Goal: Task Accomplishment & Management: Manage account settings

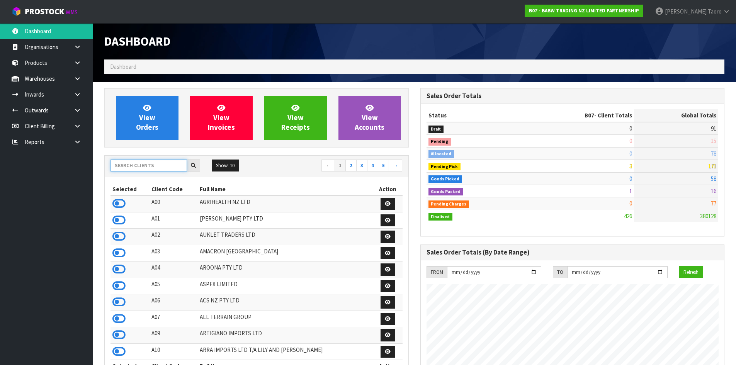
scroll to position [585, 316]
drag, startPoint x: 0, startPoint y: 0, endPoint x: 155, endPoint y: 171, distance: 230.6
click at [154, 171] on input "text" at bounding box center [148, 166] width 76 height 12
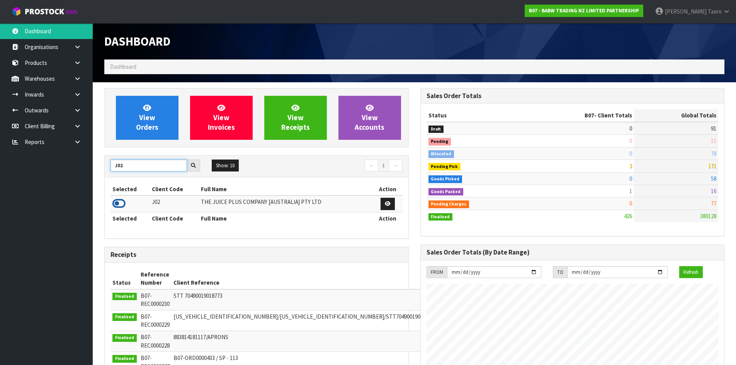
type input "J02"
click at [119, 203] on icon at bounding box center [118, 204] width 13 height 12
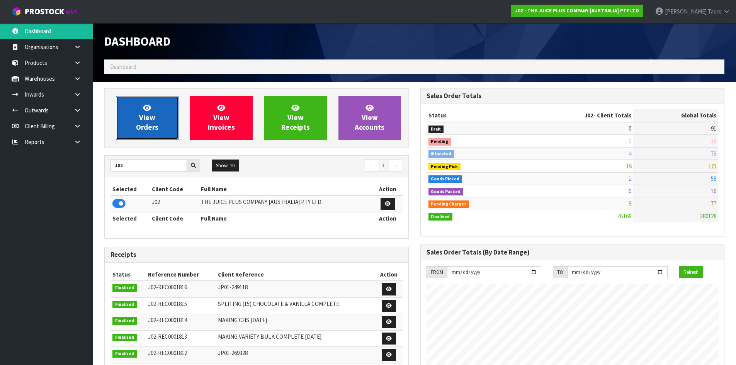
click at [138, 119] on link "View Orders" at bounding box center [147, 118] width 63 height 44
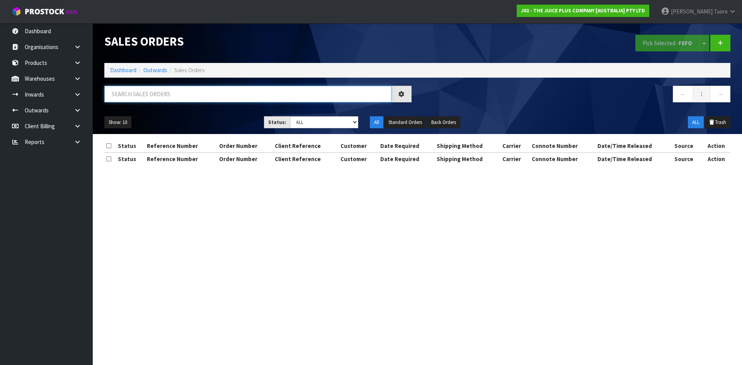
click at [145, 95] on input "text" at bounding box center [247, 94] width 287 height 17
type input "JOB-0411349"
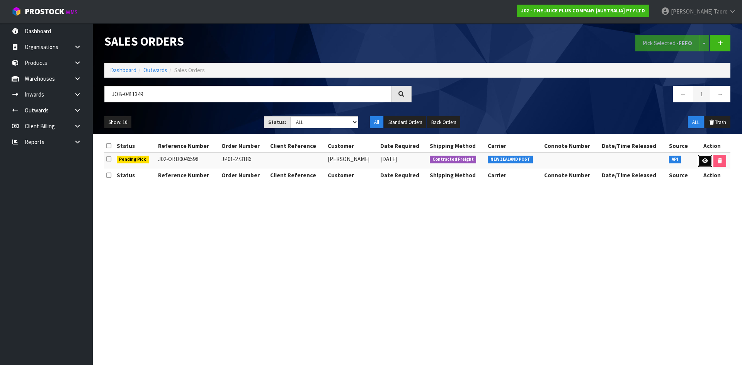
click at [705, 161] on icon at bounding box center [705, 160] width 6 height 5
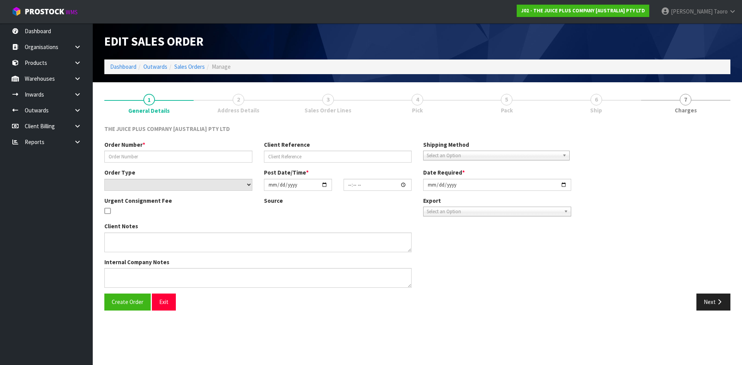
type input "JP01-273186"
select select "number:0"
type input "[DATE]"
type input "03:02:02.000"
type input "[DATE]"
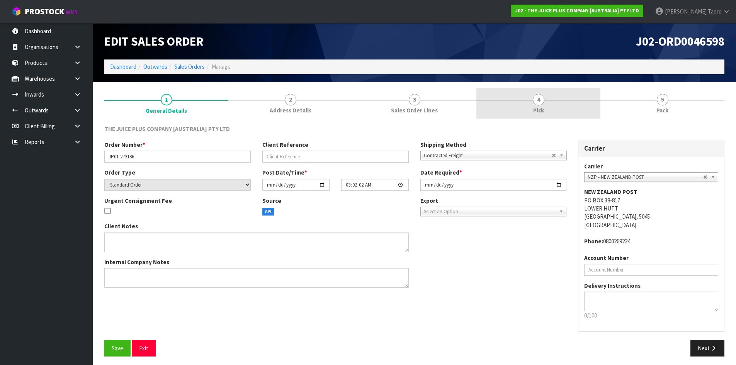
click at [576, 112] on link "4 Pick" at bounding box center [538, 103] width 124 height 31
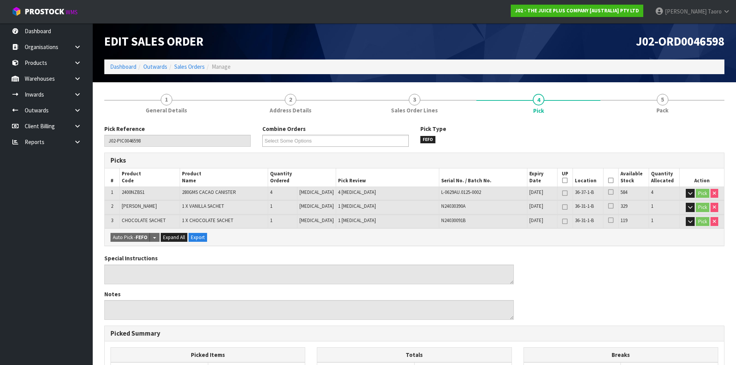
click at [608, 180] on icon at bounding box center [610, 180] width 5 height 0
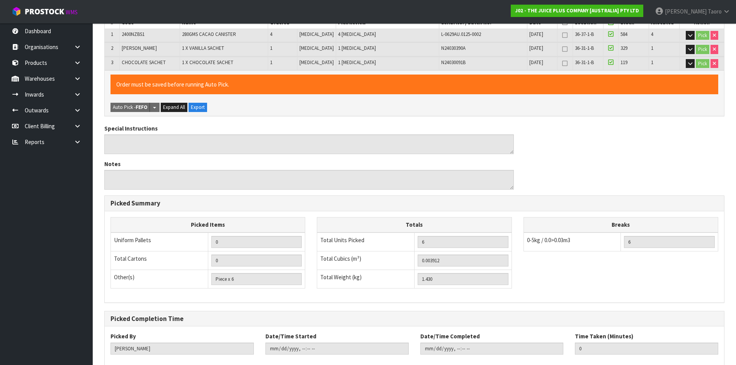
scroll to position [202, 0]
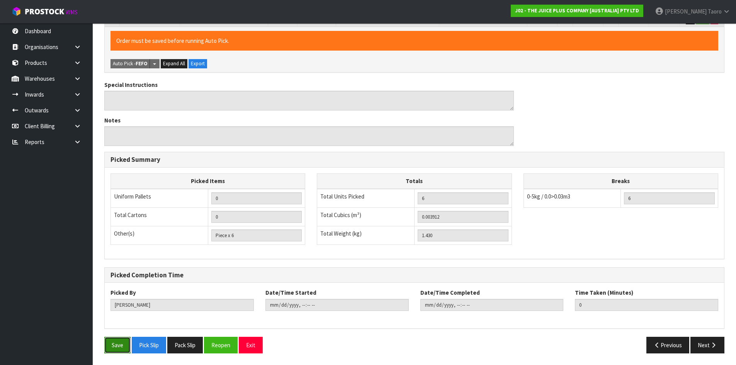
click at [123, 337] on button "Save" at bounding box center [117, 345] width 26 height 17
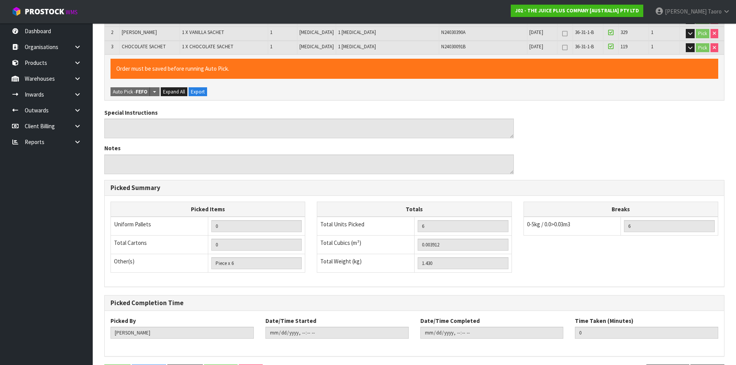
scroll to position [0, 0]
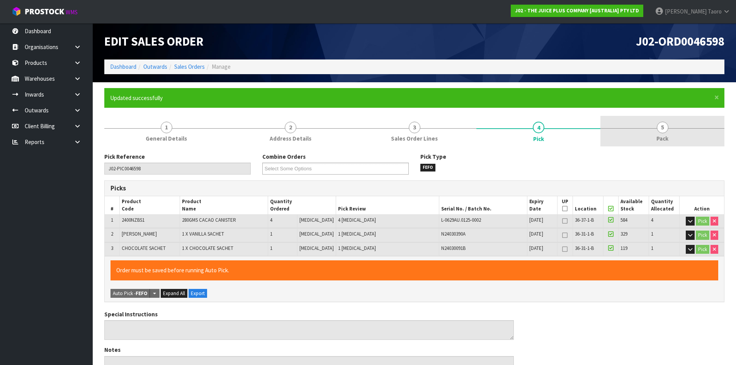
type input "[PERSON_NAME]"
type input "[DATE]T13:51:55"
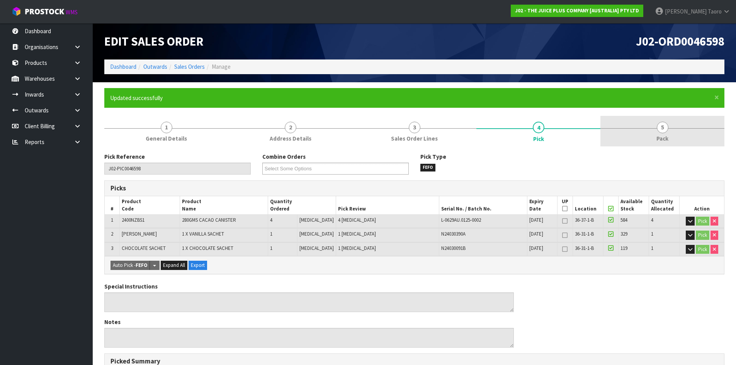
click at [677, 134] on link "5 Pack" at bounding box center [662, 131] width 124 height 31
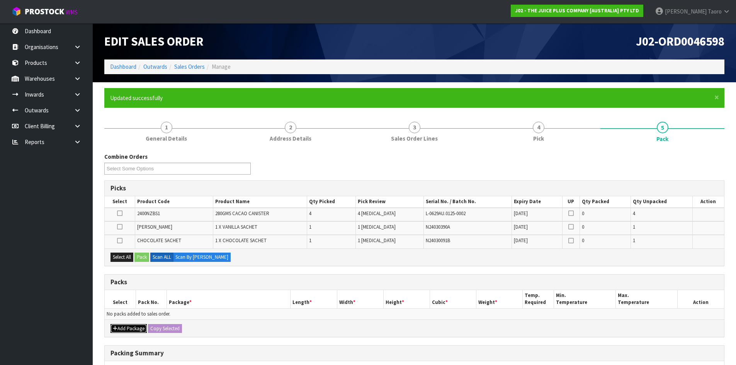
click at [129, 330] on button "Add Package" at bounding box center [128, 328] width 36 height 9
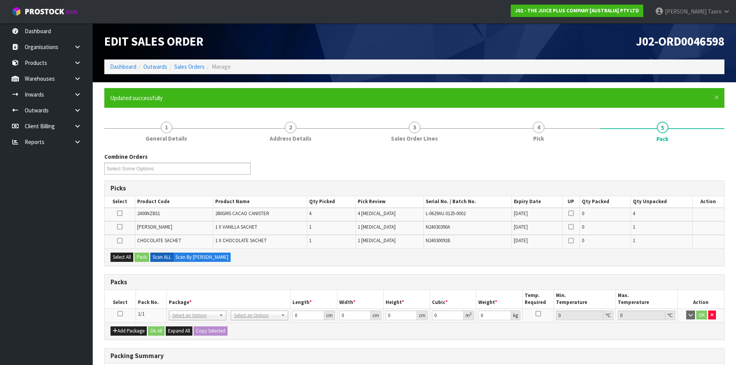
click at [118, 314] on icon at bounding box center [119, 314] width 5 height 0
click at [126, 255] on div "Select All Pack Scan ALL Scan By [PERSON_NAME]" at bounding box center [414, 256] width 619 height 17
click at [130, 258] on button "Select All" at bounding box center [121, 257] width 23 height 9
click at [140, 256] on button "Pack" at bounding box center [141, 257] width 15 height 9
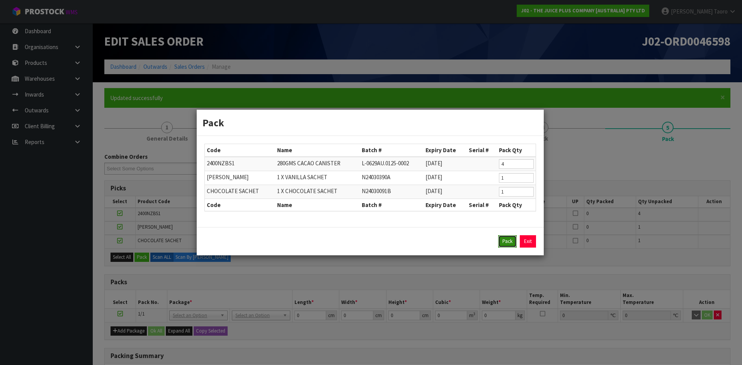
click at [503, 239] on button "Pack" at bounding box center [507, 241] width 19 height 12
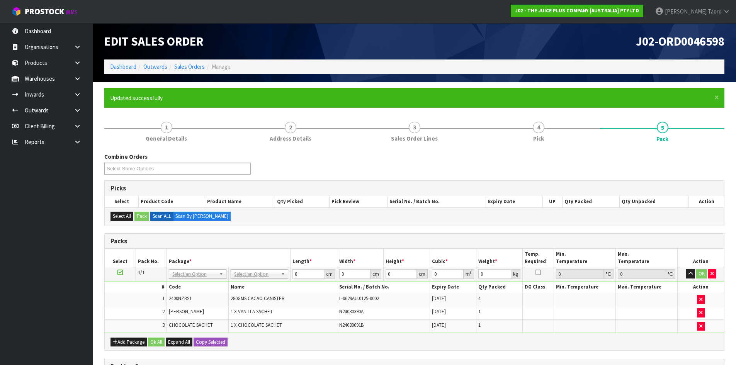
click at [503, 240] on h3 "Packs" at bounding box center [414, 241] width 608 height 7
click at [260, 284] on input "text" at bounding box center [260, 285] width 54 height 10
type input "315"
type input "31.5"
type input "20"
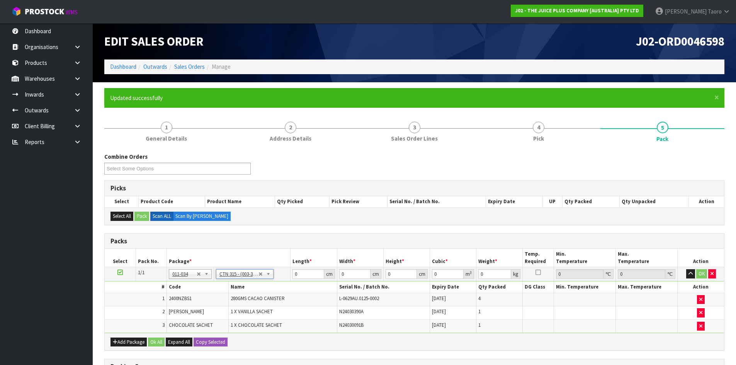
type input "13"
type input "0.00819"
type input "1.63"
click at [304, 275] on input "31.5" at bounding box center [307, 274] width 31 height 10
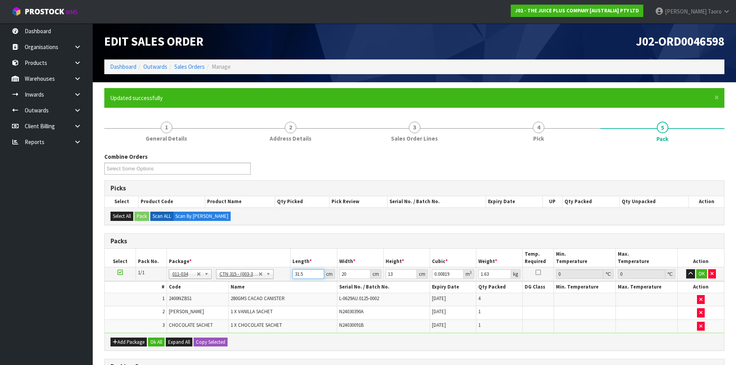
click at [304, 275] on input "31.5" at bounding box center [307, 274] width 31 height 10
type input "3"
type input "0.00078"
type input "32"
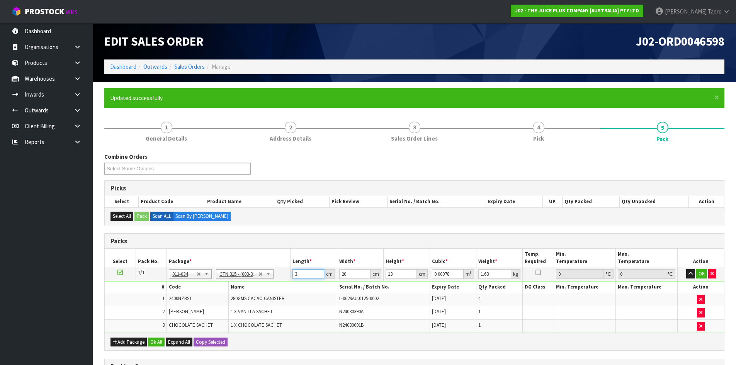
type input "0.00832"
type input "32"
type input "2"
type input "0.000832"
type input "21"
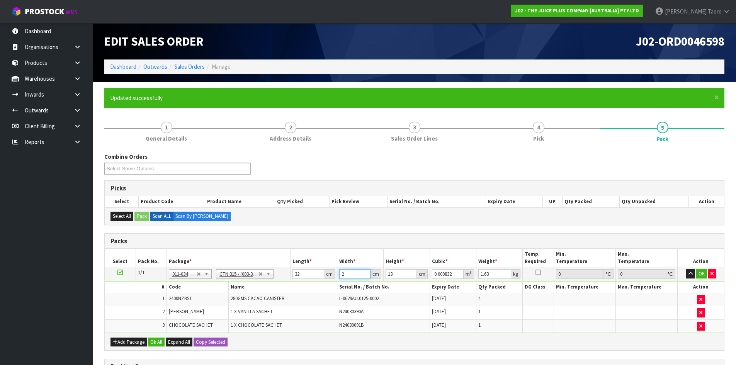
type input "0.008736"
type input "21"
type input "1"
type input "0.000672"
type input "15"
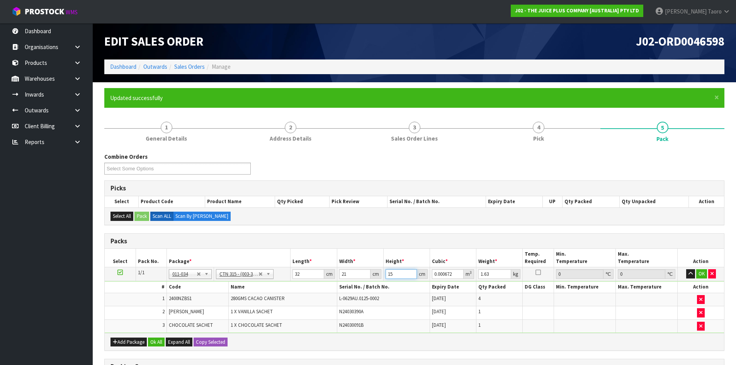
type input "0.01008"
type input "15"
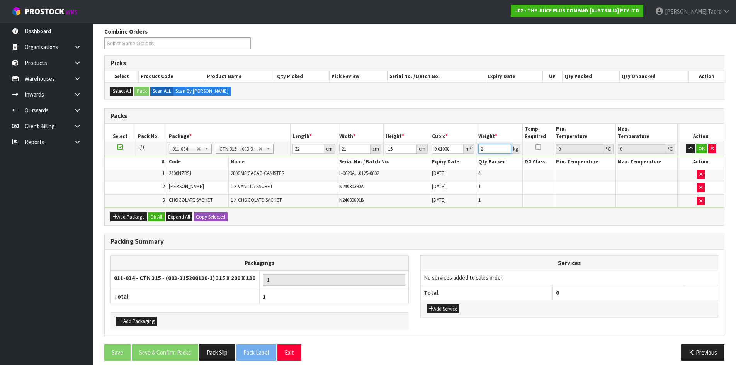
scroll to position [133, 0]
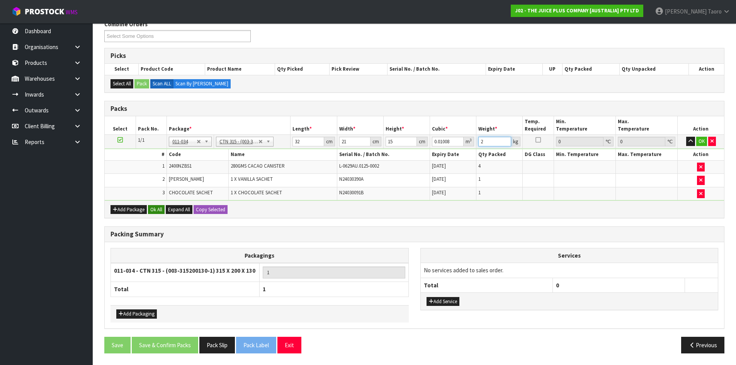
type input "2"
drag, startPoint x: 156, startPoint y: 212, endPoint x: 160, endPoint y: 346, distance: 133.7
click at [156, 212] on button "Ok All" at bounding box center [156, 209] width 17 height 9
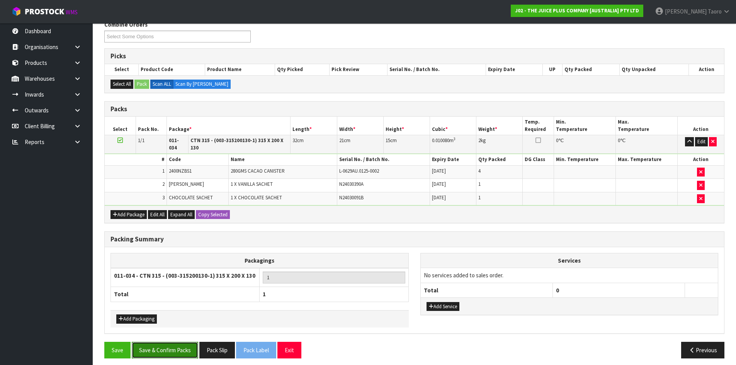
click at [163, 343] on button "Save & Confirm Packs" at bounding box center [165, 350] width 66 height 17
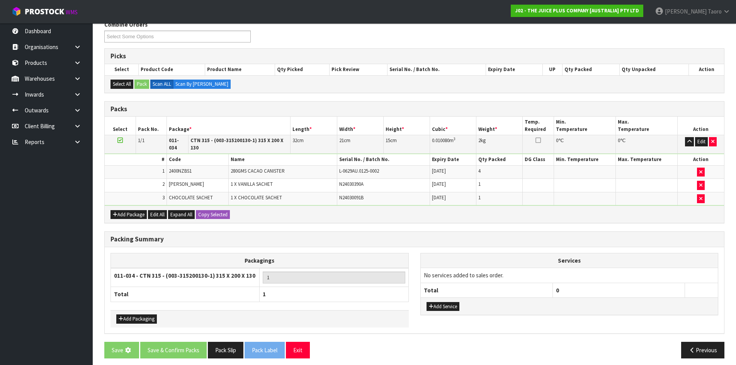
scroll to position [0, 0]
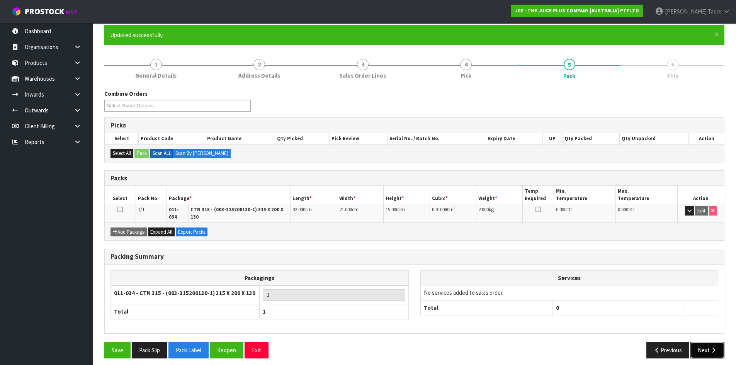
click at [704, 342] on button "Next" at bounding box center [707, 350] width 34 height 17
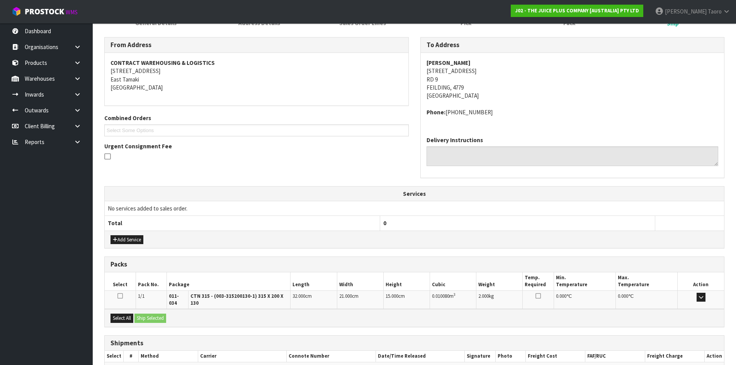
scroll to position [155, 0]
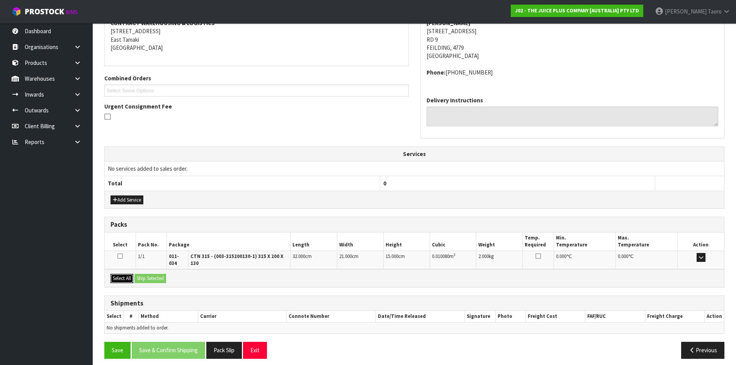
click at [126, 274] on button "Select All" at bounding box center [121, 278] width 23 height 9
click at [141, 274] on button "Ship Selected" at bounding box center [150, 278] width 32 height 9
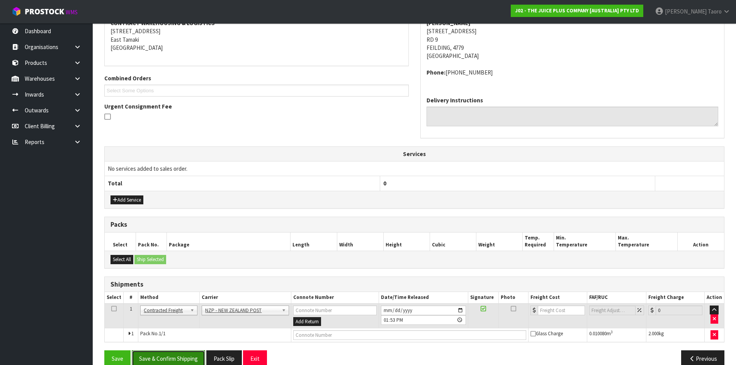
click at [192, 358] on button "Save & Confirm Shipping" at bounding box center [168, 358] width 73 height 17
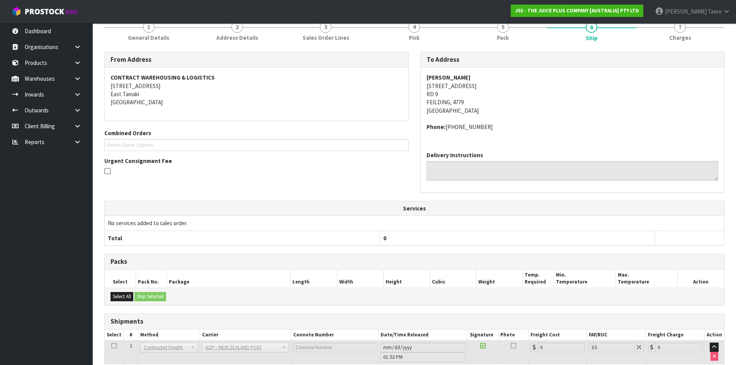
scroll to position [158, 0]
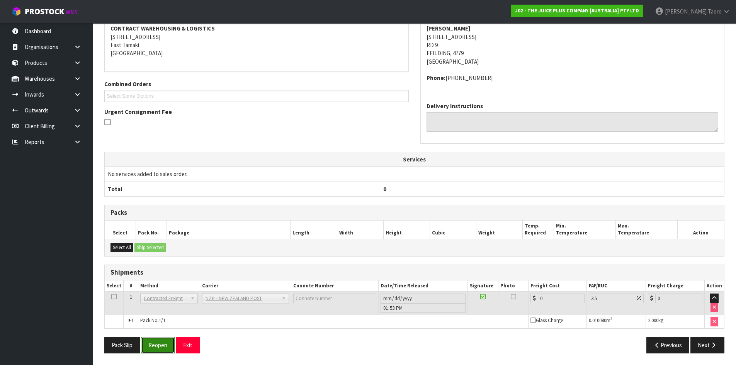
click at [163, 348] on button "Reopen" at bounding box center [158, 345] width 34 height 17
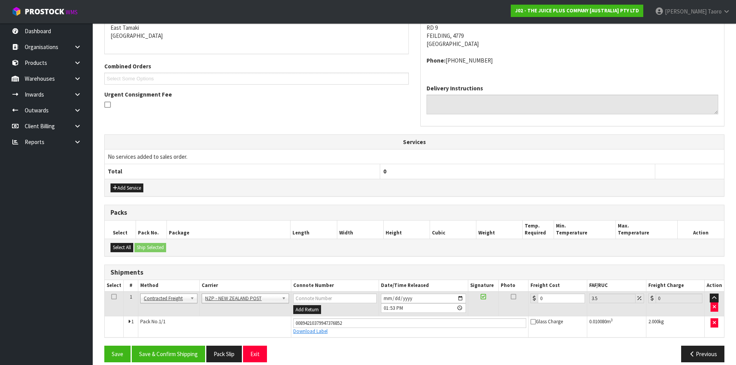
scroll to position [176, 0]
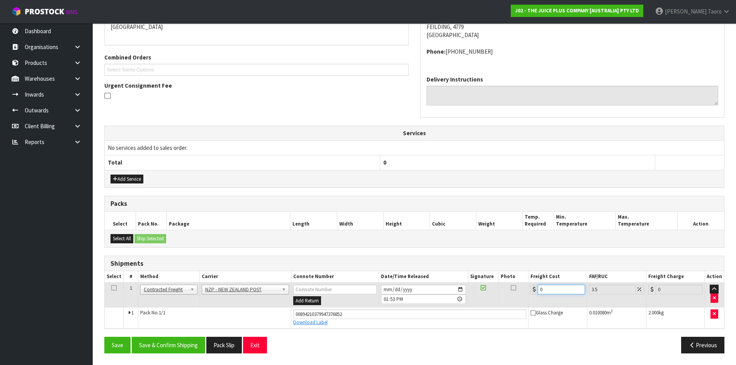
click at [552, 288] on input "0" at bounding box center [561, 290] width 47 height 10
click at [552, 289] on input "0" at bounding box center [561, 290] width 47 height 10
type input "1"
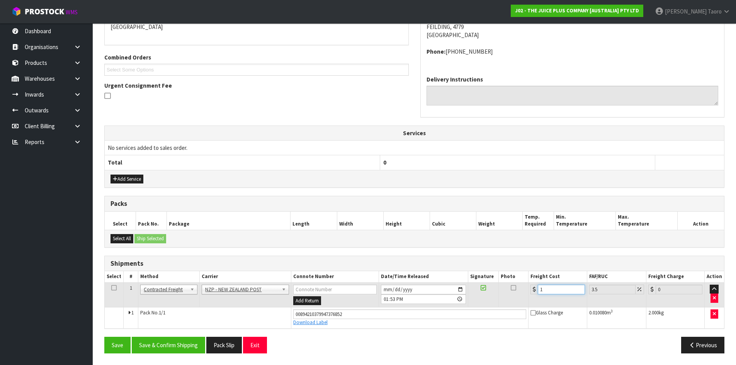
type input "1.03"
type input "13"
type input "13.45"
type input "13.04"
type input "13.5"
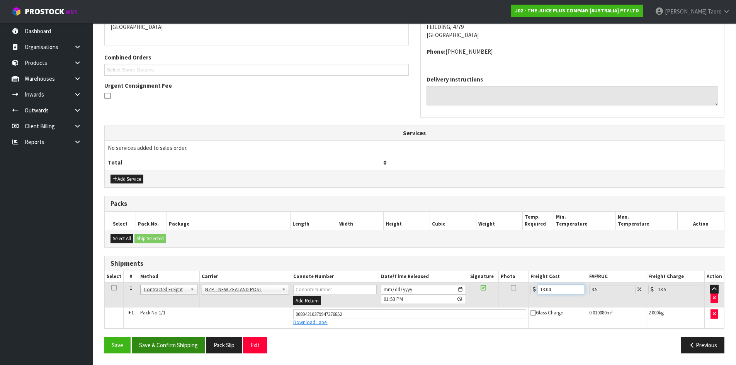
type input "13.04"
click at [168, 350] on button "Save & Confirm Shipping" at bounding box center [168, 345] width 73 height 17
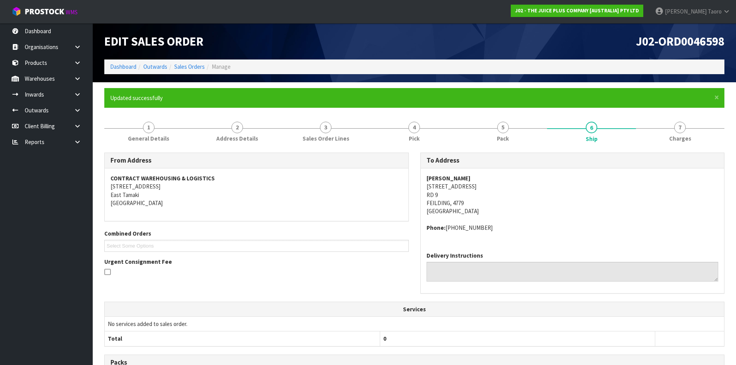
scroll to position [155, 0]
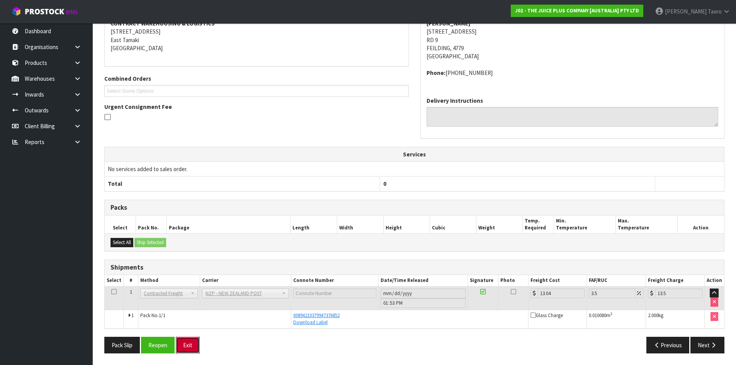
click at [189, 346] on button "Exit" at bounding box center [188, 345] width 24 height 17
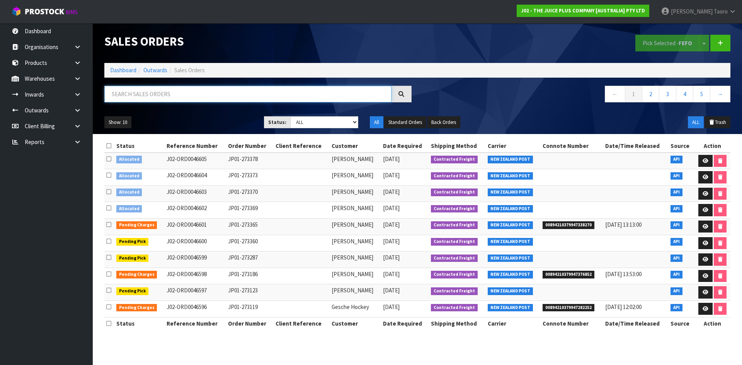
click at [119, 94] on input "text" at bounding box center [247, 94] width 287 height 17
type input "JOB-0411217"
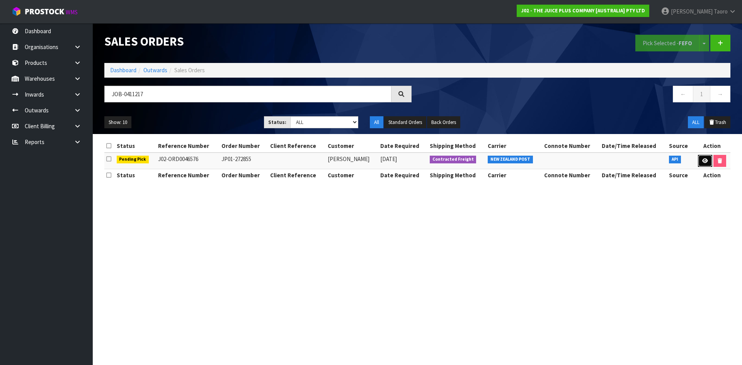
click at [703, 161] on icon at bounding box center [705, 160] width 6 height 5
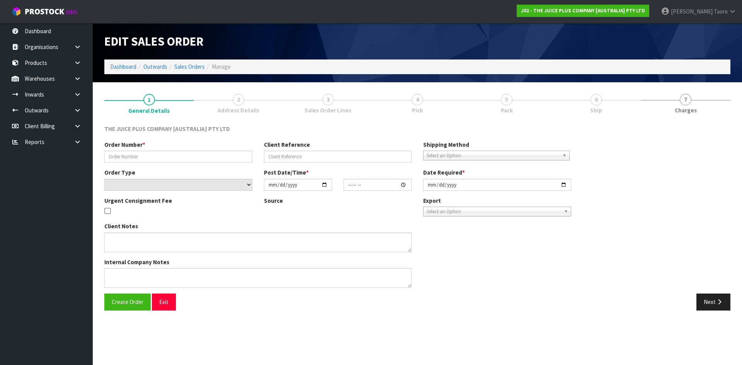
type input "JP01-272855"
select select "number:0"
type input "[DATE]"
type input "15:56:06.000"
type input "[DATE]"
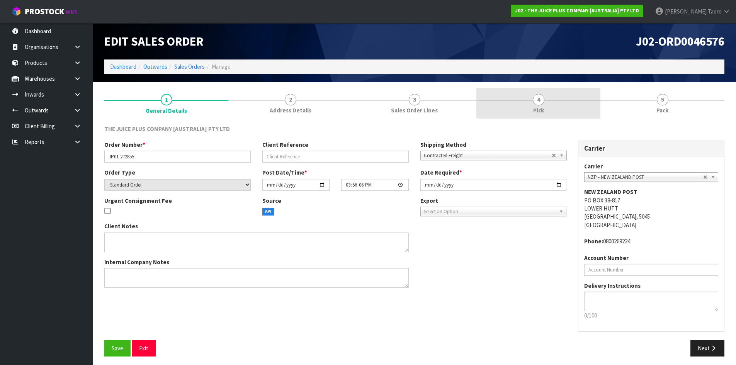
click at [527, 101] on link "4 Pick" at bounding box center [538, 103] width 124 height 31
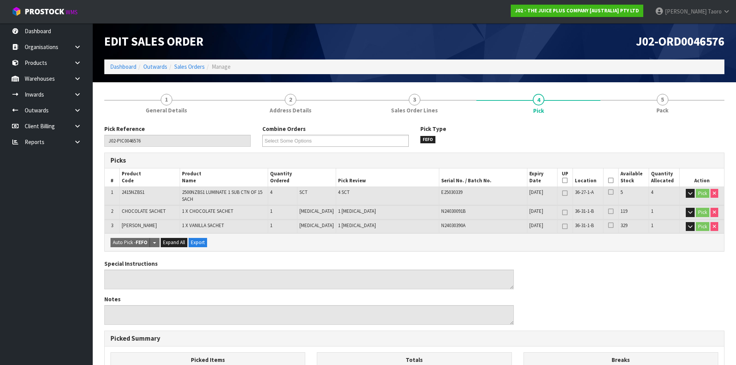
click at [608, 180] on icon at bounding box center [610, 180] width 5 height 0
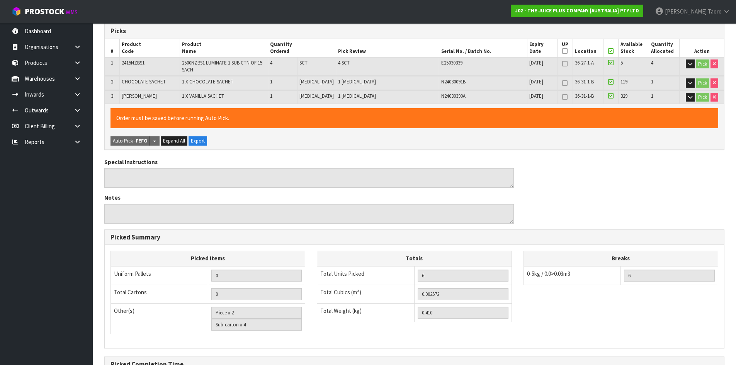
scroll to position [219, 0]
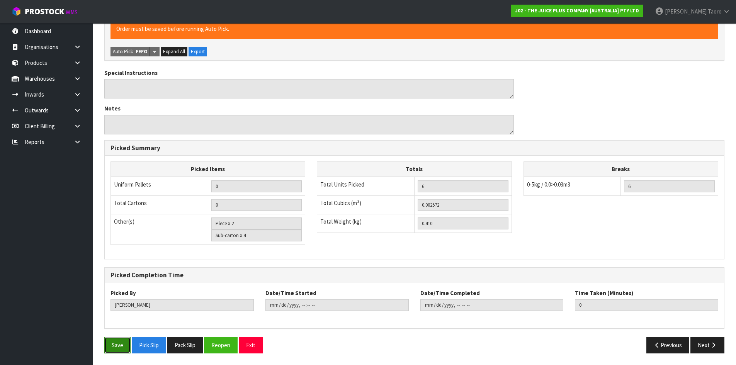
click at [116, 348] on button "Save" at bounding box center [117, 345] width 26 height 17
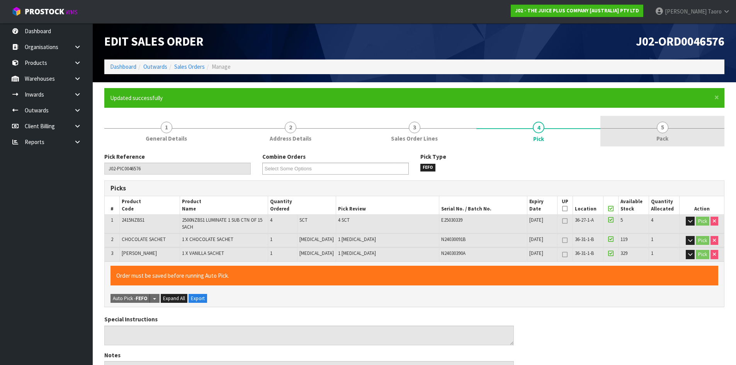
type input "[PERSON_NAME]"
type input "[DATE]T13:57:51"
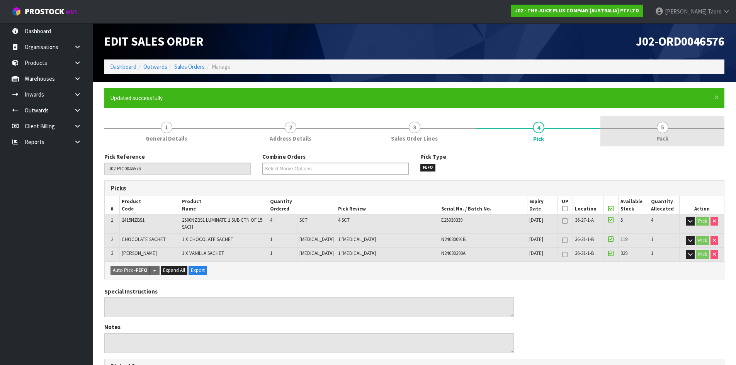
click at [693, 129] on link "5 Pack" at bounding box center [662, 131] width 124 height 31
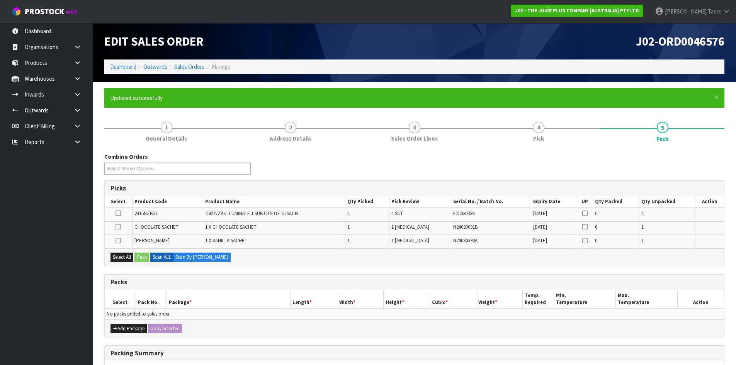
click at [119, 332] on div "Add Package Copy Selected" at bounding box center [414, 328] width 619 height 17
click at [115, 326] on icon "button" at bounding box center [115, 328] width 5 height 5
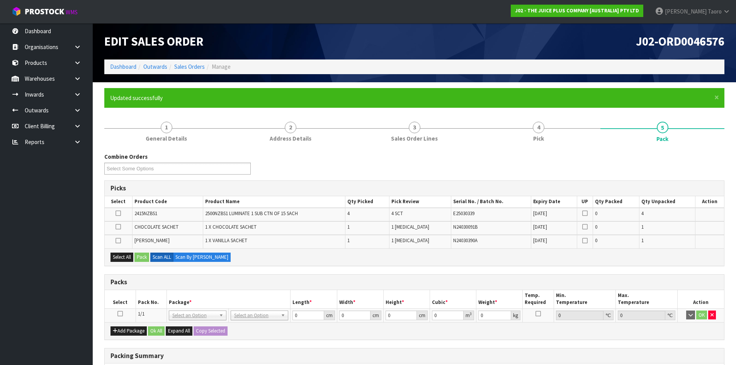
click at [122, 314] on icon at bounding box center [119, 314] width 5 height 0
click at [133, 256] on button "Select All" at bounding box center [121, 257] width 23 height 9
drag, startPoint x: 150, startPoint y: 258, endPoint x: 163, endPoint y: 263, distance: 13.8
click at [152, 260] on div "Select All Pack Scan ALL Scan By [PERSON_NAME]" at bounding box center [414, 256] width 619 height 17
click at [144, 257] on button "Pack" at bounding box center [141, 257] width 15 height 9
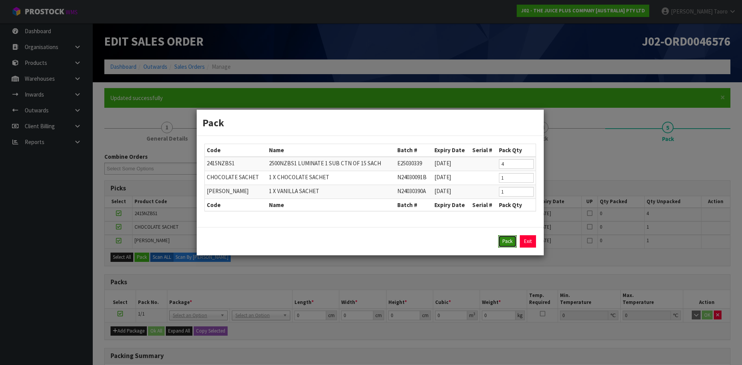
click at [505, 241] on button "Pack" at bounding box center [507, 241] width 19 height 12
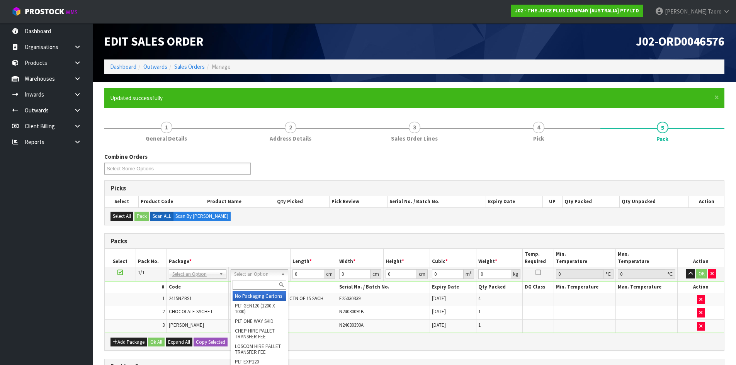
click at [258, 287] on input "text" at bounding box center [260, 285] width 54 height 10
type input "200"
type input "25"
type input "20"
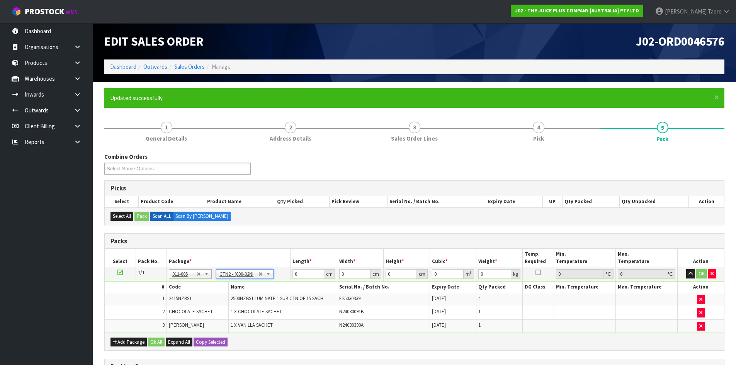
type input "0.0125"
type input "0.61"
click at [307, 277] on input "25" at bounding box center [307, 274] width 31 height 10
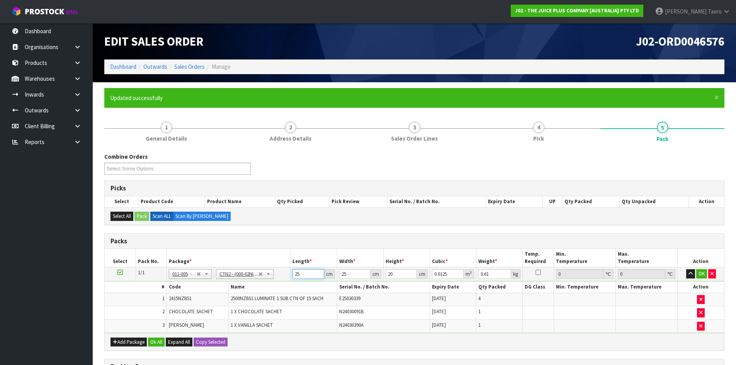
click at [307, 277] on input "25" at bounding box center [307, 274] width 31 height 10
type input "2"
type input "0.001"
type input "20"
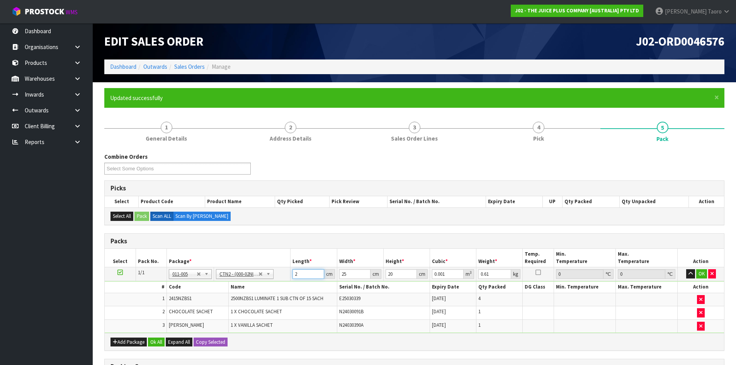
type input "0.01"
type input "20"
type input "1"
type input "0.0004"
type input "15"
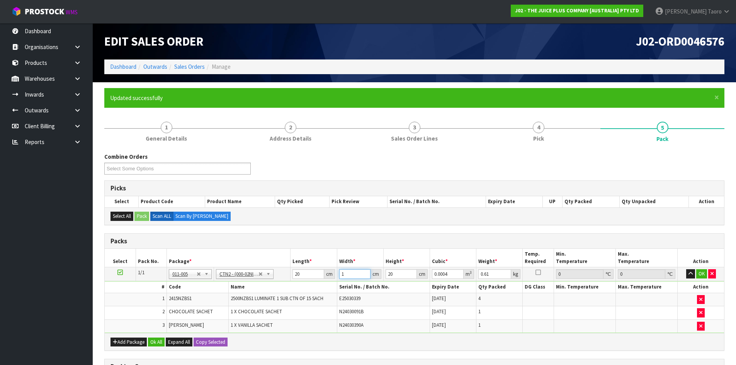
type input "0.006"
type input "1"
type input "0.0004"
type input "14"
type input "0.0056"
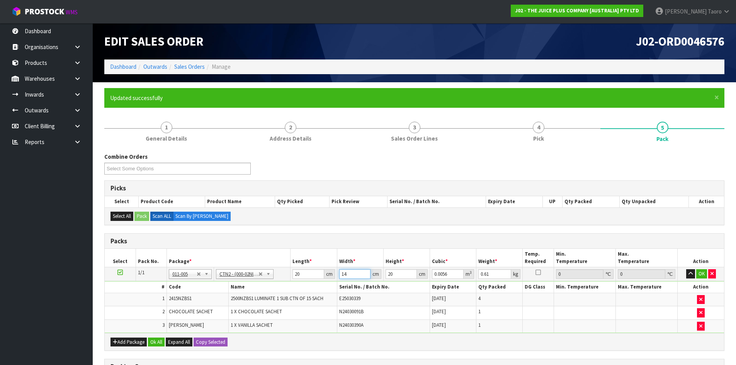
type input "14"
type input "1"
type input "0.00028"
type input "17"
type input "0.00476"
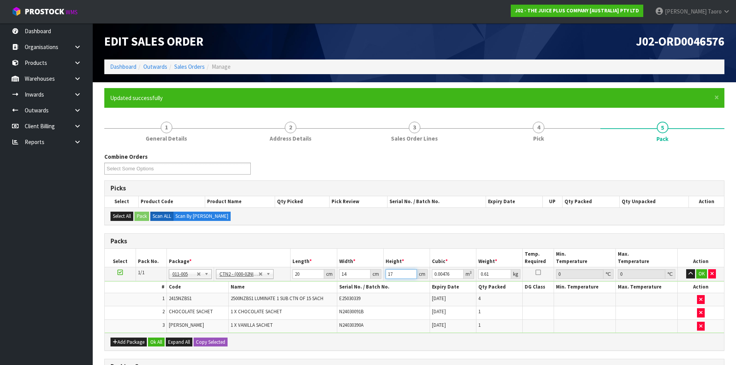
type input "17"
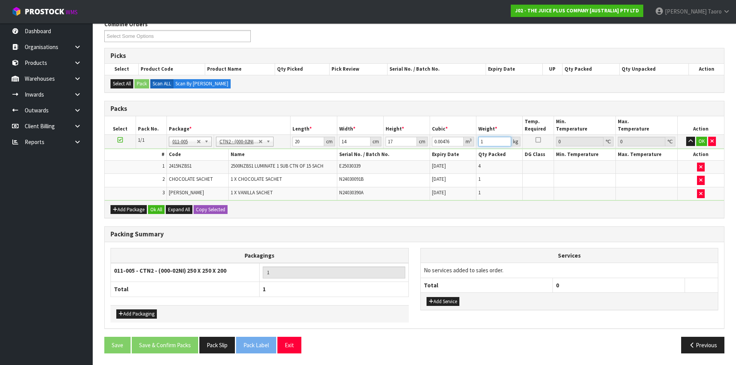
type input "1"
drag, startPoint x: 156, startPoint y: 204, endPoint x: 158, endPoint y: 209, distance: 5.5
click at [157, 204] on div "Add Package Ok All Expand All Copy Selected" at bounding box center [414, 209] width 619 height 17
click at [158, 210] on button "Ok All" at bounding box center [156, 209] width 17 height 9
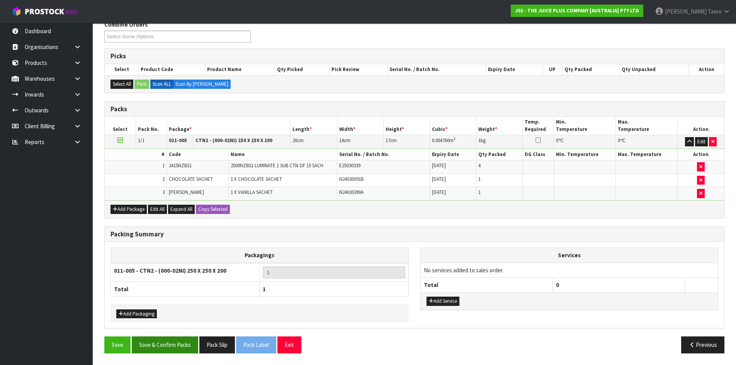
scroll to position [132, 0]
drag, startPoint x: 160, startPoint y: 342, endPoint x: 167, endPoint y: 342, distance: 7.3
click at [160, 342] on button "Save & Confirm Packs" at bounding box center [165, 345] width 66 height 17
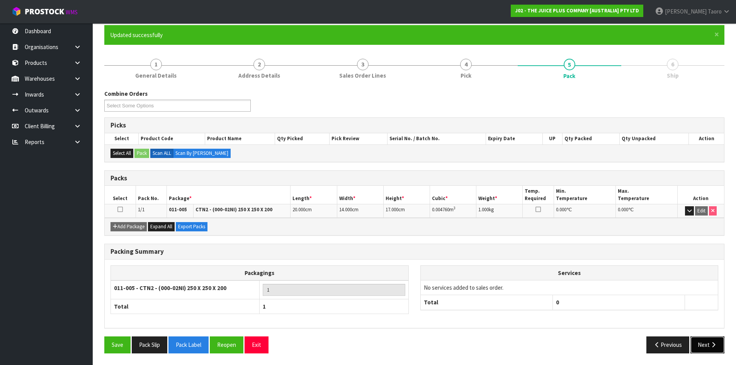
click at [705, 345] on button "Next" at bounding box center [707, 345] width 34 height 17
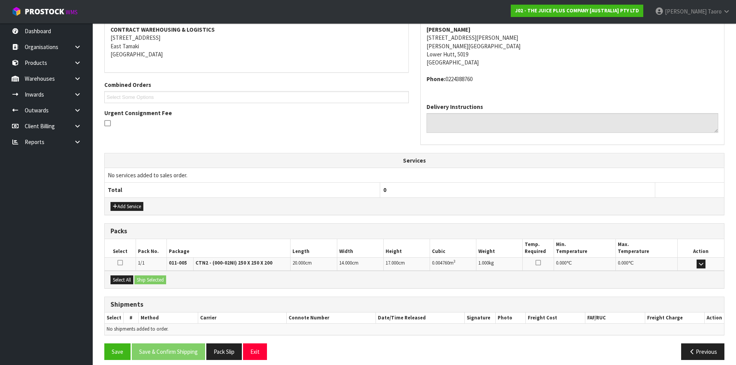
scroll to position [155, 0]
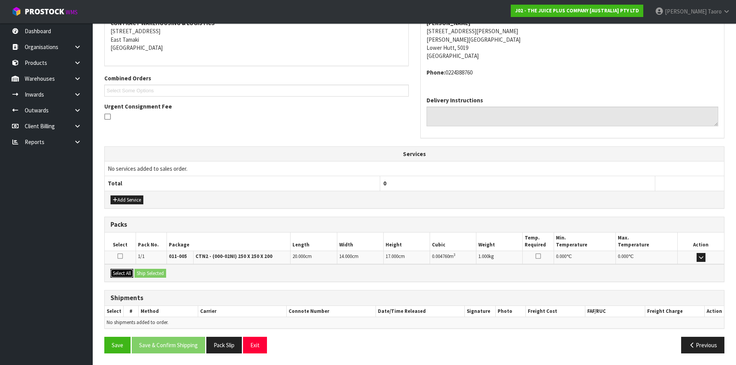
drag, startPoint x: 123, startPoint y: 277, endPoint x: 140, endPoint y: 276, distance: 17.4
click at [128, 277] on button "Select All" at bounding box center [121, 273] width 23 height 9
drag, startPoint x: 146, startPoint y: 274, endPoint x: 207, endPoint y: 300, distance: 65.4
click at [149, 274] on button "Ship Selected" at bounding box center [150, 273] width 32 height 9
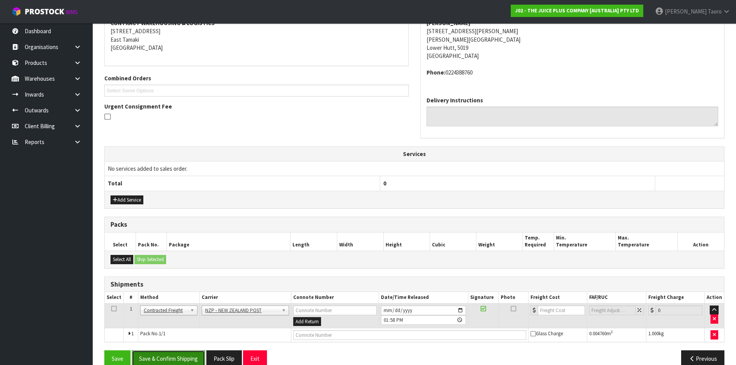
drag, startPoint x: 185, startPoint y: 357, endPoint x: 195, endPoint y: 363, distance: 12.7
click at [185, 356] on button "Save & Confirm Shipping" at bounding box center [168, 358] width 73 height 17
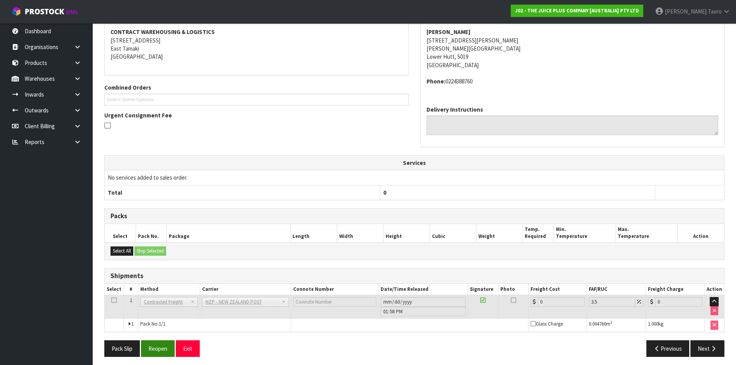
scroll to position [158, 0]
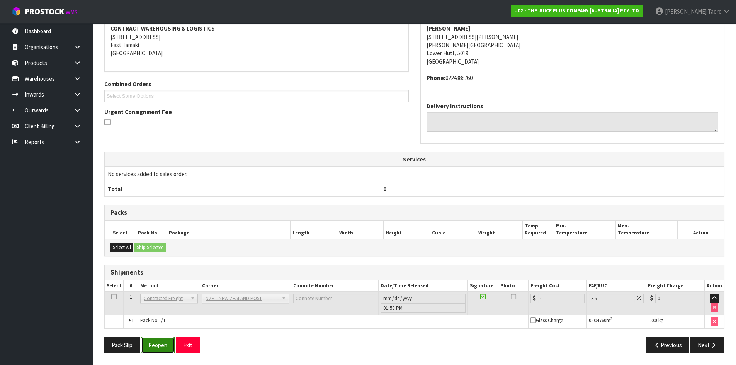
click at [157, 338] on button "Reopen" at bounding box center [158, 345] width 34 height 17
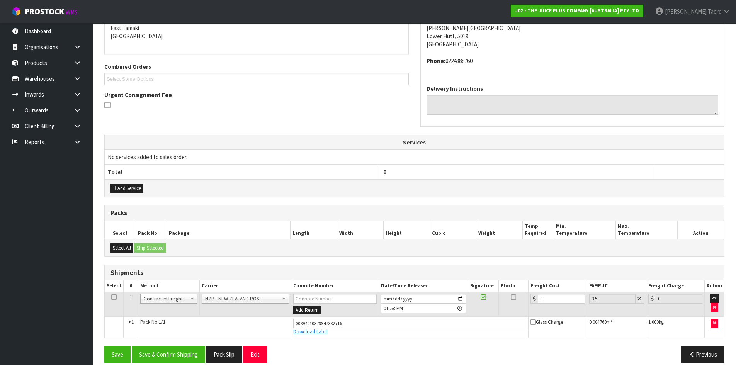
scroll to position [176, 0]
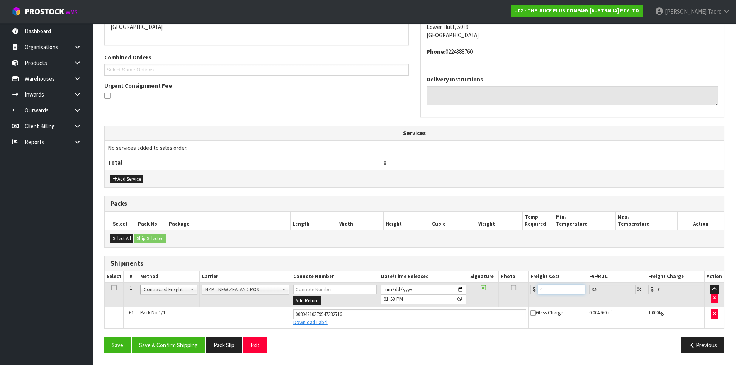
click at [567, 287] on input "0" at bounding box center [561, 290] width 47 height 10
type input "8"
type input "8.28"
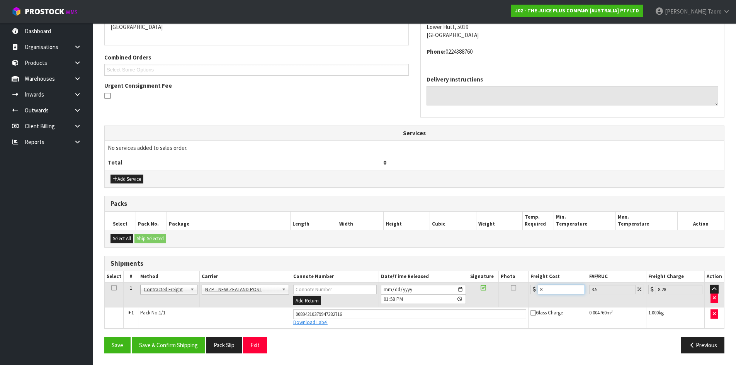
type input "8.4"
type input "8.69"
type input "8.45"
type input "8.75"
type input "8.45"
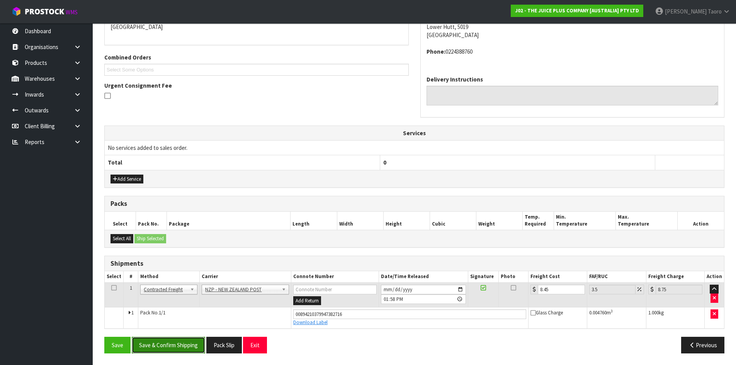
click at [172, 347] on button "Save & Confirm Shipping" at bounding box center [168, 345] width 73 height 17
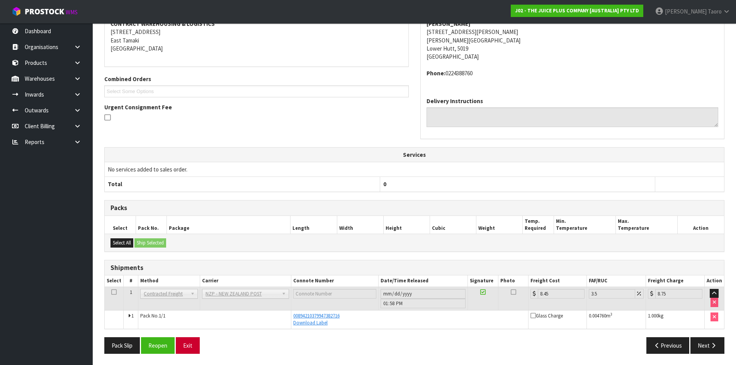
scroll to position [155, 0]
click at [189, 345] on button "Exit" at bounding box center [188, 345] width 24 height 17
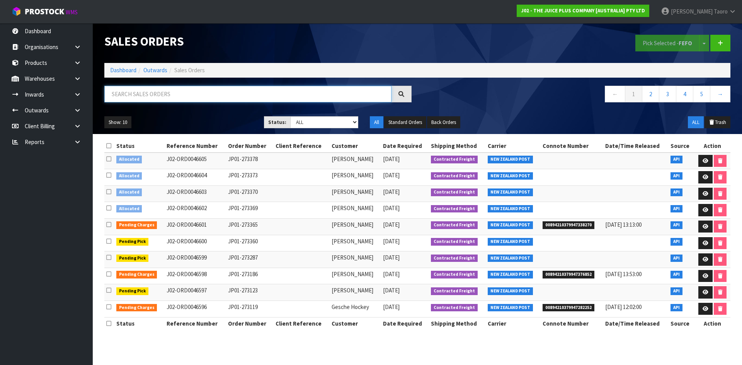
click at [162, 98] on input "text" at bounding box center [247, 94] width 287 height 17
click at [185, 87] on input "text" at bounding box center [247, 94] width 287 height 17
type input "JOB-0411304"
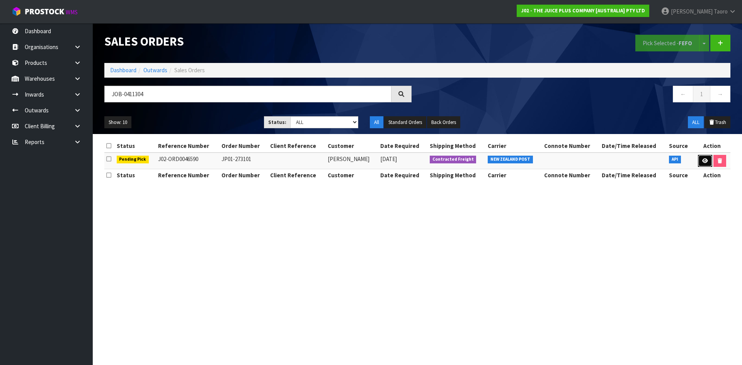
click at [698, 160] on link at bounding box center [705, 161] width 14 height 12
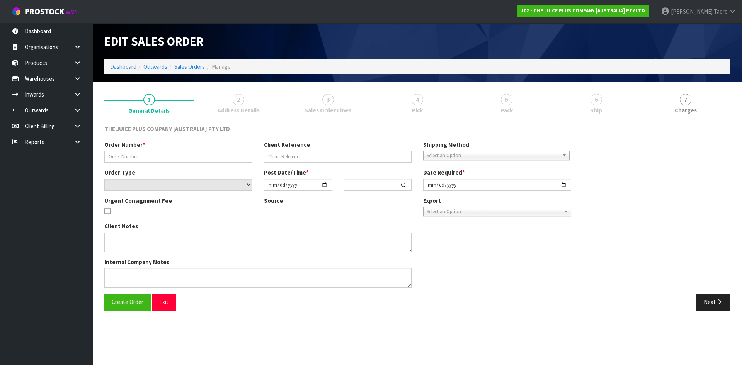
type input "JP01-273101"
select select "number:0"
type input "[DATE]"
type input "12:29:23.000"
type input "[DATE]"
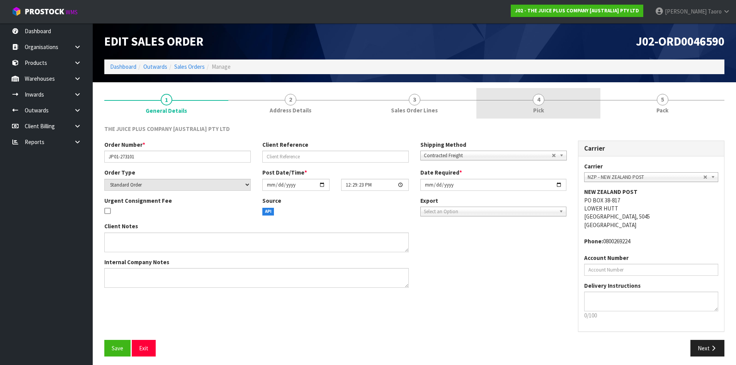
click at [577, 104] on link "4 Pick" at bounding box center [538, 103] width 124 height 31
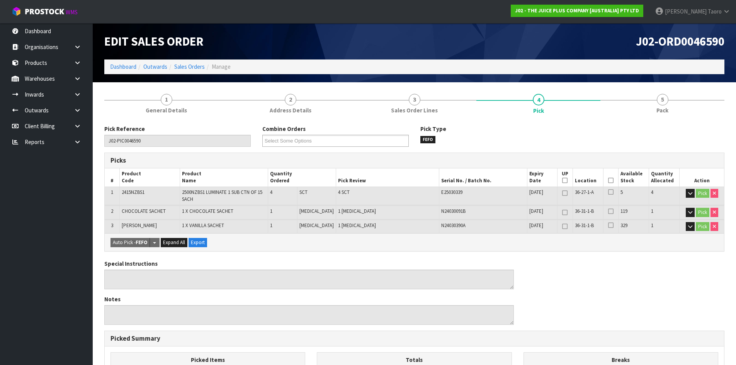
click at [610, 180] on icon at bounding box center [610, 180] width 5 height 0
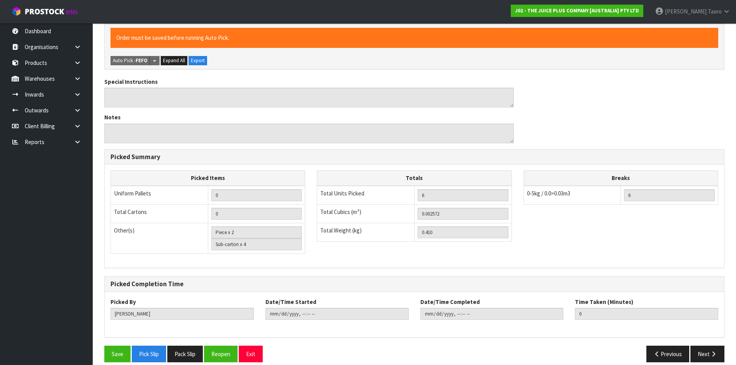
scroll to position [219, 0]
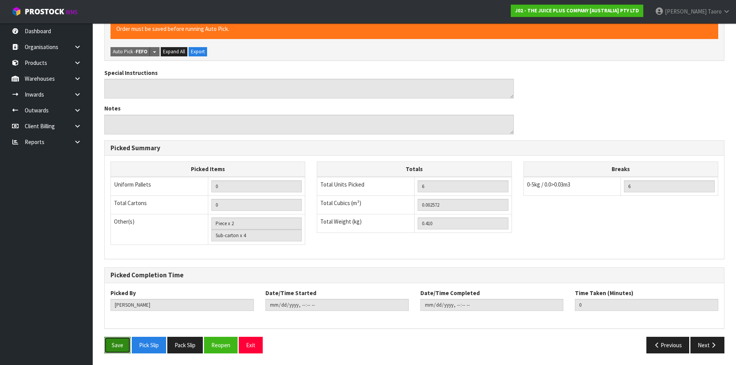
click at [117, 349] on button "Save" at bounding box center [117, 345] width 26 height 17
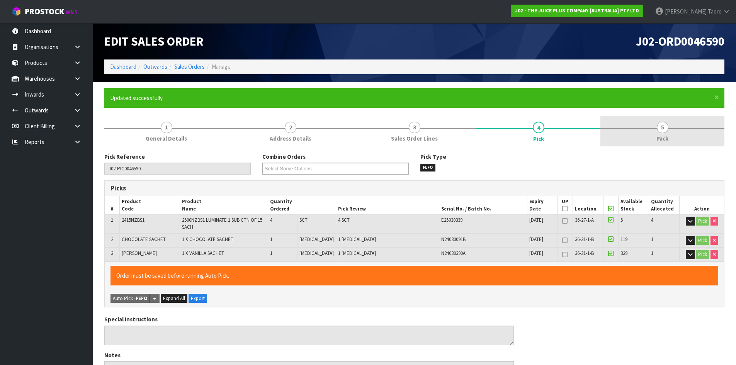
type input "[PERSON_NAME]"
type input "[DATE]T14:01:28"
click at [661, 143] on link "5 Pack" at bounding box center [662, 131] width 124 height 31
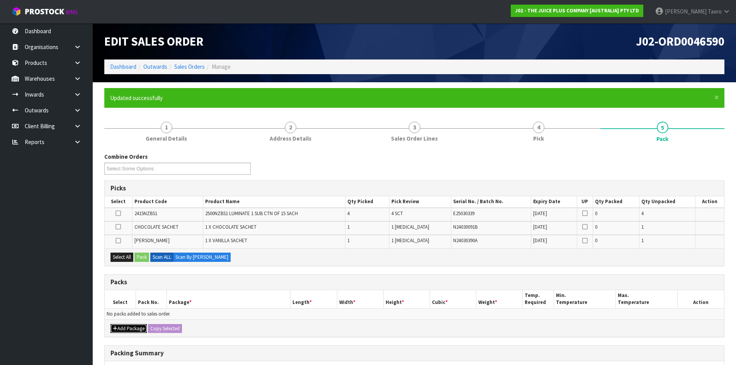
click at [124, 330] on button "Add Package" at bounding box center [128, 328] width 36 height 9
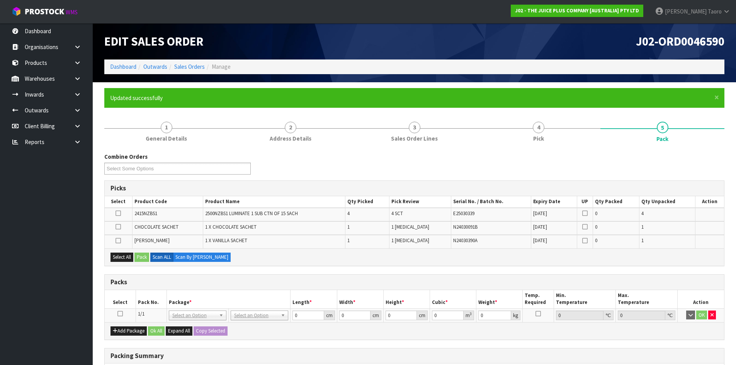
click at [121, 314] on icon at bounding box center [119, 314] width 5 height 0
drag, startPoint x: 126, startPoint y: 258, endPoint x: 135, endPoint y: 260, distance: 9.5
click at [127, 258] on button "Select All" at bounding box center [121, 257] width 23 height 9
click at [142, 260] on button "Pack" at bounding box center [141, 257] width 15 height 9
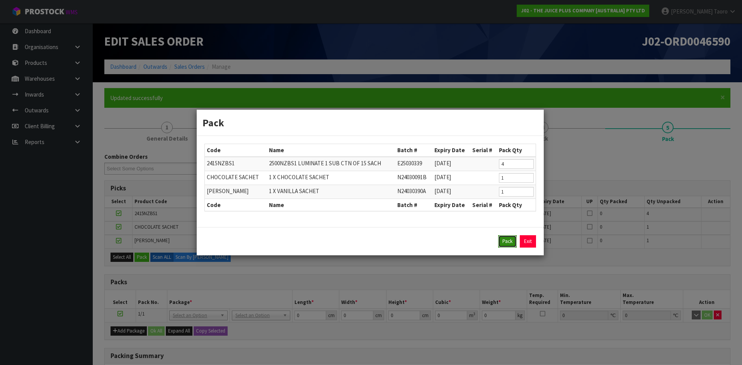
click at [512, 239] on button "Pack" at bounding box center [507, 241] width 19 height 12
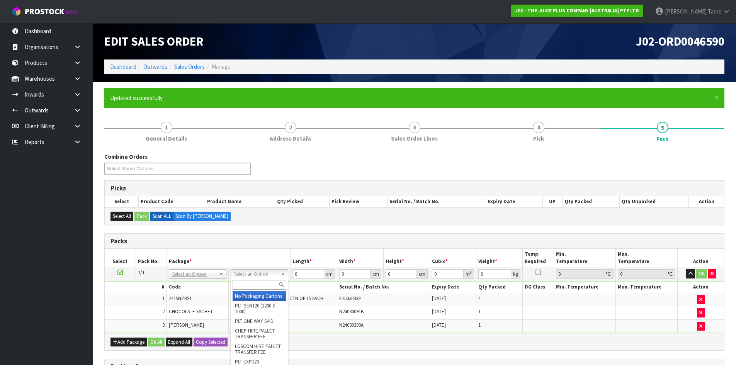
click at [268, 287] on input "text" at bounding box center [260, 285] width 54 height 10
type input "200"
type input "25"
type input "20"
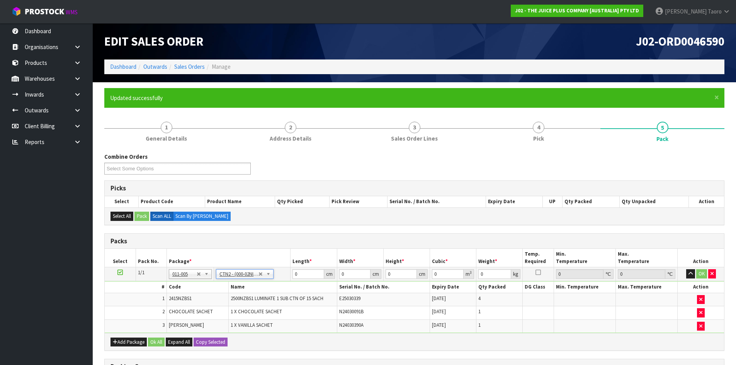
type input "0.0125"
type input "0.61"
click at [304, 276] on input "25" at bounding box center [307, 274] width 31 height 10
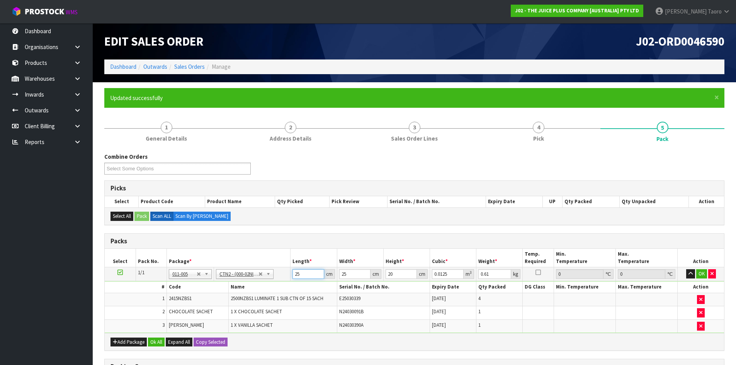
type input "2"
type input "0.001"
type input "21"
type input "0.0105"
type input "21"
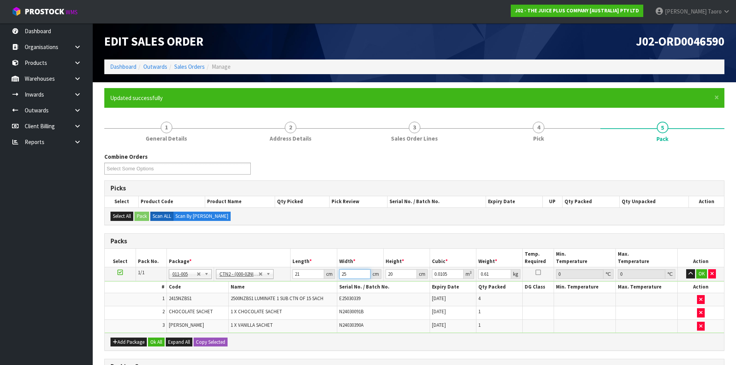
type input "1"
type input "0.00042"
type input "15"
type input "0.0063"
type input "15"
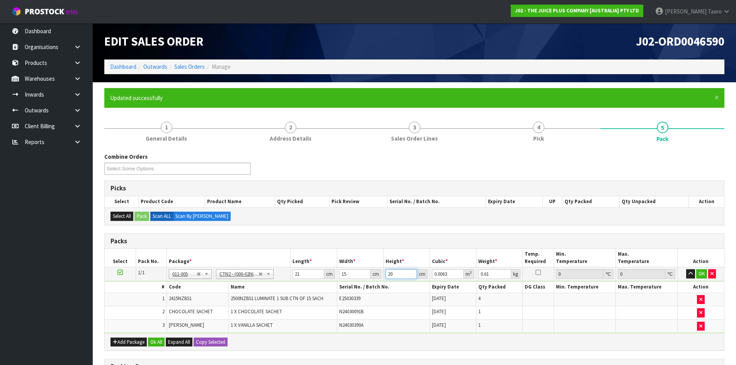
type input "1"
type input "0.000315"
type input "17"
type input "0.005355"
type input "17"
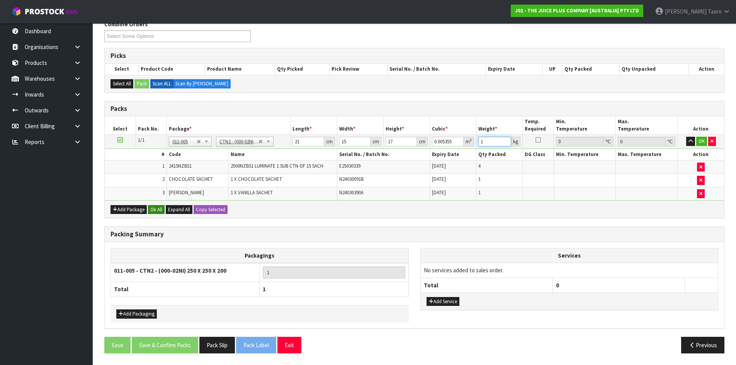
type input "1"
drag, startPoint x: 155, startPoint y: 209, endPoint x: 172, endPoint y: 233, distance: 29.4
click at [155, 209] on button "Ok All" at bounding box center [156, 209] width 17 height 9
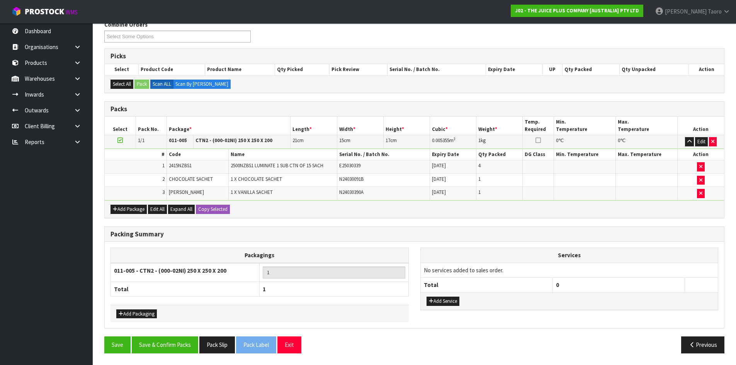
scroll to position [132, 0]
click at [185, 342] on button "Save & Confirm Packs" at bounding box center [165, 345] width 66 height 17
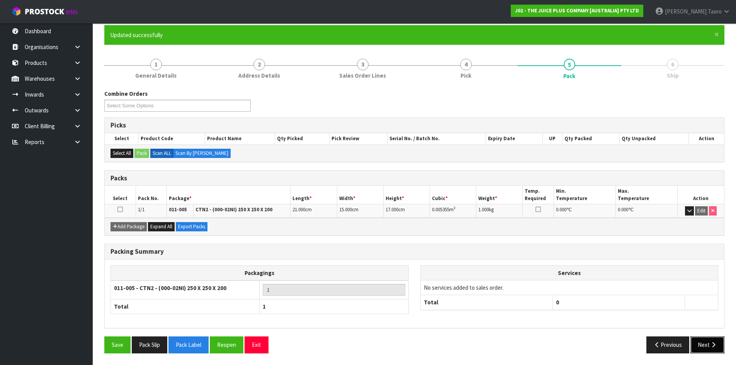
click at [709, 345] on button "Next" at bounding box center [707, 345] width 34 height 17
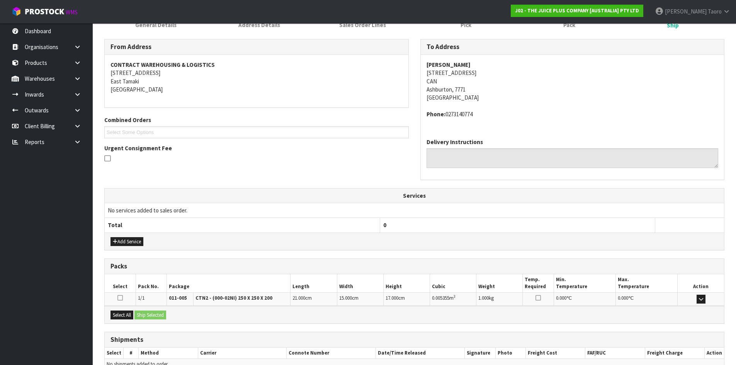
scroll to position [155, 0]
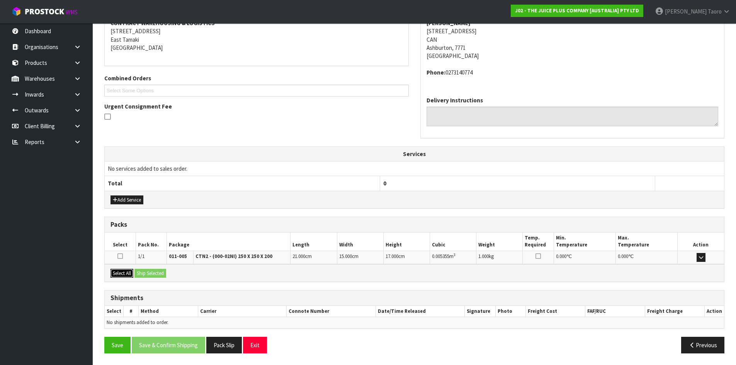
click at [122, 270] on button "Select All" at bounding box center [121, 273] width 23 height 9
drag, startPoint x: 144, startPoint y: 272, endPoint x: 197, endPoint y: 303, distance: 61.6
click at [145, 272] on button "Ship Selected" at bounding box center [150, 273] width 32 height 9
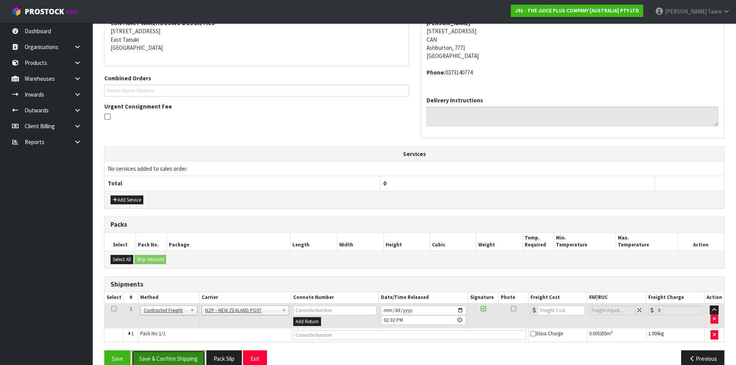
click at [178, 357] on button "Save & Confirm Shipping" at bounding box center [168, 358] width 73 height 17
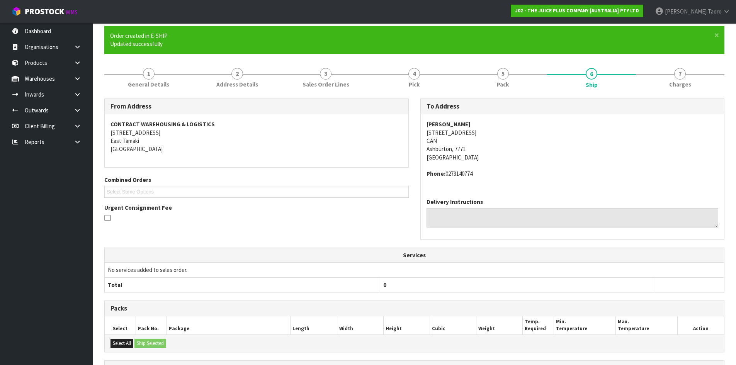
scroll to position [158, 0]
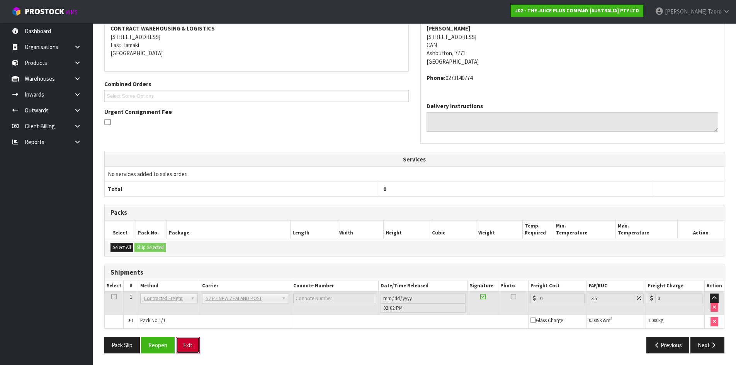
click at [179, 347] on button "Exit" at bounding box center [188, 345] width 24 height 17
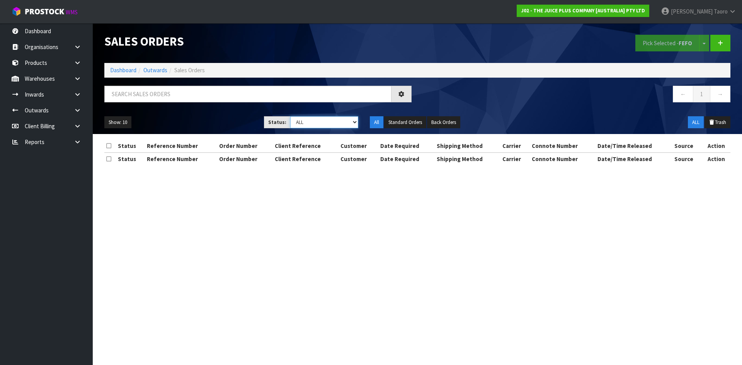
click at [308, 124] on select "Draft Pending Allocated Pending Pick Goods Picked Goods Packed Pending Charges …" at bounding box center [324, 122] width 68 height 12
click at [290, 116] on select "Draft Pending Allocated Pending Pick Goods Picked Goods Packed Pending Charges …" at bounding box center [324, 122] width 68 height 12
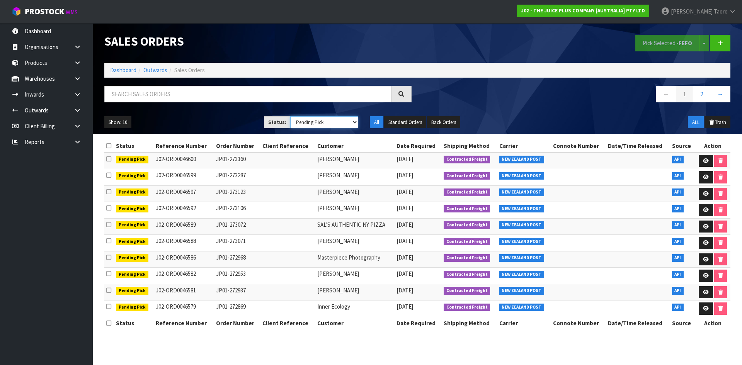
click at [305, 124] on select "Draft Pending Allocated Pending Pick Goods Picked Goods Packed Pending Charges …" at bounding box center [324, 122] width 68 height 12
select select "string:ALL"
click at [290, 116] on select "Draft Pending Allocated Pending Pick Goods Picked Goods Packed Pending Charges …" at bounding box center [324, 122] width 68 height 12
click at [281, 99] on input "text" at bounding box center [247, 94] width 287 height 17
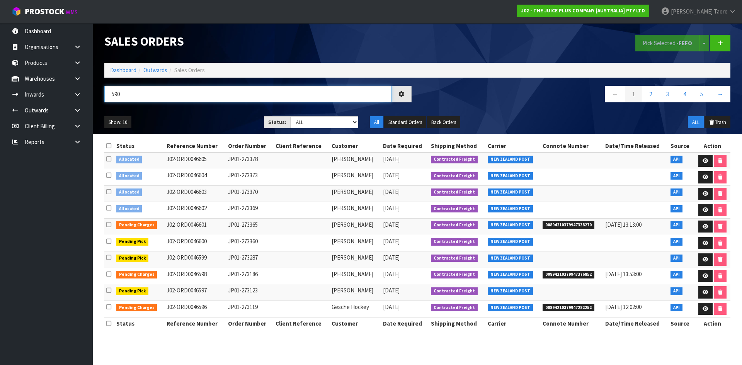
type input "590"
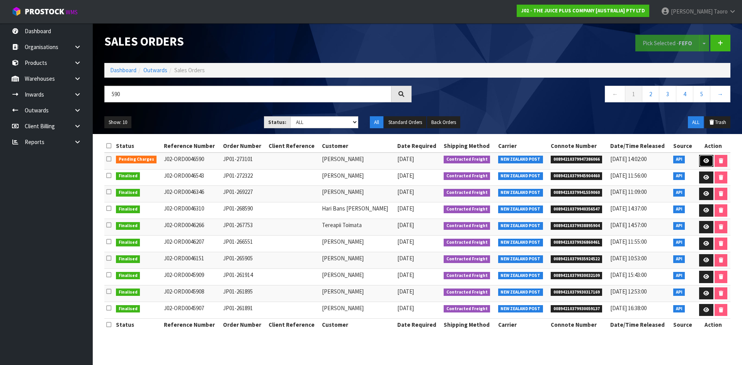
click at [706, 160] on icon at bounding box center [706, 160] width 6 height 5
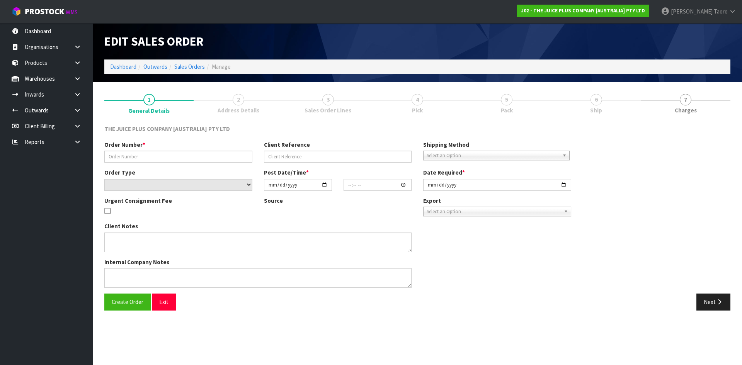
type input "JP01-273101"
select select "number:0"
type input "[DATE]"
type input "12:29:23.000"
type input "[DATE]"
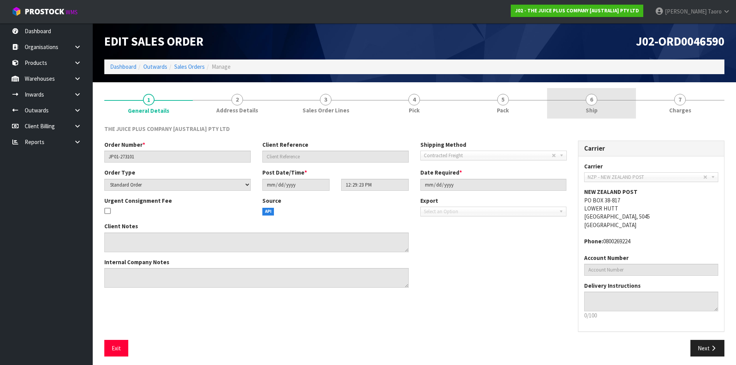
click at [579, 104] on link "6 Ship" at bounding box center [591, 103] width 88 height 31
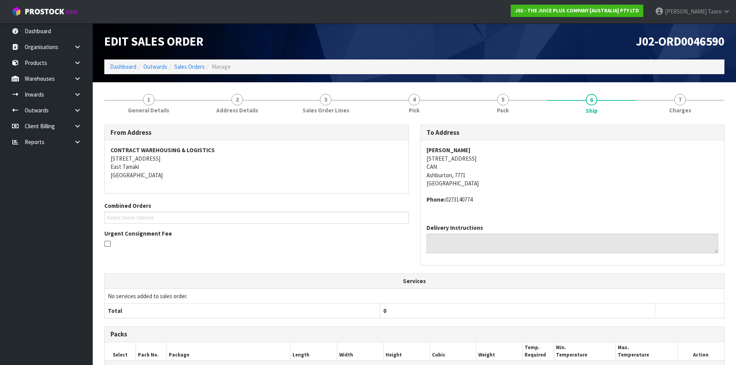
scroll to position [127, 0]
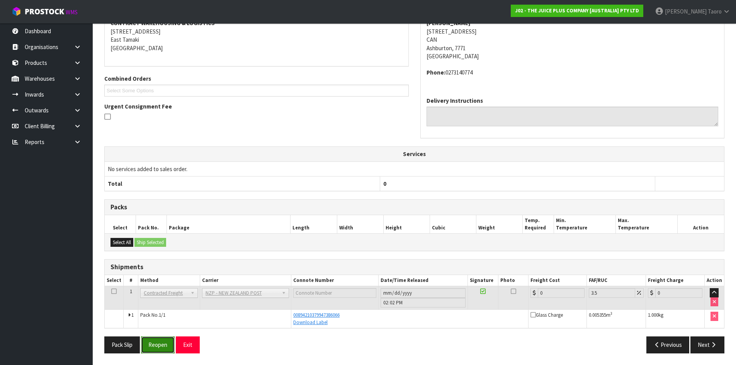
click at [160, 342] on button "Reopen" at bounding box center [158, 345] width 34 height 17
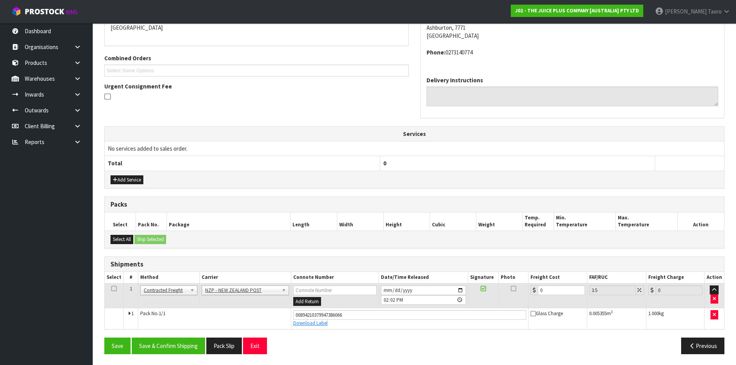
scroll to position [176, 0]
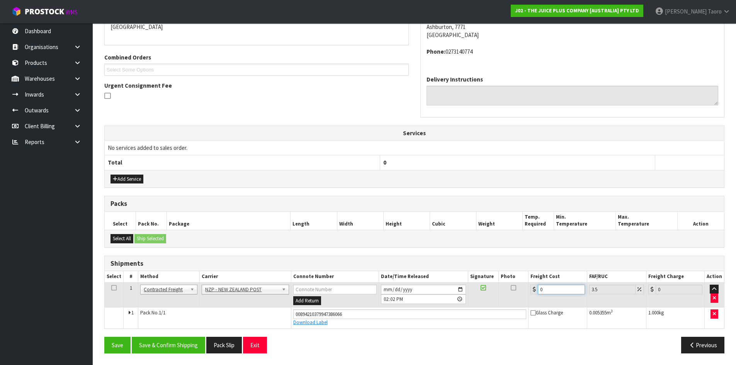
click at [562, 287] on input "0" at bounding box center [561, 290] width 47 height 10
type input "1"
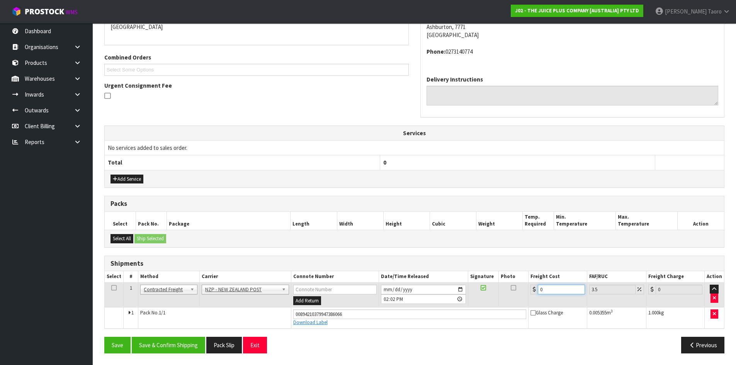
type input "1.03"
type input "16"
type input "16.56"
type input "16.2"
type input "16.77"
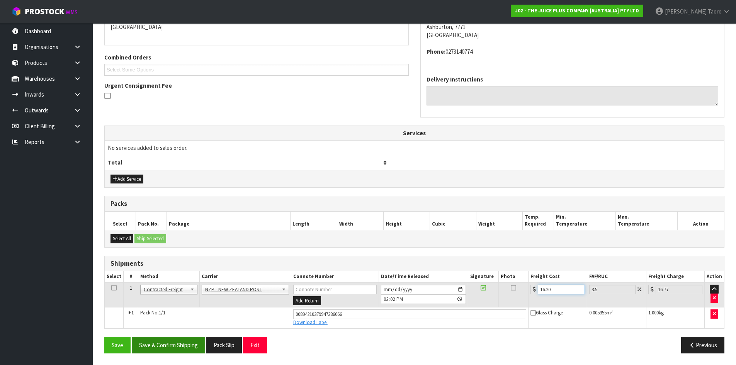
type input "16.20"
click at [186, 344] on button "Save & Confirm Shipping" at bounding box center [168, 345] width 73 height 17
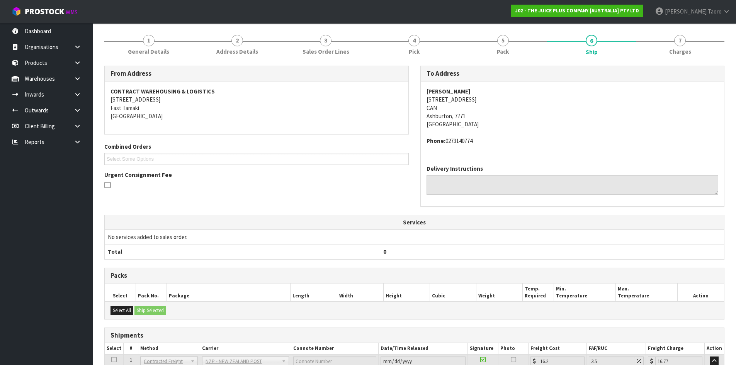
scroll to position [155, 0]
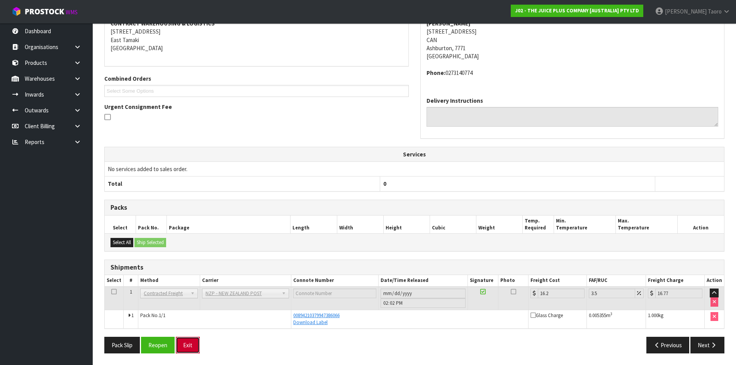
click at [190, 346] on button "Exit" at bounding box center [188, 345] width 24 height 17
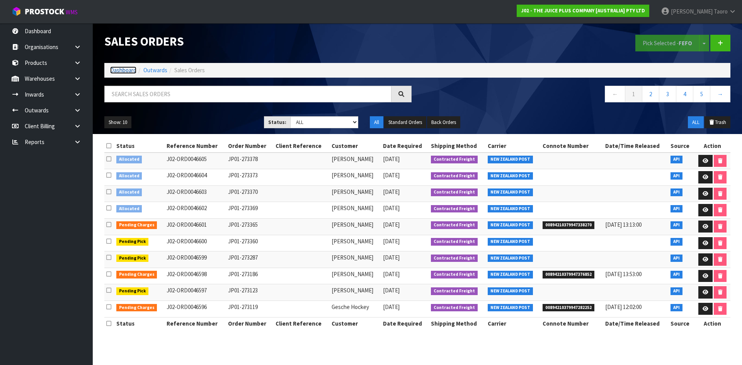
click at [118, 71] on link "Dashboard" at bounding box center [123, 69] width 26 height 7
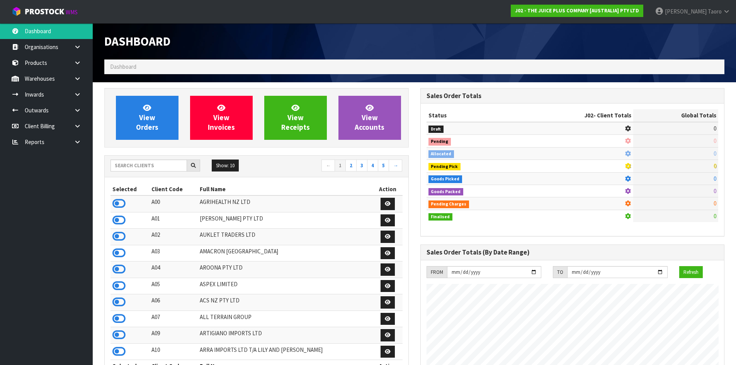
scroll to position [585, 316]
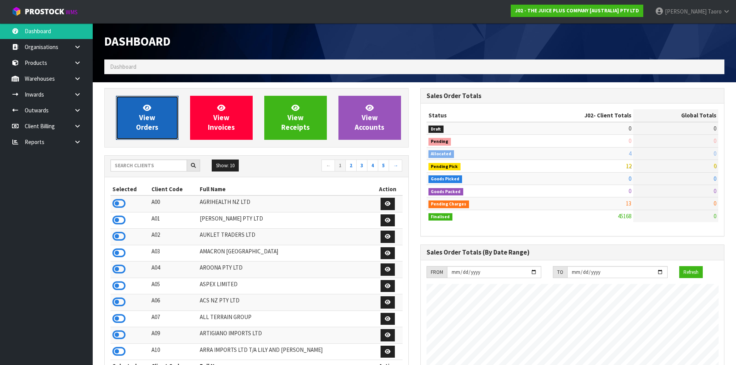
click at [150, 128] on span "View Orders" at bounding box center [147, 117] width 22 height 29
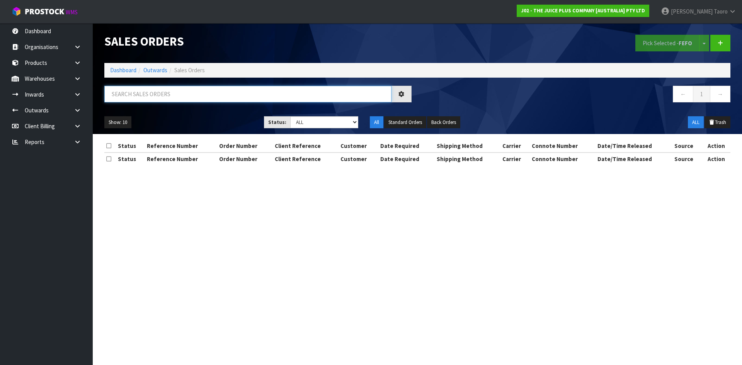
click at [155, 96] on input "text" at bounding box center [247, 94] width 287 height 17
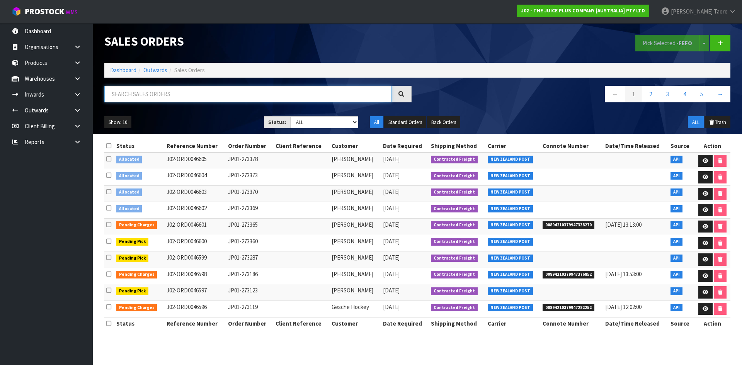
click at [149, 93] on input "text" at bounding box center [247, 94] width 287 height 17
type input "JOB-0411350"
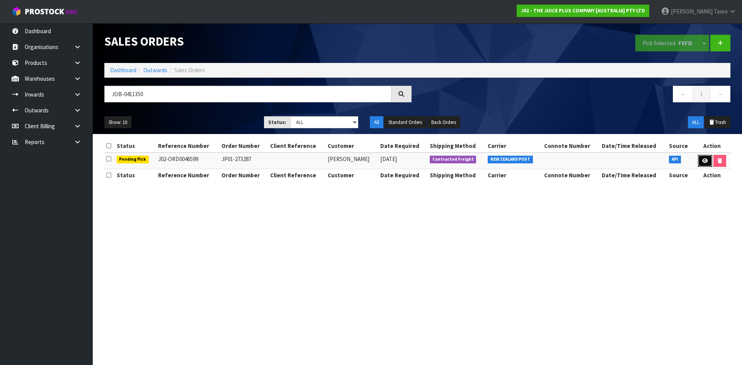
click at [704, 161] on icon at bounding box center [705, 160] width 6 height 5
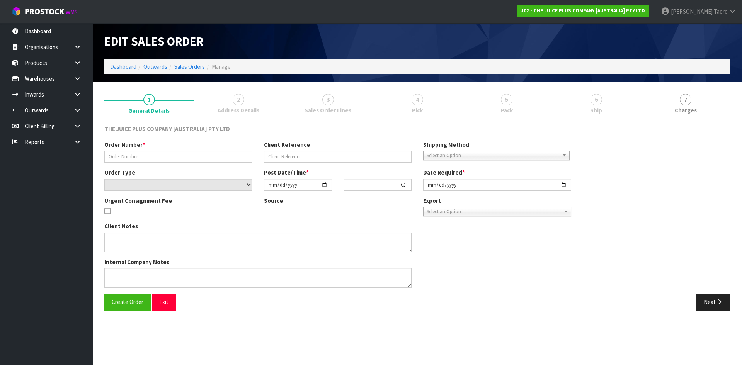
type input "JP01-273287"
select select "number:0"
type input "[DATE]"
type input "03:04:11.000"
type input "[DATE]"
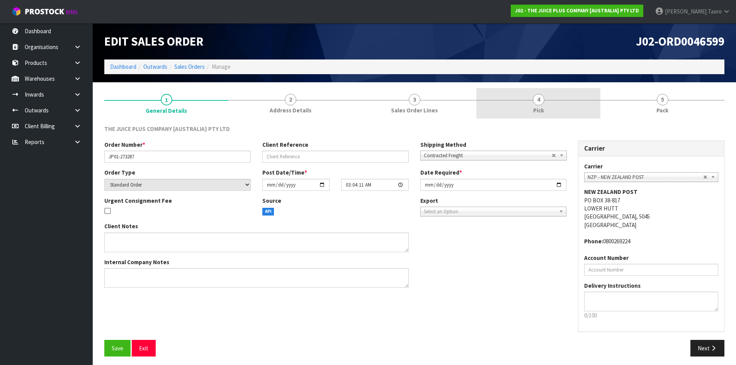
click at [572, 111] on link "4 Pick" at bounding box center [538, 103] width 124 height 31
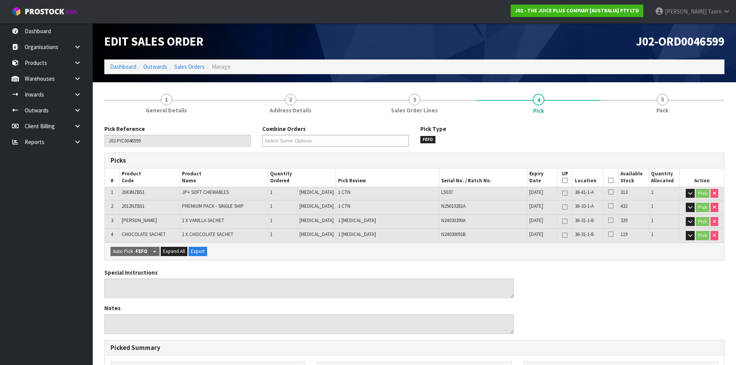
drag, startPoint x: 607, startPoint y: 180, endPoint x: 510, endPoint y: 215, distance: 103.6
click at [608, 180] on icon at bounding box center [610, 180] width 5 height 0
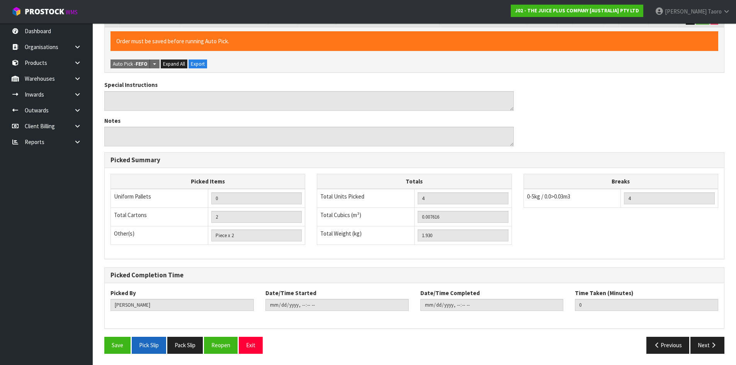
scroll to position [216, 0]
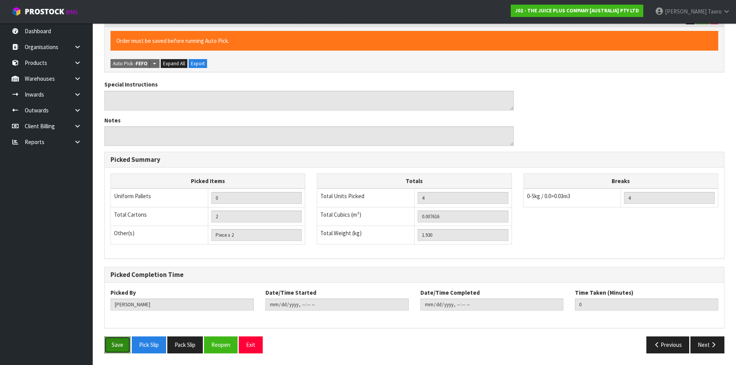
click at [121, 341] on button "Save" at bounding box center [117, 345] width 26 height 17
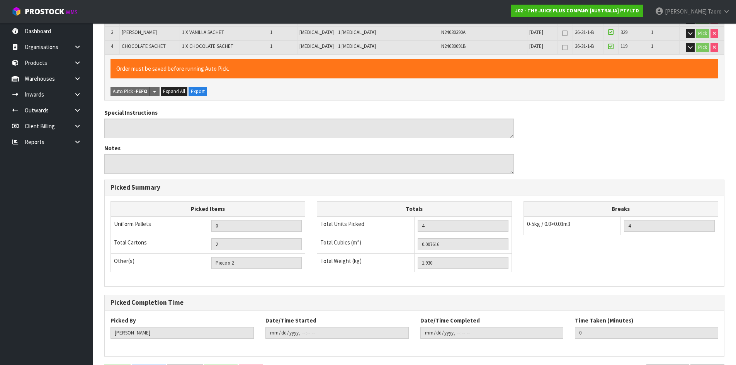
scroll to position [0, 0]
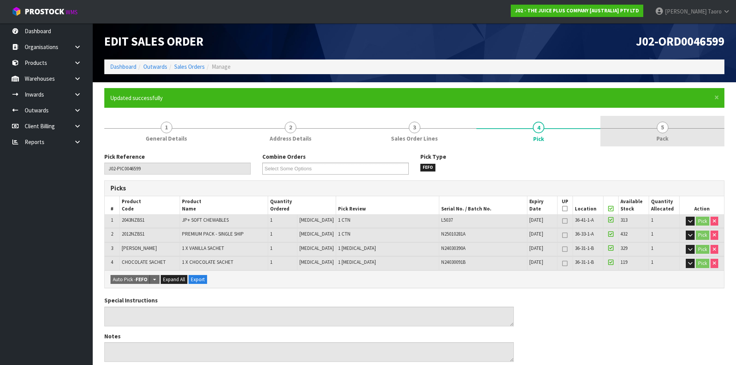
click at [675, 121] on link "5 Pack" at bounding box center [662, 131] width 124 height 31
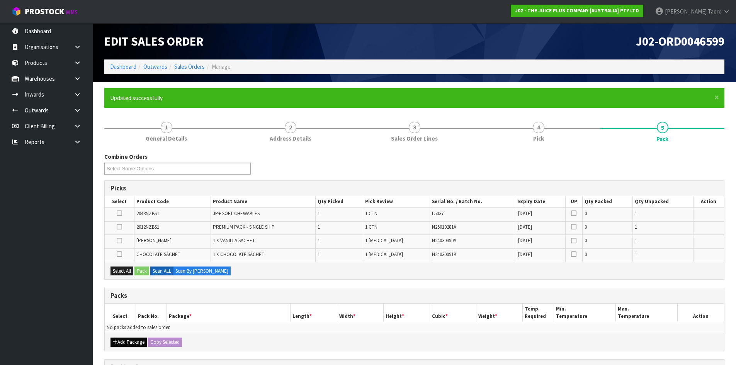
click at [111, 340] on div "Add Package Copy Selected" at bounding box center [414, 341] width 619 height 17
click at [118, 343] on button "Add Package" at bounding box center [128, 342] width 36 height 9
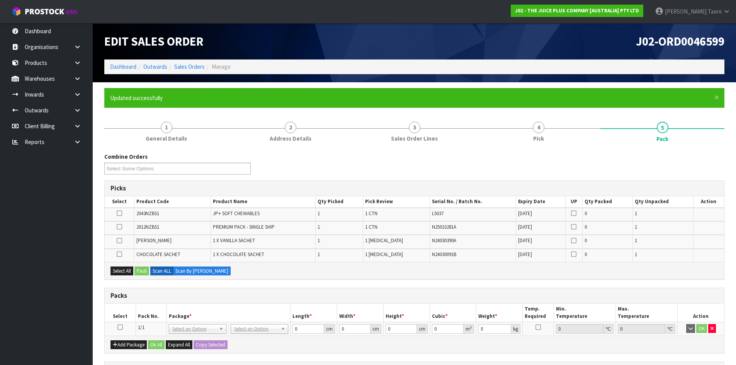
click at [120, 328] on icon at bounding box center [119, 327] width 5 height 0
click at [126, 272] on button "Select All" at bounding box center [121, 271] width 23 height 9
click at [144, 270] on button "Pack" at bounding box center [141, 271] width 15 height 9
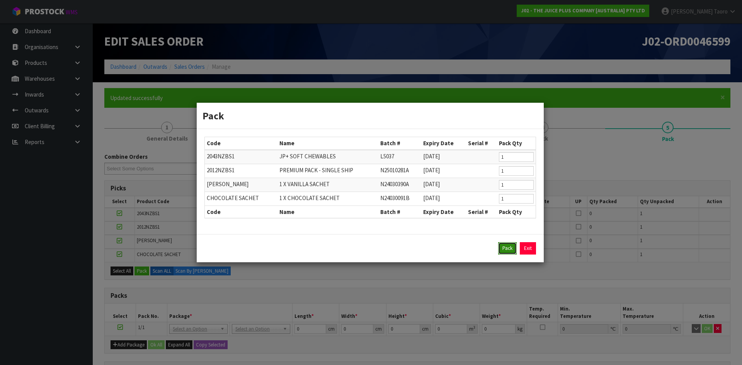
click at [513, 244] on button "Pack" at bounding box center [507, 248] width 19 height 12
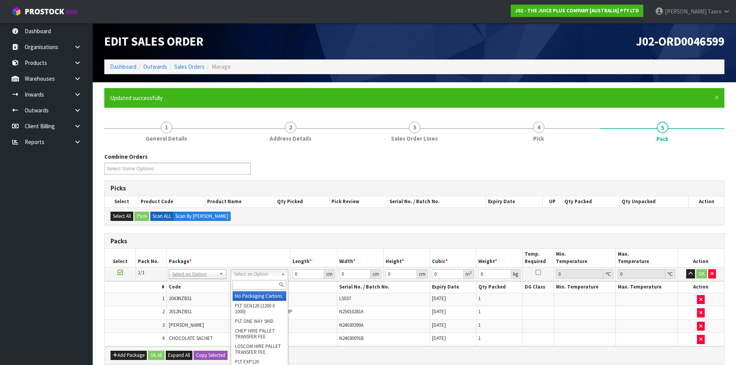
click at [269, 289] on input "text" at bounding box center [260, 285] width 54 height 10
type input "315"
type input "31.5"
type input "20"
type input "13"
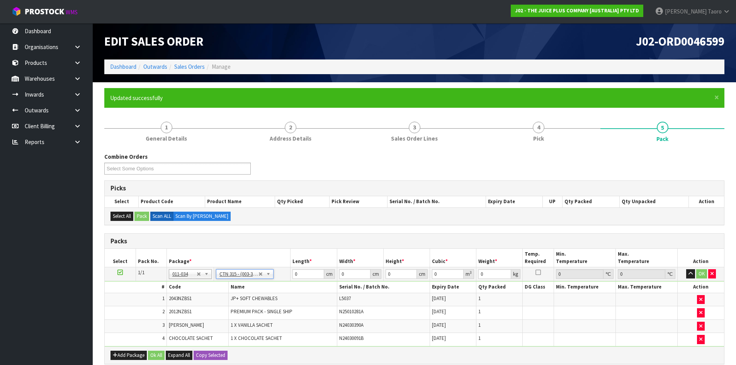
type input "0.00819"
type input "2.13"
click at [308, 277] on input "31.5" at bounding box center [307, 274] width 31 height 10
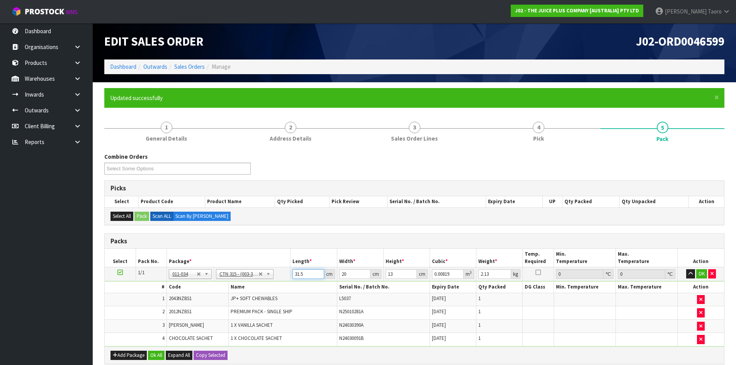
click at [308, 277] on input "31.5" at bounding box center [307, 274] width 31 height 10
type input "3"
type input "0.00078"
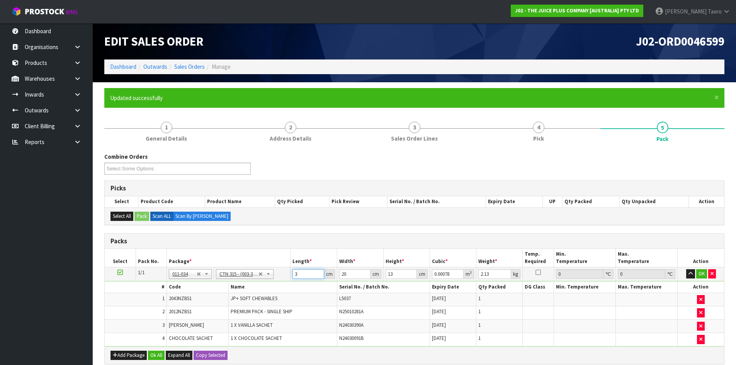
type input "32"
type input "0.00832"
type input "32"
type input "2"
type input "0.000832"
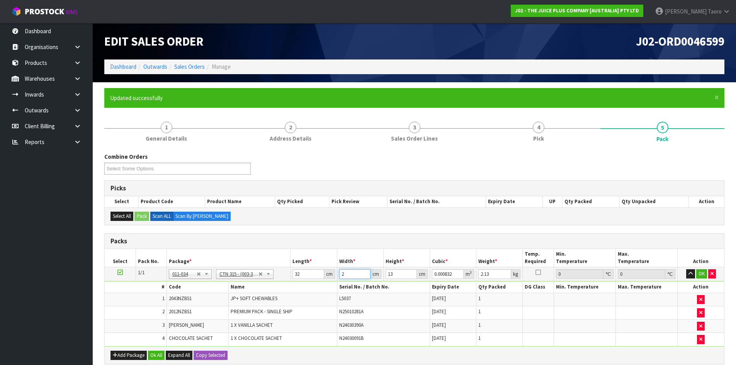
type input "21"
type input "0.008736"
type input "21"
type input "1"
type input "0.000672"
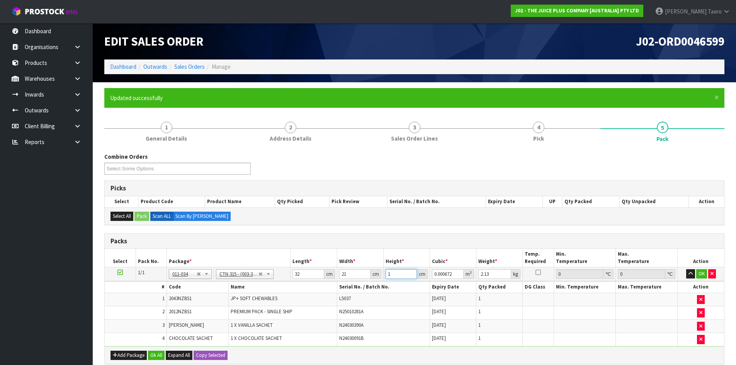
type input "14"
type input "0.009408"
type input "14"
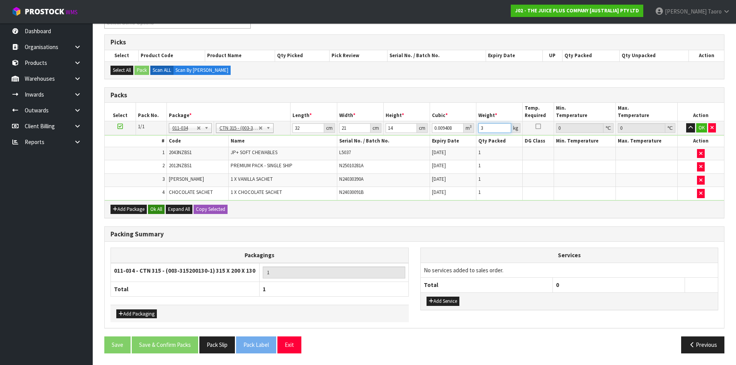
type input "3"
click at [158, 209] on button "Ok All" at bounding box center [156, 209] width 17 height 9
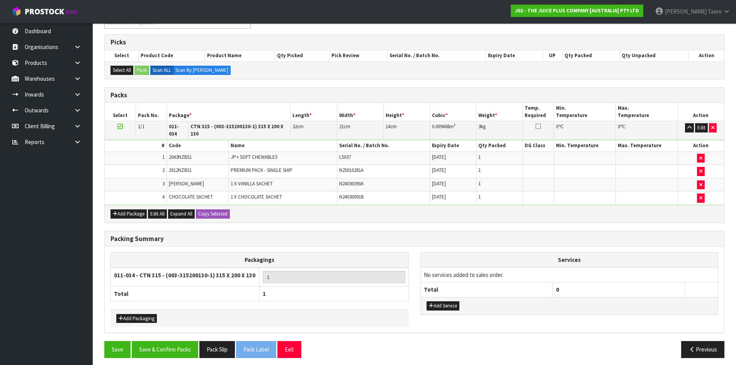
scroll to position [145, 0]
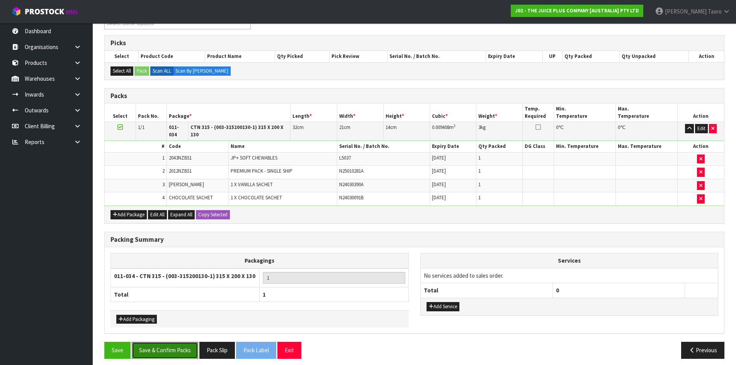
click at [182, 345] on button "Save & Confirm Packs" at bounding box center [165, 350] width 66 height 17
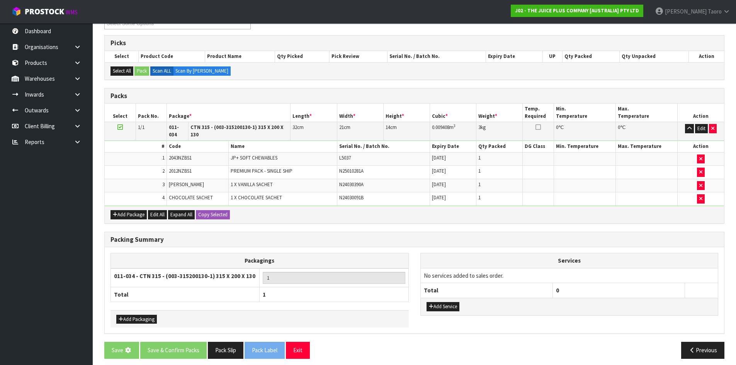
scroll to position [0, 0]
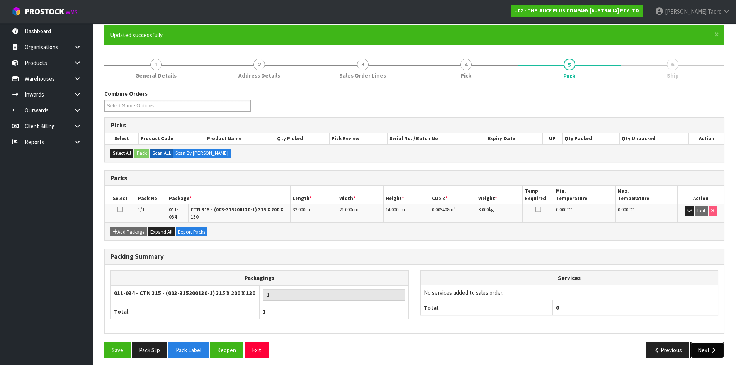
click at [709, 347] on button "Next" at bounding box center [707, 350] width 34 height 17
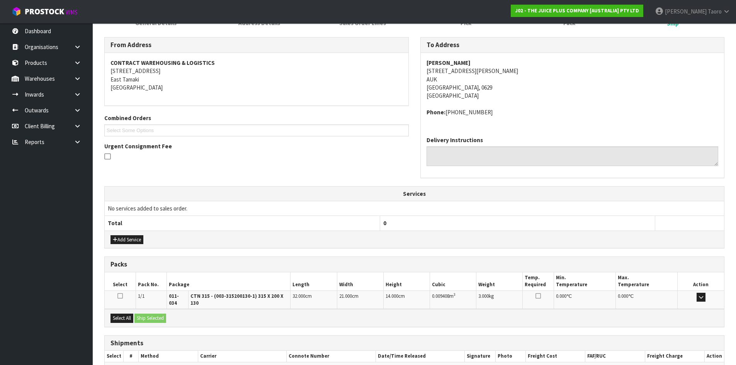
scroll to position [155, 0]
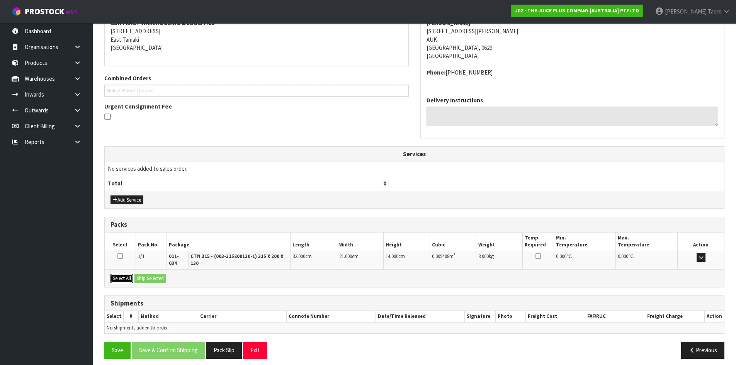
click at [133, 275] on button "Select All" at bounding box center [121, 278] width 23 height 9
drag, startPoint x: 145, startPoint y: 273, endPoint x: 191, endPoint y: 298, distance: 52.2
click at [146, 274] on button "Ship Selected" at bounding box center [150, 278] width 32 height 9
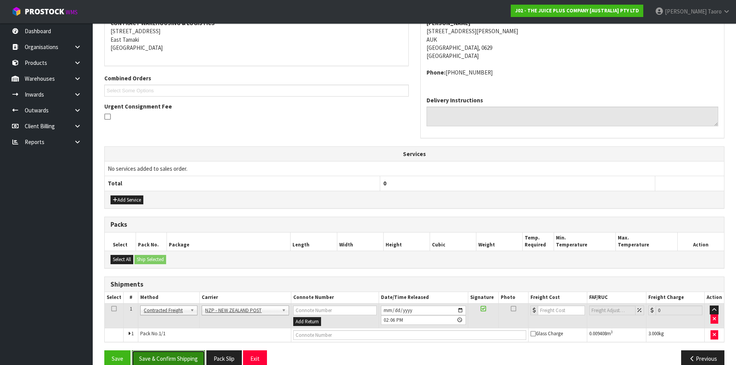
click at [195, 360] on button "Save & Confirm Shipping" at bounding box center [168, 358] width 73 height 17
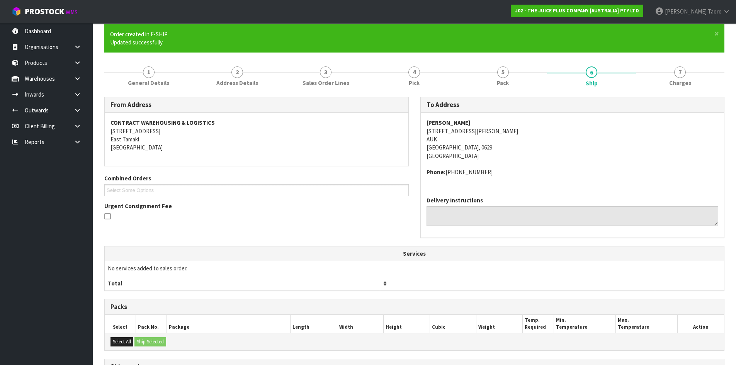
scroll to position [158, 0]
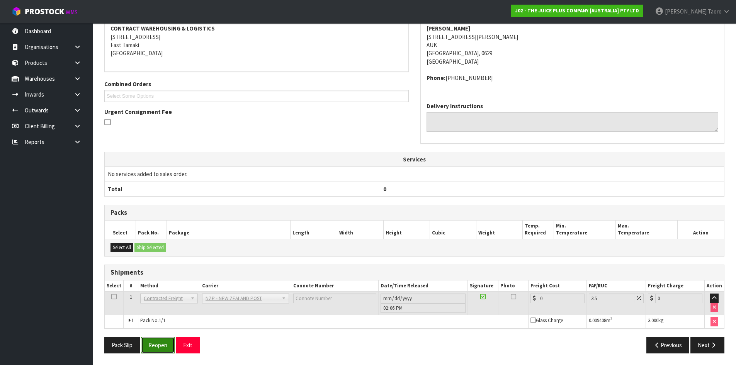
click at [162, 347] on button "Reopen" at bounding box center [158, 345] width 34 height 17
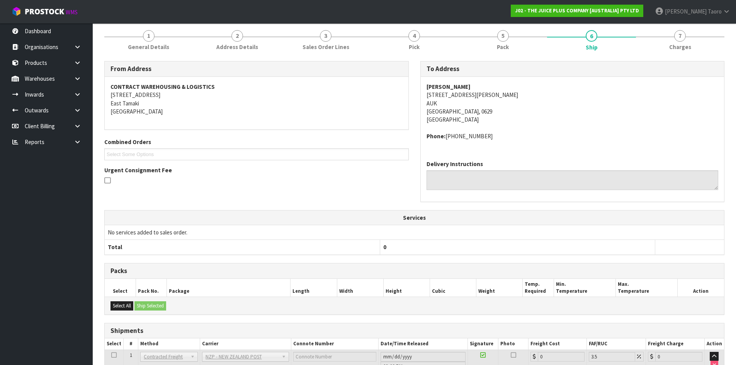
scroll to position [116, 0]
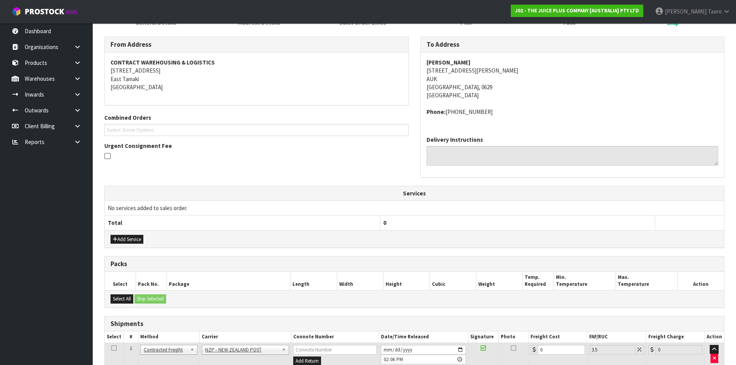
click at [558, 356] on td "0" at bounding box center [558, 355] width 58 height 25
click at [558, 353] on input "0" at bounding box center [561, 350] width 47 height 10
type input "4"
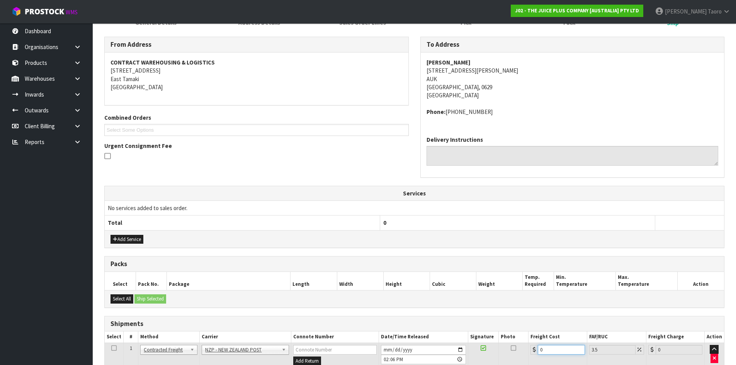
type input "4.14"
type input "4.3"
type input "4.45"
type input "4.33"
type input "4.48"
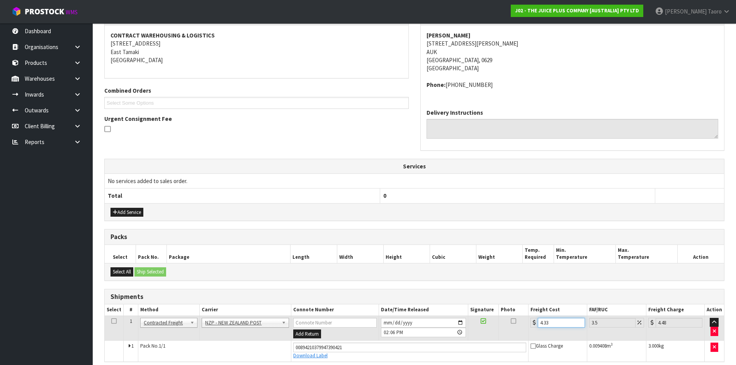
scroll to position [176, 0]
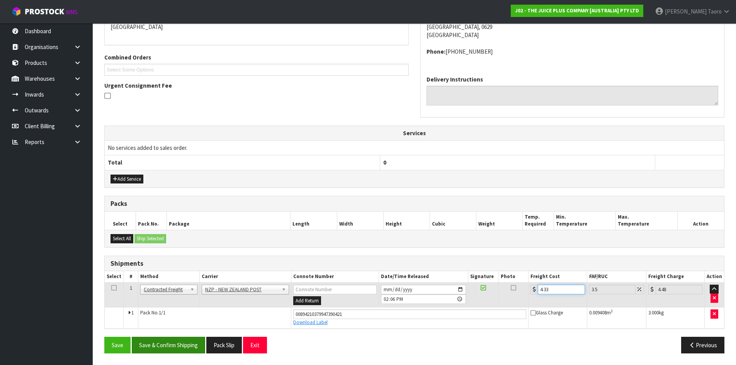
type input "4.33"
click at [186, 346] on button "Save & Confirm Shipping" at bounding box center [168, 345] width 73 height 17
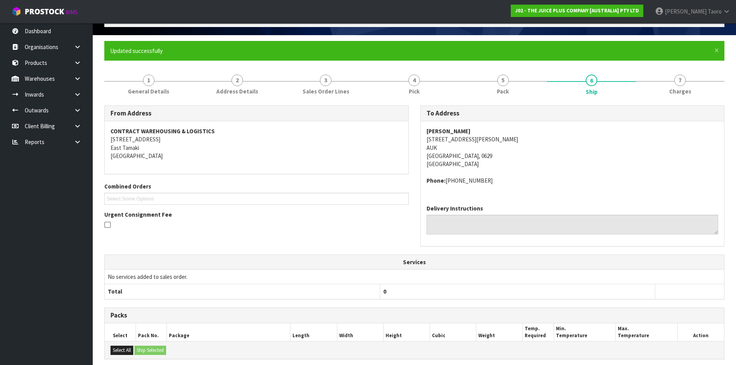
scroll to position [155, 0]
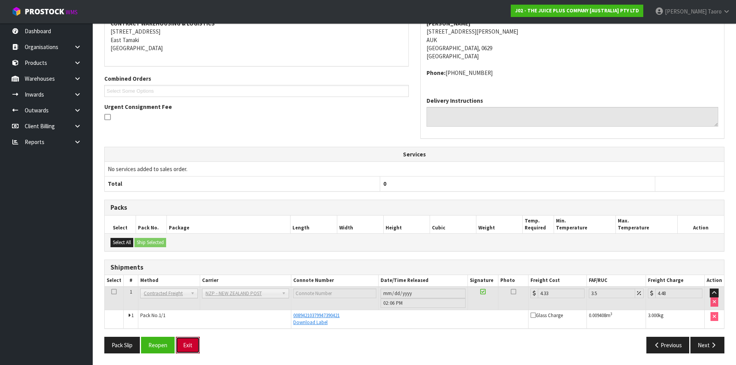
click at [188, 347] on button "Exit" at bounding box center [188, 345] width 24 height 17
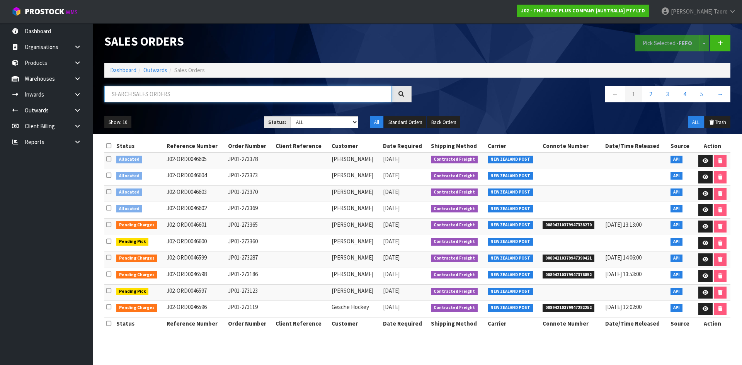
click at [127, 96] on input "text" at bounding box center [247, 94] width 287 height 17
type input "JOB-0411339"
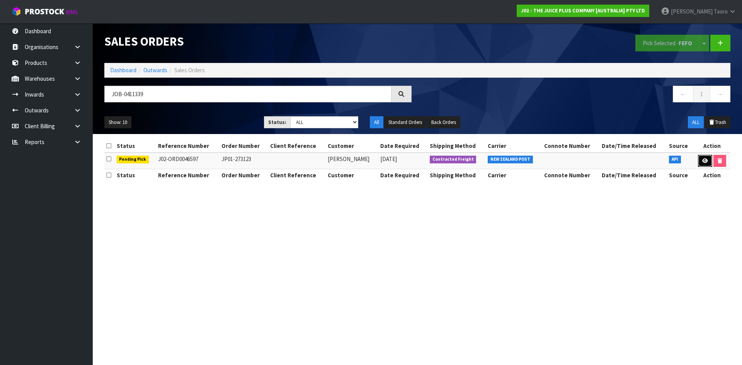
click at [703, 158] on icon at bounding box center [705, 160] width 6 height 5
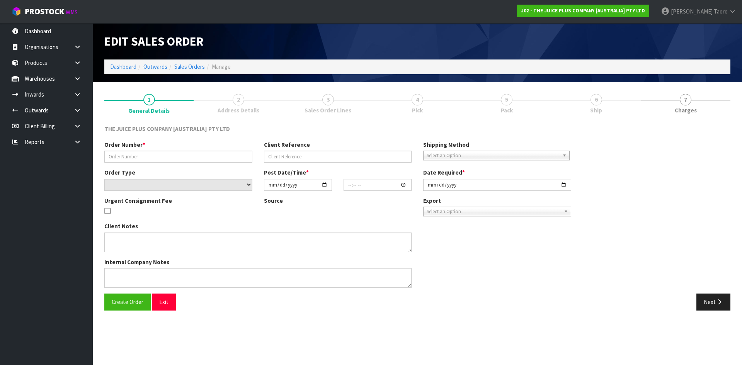
type input "JP01-273123"
select select "number:0"
type input "[DATE]"
type input "19:59:51.000"
type input "[DATE]"
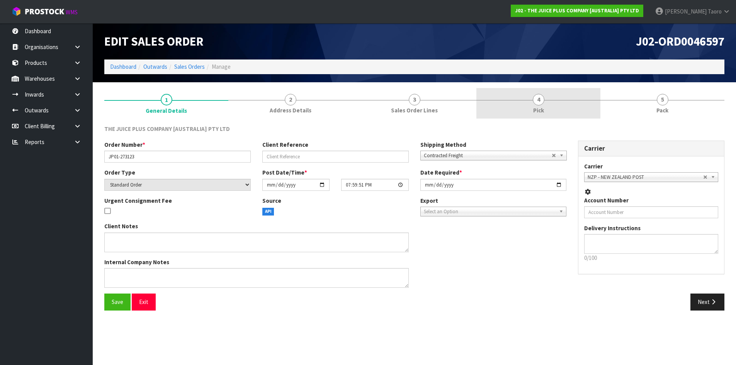
drag, startPoint x: 590, startPoint y: 107, endPoint x: 593, endPoint y: 132, distance: 24.9
click at [590, 107] on link "4 Pick" at bounding box center [538, 103] width 124 height 31
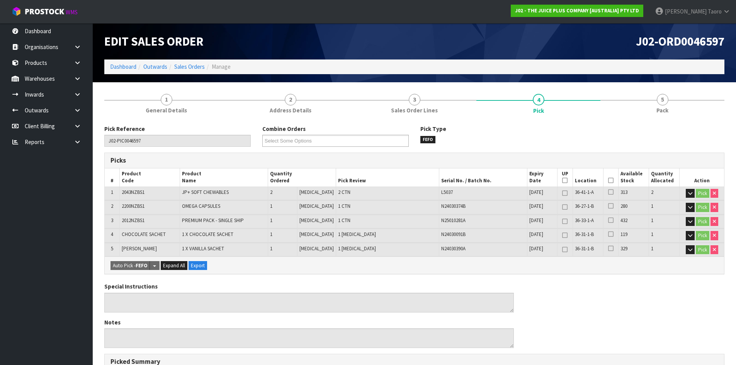
drag, startPoint x: 608, startPoint y: 179, endPoint x: 429, endPoint y: 205, distance: 180.7
click at [608, 180] on icon at bounding box center [610, 180] width 5 height 0
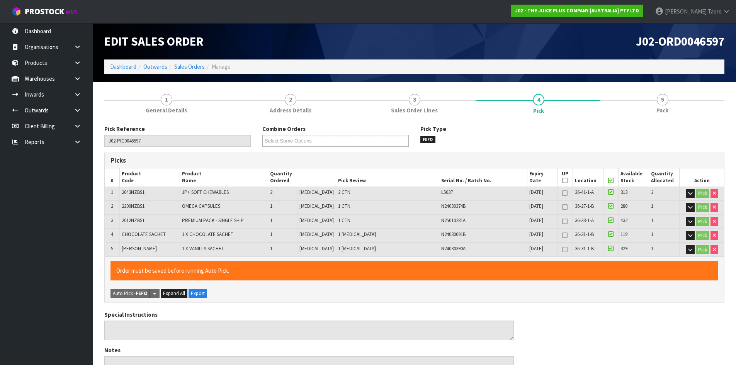
scroll to position [230, 0]
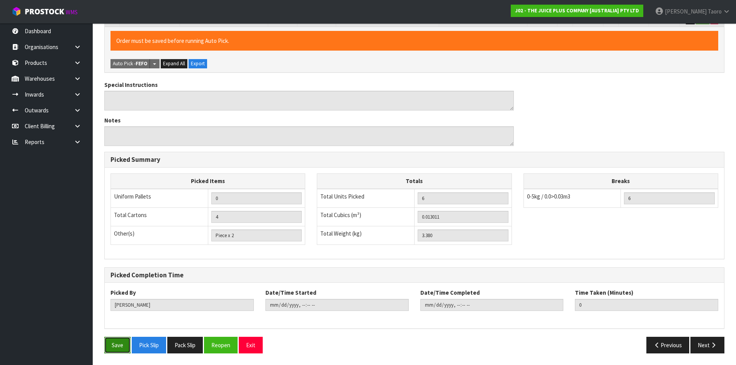
click at [114, 347] on button "Save" at bounding box center [117, 345] width 26 height 17
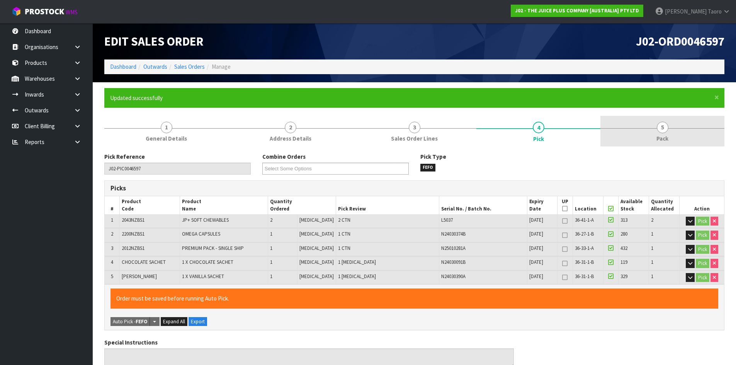
click at [665, 130] on span "5" at bounding box center [663, 128] width 12 height 12
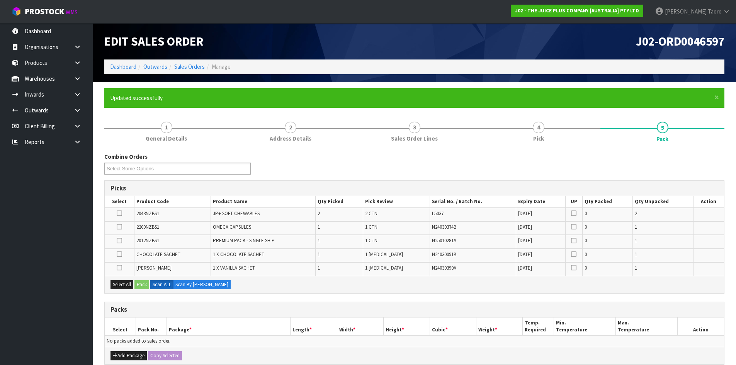
drag, startPoint x: 110, startPoint y: 357, endPoint x: 116, endPoint y: 347, distance: 11.1
click at [111, 355] on div "Add Package Copy Selected" at bounding box center [414, 355] width 619 height 17
click at [120, 352] on button "Add Package" at bounding box center [128, 355] width 36 height 9
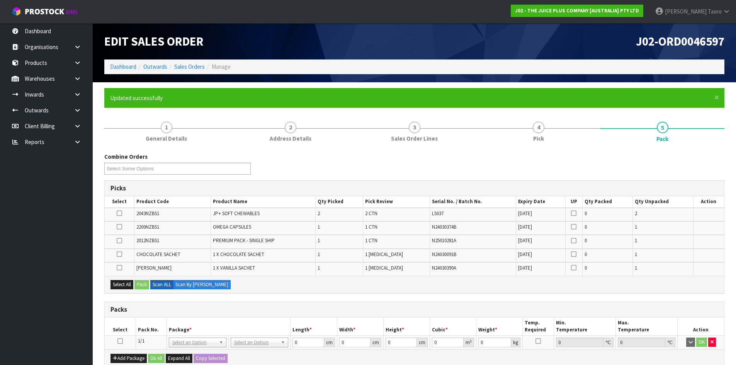
click at [120, 342] on icon at bounding box center [119, 341] width 5 height 0
click at [127, 286] on button "Select All" at bounding box center [121, 284] width 23 height 9
click at [140, 285] on button "Pack" at bounding box center [141, 284] width 15 height 9
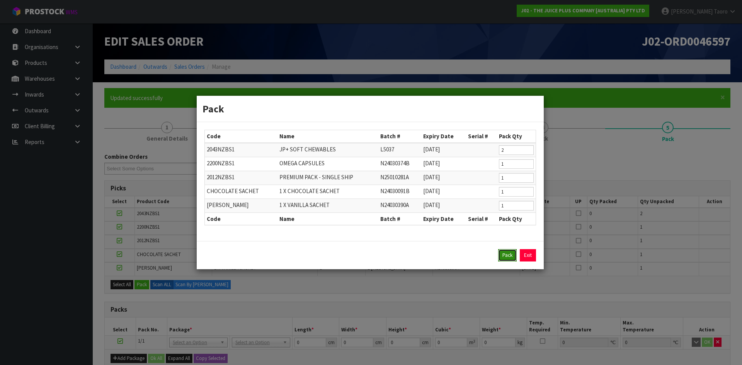
click at [508, 252] on button "Pack" at bounding box center [507, 255] width 19 height 12
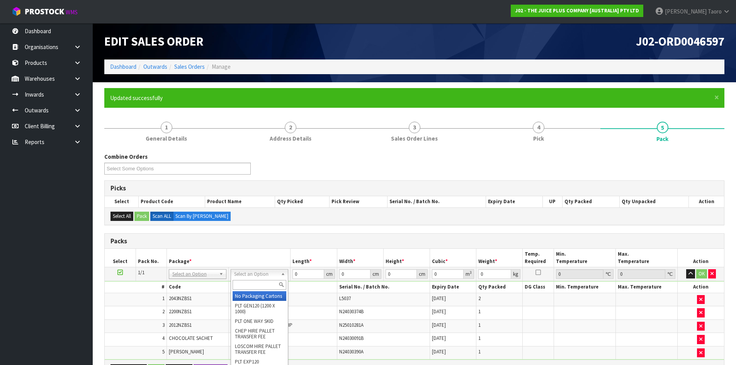
click at [266, 286] on input "text" at bounding box center [260, 285] width 54 height 10
type input "A4"
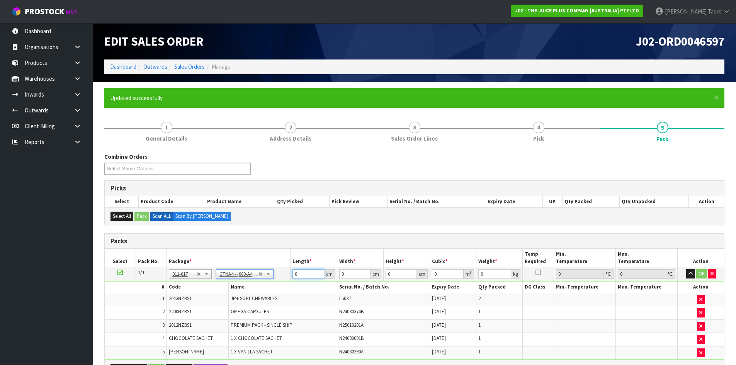
type input "31"
type input "22.5"
type input "25"
type input "0.017438"
type input "3.58"
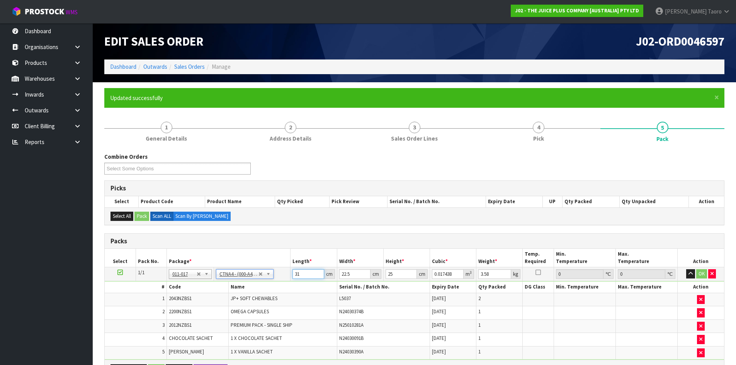
click at [310, 274] on input "31" at bounding box center [307, 274] width 31 height 10
type input "3"
type input "0.001687"
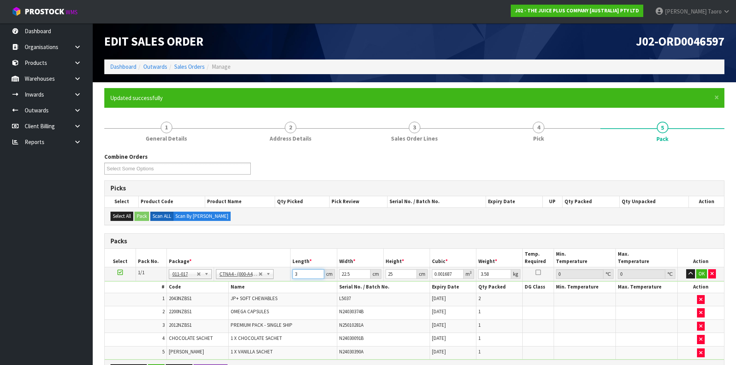
type input "32"
type input "0.018"
type input "32"
type input "2"
type input "0.0016"
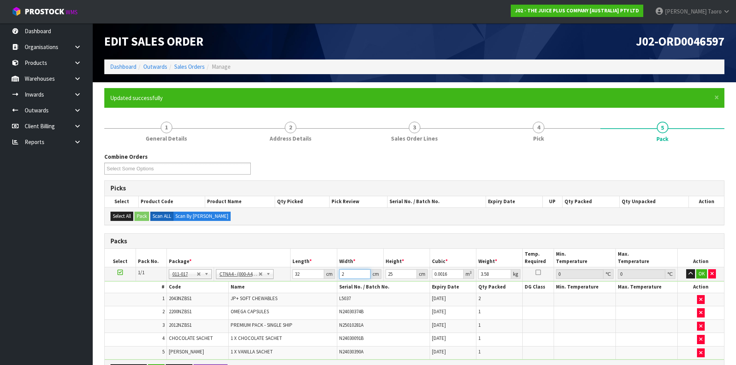
type input "24"
type input "0.0192"
type input "24"
type input "2"
type input "0.001536"
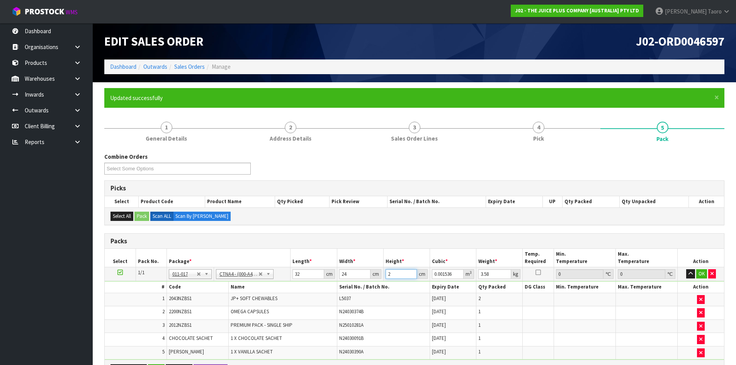
type input "27"
type input "0.020736"
type input "27"
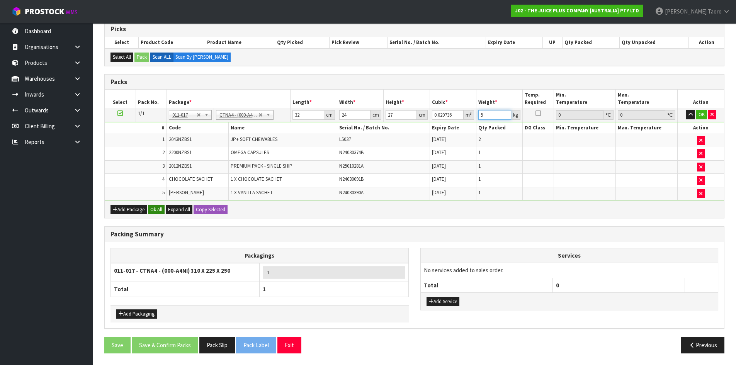
type input "5"
click at [158, 210] on button "Ok All" at bounding box center [156, 209] width 17 height 9
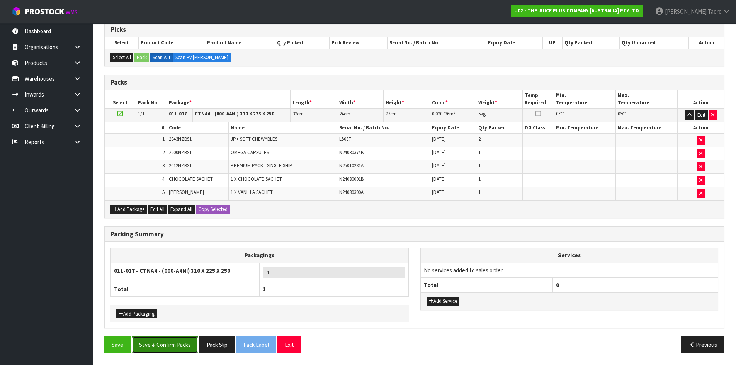
click at [175, 348] on button "Save & Confirm Packs" at bounding box center [165, 345] width 66 height 17
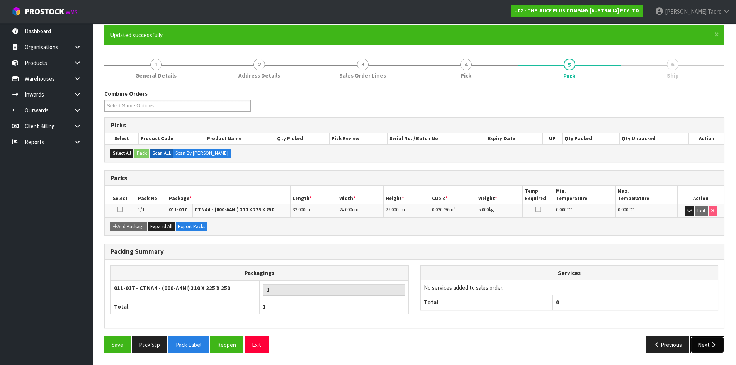
click at [704, 344] on button "Next" at bounding box center [707, 345] width 34 height 17
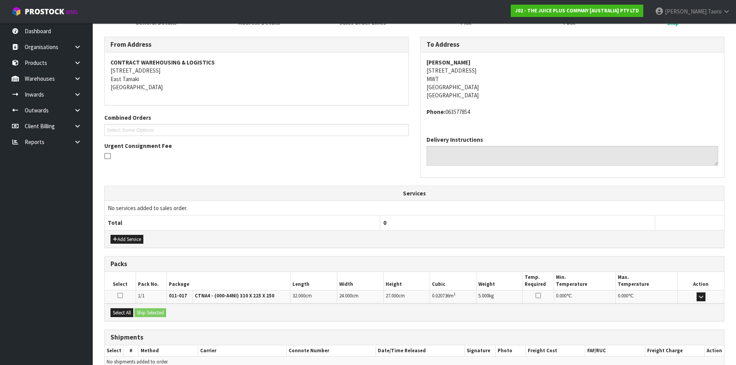
scroll to position [155, 0]
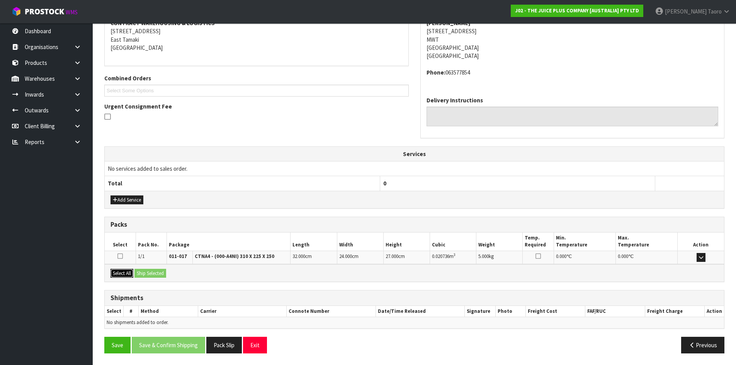
click at [123, 275] on button "Select All" at bounding box center [121, 273] width 23 height 9
drag, startPoint x: 141, startPoint y: 273, endPoint x: 161, endPoint y: 294, distance: 28.7
click at [143, 272] on button "Ship Selected" at bounding box center [150, 273] width 32 height 9
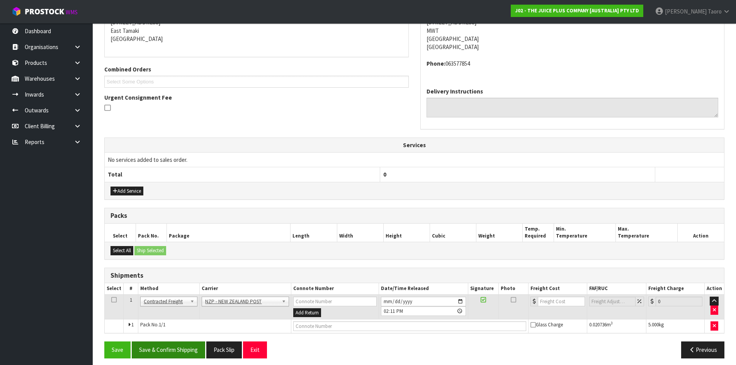
scroll to position [169, 0]
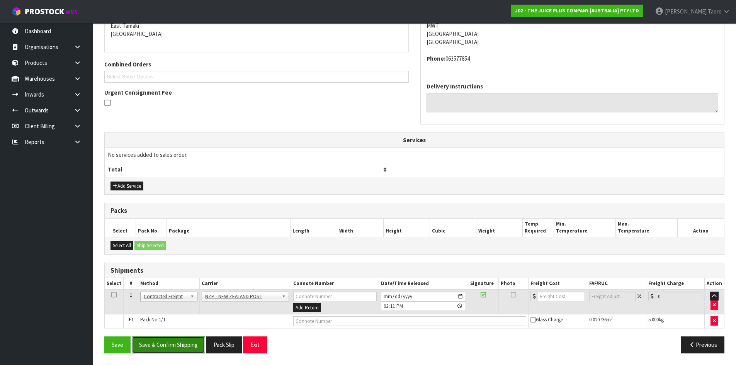
click at [191, 341] on button "Save & Confirm Shipping" at bounding box center [168, 345] width 73 height 17
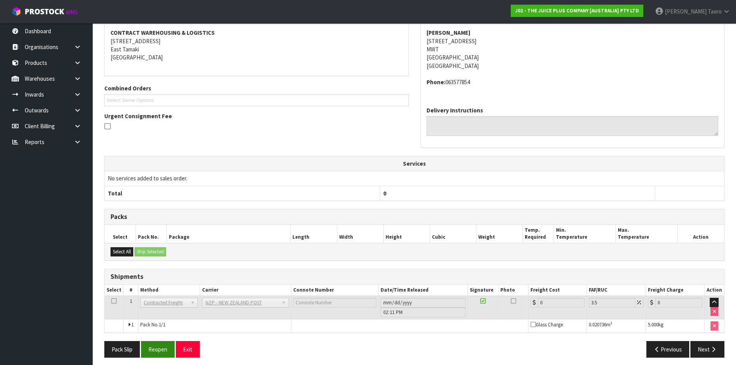
scroll to position [158, 0]
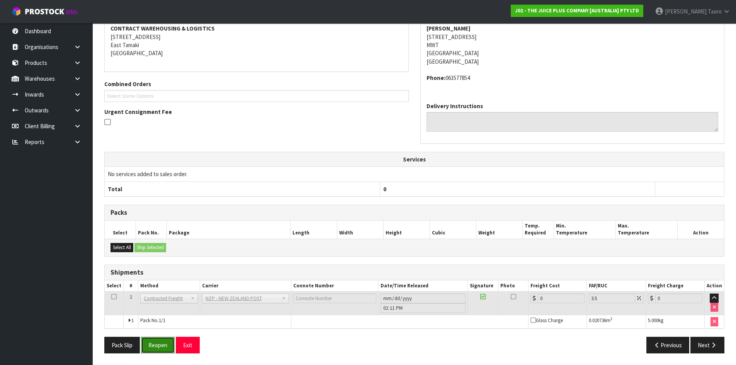
click at [164, 342] on button "Reopen" at bounding box center [158, 345] width 34 height 17
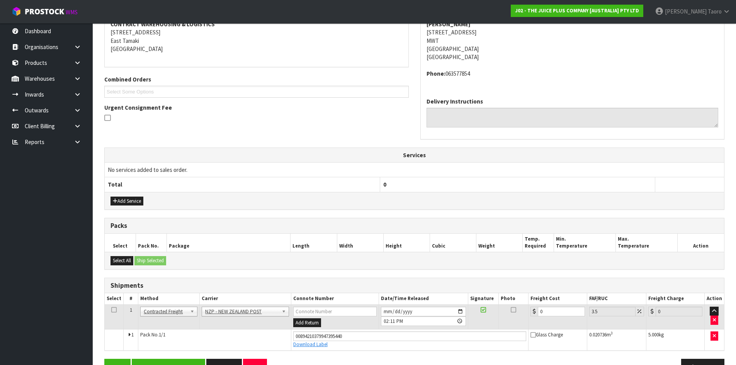
scroll to position [176, 0]
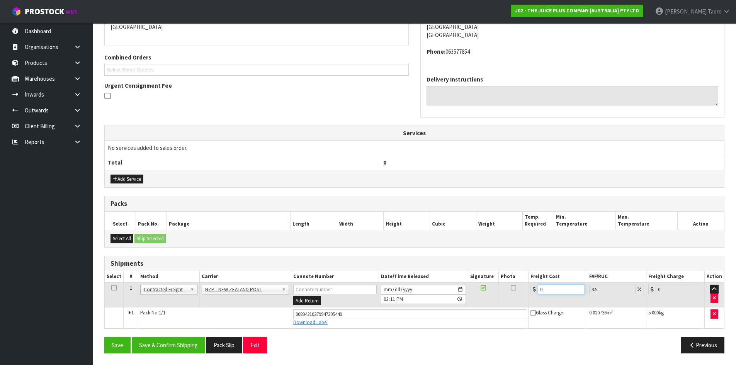
click at [545, 292] on input "0" at bounding box center [561, 290] width 47 height 10
type input "8"
type input "8.28"
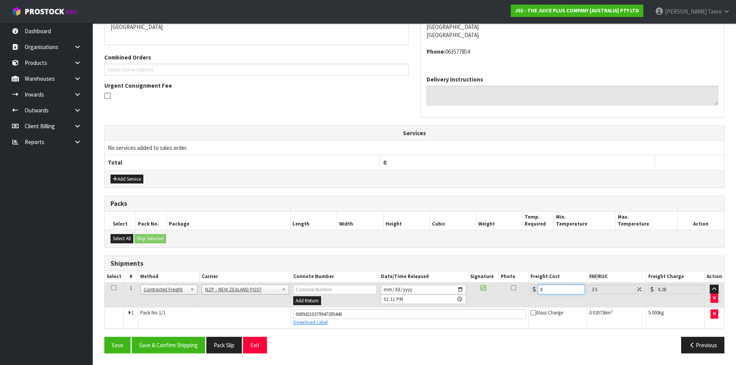
type input "8.4"
type input "8.69"
type input "8.45"
type input "8.75"
type input "8.45"
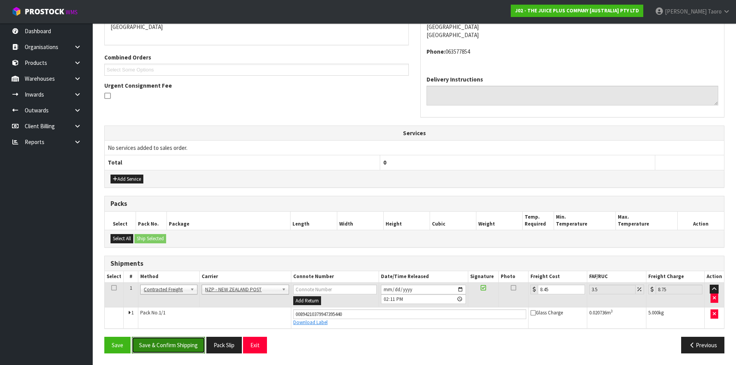
click at [173, 344] on button "Save & Confirm Shipping" at bounding box center [168, 345] width 73 height 17
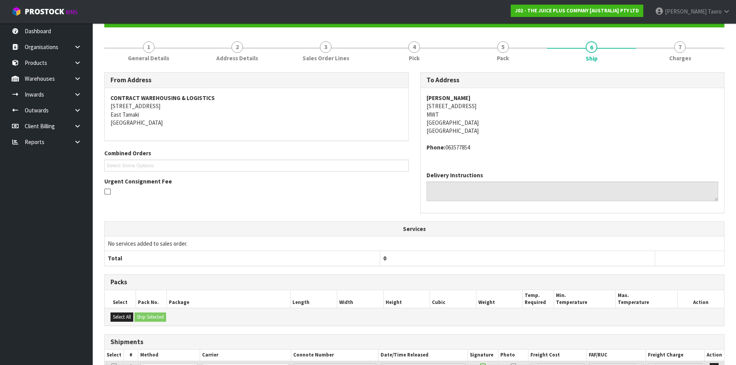
scroll to position [155, 0]
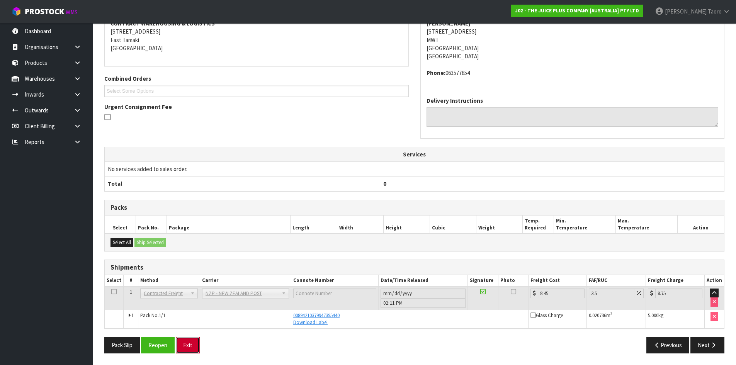
click at [191, 342] on button "Exit" at bounding box center [188, 345] width 24 height 17
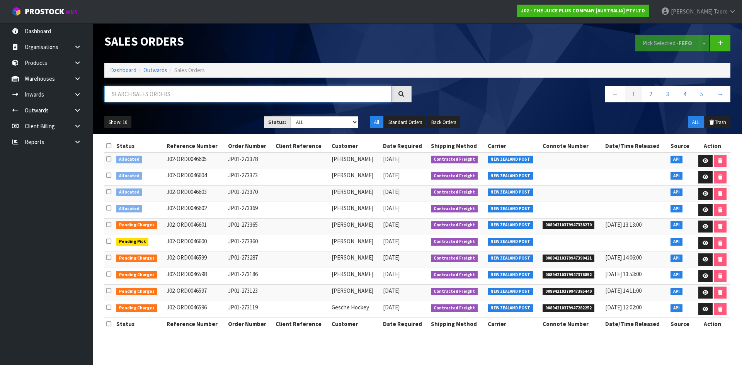
click at [292, 88] on input "text" at bounding box center [247, 94] width 287 height 17
type input "JOB-0411294"
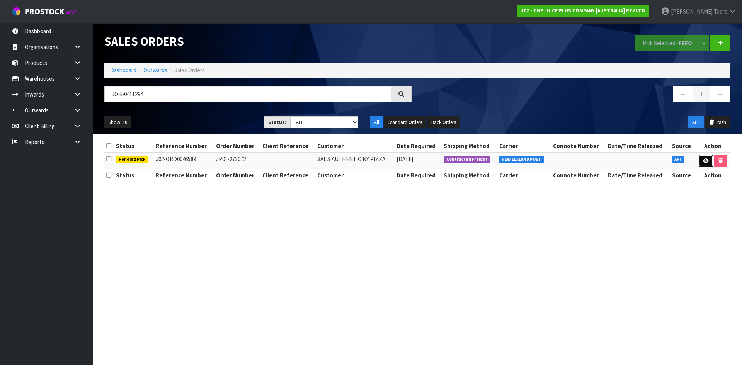
click at [708, 158] on link at bounding box center [706, 161] width 14 height 12
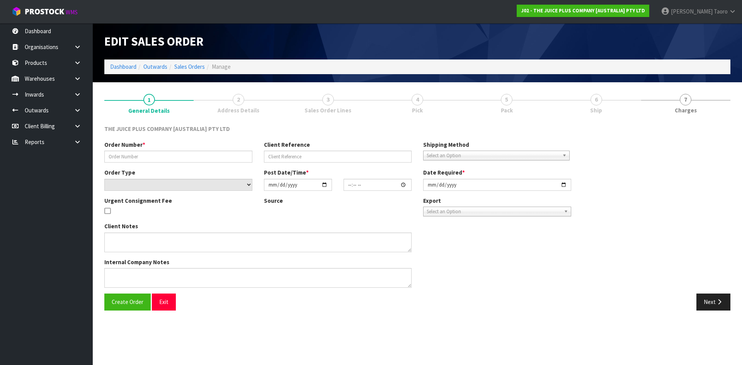
type input "JP01-273072"
select select "number:0"
type input "[DATE]"
type input "03:02:44.000"
type input "[DATE]"
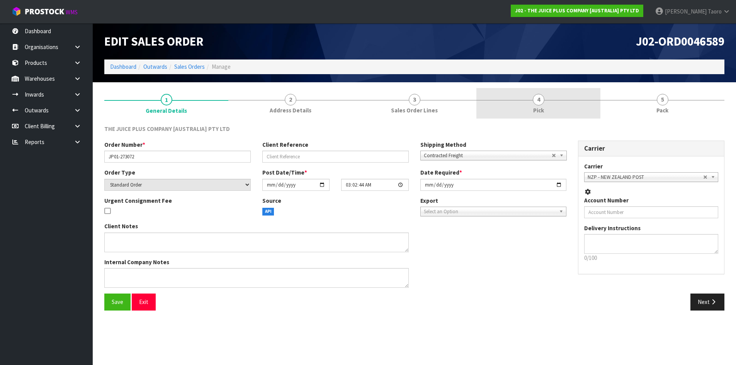
click at [558, 109] on link "4 Pick" at bounding box center [538, 103] width 124 height 31
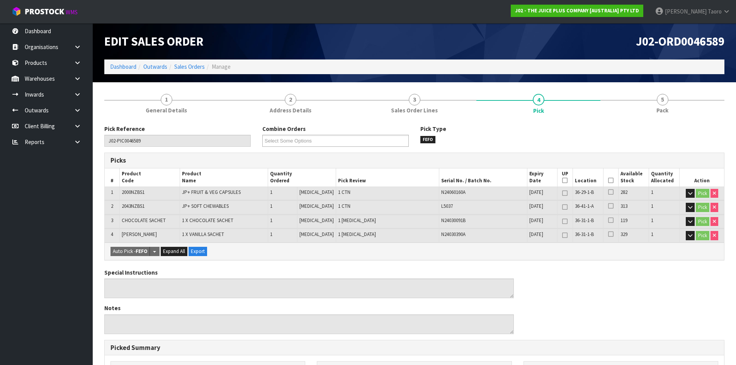
click at [608, 181] on icon at bounding box center [610, 180] width 5 height 0
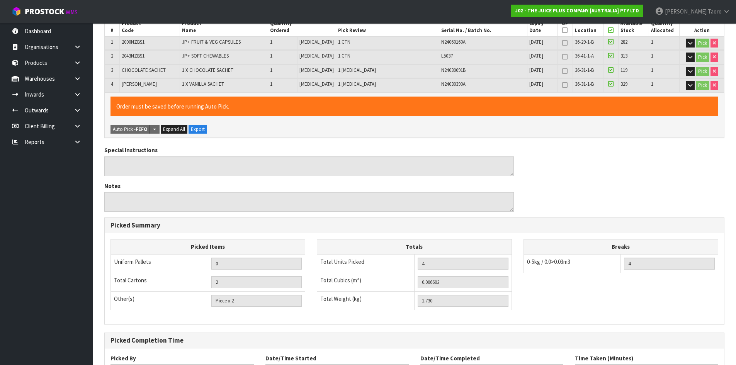
scroll to position [216, 0]
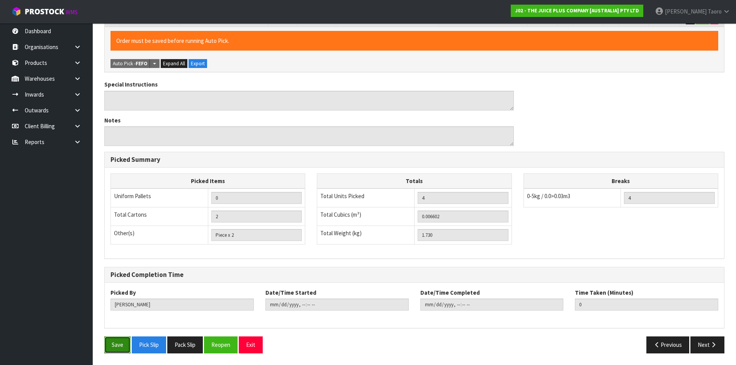
click at [115, 348] on button "Save" at bounding box center [117, 345] width 26 height 17
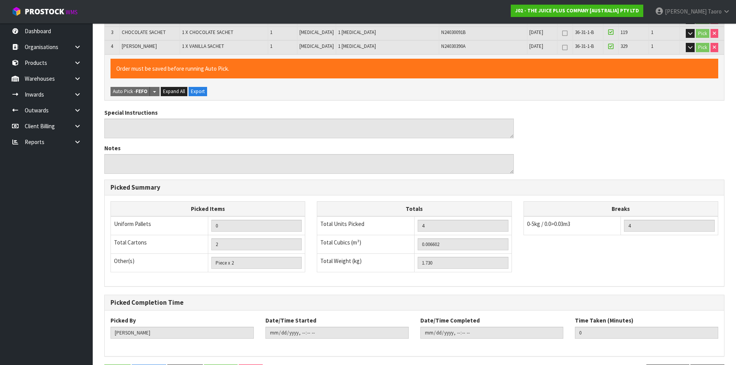
scroll to position [0, 0]
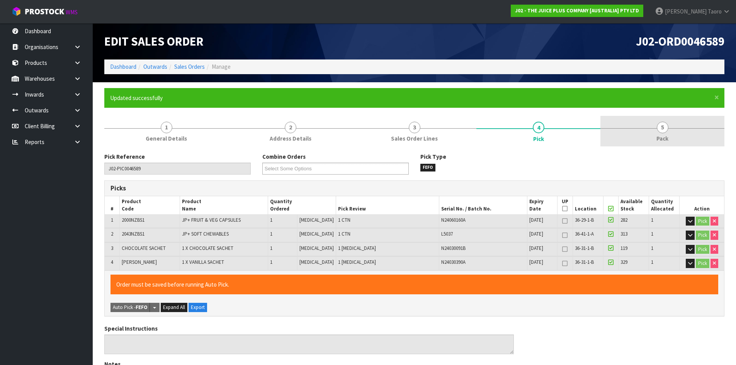
type input "[PERSON_NAME]"
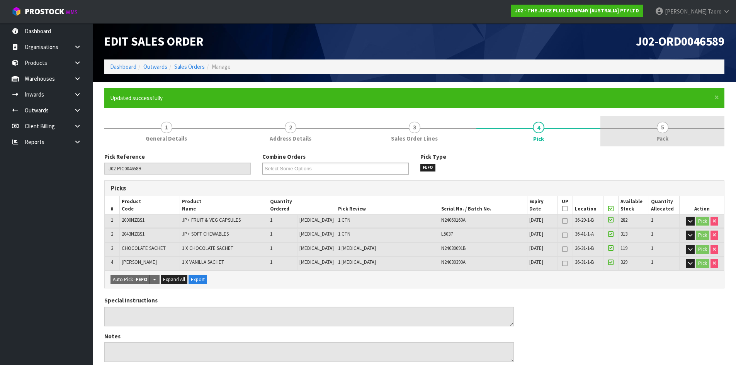
click at [680, 125] on link "5 Pack" at bounding box center [662, 131] width 124 height 31
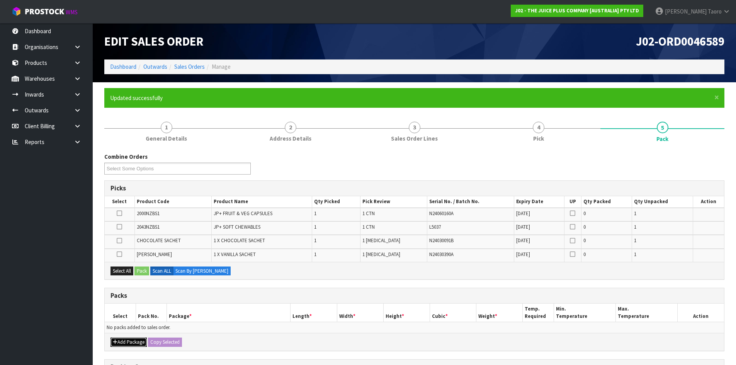
click at [133, 339] on button "Add Package" at bounding box center [128, 342] width 36 height 9
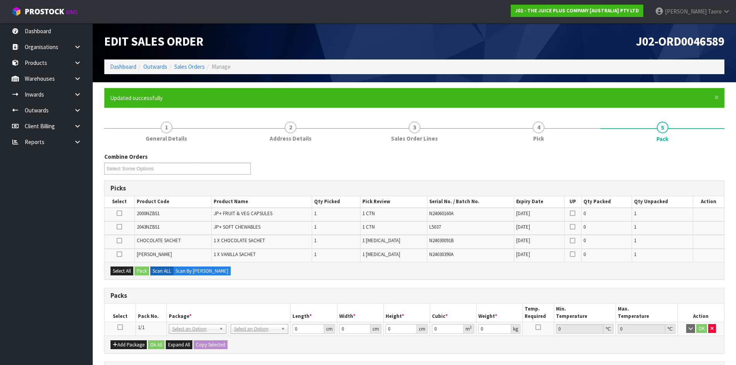
click at [121, 327] on icon at bounding box center [119, 327] width 5 height 0
drag, startPoint x: 122, startPoint y: 274, endPoint x: 127, endPoint y: 274, distance: 5.0
click at [123, 274] on button "Select All" at bounding box center [121, 271] width 23 height 9
click at [138, 274] on button "Pack" at bounding box center [141, 271] width 15 height 9
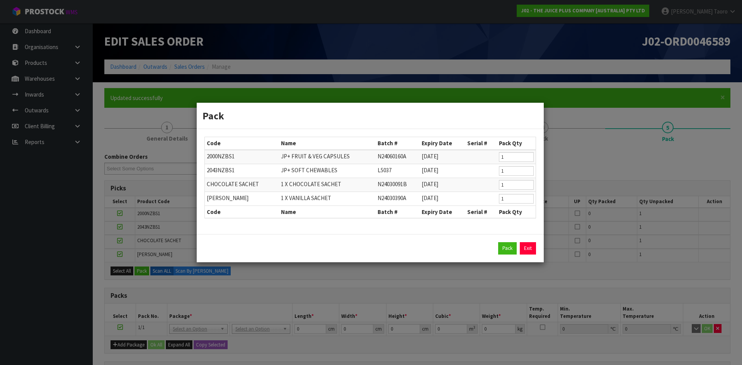
click at [519, 245] on div "Pack Exit" at bounding box center [369, 248] width 331 height 12
click at [510, 245] on button "Pack" at bounding box center [507, 248] width 19 height 12
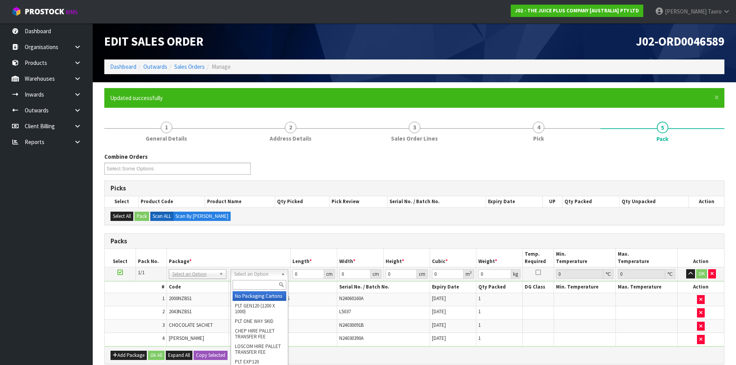
click at [275, 279] on div at bounding box center [259, 285] width 57 height 13
click at [275, 285] on input "text" at bounding box center [260, 285] width 54 height 10
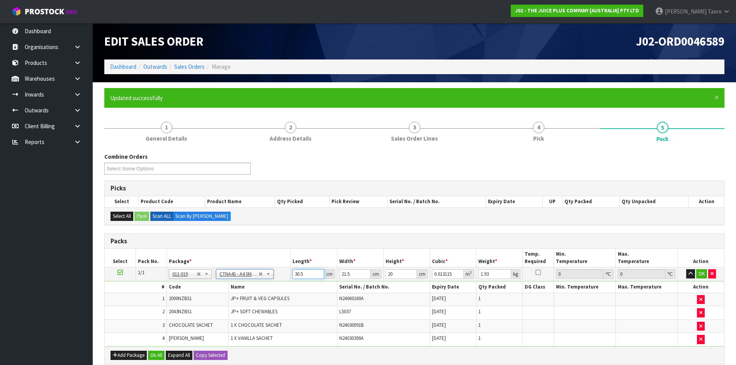
click at [309, 272] on input "30.5" at bounding box center [307, 274] width 31 height 10
click at [251, 282] on input "text" at bounding box center [246, 285] width 54 height 10
click at [303, 271] on input "31.5" at bounding box center [307, 274] width 31 height 10
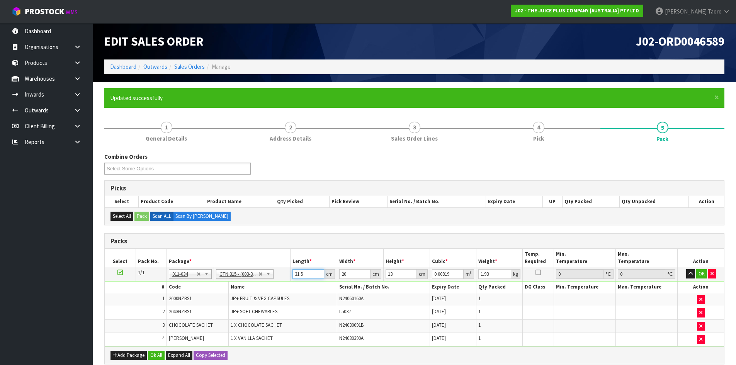
click at [303, 271] on input "31.5" at bounding box center [307, 274] width 31 height 10
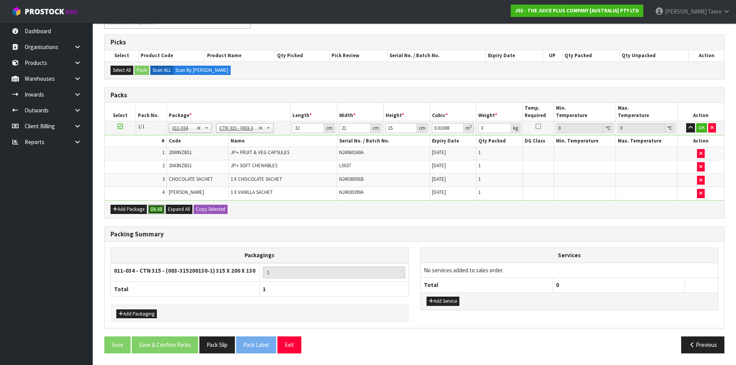
click at [161, 212] on button "Ok All" at bounding box center [156, 209] width 17 height 9
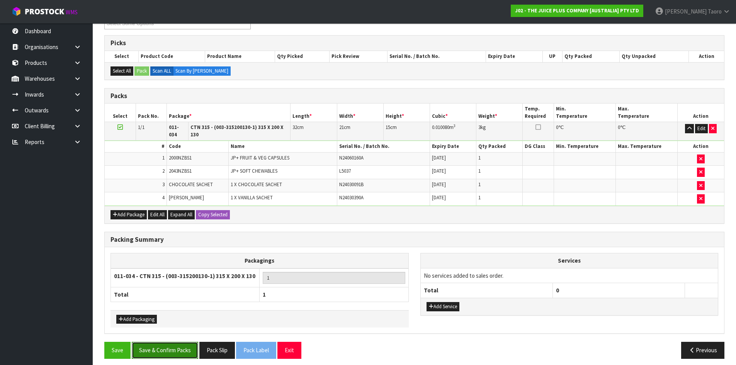
click at [166, 348] on button "Save & Confirm Packs" at bounding box center [165, 350] width 66 height 17
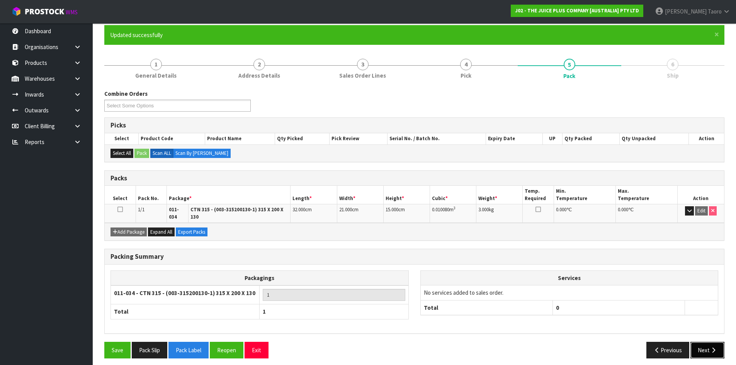
click at [706, 342] on button "Next" at bounding box center [707, 350] width 34 height 17
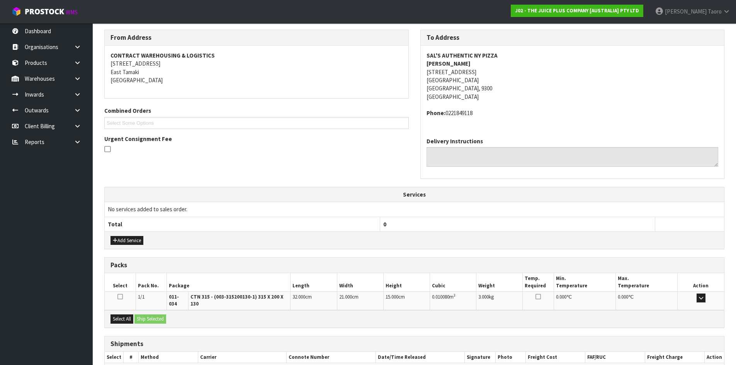
scroll to position [164, 0]
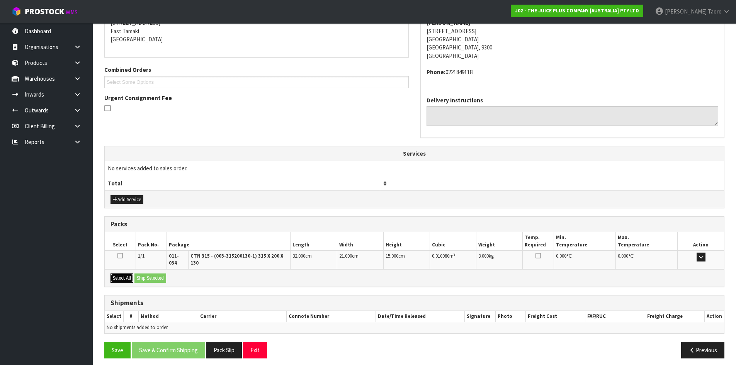
click at [127, 275] on button "Select All" at bounding box center [121, 278] width 23 height 9
click at [139, 275] on button "Ship Selected" at bounding box center [150, 278] width 32 height 9
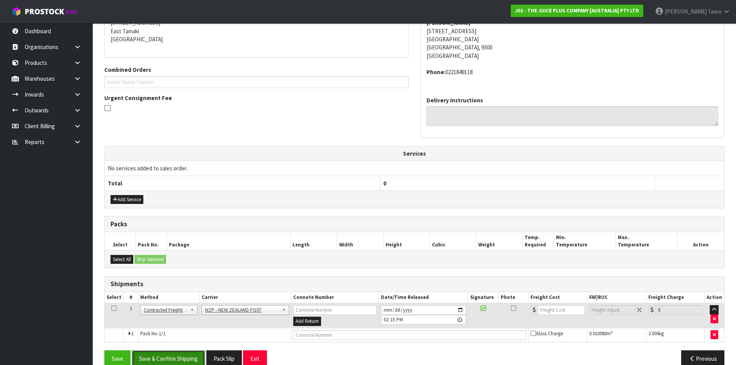
click at [193, 359] on button "Save & Confirm Shipping" at bounding box center [168, 358] width 73 height 17
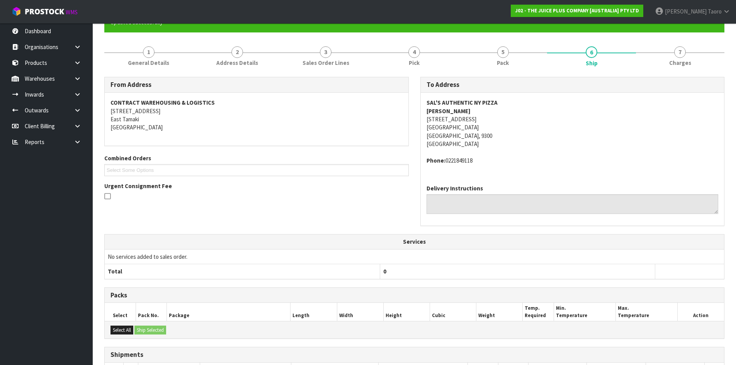
scroll to position [166, 0]
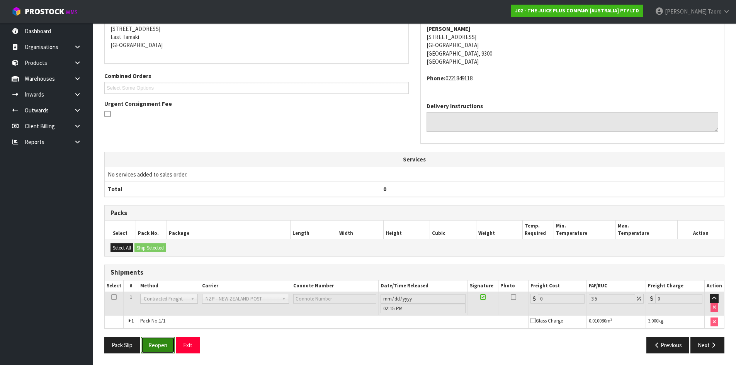
click at [164, 344] on button "Reopen" at bounding box center [158, 345] width 34 height 17
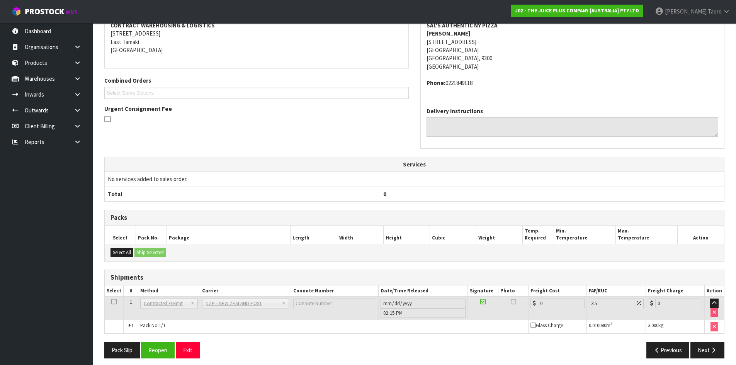
scroll to position [158, 0]
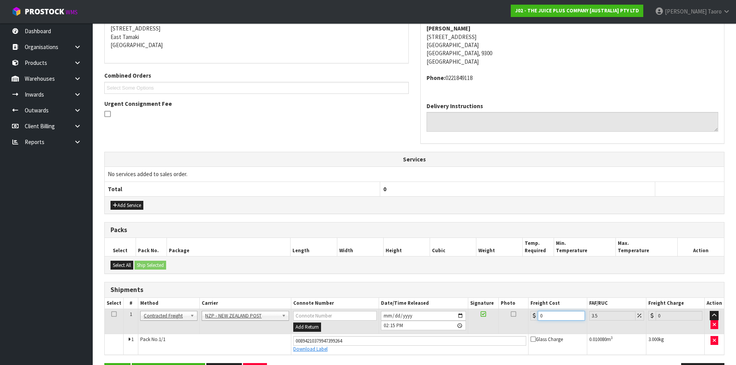
click at [561, 315] on input "0" at bounding box center [561, 316] width 47 height 10
drag, startPoint x: 561, startPoint y: 315, endPoint x: 561, endPoint y: 310, distance: 5.0
click at [561, 314] on input "0" at bounding box center [561, 316] width 47 height 10
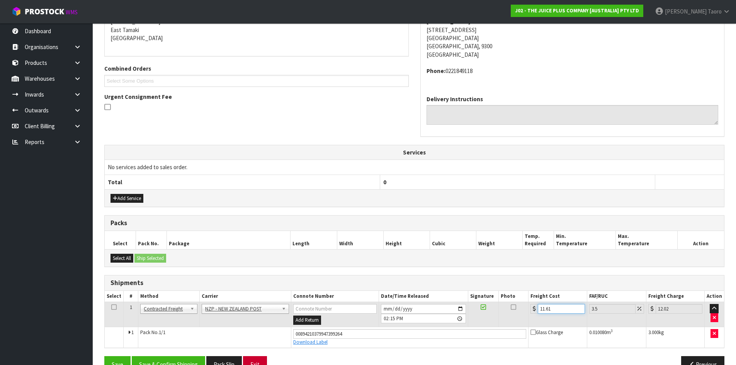
scroll to position [185, 0]
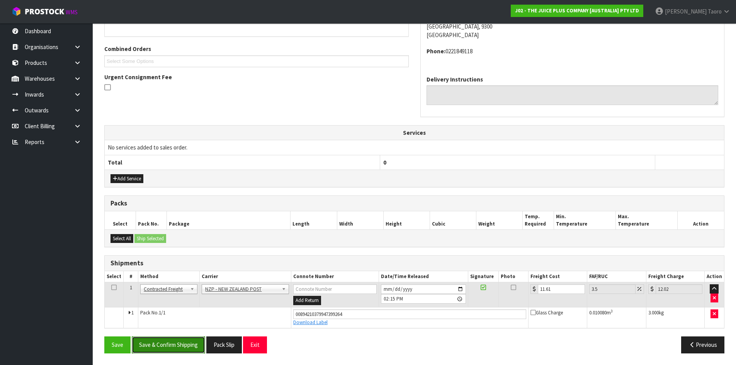
click at [192, 345] on button "Save & Confirm Shipping" at bounding box center [168, 345] width 73 height 17
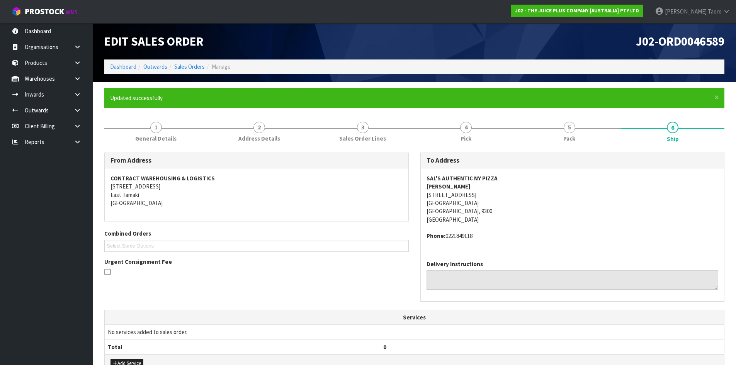
scroll to position [163, 0]
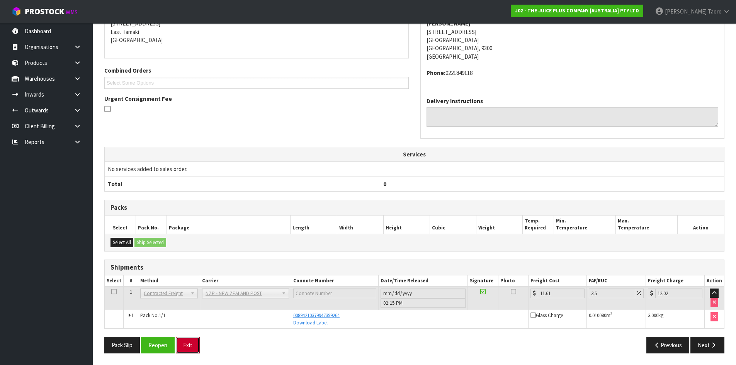
click at [191, 344] on button "Exit" at bounding box center [188, 345] width 24 height 17
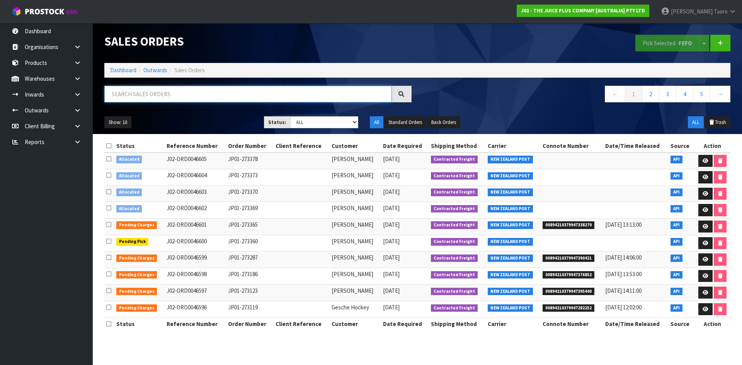
click at [125, 96] on input "text" at bounding box center [247, 94] width 287 height 17
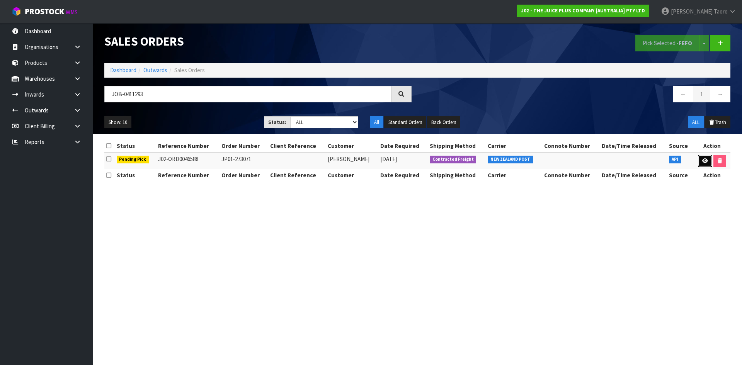
click at [704, 160] on icon at bounding box center [705, 160] width 6 height 5
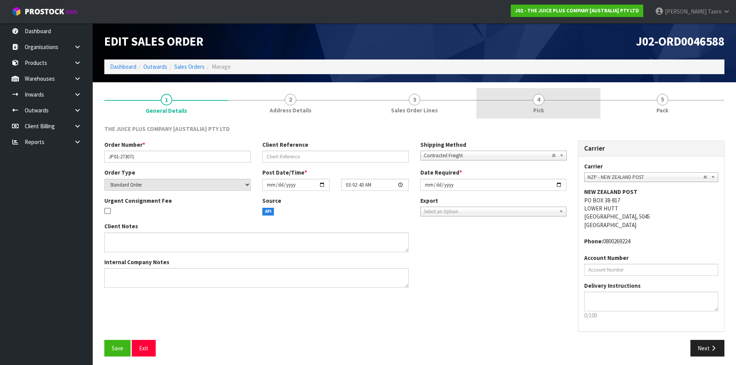
click at [575, 97] on link "4 Pick" at bounding box center [538, 103] width 124 height 31
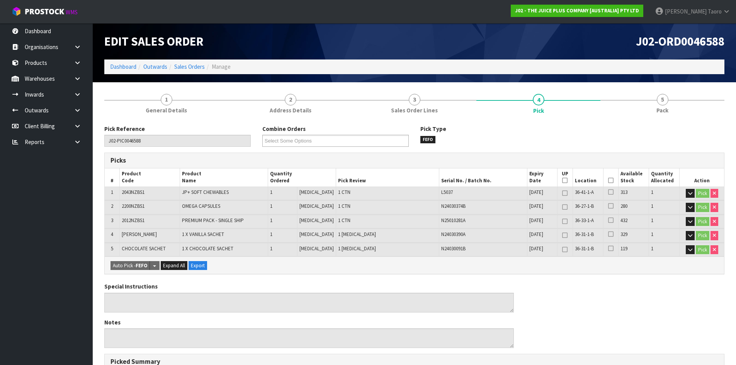
click at [608, 180] on icon at bounding box center [610, 180] width 5 height 0
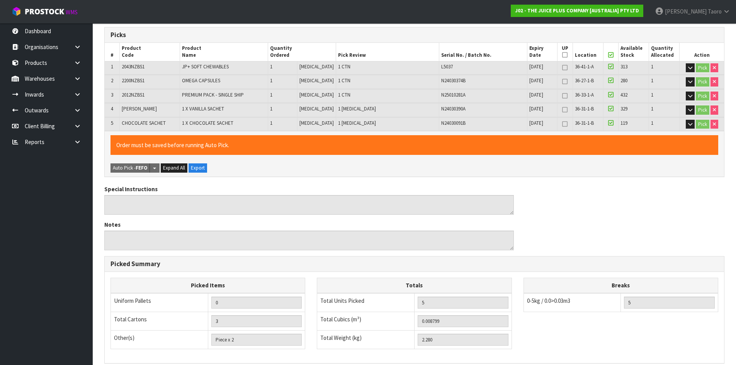
scroll to position [230, 0]
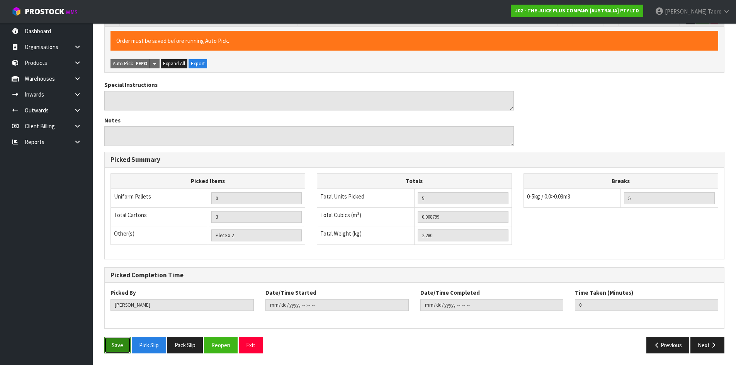
click at [124, 342] on button "Save" at bounding box center [117, 345] width 26 height 17
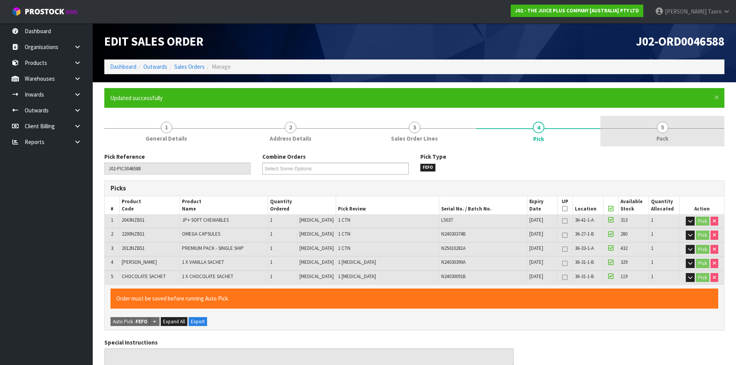
click at [658, 143] on link "5 Pack" at bounding box center [662, 131] width 124 height 31
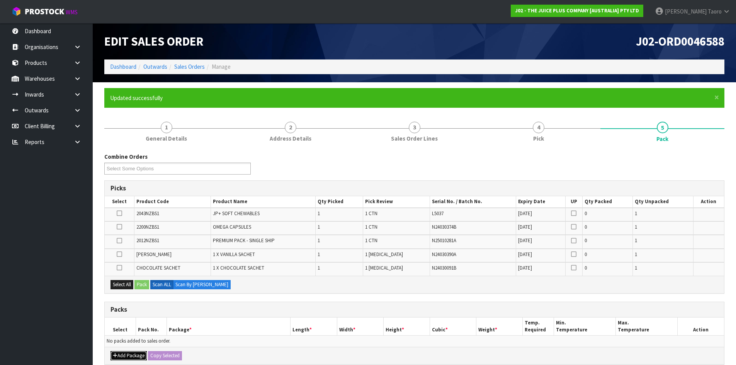
click at [132, 354] on button "Add Package" at bounding box center [128, 355] width 36 height 9
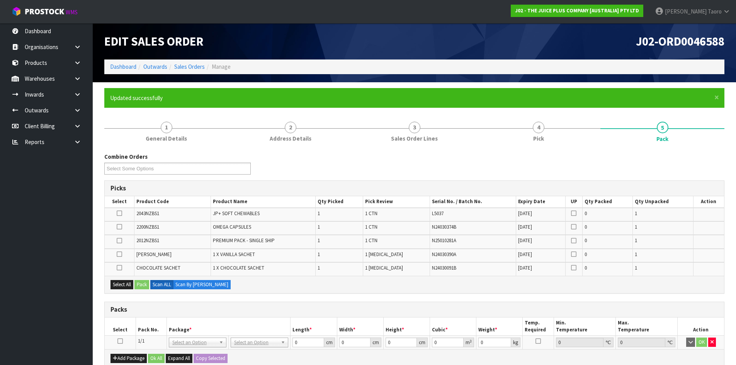
click at [119, 341] on icon at bounding box center [119, 341] width 5 height 0
click at [122, 283] on button "Select All" at bounding box center [121, 284] width 23 height 9
click at [143, 283] on button "Pack" at bounding box center [141, 284] width 15 height 9
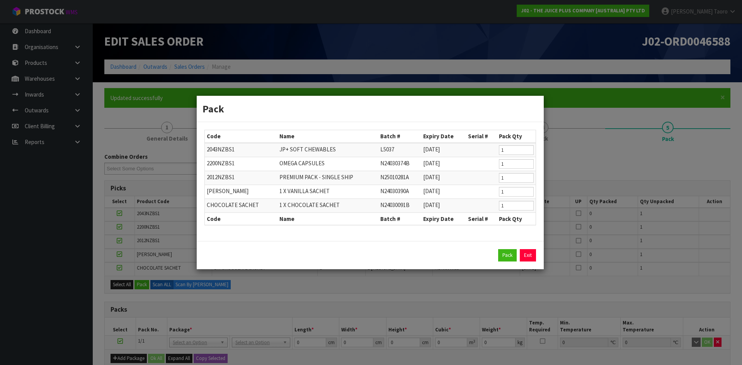
click at [517, 255] on div "Pack Exit" at bounding box center [369, 255] width 331 height 12
click at [502, 251] on button "Pack" at bounding box center [507, 255] width 19 height 12
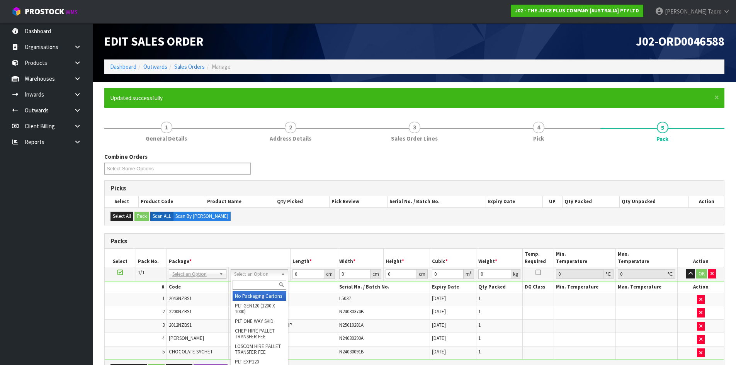
click at [265, 288] on input "text" at bounding box center [260, 285] width 54 height 10
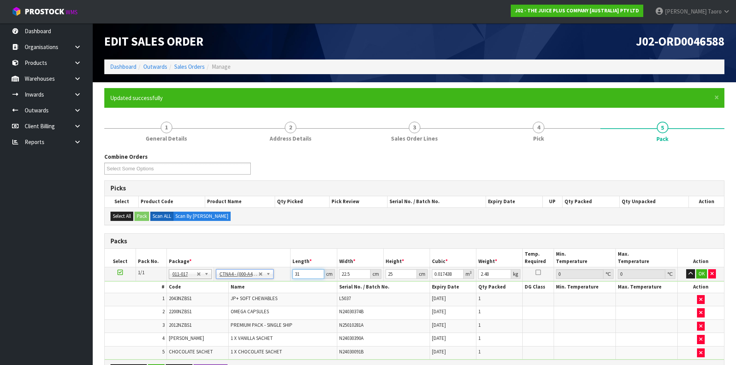
click at [306, 278] on input "31" at bounding box center [307, 274] width 31 height 10
click at [306, 277] on input "31" at bounding box center [307, 274] width 31 height 10
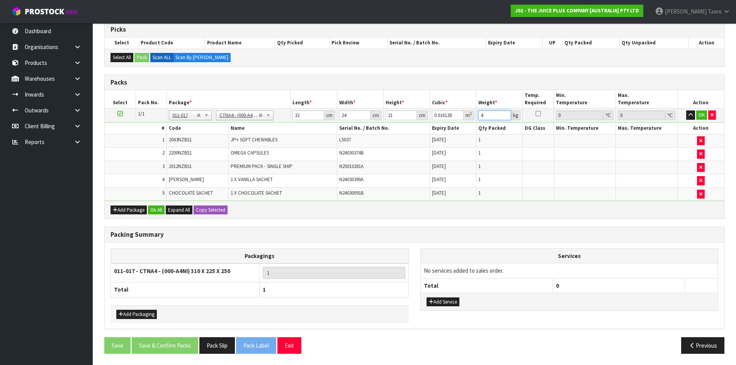
scroll to position [159, 0]
click at [160, 212] on button "Ok All" at bounding box center [156, 209] width 17 height 9
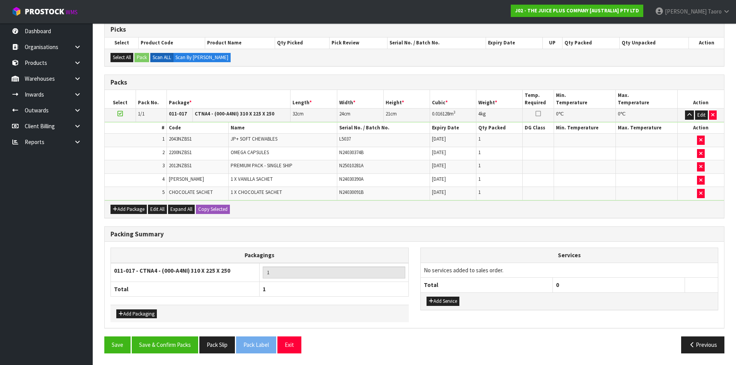
scroll to position [159, 0]
click at [172, 343] on button "Save & Confirm Packs" at bounding box center [165, 345] width 66 height 17
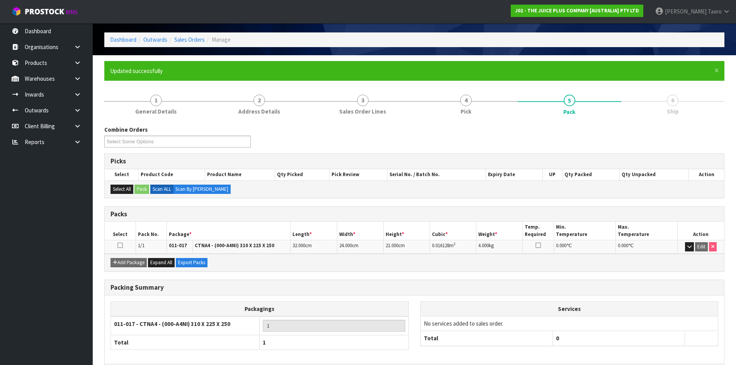
scroll to position [63, 0]
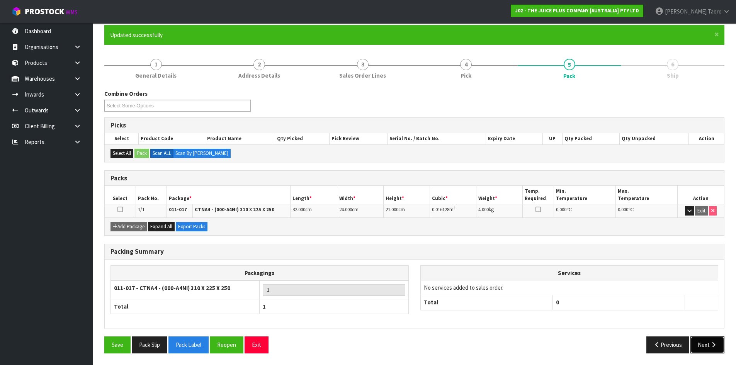
click at [712, 342] on icon "button" at bounding box center [713, 345] width 7 height 6
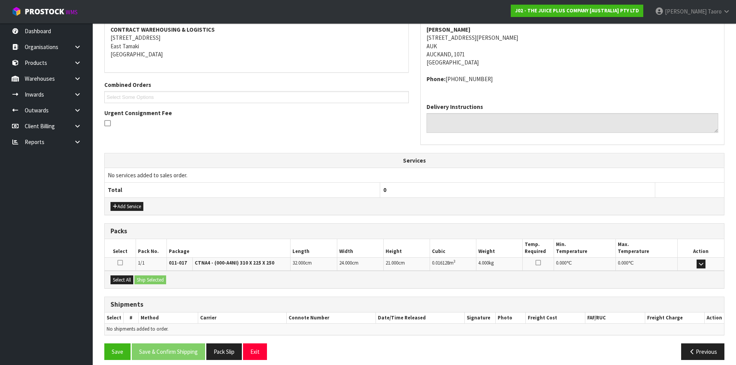
scroll to position [155, 0]
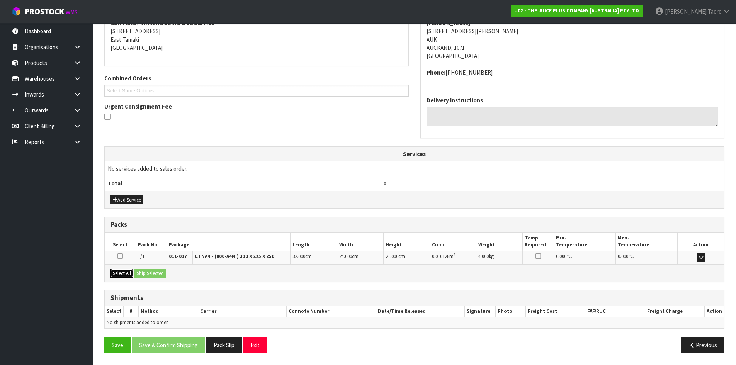
click at [129, 277] on button "Select All" at bounding box center [121, 273] width 23 height 9
drag, startPoint x: 142, startPoint y: 277, endPoint x: 162, endPoint y: 286, distance: 22.1
click at [143, 277] on button "Ship Selected" at bounding box center [150, 273] width 32 height 9
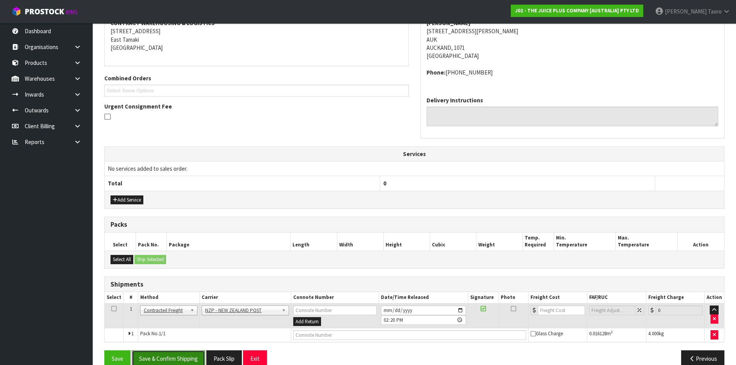
click at [194, 356] on button "Save & Confirm Shipping" at bounding box center [168, 358] width 73 height 17
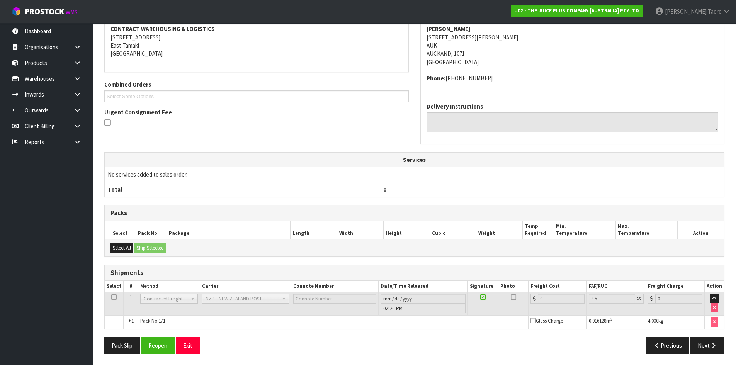
scroll to position [158, 0]
drag, startPoint x: 163, startPoint y: 348, endPoint x: 158, endPoint y: 340, distance: 10.0
click at [163, 348] on button "Reopen" at bounding box center [158, 345] width 34 height 17
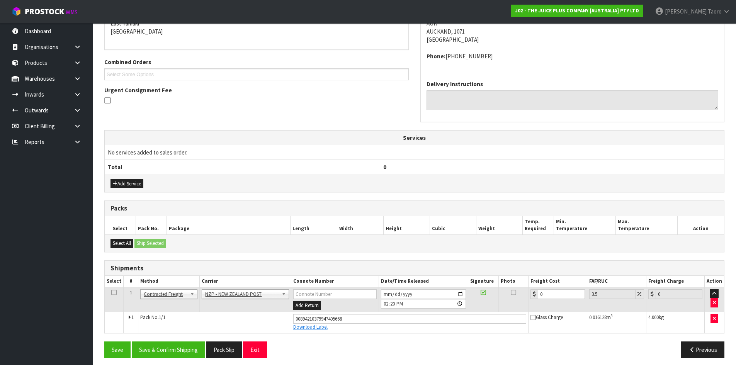
scroll to position [176, 0]
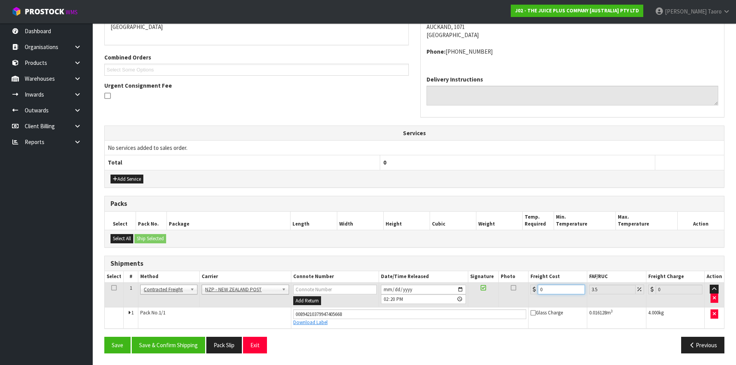
click at [563, 292] on input "0" at bounding box center [561, 290] width 47 height 10
click at [563, 291] on input "0" at bounding box center [561, 290] width 47 height 10
click at [563, 288] on input "0" at bounding box center [561, 290] width 47 height 10
click at [172, 344] on button "Save & Confirm Shipping" at bounding box center [168, 345] width 73 height 17
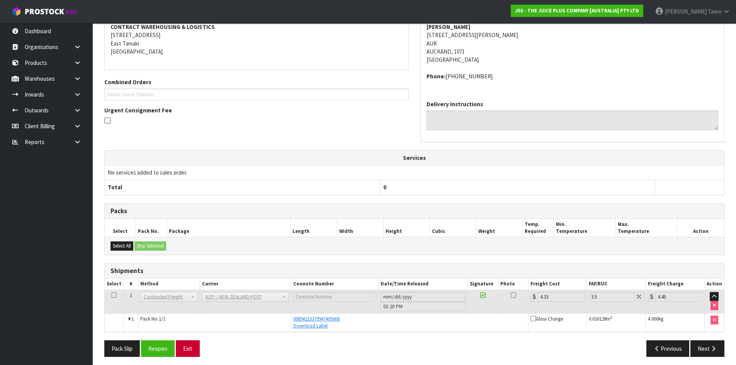
scroll to position [155, 0]
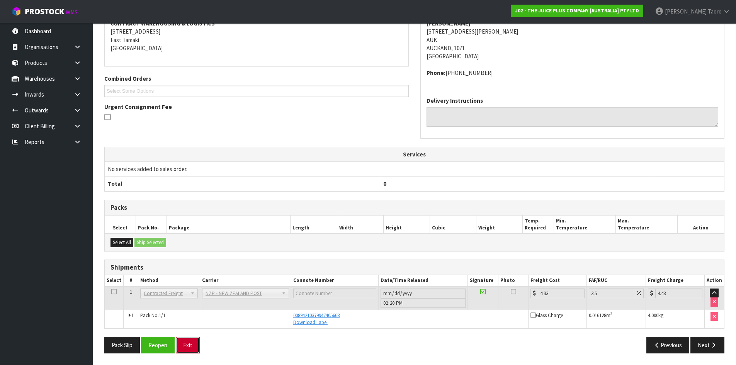
click at [186, 343] on button "Exit" at bounding box center [188, 345] width 24 height 17
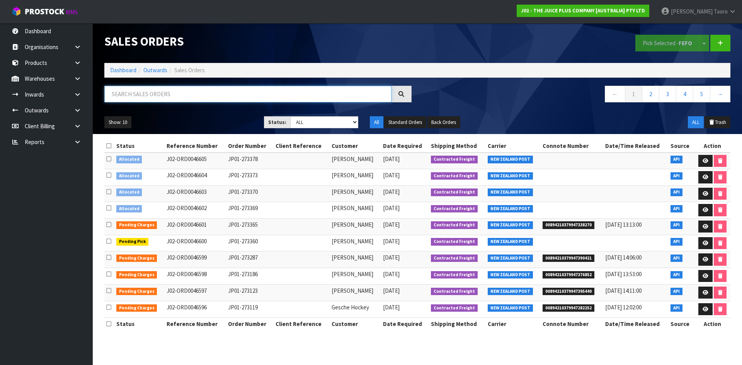
click at [150, 94] on input "text" at bounding box center [247, 94] width 287 height 17
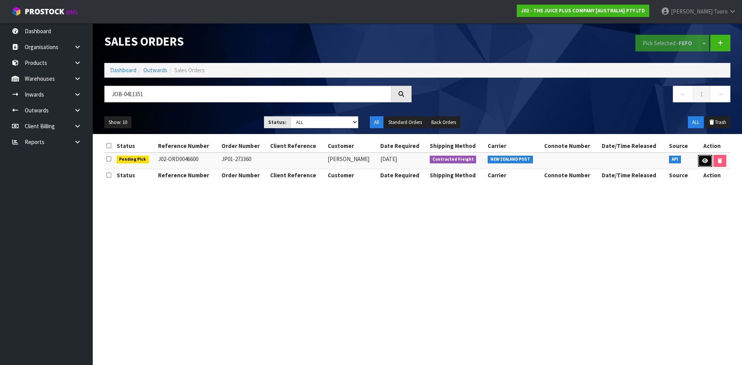
click at [704, 160] on icon at bounding box center [705, 160] width 6 height 5
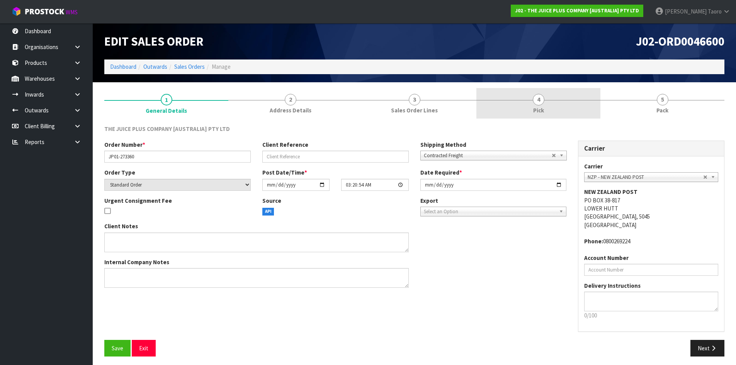
click at [569, 112] on link "4 Pick" at bounding box center [538, 103] width 124 height 31
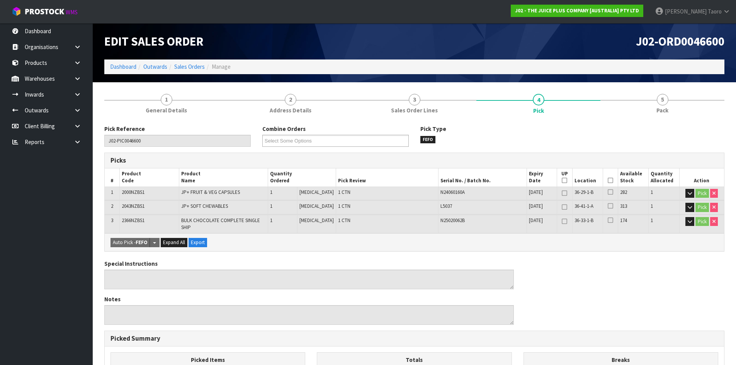
click at [608, 180] on icon at bounding box center [610, 180] width 5 height 0
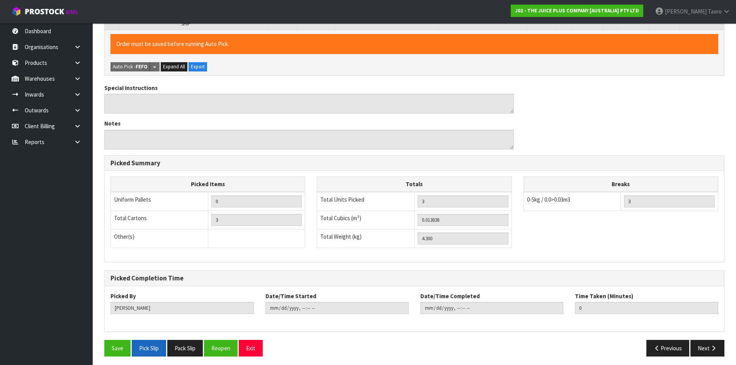
scroll to position [207, 0]
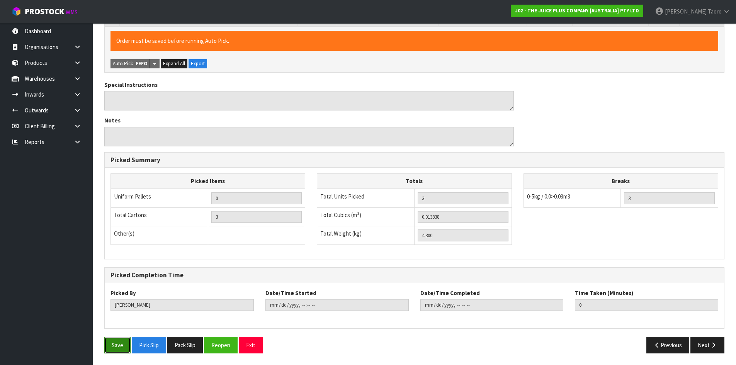
click at [112, 346] on button "Save" at bounding box center [117, 345] width 26 height 17
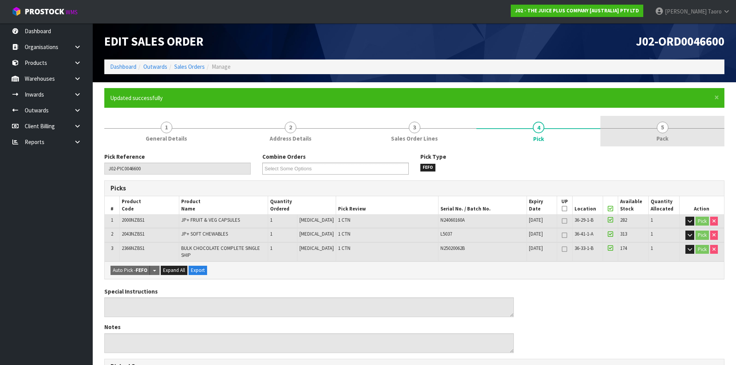
click at [680, 135] on link "5 Pack" at bounding box center [662, 131] width 124 height 31
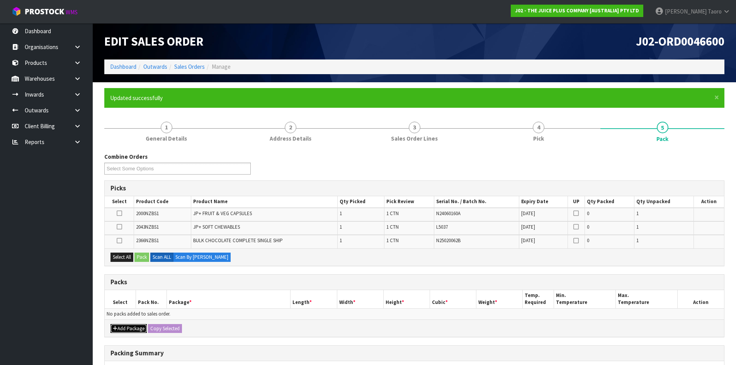
click at [134, 328] on button "Add Package" at bounding box center [128, 328] width 36 height 9
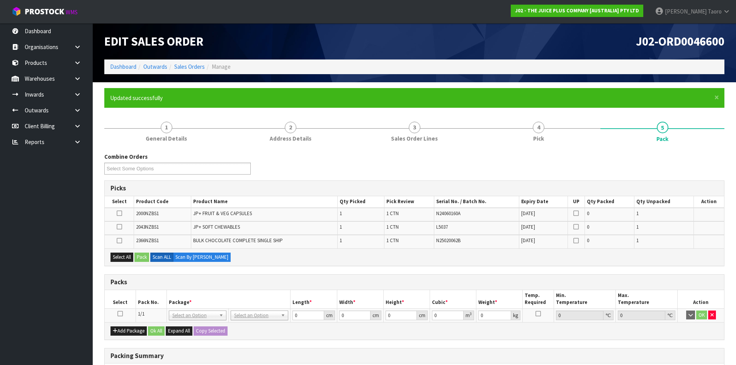
click at [121, 314] on icon at bounding box center [119, 314] width 5 height 0
click at [119, 257] on button "Select All" at bounding box center [121, 257] width 23 height 9
click at [143, 257] on button "Pack" at bounding box center [141, 257] width 15 height 9
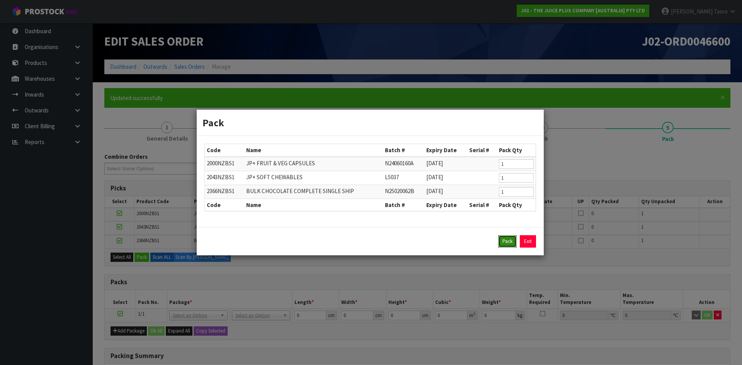
click at [505, 244] on button "Pack" at bounding box center [507, 241] width 19 height 12
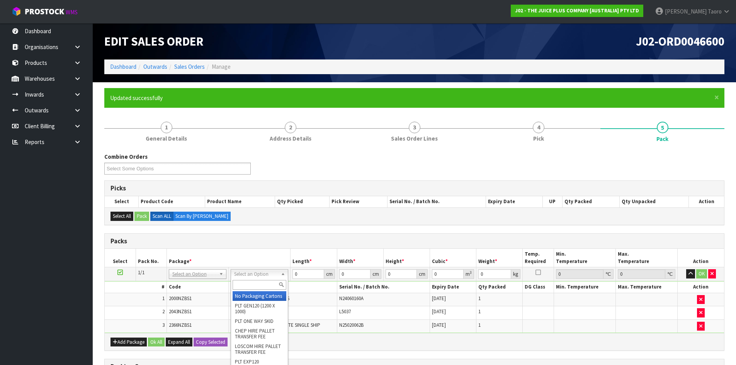
click at [267, 287] on input "text" at bounding box center [260, 285] width 54 height 10
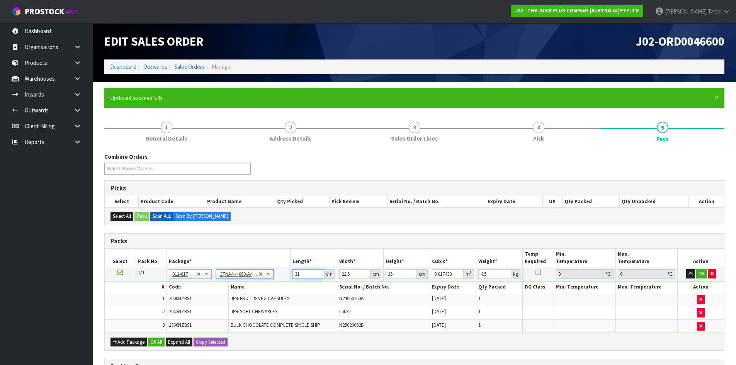
click at [304, 274] on input "31" at bounding box center [307, 274] width 31 height 10
drag, startPoint x: 304, startPoint y: 274, endPoint x: 297, endPoint y: 271, distance: 8.1
click at [305, 274] on input "31" at bounding box center [307, 274] width 31 height 10
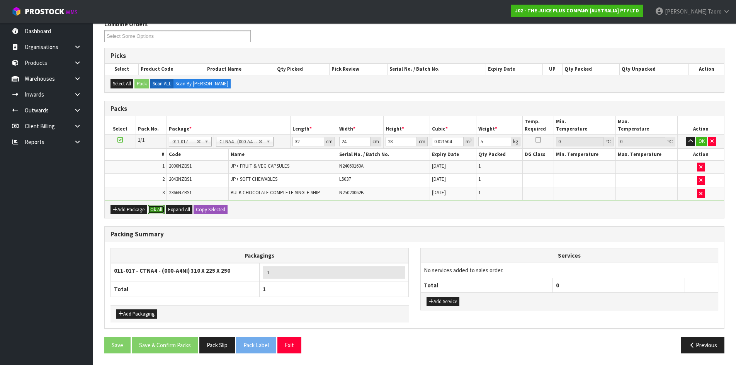
click at [158, 209] on button "Ok All" at bounding box center [156, 209] width 17 height 9
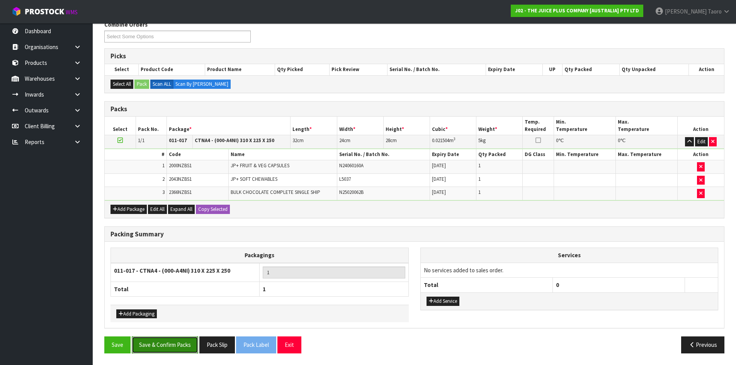
click at [170, 350] on button "Save & Confirm Packs" at bounding box center [165, 345] width 66 height 17
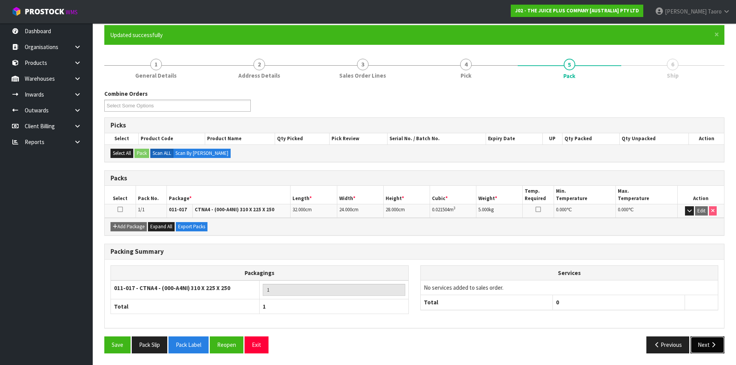
click at [709, 344] on button "Next" at bounding box center [707, 345] width 34 height 17
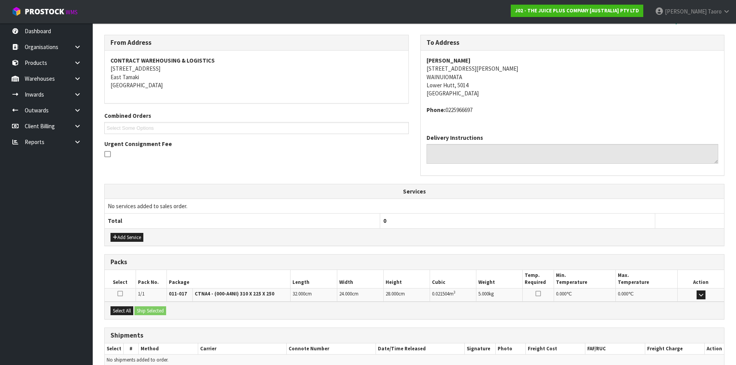
scroll to position [155, 0]
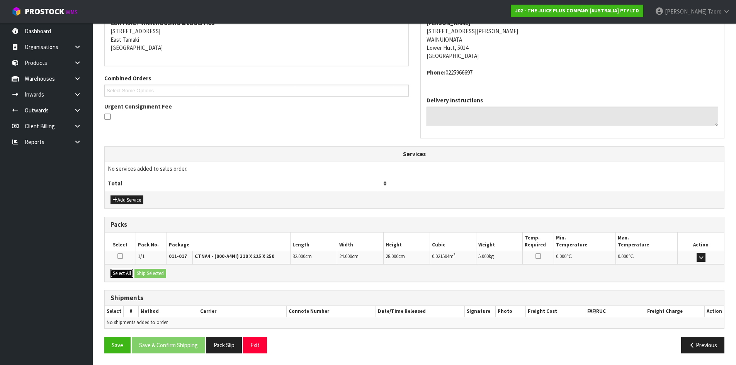
drag, startPoint x: 124, startPoint y: 272, endPoint x: 141, endPoint y: 269, distance: 17.2
click at [131, 271] on button "Select All" at bounding box center [121, 273] width 23 height 9
click at [145, 269] on button "Ship Selected" at bounding box center [150, 273] width 32 height 9
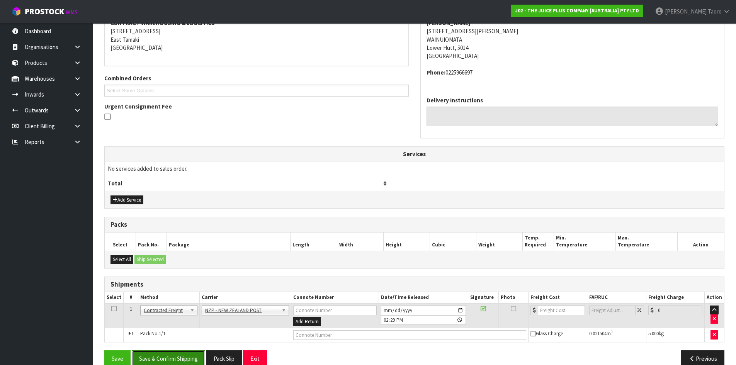
drag, startPoint x: 196, startPoint y: 356, endPoint x: 188, endPoint y: 356, distance: 8.5
click at [197, 356] on button "Save & Confirm Shipping" at bounding box center [168, 358] width 73 height 17
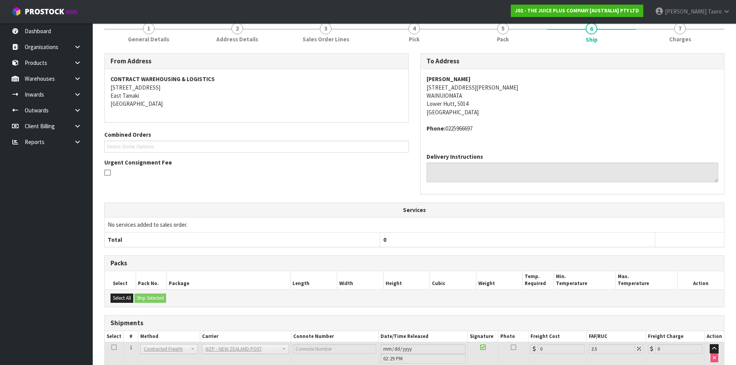
scroll to position [158, 0]
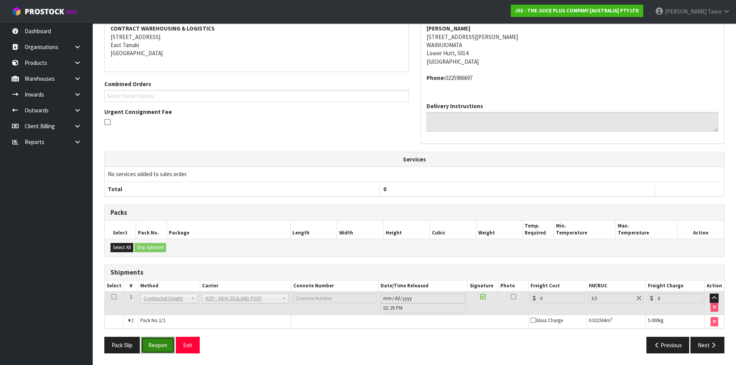
drag, startPoint x: 158, startPoint y: 350, endPoint x: 154, endPoint y: 348, distance: 4.5
click at [158, 350] on button "Reopen" at bounding box center [158, 345] width 34 height 17
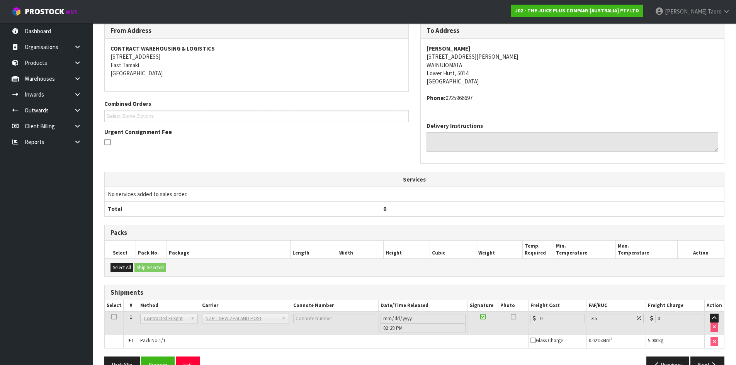
scroll to position [150, 0]
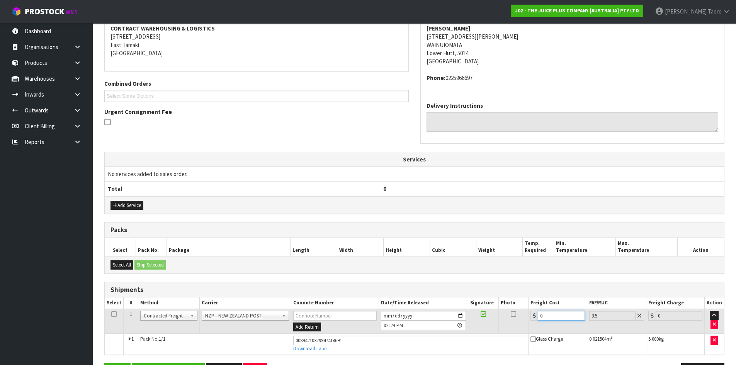
click at [563, 319] on input "0" at bounding box center [561, 316] width 47 height 10
click at [563, 318] on input "0" at bounding box center [561, 316] width 47 height 10
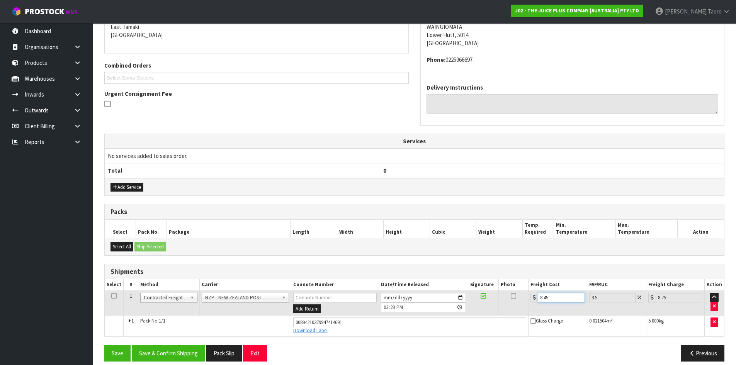
scroll to position [176, 0]
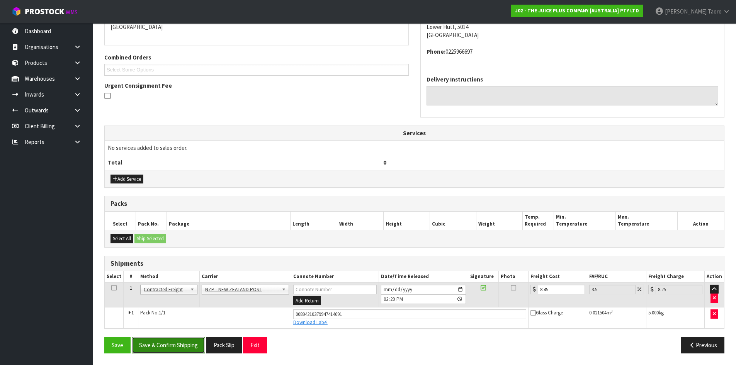
click at [194, 351] on button "Save & Confirm Shipping" at bounding box center [168, 345] width 73 height 17
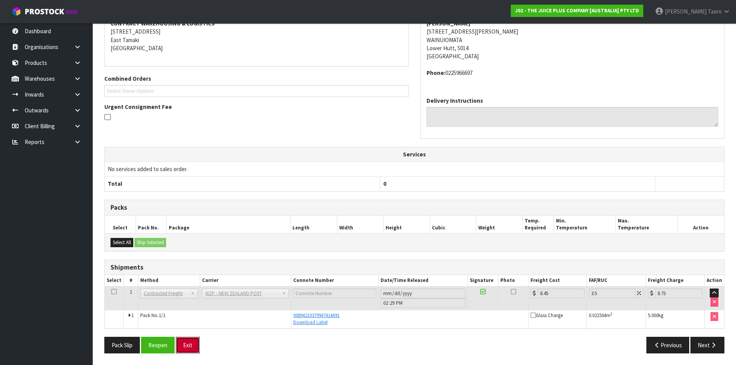
click at [190, 340] on button "Exit" at bounding box center [188, 345] width 24 height 17
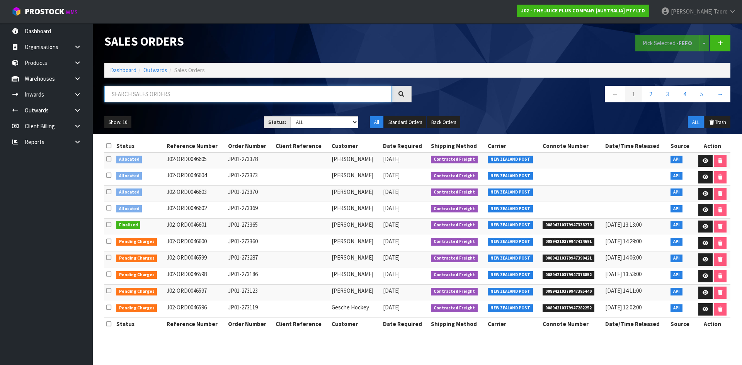
click at [147, 98] on input "text" at bounding box center [247, 94] width 287 height 17
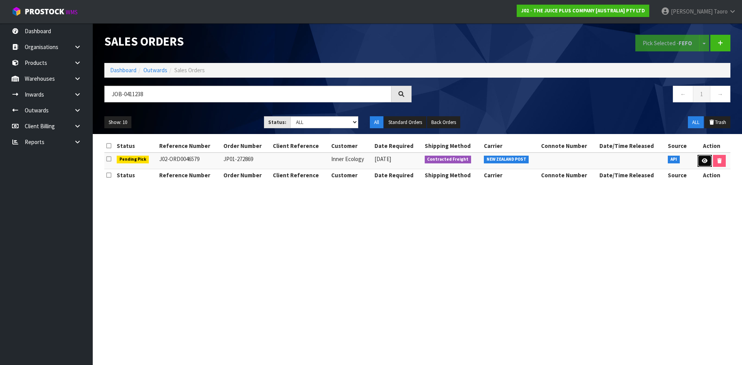
click at [704, 157] on link at bounding box center [704, 161] width 14 height 12
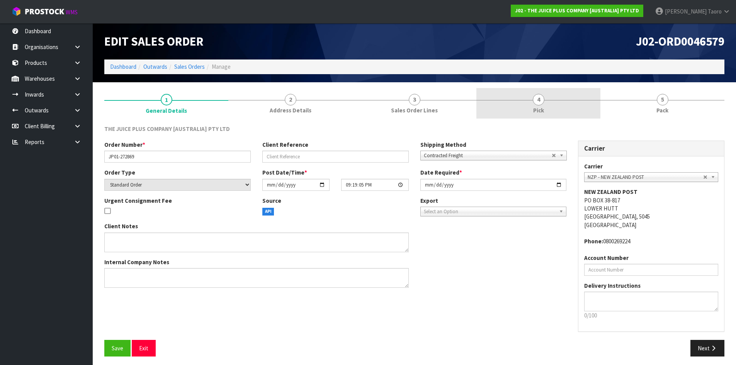
click at [554, 109] on link "4 Pick" at bounding box center [538, 103] width 124 height 31
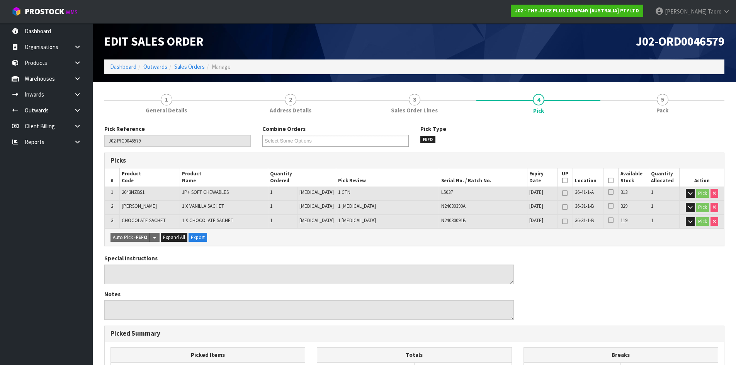
drag, startPoint x: 606, startPoint y: 180, endPoint x: 388, endPoint y: 279, distance: 239.7
click at [608, 180] on icon at bounding box center [610, 180] width 5 height 0
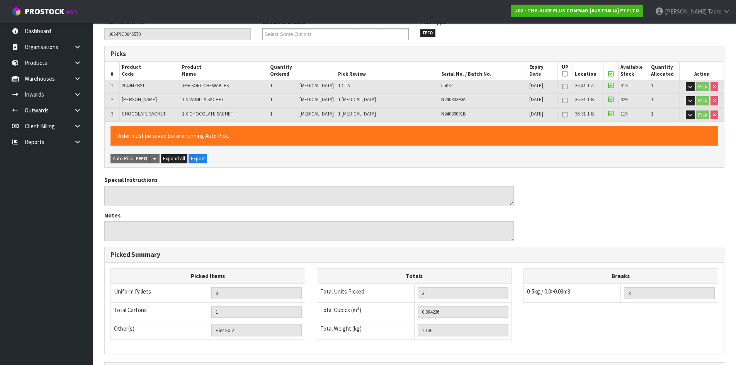
scroll to position [202, 0]
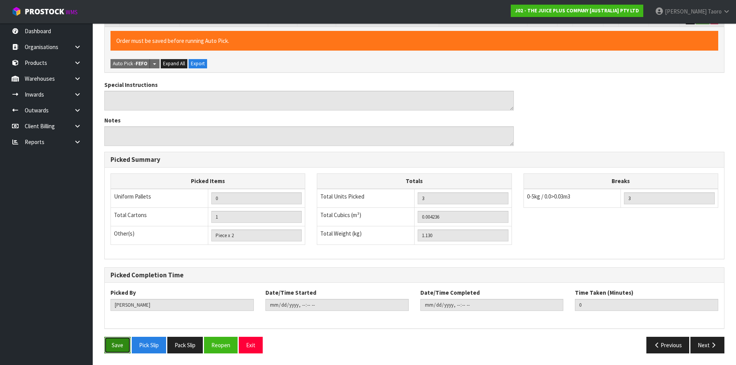
click at [117, 348] on button "Save" at bounding box center [117, 345] width 26 height 17
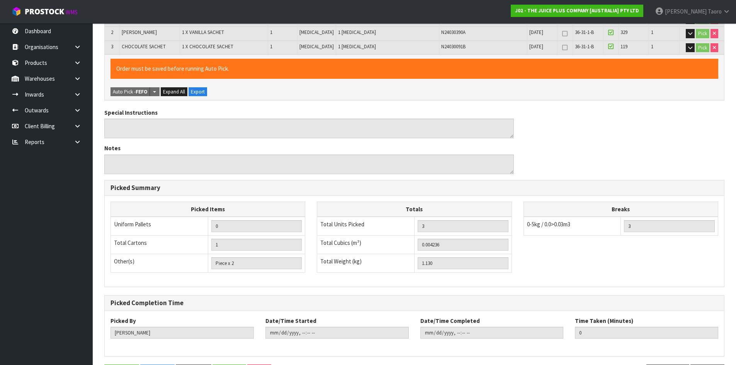
scroll to position [0, 0]
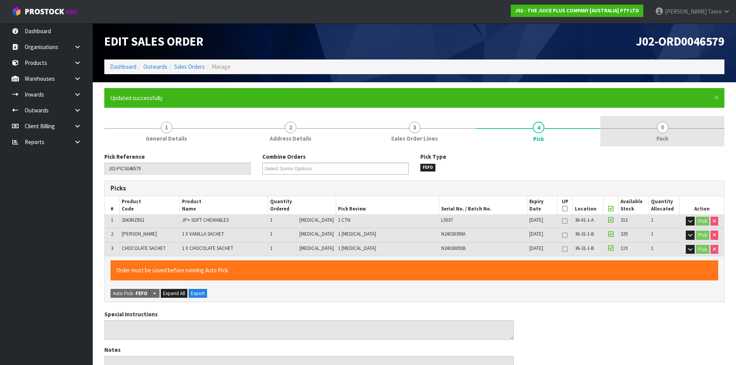
click at [644, 133] on link "5 Pack" at bounding box center [662, 131] width 124 height 31
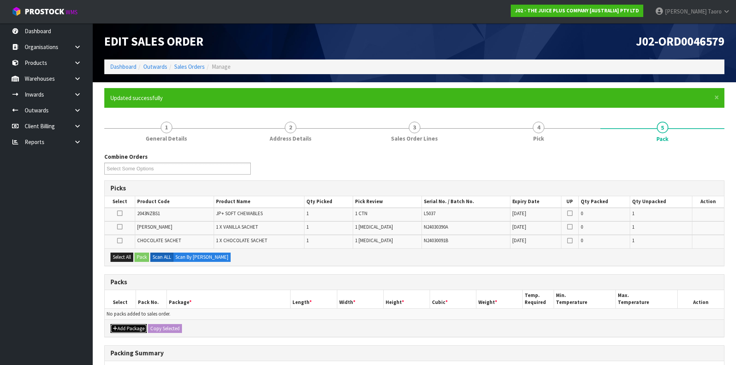
click at [125, 326] on button "Add Package" at bounding box center [128, 328] width 36 height 9
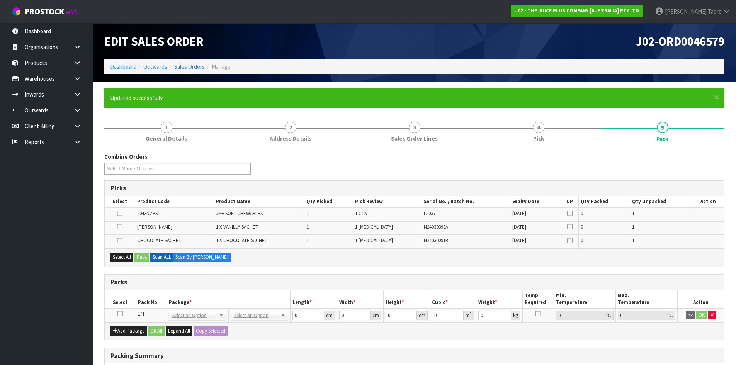
drag, startPoint x: 121, startPoint y: 315, endPoint x: 124, endPoint y: 272, distance: 42.6
click at [121, 314] on icon at bounding box center [119, 314] width 5 height 0
click at [125, 257] on button "Select All" at bounding box center [121, 257] width 23 height 9
click at [142, 258] on button "Pack" at bounding box center [141, 257] width 15 height 9
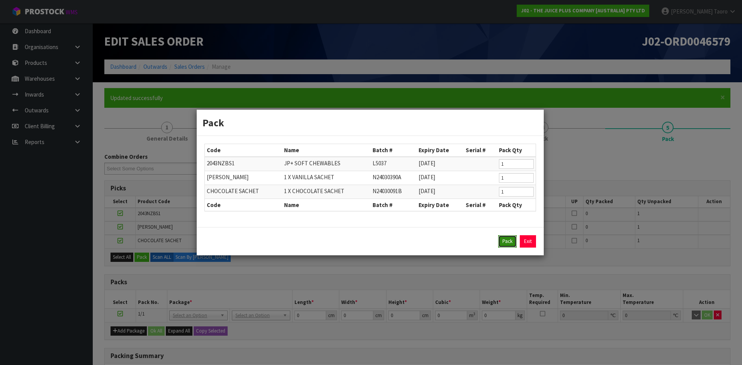
click at [515, 246] on button "Pack" at bounding box center [507, 241] width 19 height 12
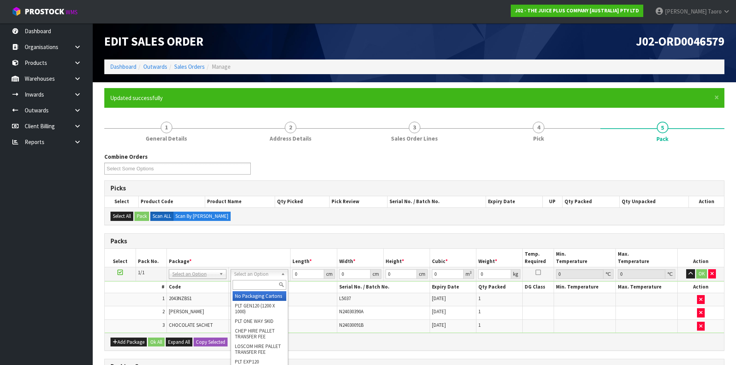
click at [263, 281] on input "text" at bounding box center [260, 285] width 54 height 10
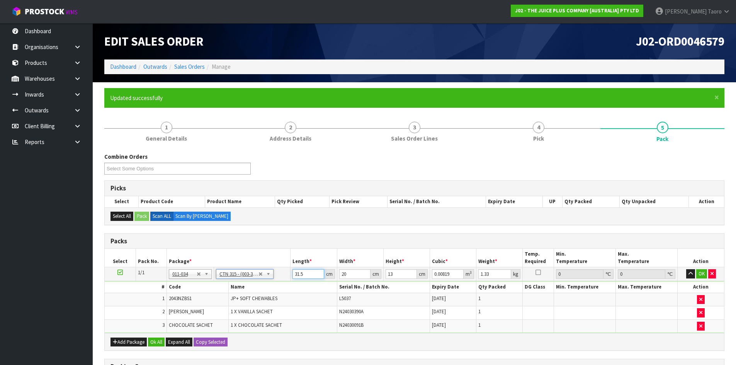
click at [299, 272] on input "31.5" at bounding box center [307, 274] width 31 height 10
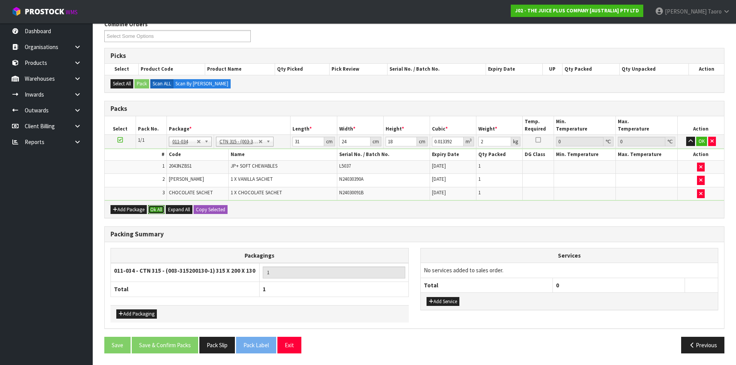
click at [156, 205] on button "Ok All" at bounding box center [156, 209] width 17 height 9
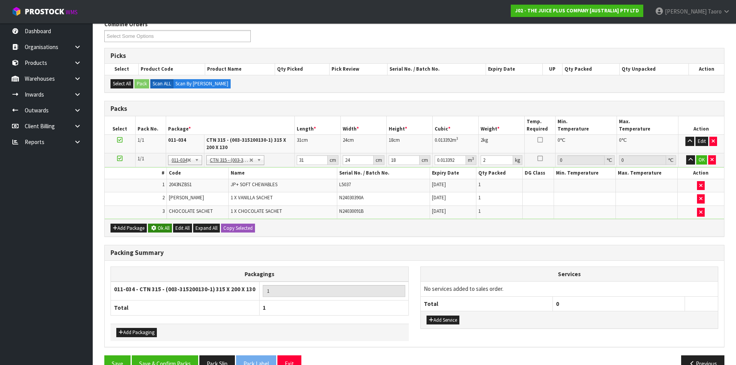
scroll to position [132, 0]
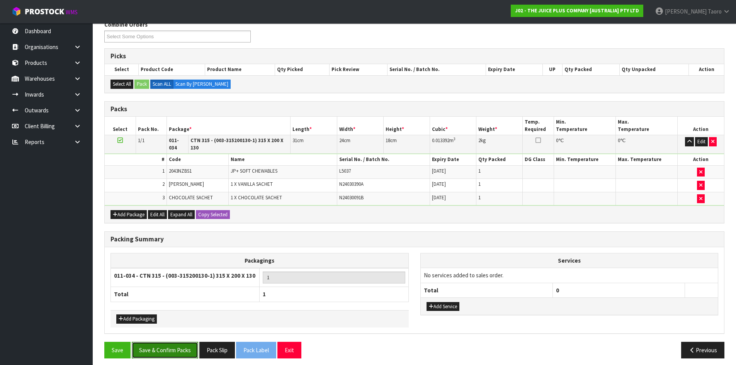
click at [178, 350] on button "Save & Confirm Packs" at bounding box center [165, 350] width 66 height 17
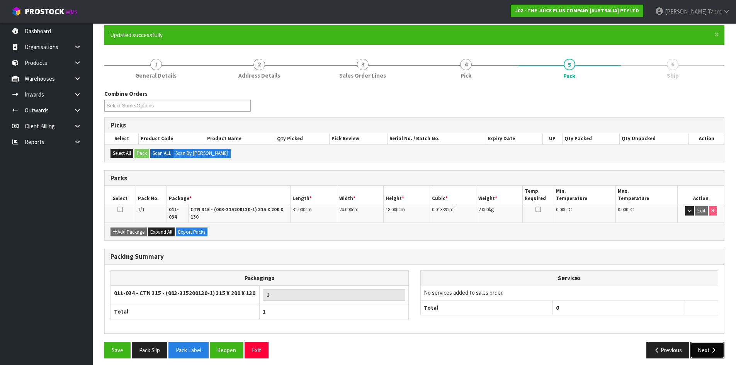
click at [702, 342] on button "Next" at bounding box center [707, 350] width 34 height 17
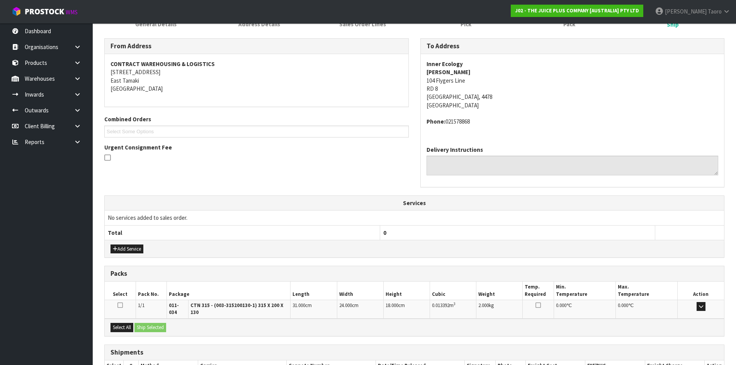
scroll to position [164, 0]
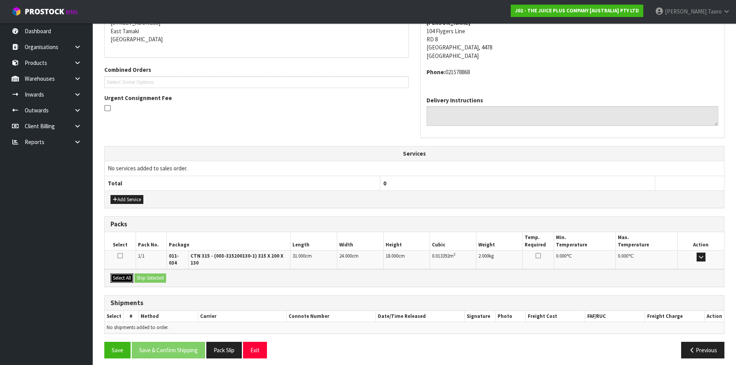
click at [126, 274] on button "Select All" at bounding box center [121, 278] width 23 height 9
click at [143, 274] on button "Ship Selected" at bounding box center [150, 278] width 32 height 9
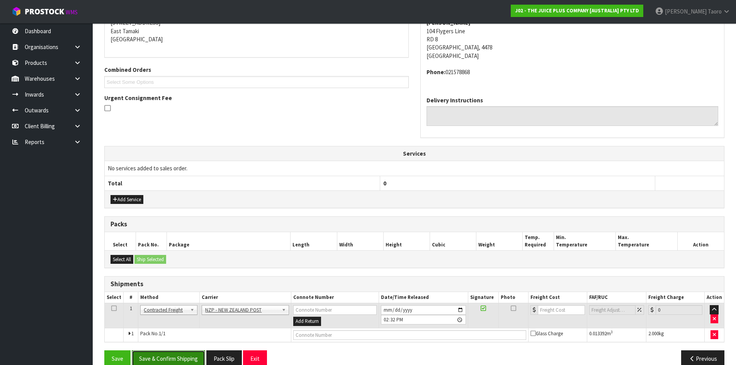
click at [198, 355] on button "Save & Confirm Shipping" at bounding box center [168, 358] width 73 height 17
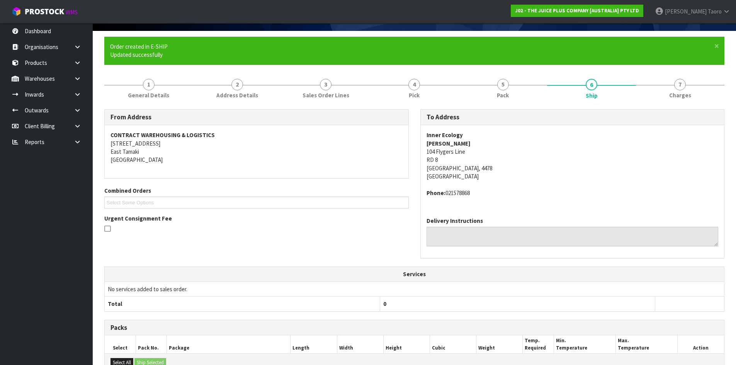
scroll to position [166, 0]
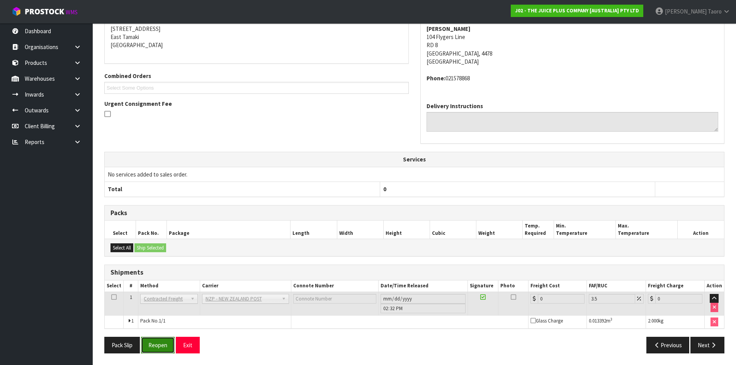
click at [167, 343] on button "Reopen" at bounding box center [158, 345] width 34 height 17
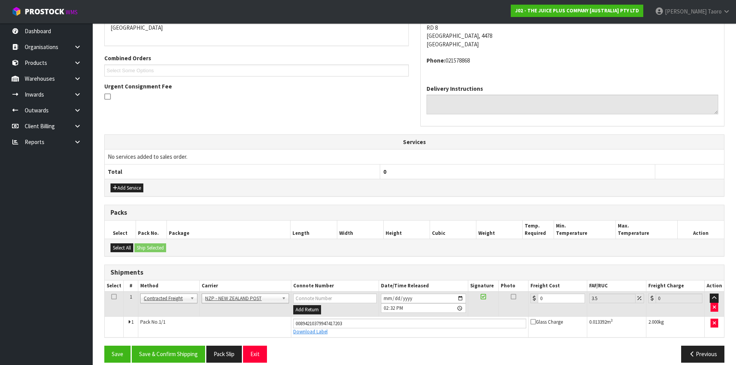
scroll to position [185, 0]
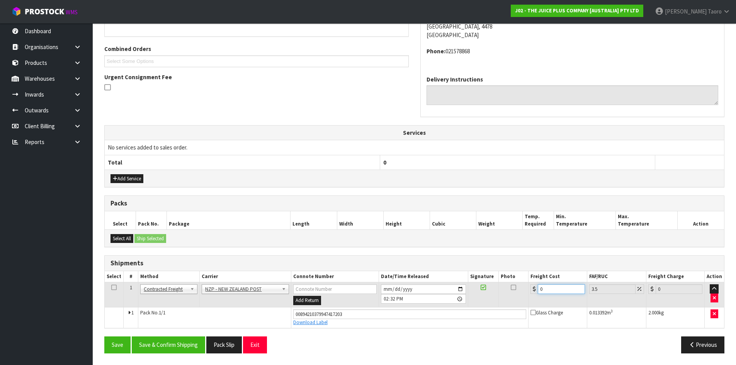
click at [564, 292] on input "0" at bounding box center [561, 289] width 47 height 10
drag, startPoint x: 564, startPoint y: 292, endPoint x: 567, endPoint y: 282, distance: 10.3
click at [564, 288] on input "0" at bounding box center [561, 289] width 47 height 10
click at [204, 344] on button "Save & Confirm Shipping" at bounding box center [168, 345] width 73 height 17
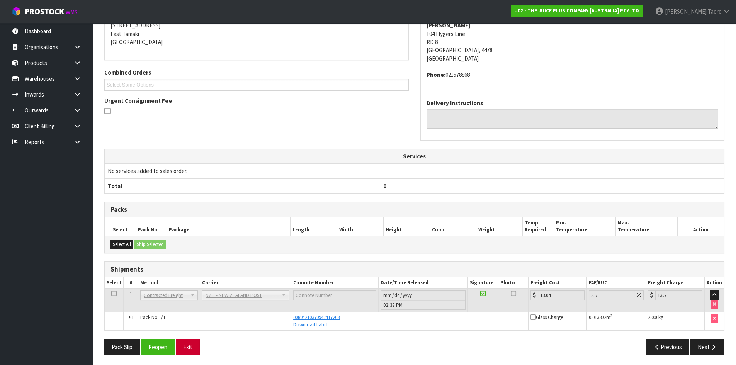
scroll to position [163, 0]
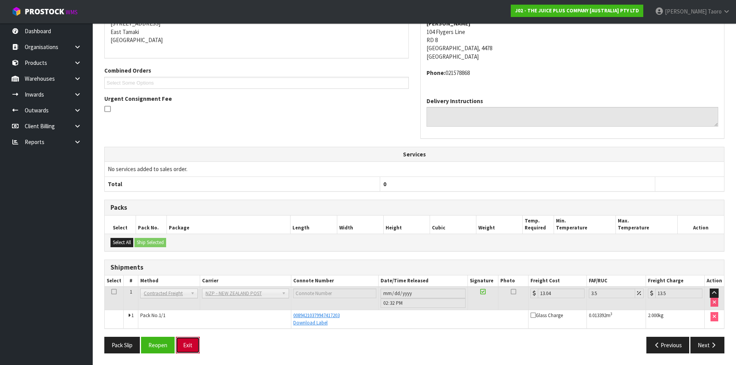
click at [195, 345] on button "Exit" at bounding box center [188, 345] width 24 height 17
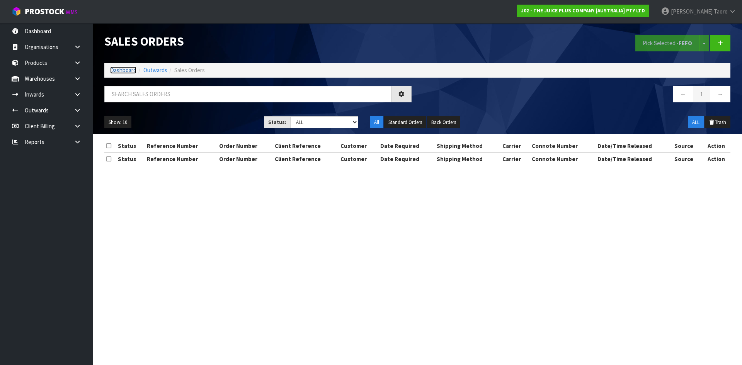
click at [129, 70] on link "Dashboard" at bounding box center [123, 69] width 26 height 7
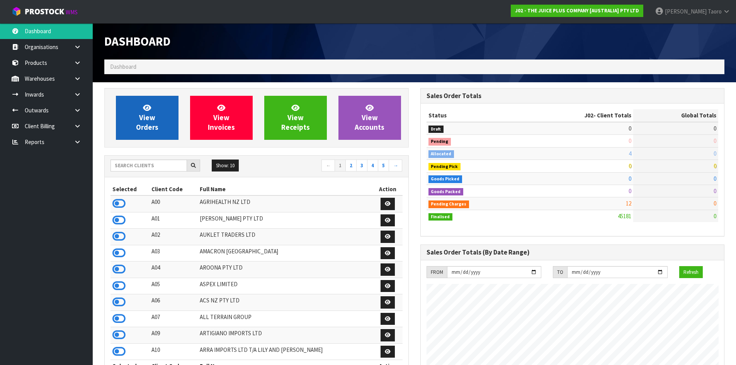
scroll to position [585, 316]
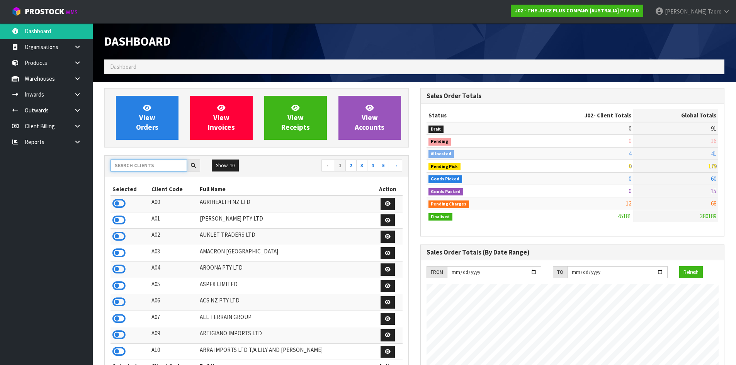
click at [141, 168] on input "text" at bounding box center [148, 166] width 76 height 12
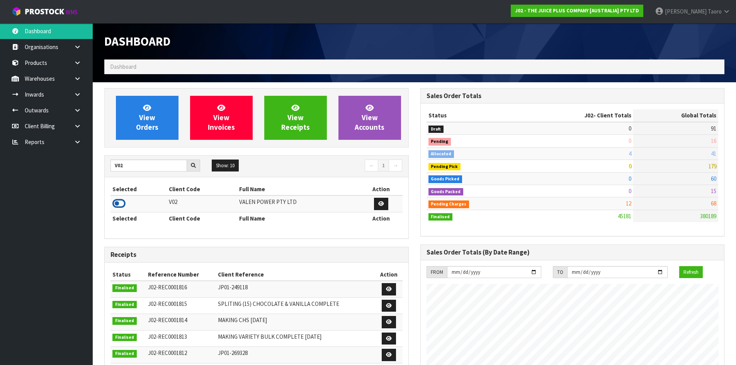
click at [119, 201] on icon at bounding box center [118, 204] width 13 height 12
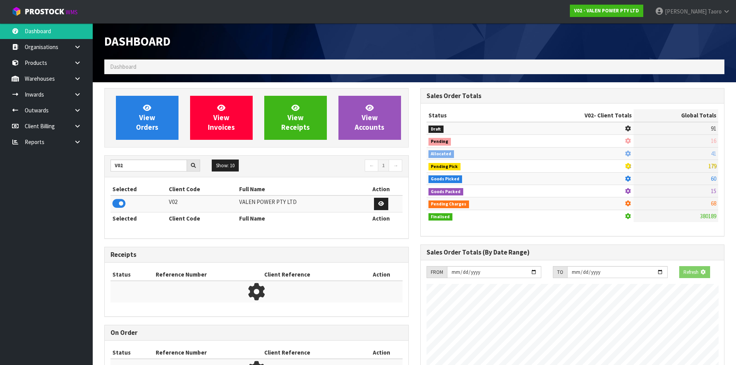
scroll to position [602, 316]
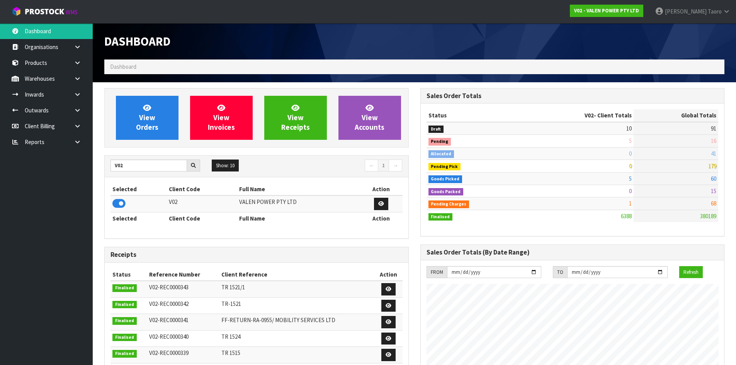
click at [286, 153] on div "View Orders View Invoices View Receipts View Accounts V02 Show: 10 5 10 25 50 ←…" at bounding box center [257, 312] width 316 height 449
click at [145, 163] on input "V02" at bounding box center [148, 166] width 76 height 12
click at [123, 203] on icon at bounding box center [118, 204] width 13 height 12
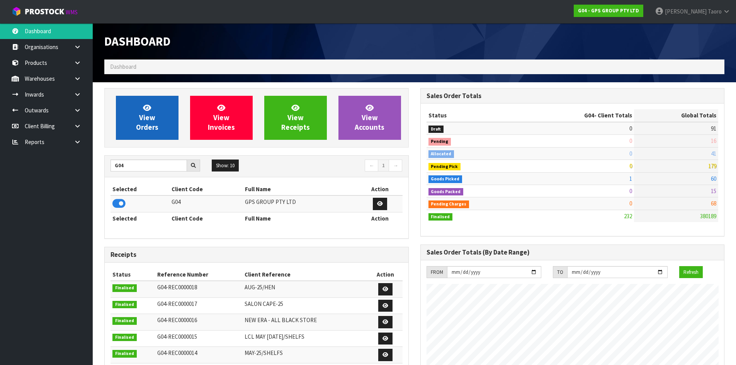
scroll to position [485, 316]
click at [140, 116] on span "View Orders" at bounding box center [147, 117] width 22 height 29
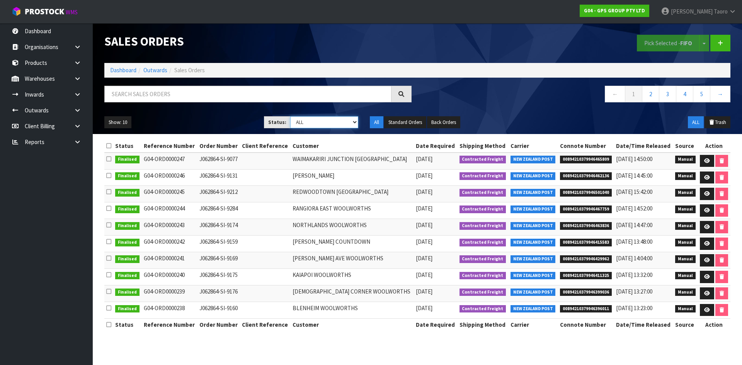
click at [306, 119] on select "Draft Pending Allocated Pending Pick Goods Picked Goods Packed Pending Charges …" at bounding box center [324, 122] width 68 height 12
click at [290, 116] on select "Draft Pending Allocated Pending Pick Goods Picked Goods Packed Pending Charges …" at bounding box center [324, 122] width 68 height 12
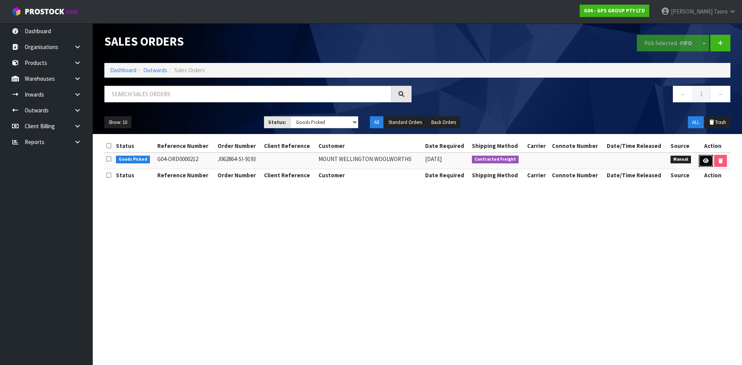
click at [701, 160] on link at bounding box center [706, 161] width 14 height 12
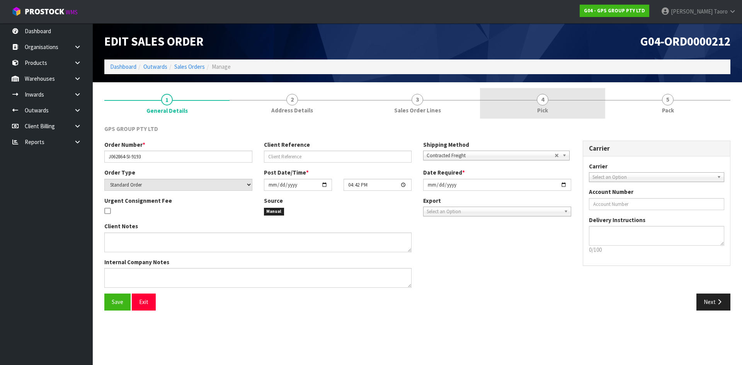
click at [576, 106] on link "4 Pick" at bounding box center [542, 103] width 125 height 31
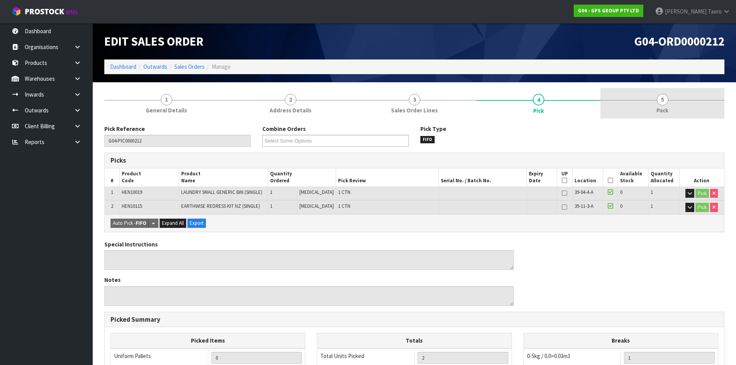
click at [681, 106] on link "5 Pack" at bounding box center [662, 103] width 124 height 31
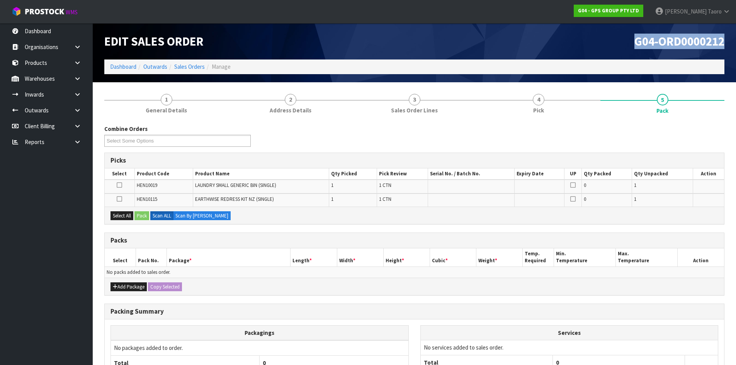
drag, startPoint x: 633, startPoint y: 41, endPoint x: 734, endPoint y: 43, distance: 100.9
click at [734, 43] on header "Edit Sales Order G04-ORD0000212 Dashboard Outwards Sales Orders Manage" at bounding box center [414, 52] width 643 height 59
copy span "G04-ORD0000212"
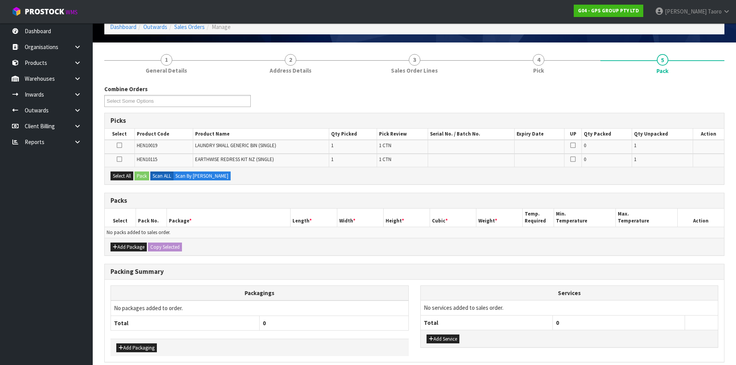
scroll to position [74, 0]
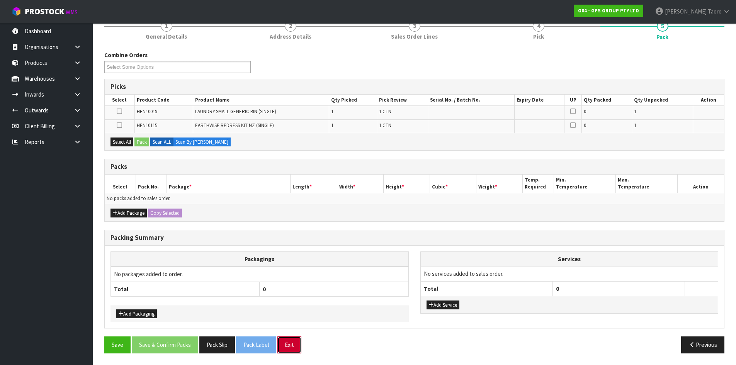
click at [292, 344] on button "Exit" at bounding box center [289, 345] width 24 height 17
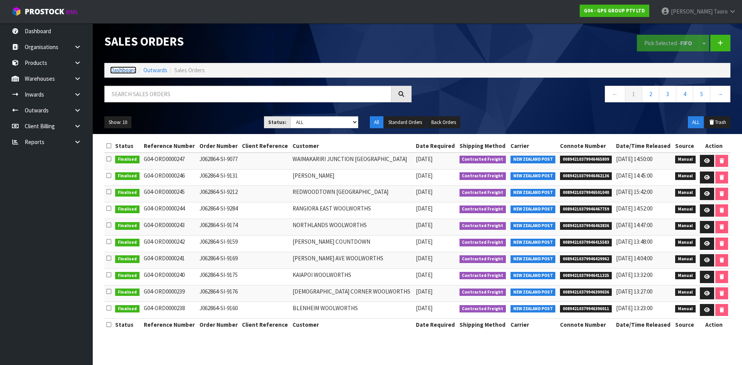
click at [122, 71] on link "Dashboard" at bounding box center [123, 69] width 26 height 7
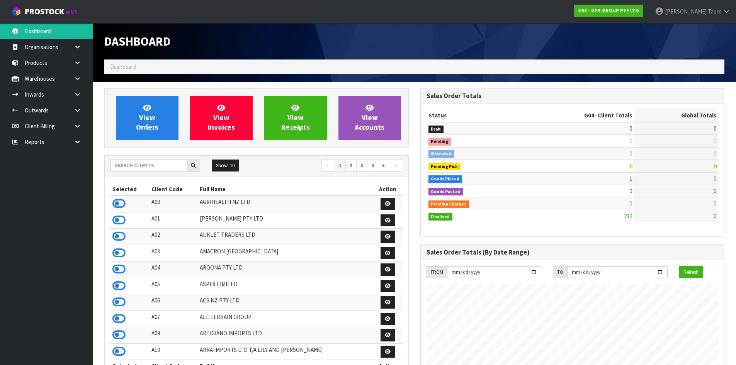
scroll to position [485, 316]
click at [144, 168] on input "text" at bounding box center [148, 166] width 76 height 12
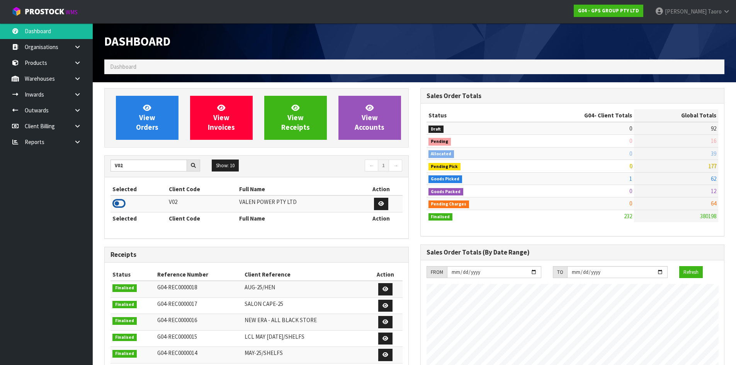
click at [123, 204] on icon at bounding box center [118, 204] width 13 height 12
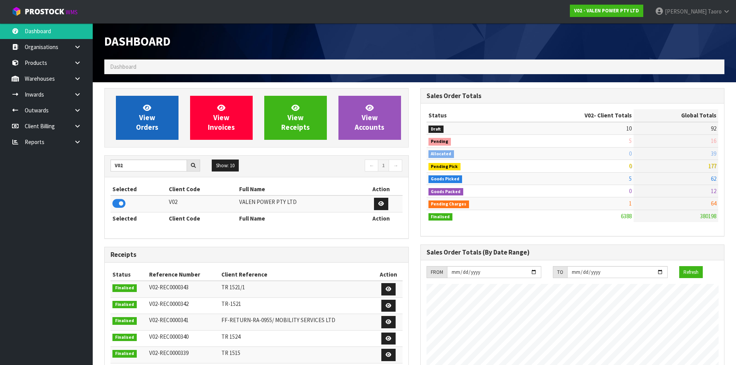
scroll to position [602, 316]
click at [130, 119] on link "View Orders" at bounding box center [147, 118] width 63 height 44
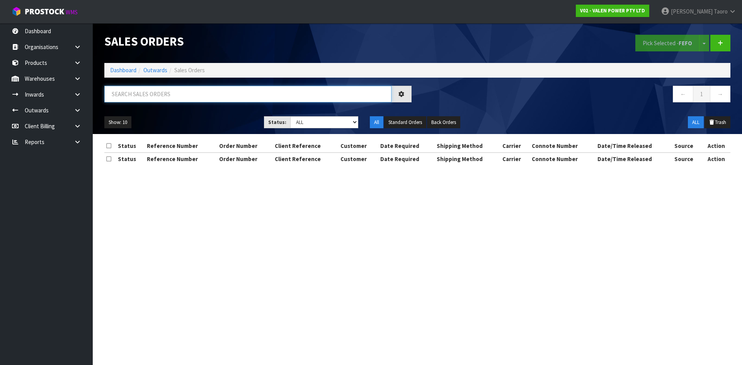
click at [138, 95] on input "text" at bounding box center [247, 94] width 287 height 17
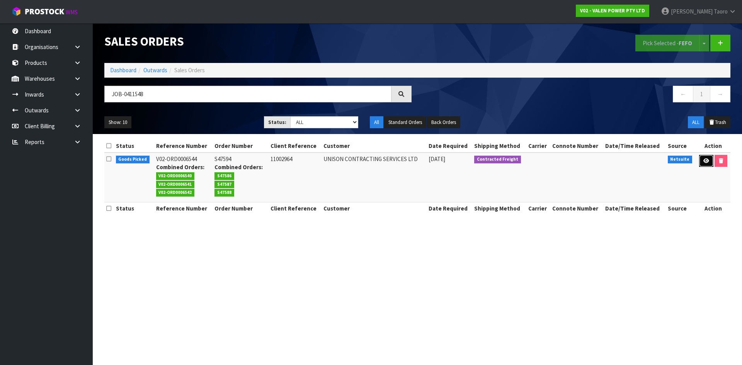
click at [707, 163] on link at bounding box center [706, 161] width 14 height 12
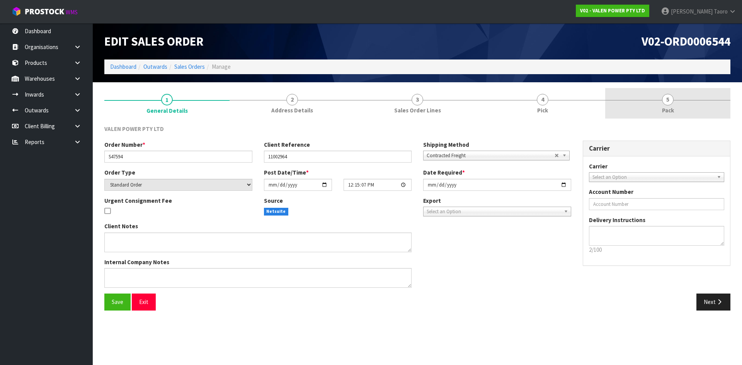
click at [680, 110] on link "5 Pack" at bounding box center [667, 103] width 125 height 31
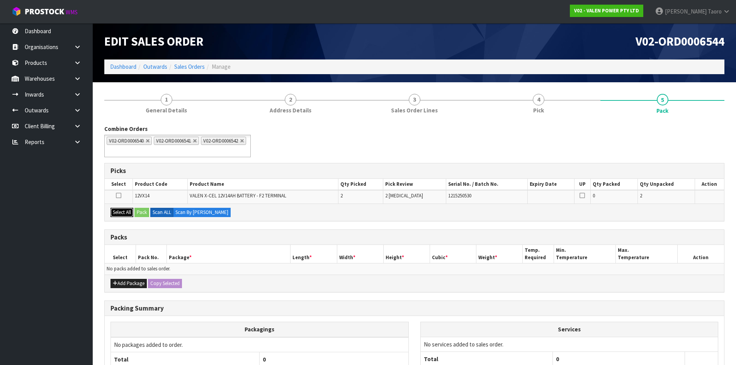
click at [131, 211] on button "Select All" at bounding box center [121, 212] width 23 height 9
click at [143, 211] on button "Pack" at bounding box center [141, 212] width 15 height 9
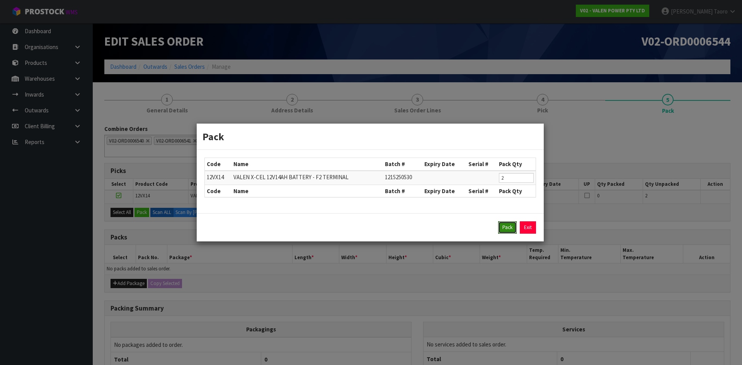
click at [506, 228] on button "Pack" at bounding box center [507, 227] width 19 height 12
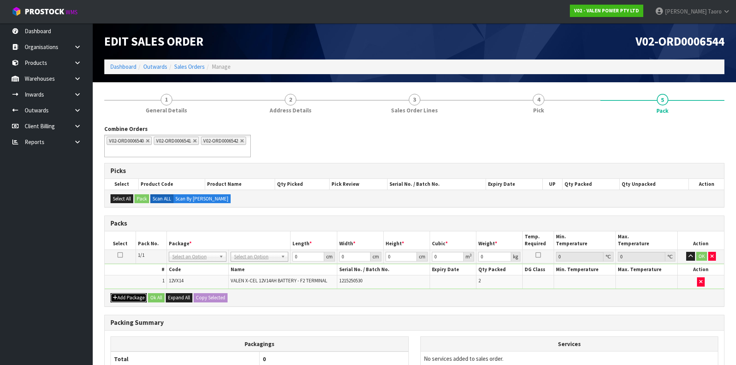
click at [128, 295] on button "Add Package" at bounding box center [128, 297] width 36 height 9
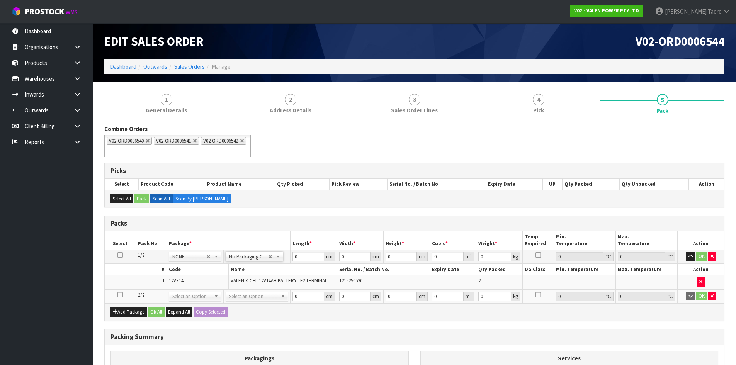
drag, startPoint x: 269, startPoint y: 297, endPoint x: 271, endPoint y: 311, distance: 14.9
click at [308, 255] on input "0" at bounding box center [307, 257] width 31 height 10
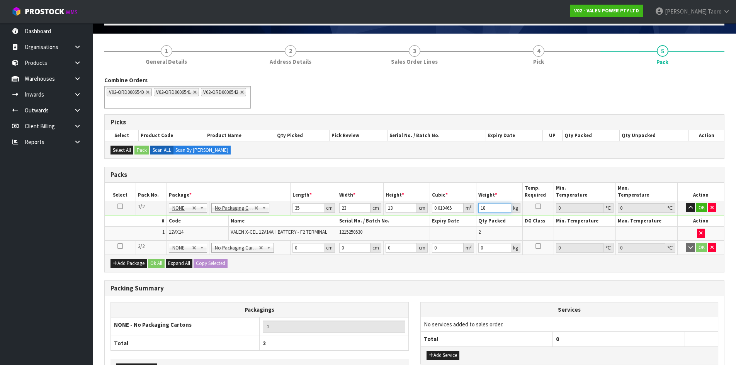
scroll to position [103, 0]
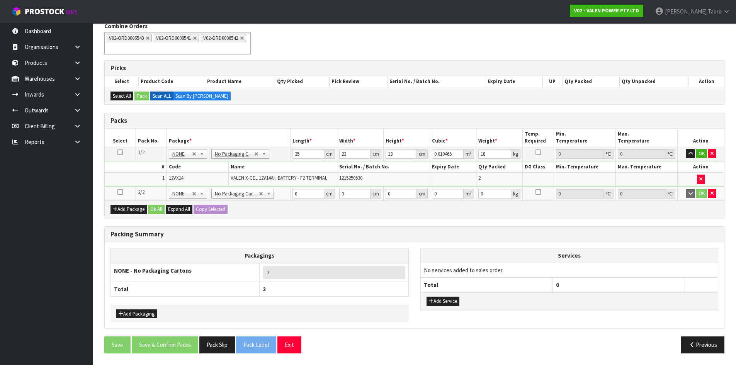
click at [118, 152] on icon at bounding box center [119, 152] width 5 height 0
click at [223, 209] on button "Copy Selected" at bounding box center [211, 209] width 34 height 9
click at [223, 209] on button "Confirm Copy Selected" at bounding box center [219, 209] width 51 height 9
drag, startPoint x: 444, startPoint y: 301, endPoint x: 446, endPoint y: 305, distance: 4.7
click at [444, 301] on button "Add Service" at bounding box center [443, 301] width 33 height 9
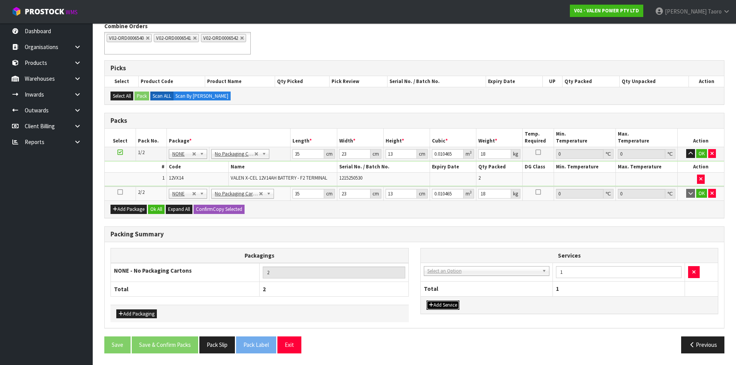
click at [447, 306] on button "Add Service" at bounding box center [443, 305] width 33 height 9
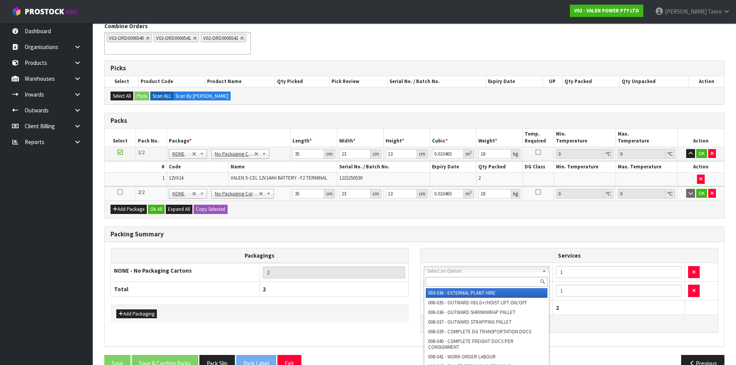
drag, startPoint x: 454, startPoint y: 269, endPoint x: 457, endPoint y: 280, distance: 11.3
click at [459, 281] on input "text" at bounding box center [487, 282] width 122 height 10
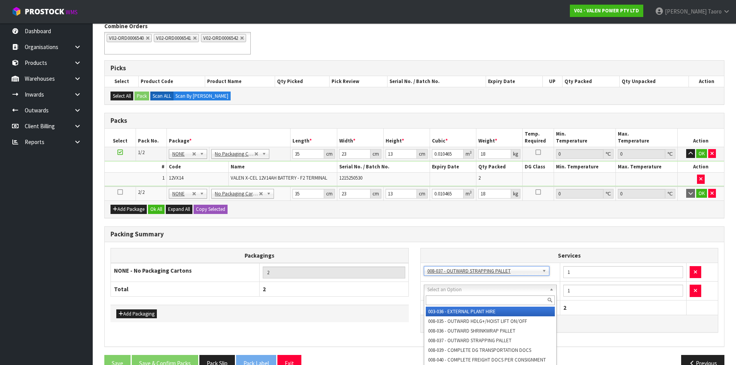
click at [473, 297] on input "text" at bounding box center [490, 301] width 129 height 10
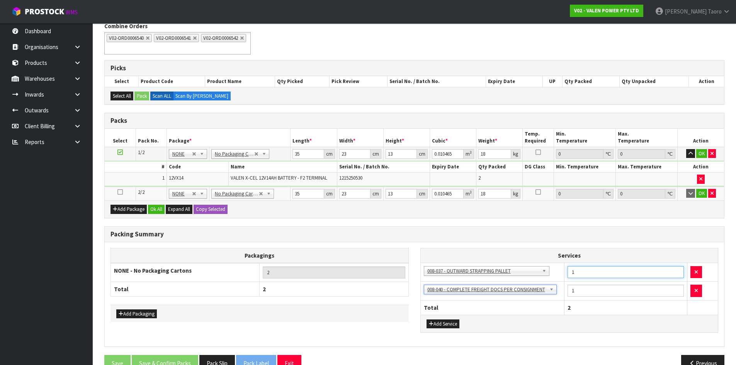
click at [593, 269] on input "1" at bounding box center [626, 272] width 116 height 12
click at [597, 239] on div "Packing Summary" at bounding box center [414, 234] width 619 height 15
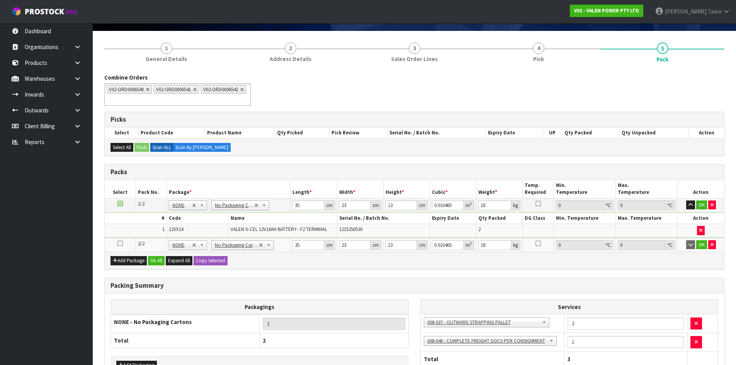
scroll to position [0, 0]
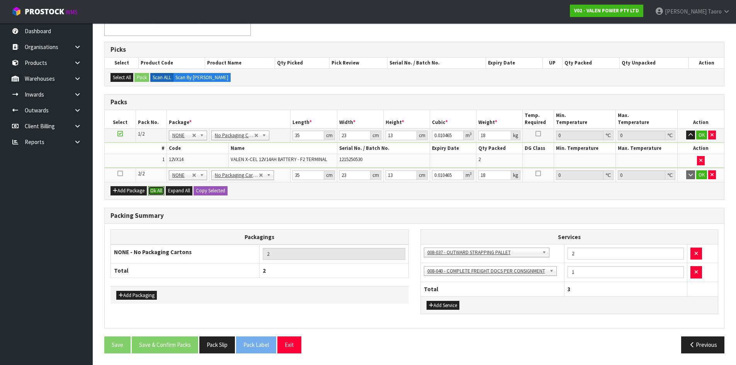
click at [155, 192] on button "Ok All" at bounding box center [156, 190] width 17 height 9
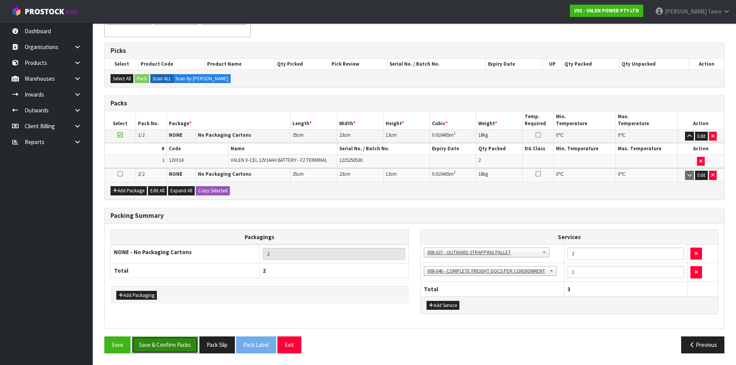
click at [179, 345] on button "Save & Confirm Packs" at bounding box center [165, 345] width 66 height 17
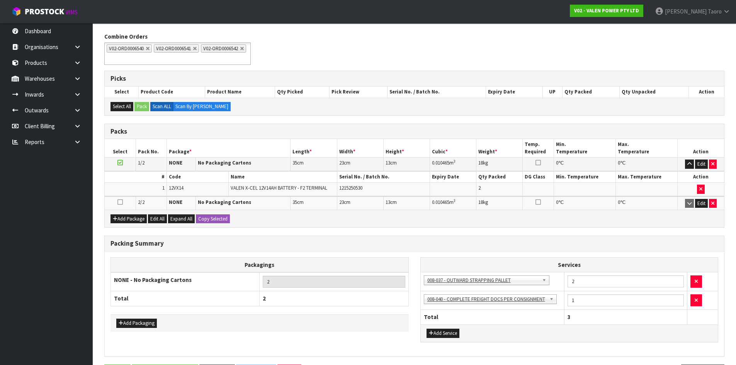
scroll to position [0, 0]
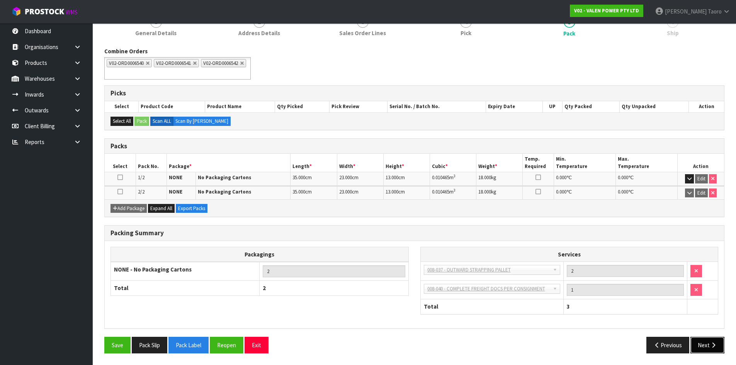
click at [708, 347] on button "Next" at bounding box center [707, 345] width 34 height 17
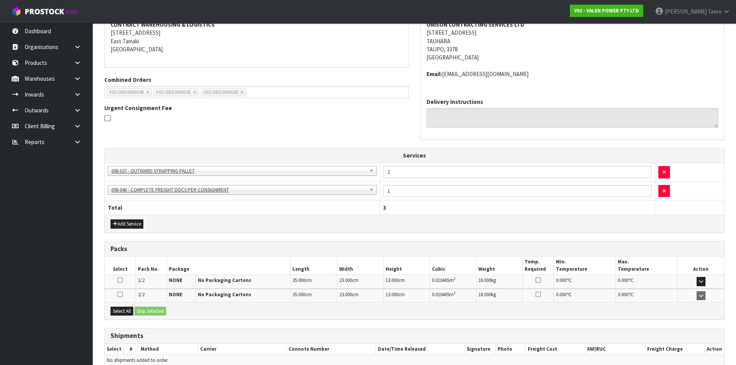
scroll to position [192, 0]
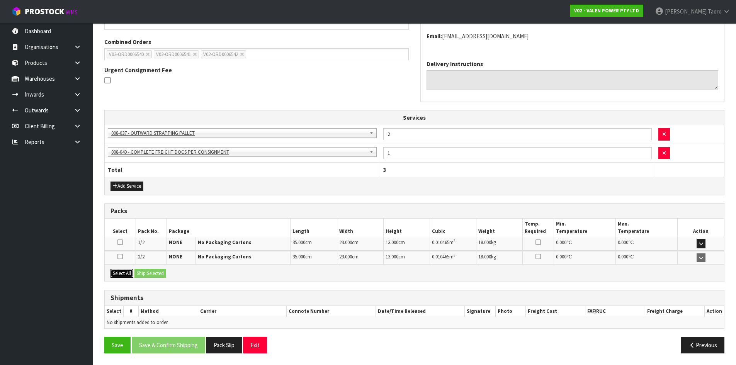
drag, startPoint x: 124, startPoint y: 272, endPoint x: 136, endPoint y: 272, distance: 12.0
click at [129, 272] on button "Select All" at bounding box center [121, 273] width 23 height 9
click at [160, 281] on div "Select All Ship Selected" at bounding box center [414, 272] width 619 height 17
click at [154, 270] on button "Ship Selected" at bounding box center [150, 273] width 32 height 9
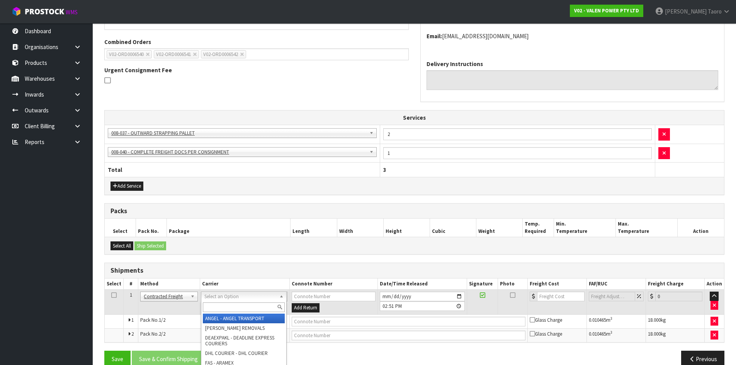
click at [241, 306] on input "text" at bounding box center [244, 308] width 82 height 10
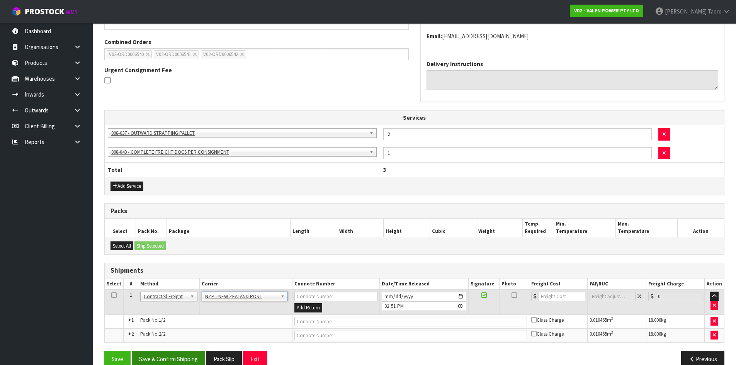
scroll to position [206, 0]
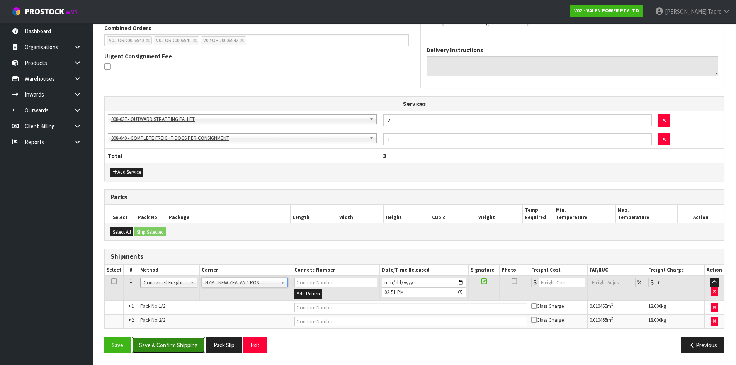
click at [182, 349] on button "Save & Confirm Shipping" at bounding box center [168, 345] width 73 height 17
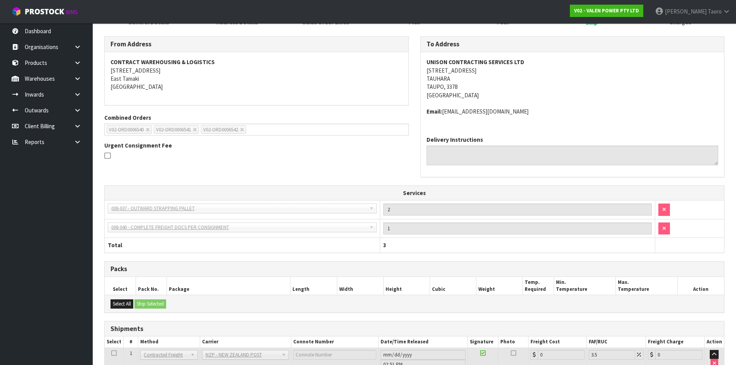
scroll to position [194, 0]
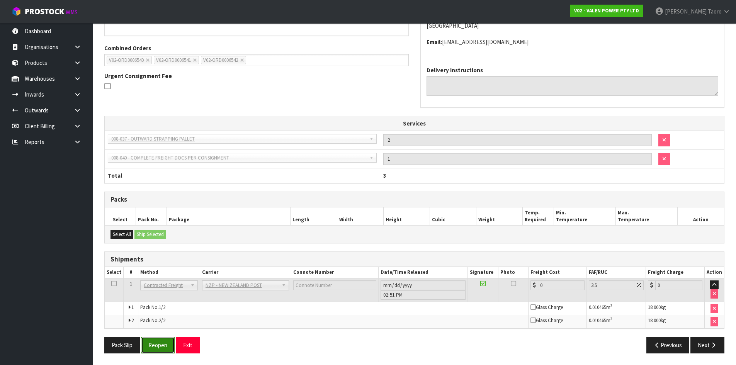
click at [171, 347] on button "Reopen" at bounding box center [158, 345] width 34 height 17
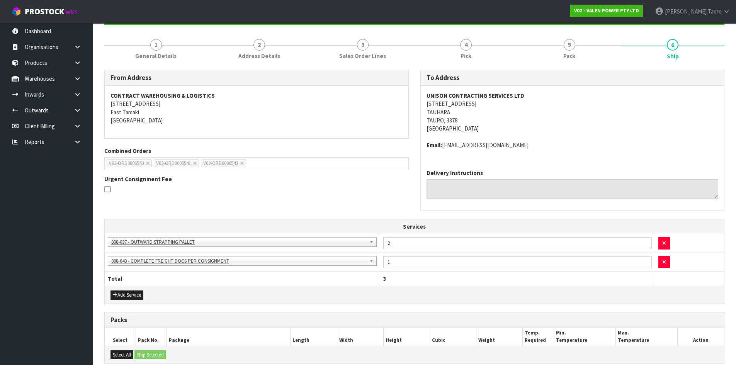
scroll to position [213, 0]
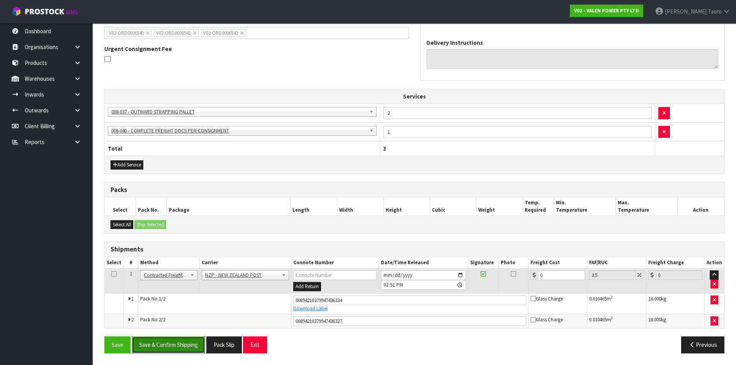
click at [194, 348] on button "Save & Confirm Shipping" at bounding box center [168, 345] width 73 height 17
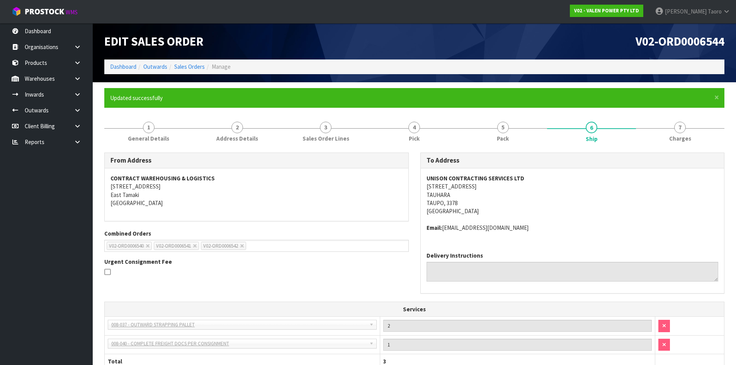
scroll to position [191, 0]
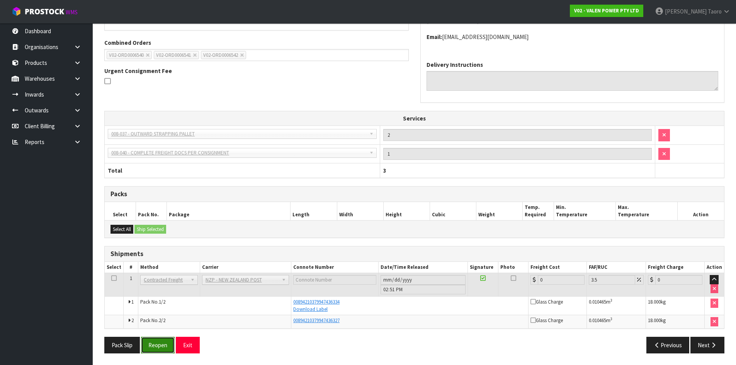
click at [171, 346] on button "Reopen" at bounding box center [158, 345] width 34 height 17
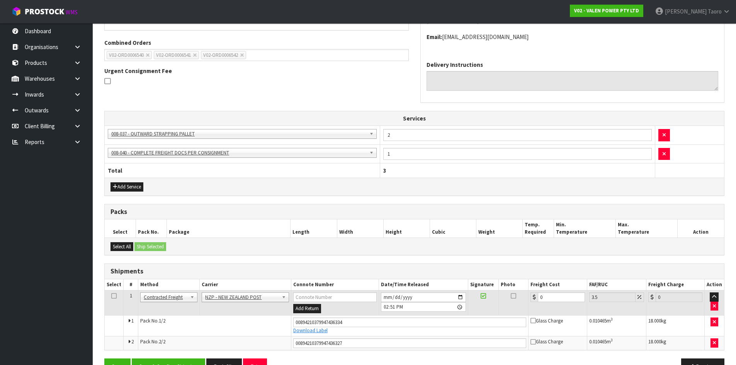
scroll to position [213, 0]
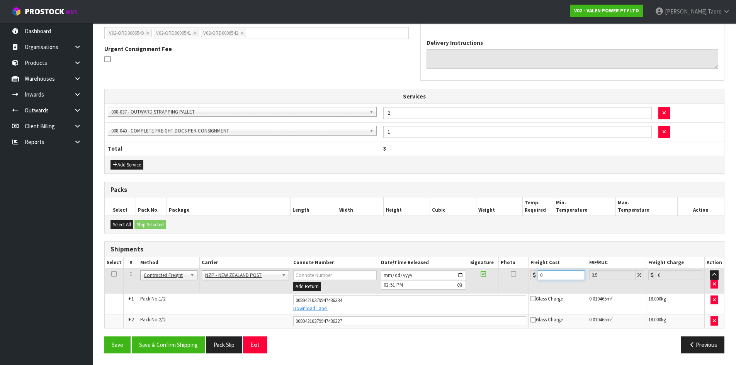
click at [552, 275] on input "0" at bounding box center [561, 275] width 47 height 10
click at [190, 343] on button "Save & Confirm Shipping" at bounding box center [168, 345] width 73 height 17
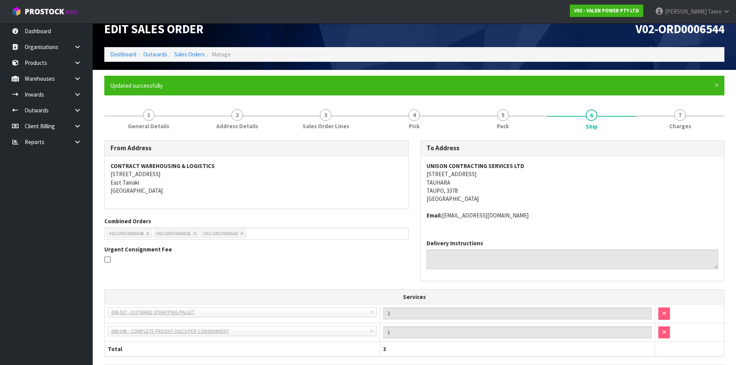
scroll to position [191, 0]
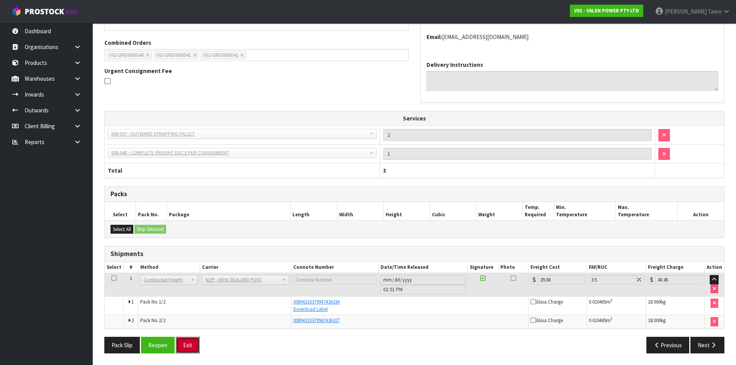
click at [190, 348] on button "Exit" at bounding box center [188, 345] width 24 height 17
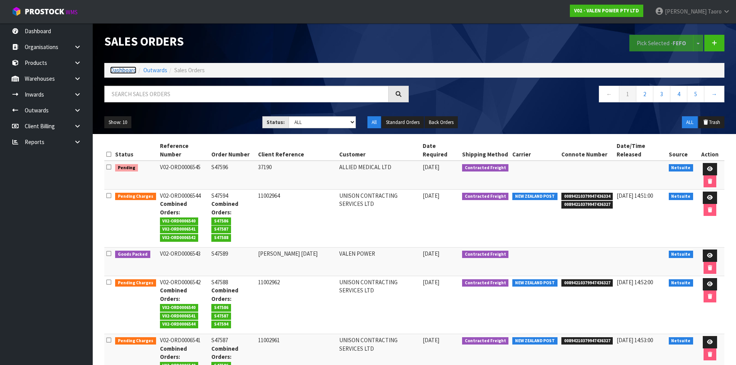
click at [128, 71] on link "Dashboard" at bounding box center [123, 69] width 26 height 7
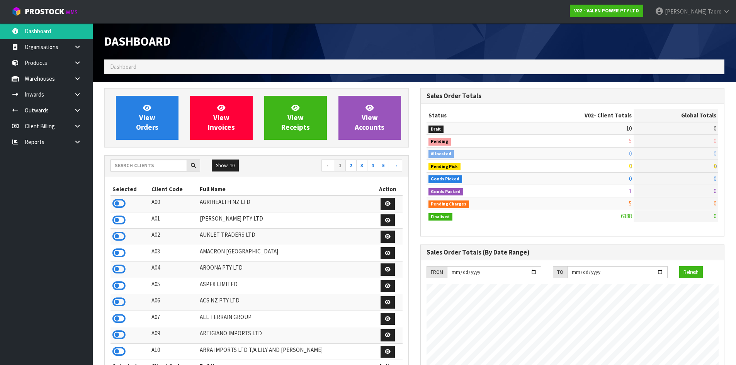
scroll to position [602, 316]
drag, startPoint x: 245, startPoint y: 42, endPoint x: 256, endPoint y: 31, distance: 14.8
click at [247, 39] on h1 "Dashboard" at bounding box center [256, 41] width 304 height 13
drag, startPoint x: 131, startPoint y: 164, endPoint x: 135, endPoint y: 161, distance: 5.0
click at [131, 164] on input "text" at bounding box center [148, 166] width 76 height 12
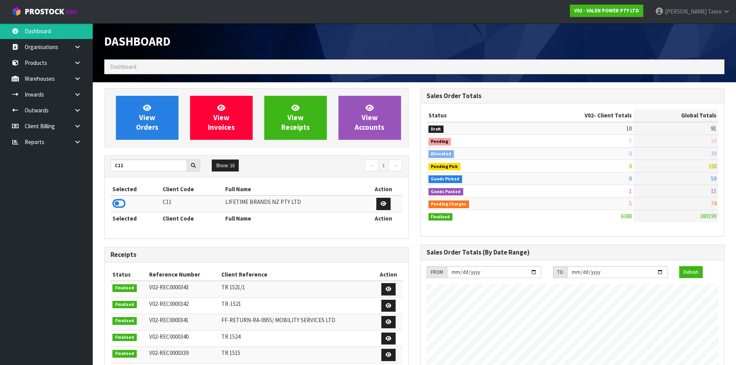
click at [122, 203] on icon at bounding box center [118, 204] width 13 height 12
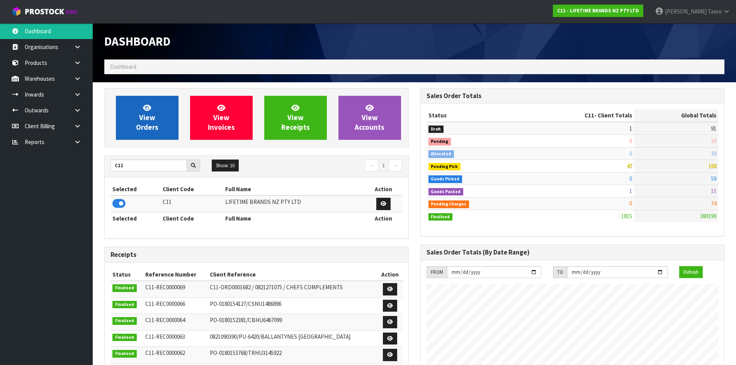
scroll to position [585, 316]
click at [136, 123] on span "View Orders" at bounding box center [147, 117] width 22 height 29
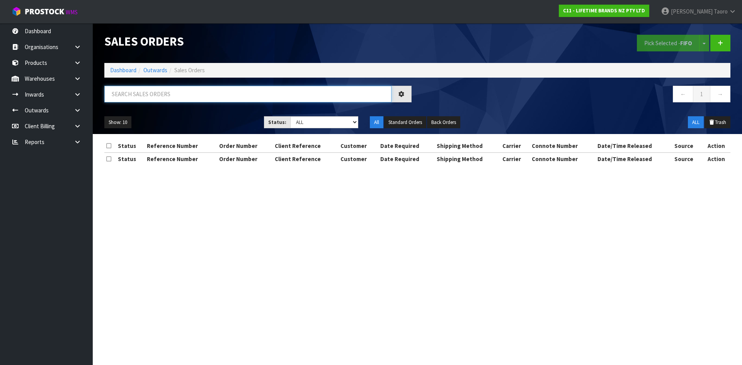
click at [142, 94] on input "text" at bounding box center [247, 94] width 287 height 17
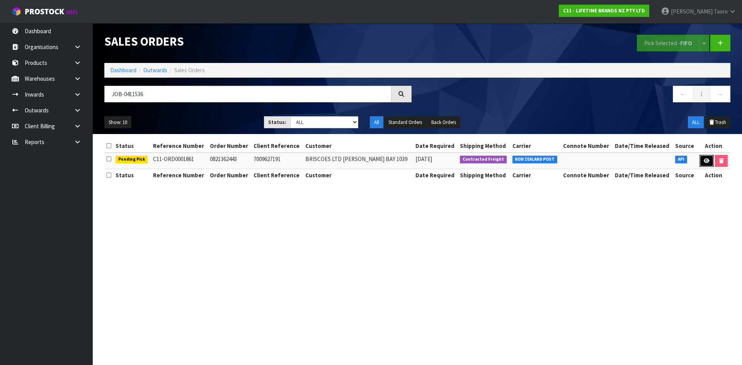
click at [704, 161] on icon at bounding box center [707, 160] width 6 height 5
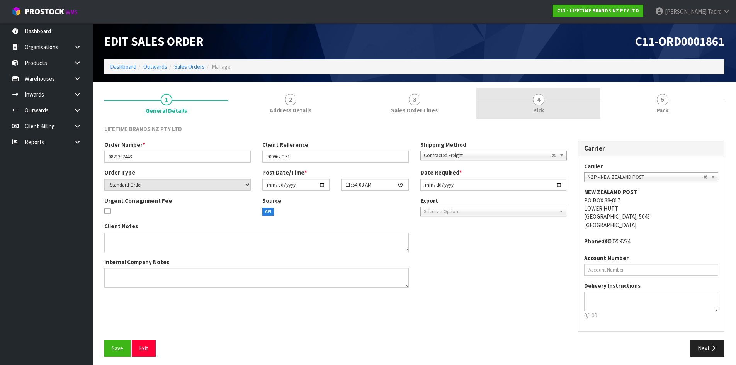
drag, startPoint x: 569, startPoint y: 105, endPoint x: 575, endPoint y: 112, distance: 8.8
click at [568, 105] on link "4 Pick" at bounding box center [538, 103] width 124 height 31
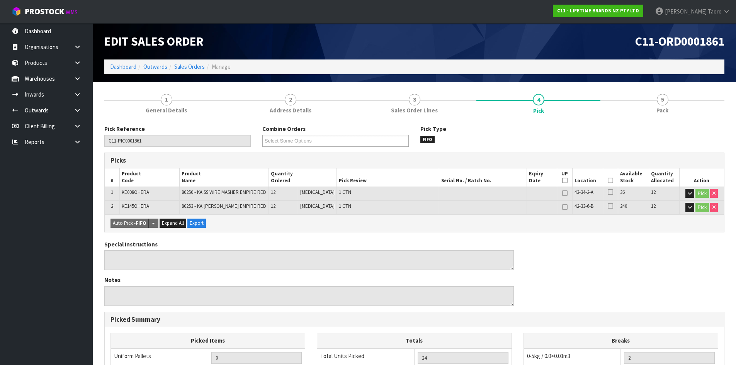
click at [608, 180] on icon at bounding box center [610, 180] width 5 height 0
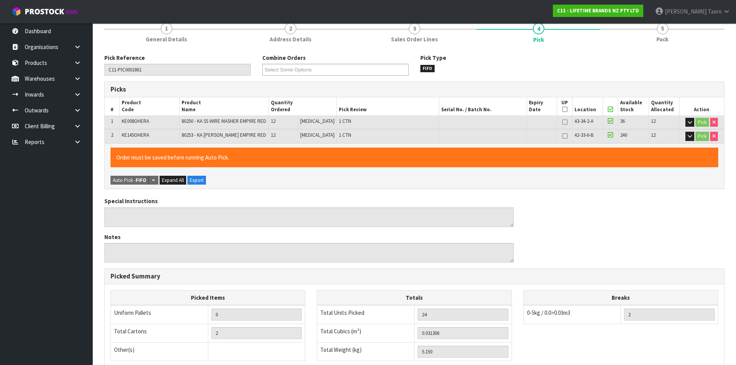
scroll to position [188, 0]
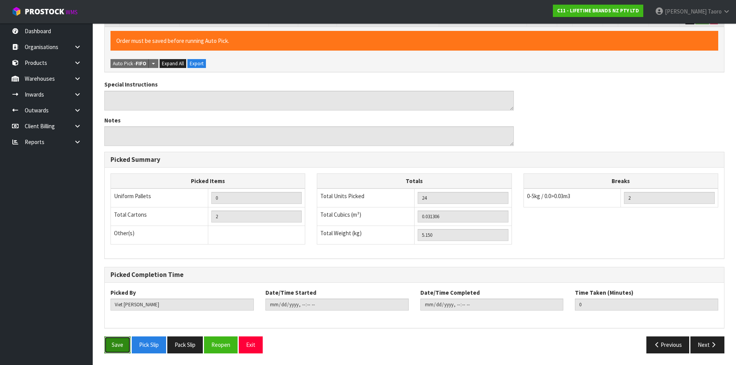
click at [114, 345] on button "Save" at bounding box center [117, 345] width 26 height 17
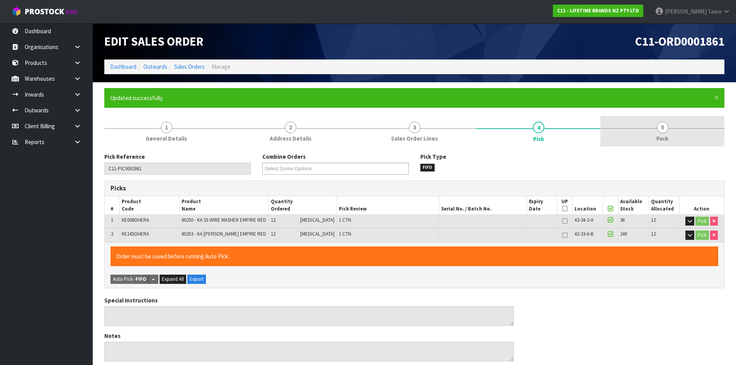
click at [663, 127] on span "5" at bounding box center [663, 128] width 12 height 12
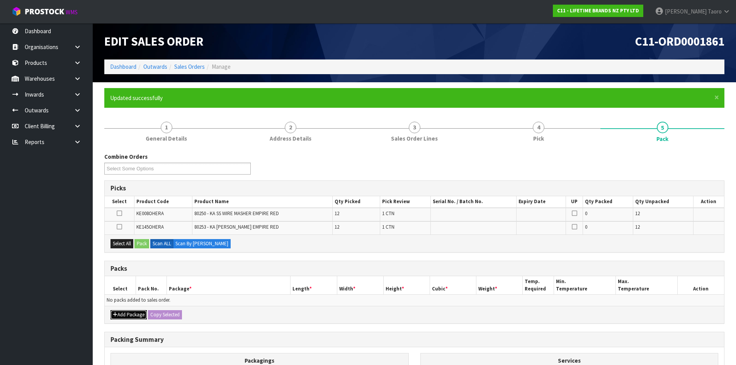
click at [128, 312] on button "Add Package" at bounding box center [128, 314] width 36 height 9
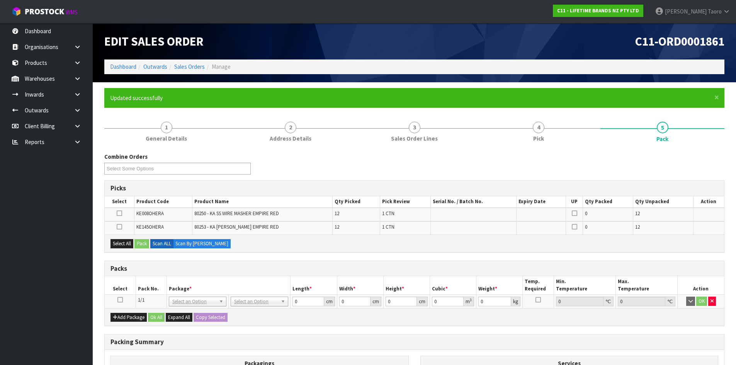
drag, startPoint x: 121, startPoint y: 302, endPoint x: 143, endPoint y: 291, distance: 24.7
click at [124, 300] on td at bounding box center [120, 302] width 31 height 14
click at [144, 291] on th "Pack No." at bounding box center [151, 285] width 31 height 18
drag, startPoint x: 119, startPoint y: 299, endPoint x: 130, endPoint y: 294, distance: 11.6
click at [121, 300] on icon at bounding box center [119, 300] width 5 height 0
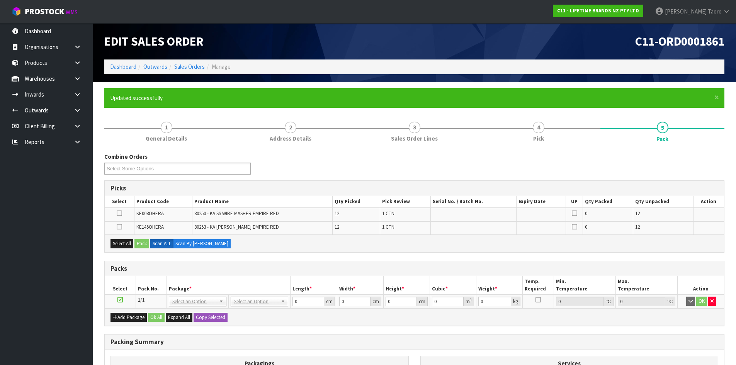
click at [134, 291] on th "Select" at bounding box center [120, 285] width 31 height 18
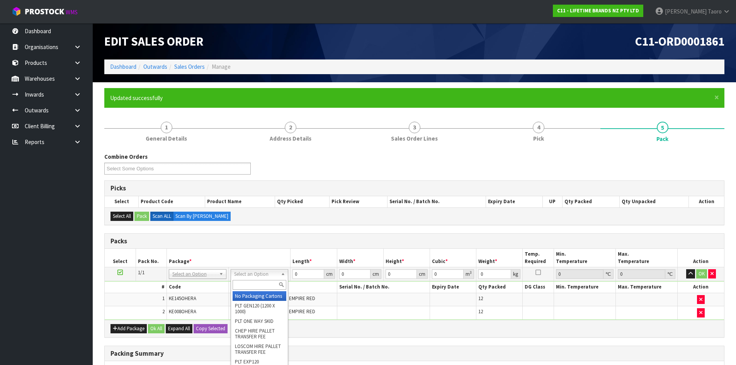
click at [245, 284] on input "text" at bounding box center [260, 285] width 54 height 10
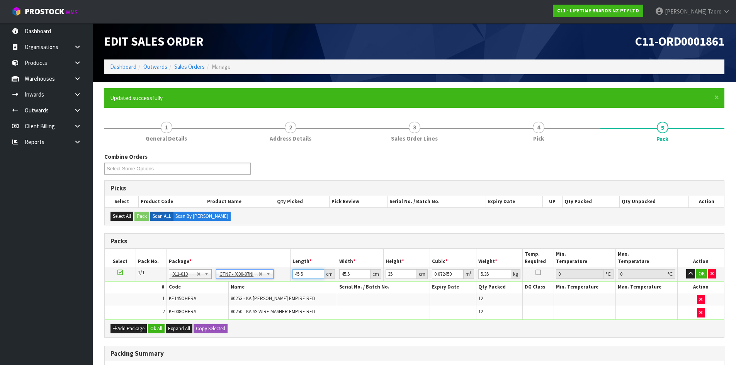
click at [305, 274] on input "45.5" at bounding box center [307, 274] width 31 height 10
click at [306, 274] on input "45.5" at bounding box center [307, 274] width 31 height 10
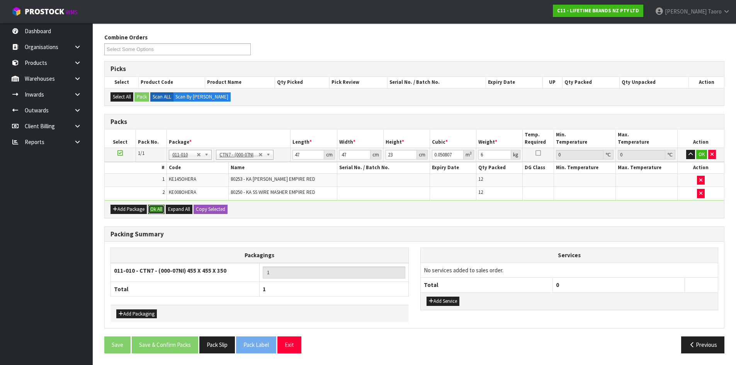
click at [162, 212] on button "Ok All" at bounding box center [156, 209] width 17 height 9
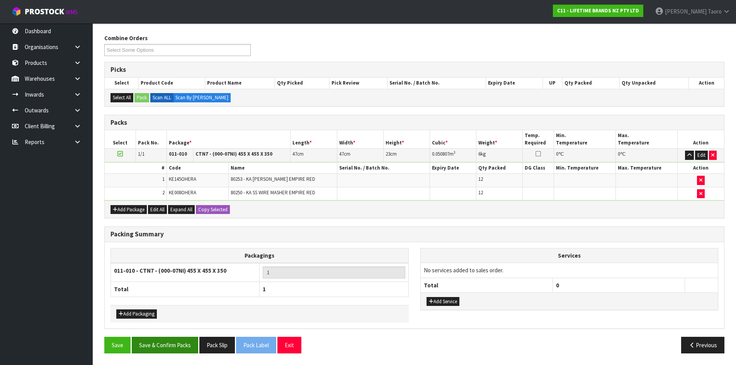
scroll to position [119, 0]
click at [189, 345] on button "Save & Confirm Packs" at bounding box center [165, 345] width 66 height 17
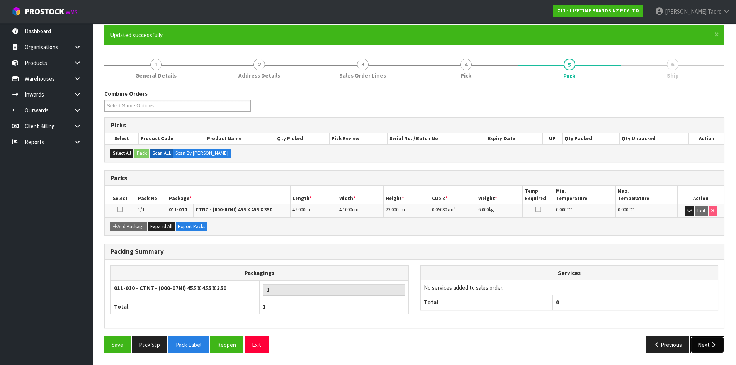
click at [716, 348] on button "Next" at bounding box center [707, 345] width 34 height 17
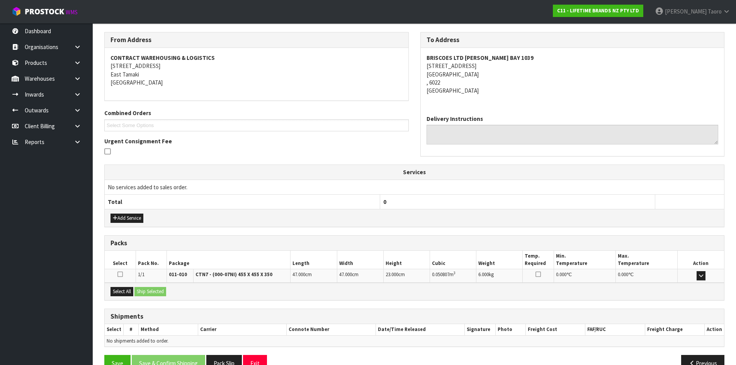
scroll to position [139, 0]
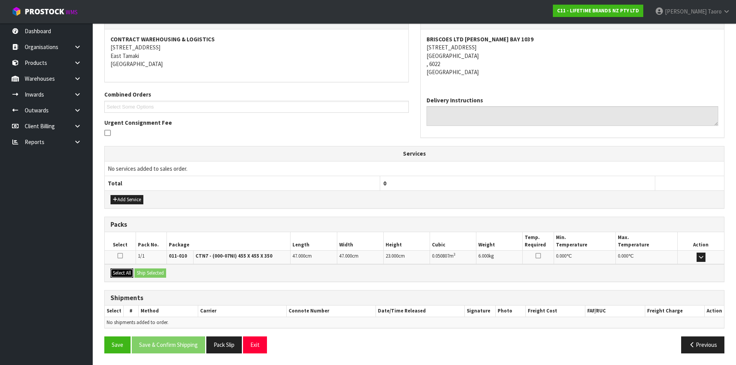
click at [127, 277] on button "Select All" at bounding box center [121, 273] width 23 height 9
drag, startPoint x: 143, startPoint y: 277, endPoint x: 161, endPoint y: 298, distance: 28.2
click at [145, 279] on div "Select All Ship Selected" at bounding box center [414, 272] width 619 height 17
click at [158, 272] on button "Ship Selected" at bounding box center [150, 273] width 32 height 9
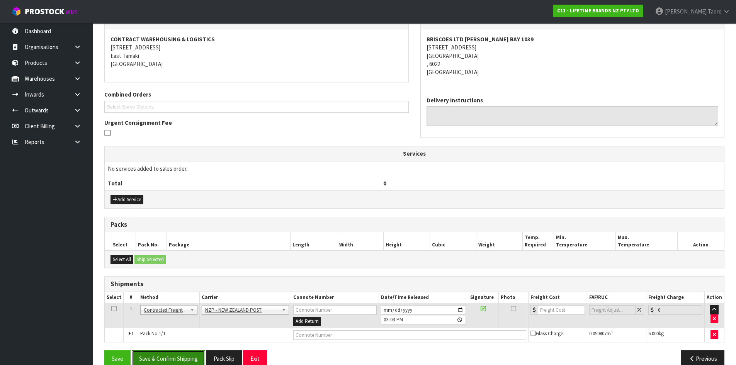
click at [193, 357] on button "Save & Confirm Shipping" at bounding box center [168, 358] width 73 height 17
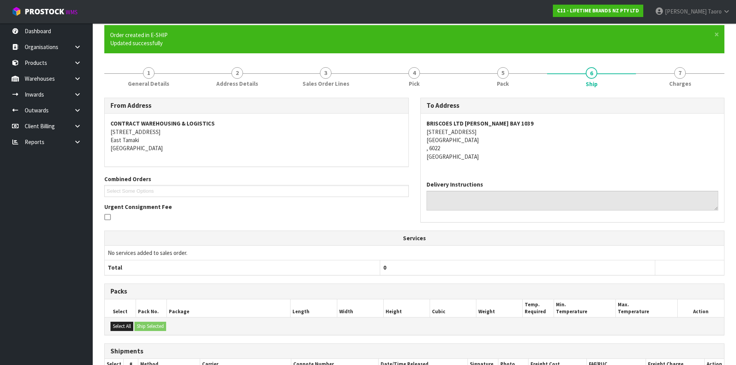
scroll to position [142, 0]
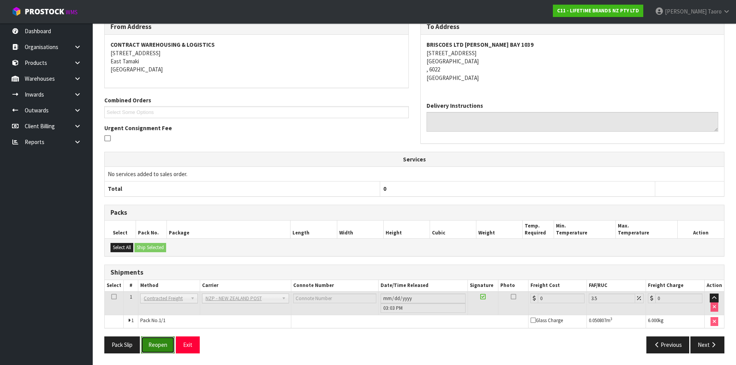
click at [163, 343] on button "Reopen" at bounding box center [158, 345] width 34 height 17
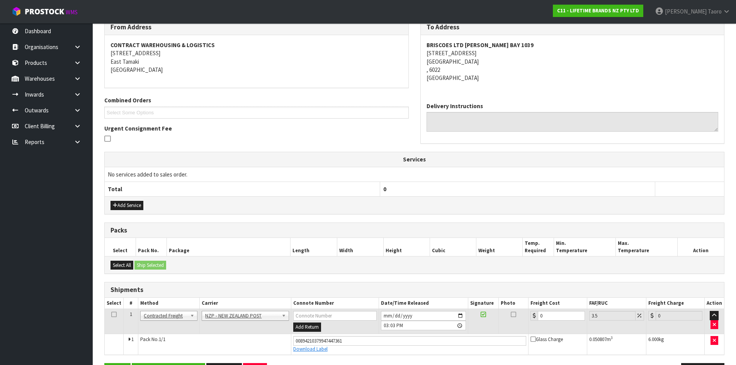
scroll to position [160, 0]
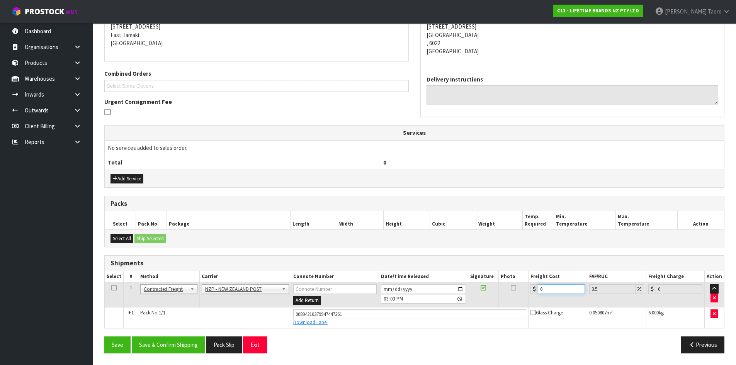
click at [564, 288] on input "0" at bounding box center [561, 289] width 47 height 10
click at [152, 350] on button "Save & Confirm Shipping" at bounding box center [168, 345] width 73 height 17
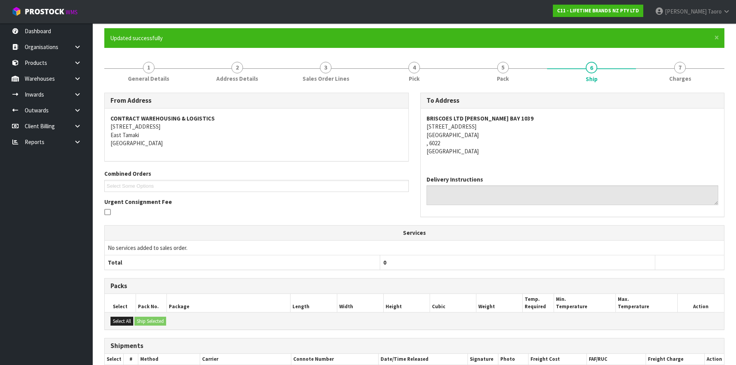
scroll to position [139, 0]
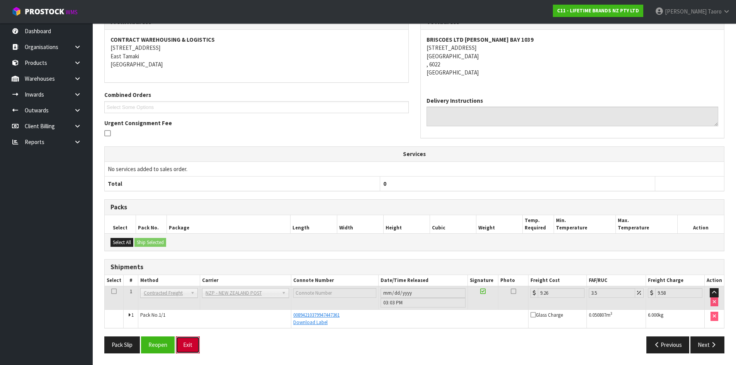
click at [185, 344] on button "Exit" at bounding box center [188, 345] width 24 height 17
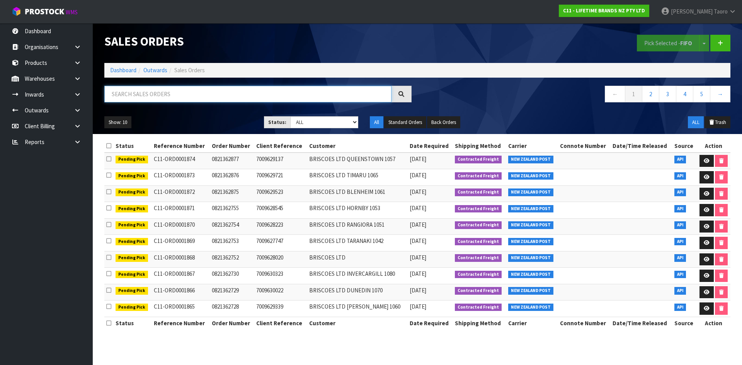
click at [377, 92] on input "text" at bounding box center [247, 94] width 287 height 17
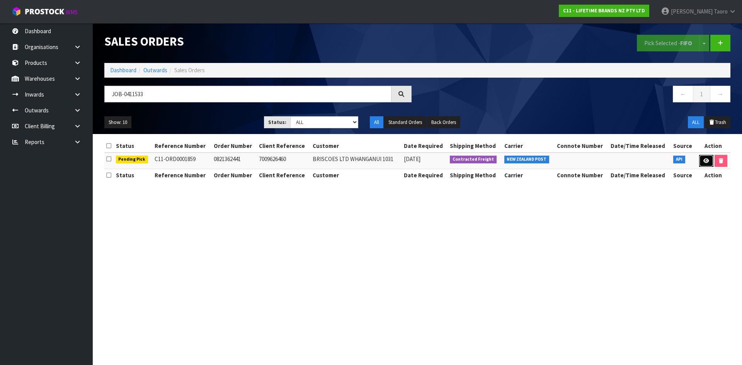
click at [704, 160] on icon at bounding box center [706, 160] width 6 height 5
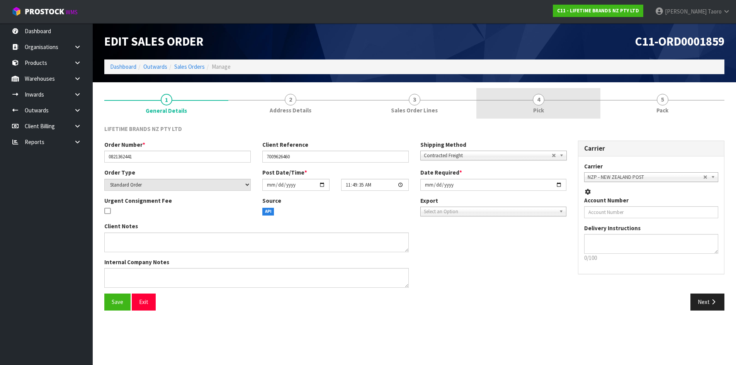
click at [567, 99] on link "4 Pick" at bounding box center [538, 103] width 124 height 31
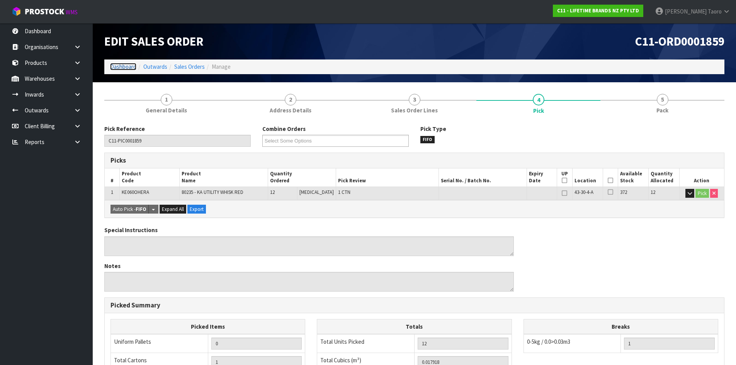
click at [118, 65] on link "Dashboard" at bounding box center [123, 66] width 26 height 7
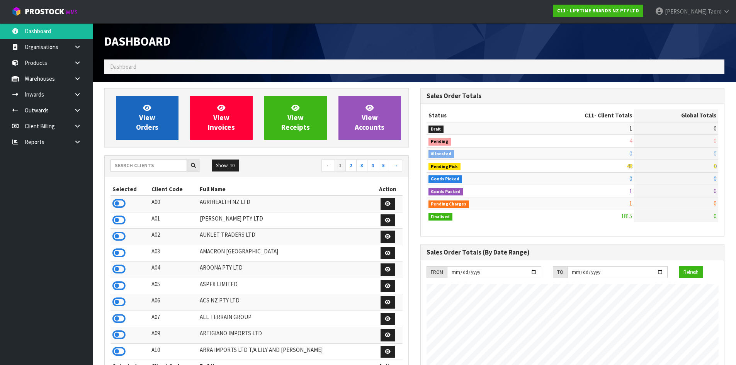
scroll to position [585, 316]
click at [142, 115] on span "View Orders" at bounding box center [147, 117] width 22 height 29
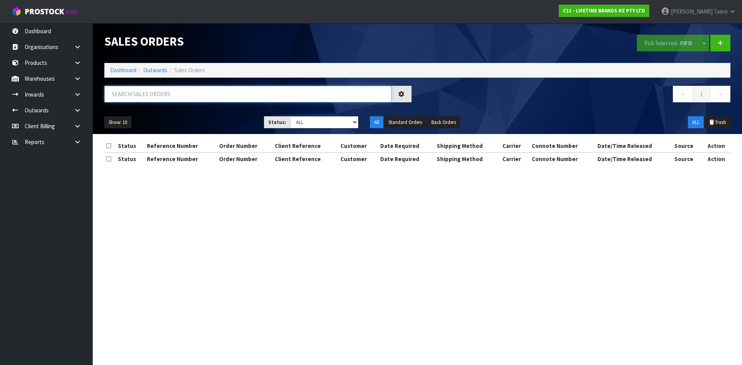
click at [144, 97] on input "text" at bounding box center [247, 94] width 287 height 17
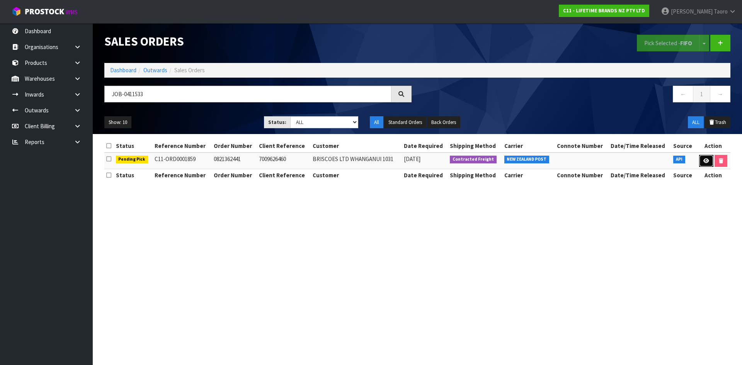
click at [701, 162] on link at bounding box center [706, 161] width 14 height 12
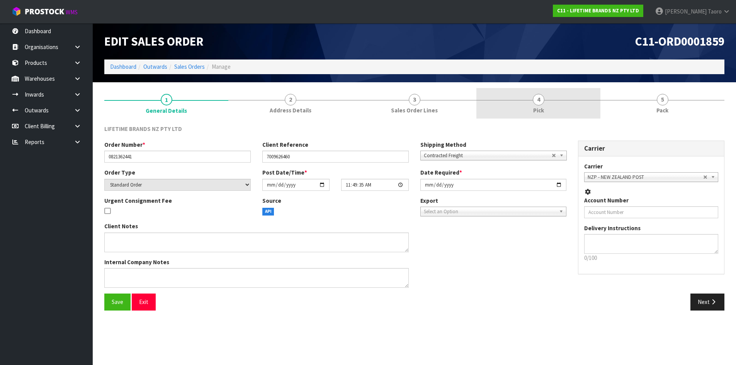
click at [581, 109] on link "4 Pick" at bounding box center [538, 103] width 124 height 31
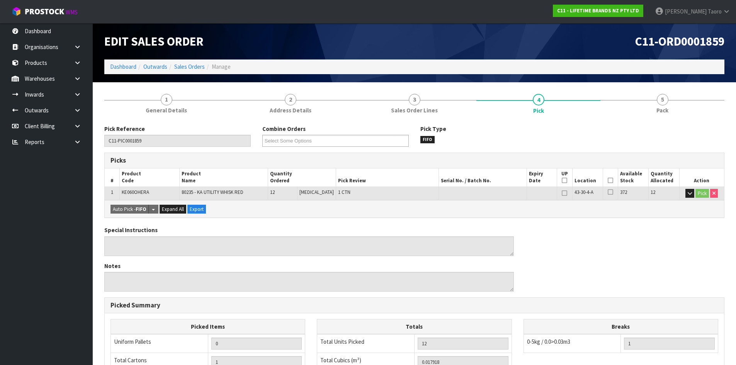
click at [608, 180] on icon at bounding box center [610, 180] width 5 height 0
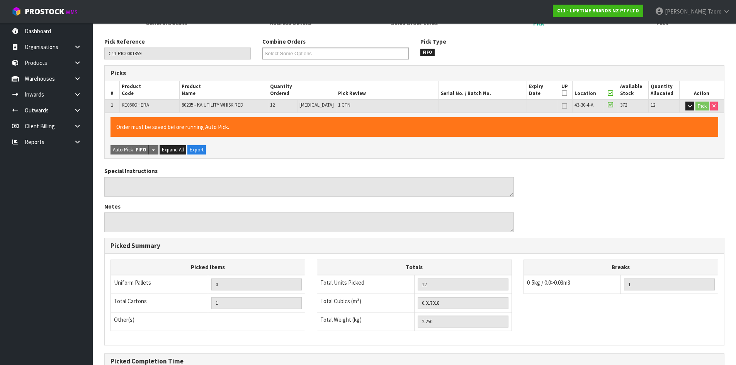
scroll to position [173, 0]
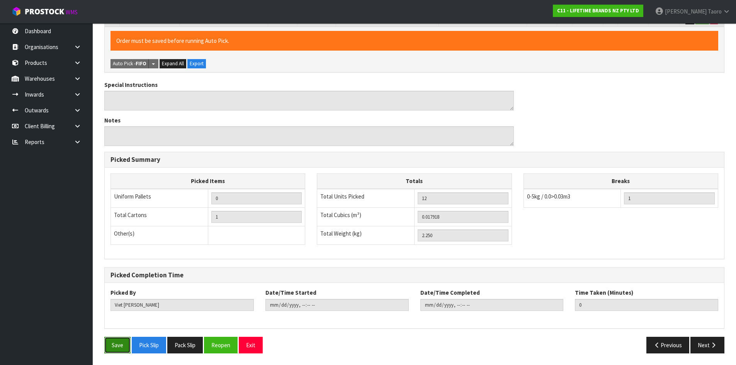
click at [122, 343] on button "Save" at bounding box center [117, 345] width 26 height 17
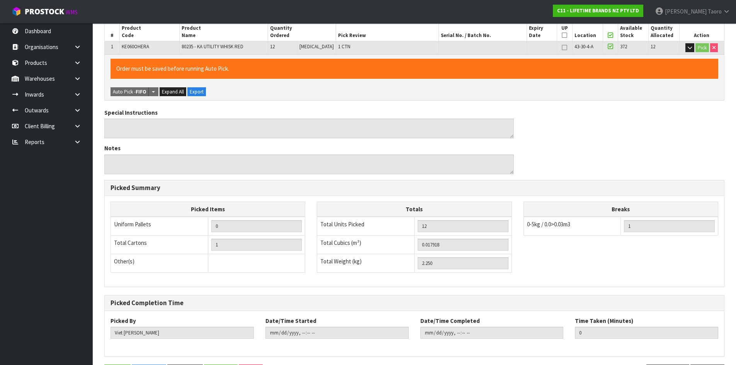
scroll to position [0, 0]
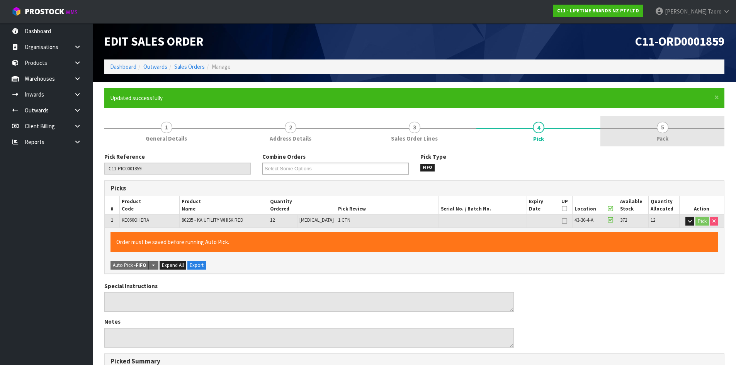
click at [657, 131] on link "5 Pack" at bounding box center [662, 131] width 124 height 31
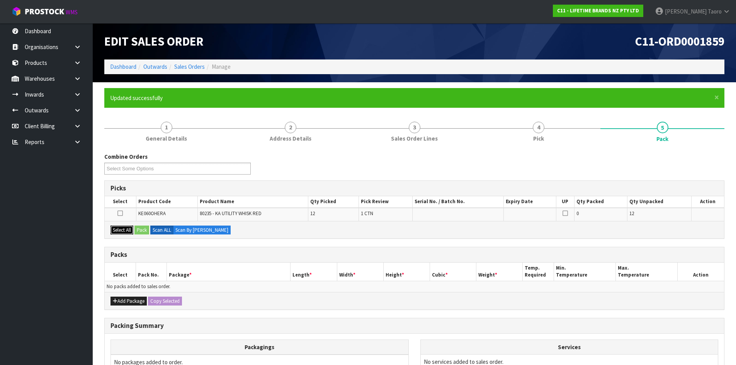
click at [122, 230] on button "Select All" at bounding box center [121, 230] width 23 height 9
click at [145, 230] on button "Pack" at bounding box center [141, 230] width 15 height 9
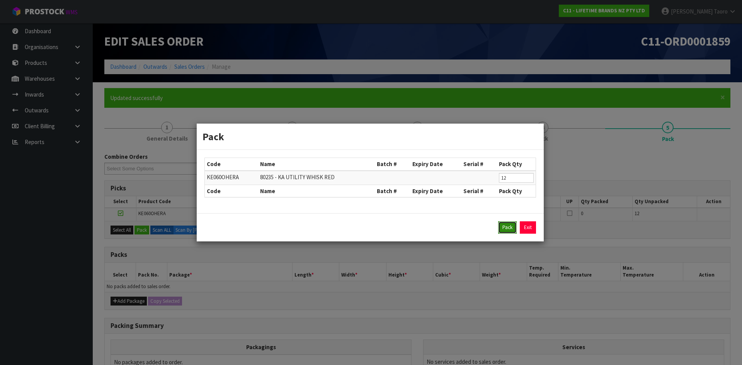
click at [505, 228] on button "Pack" at bounding box center [507, 227] width 19 height 12
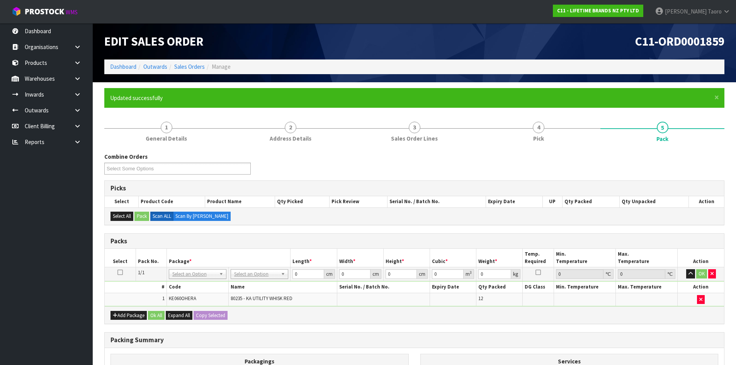
drag, startPoint x: 273, startPoint y: 274, endPoint x: 274, endPoint y: 289, distance: 15.5
click at [300, 278] on input "0" at bounding box center [307, 274] width 31 height 10
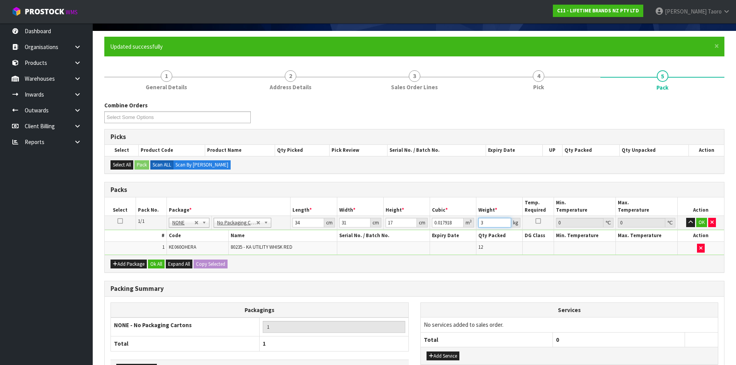
scroll to position [106, 0]
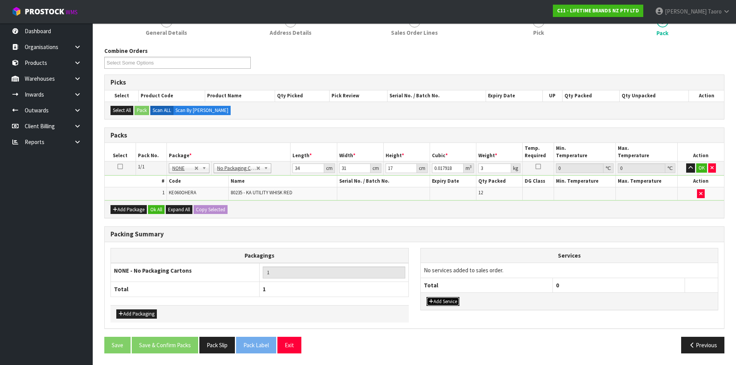
click at [435, 301] on button "Add Service" at bounding box center [443, 301] width 33 height 9
drag, startPoint x: 448, startPoint y: 265, endPoint x: 450, endPoint y: 271, distance: 6.0
click at [450, 271] on td "003-036 - EXTERNAL PLANT HIRE 008-035 - OUTWARD HDLG+/HOIST LIFT ON/OFF 008-036…" at bounding box center [487, 272] width 132 height 19
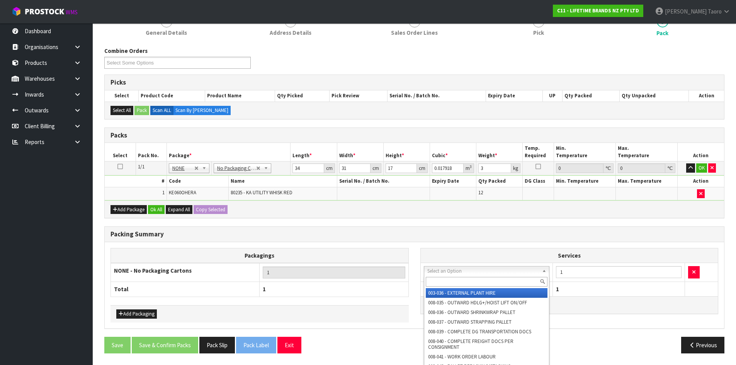
click at [450, 280] on input "text" at bounding box center [487, 282] width 122 height 10
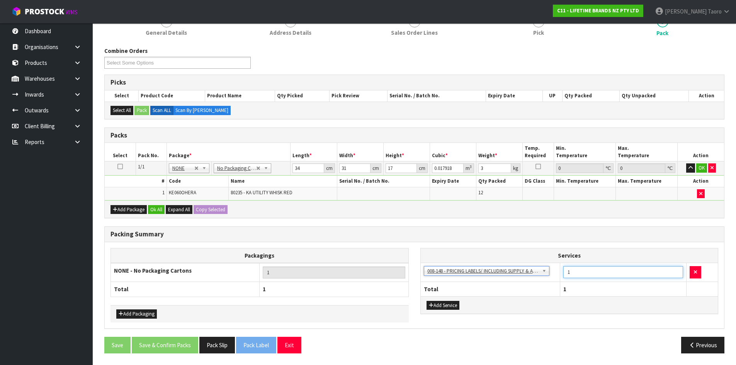
click at [581, 275] on input "1" at bounding box center [623, 272] width 120 height 12
click at [581, 274] on input "1" at bounding box center [623, 272] width 120 height 12
click at [161, 212] on button "Ok All" at bounding box center [156, 209] width 17 height 9
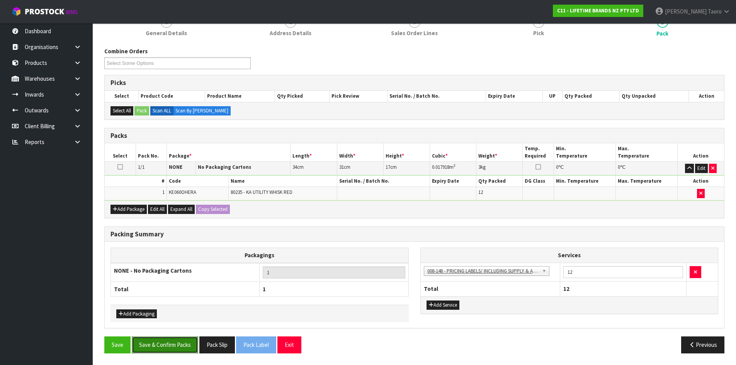
click at [173, 342] on button "Save & Confirm Packs" at bounding box center [165, 345] width 66 height 17
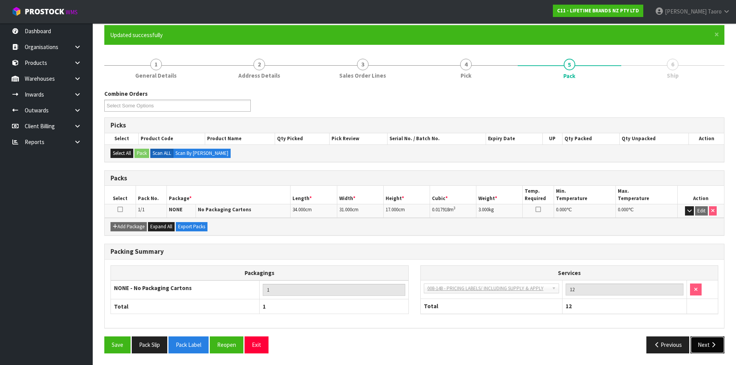
click at [714, 347] on icon "button" at bounding box center [713, 345] width 7 height 6
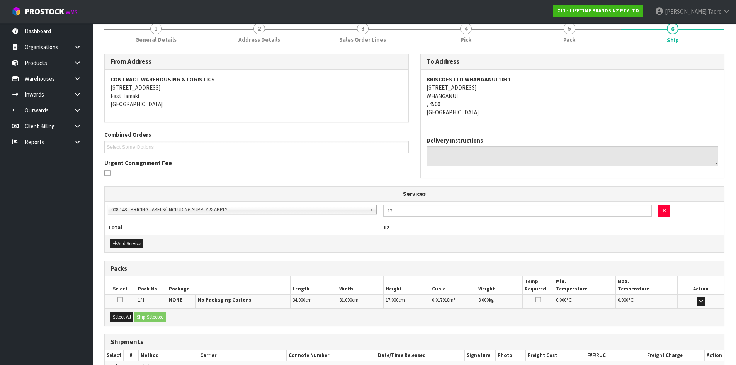
scroll to position [143, 0]
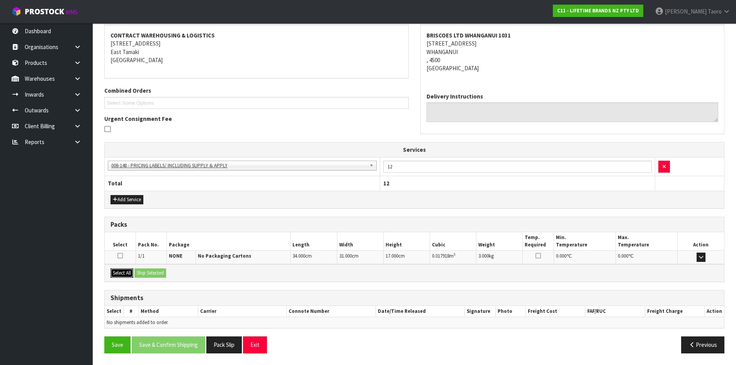
click at [128, 273] on button "Select All" at bounding box center [121, 273] width 23 height 9
click at [141, 273] on button "Ship Selected" at bounding box center [150, 273] width 32 height 9
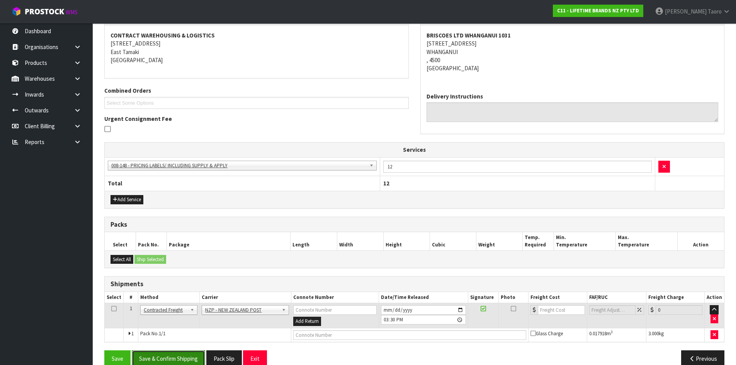
click at [189, 355] on button "Save & Confirm Shipping" at bounding box center [168, 358] width 73 height 17
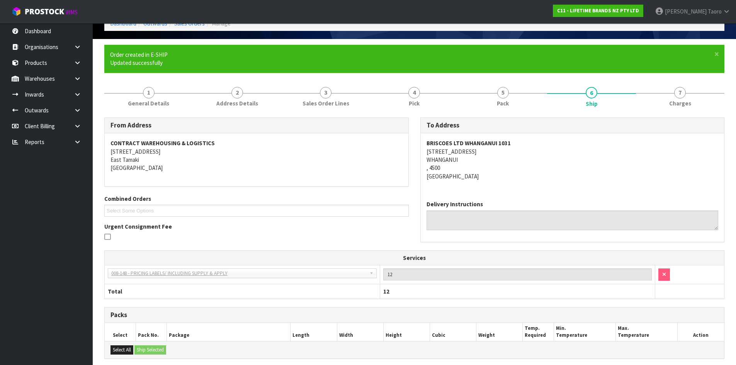
scroll to position [146, 0]
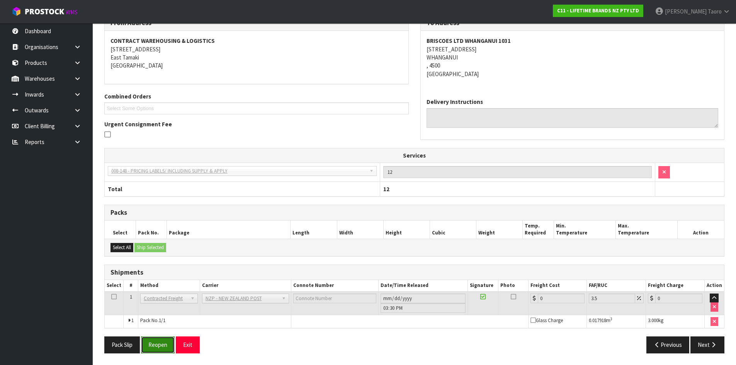
click at [159, 344] on button "Reopen" at bounding box center [158, 345] width 34 height 17
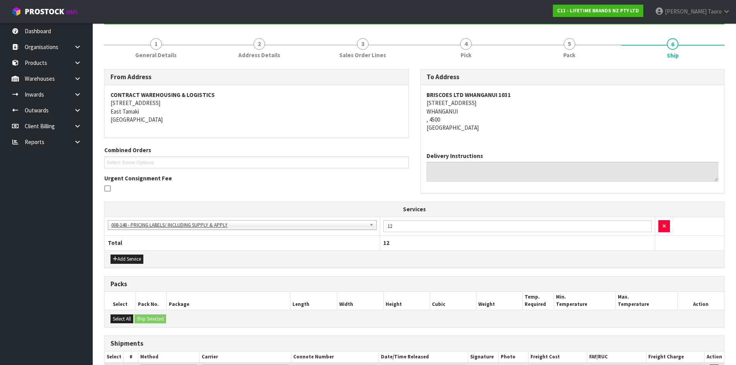
scroll to position [164, 0]
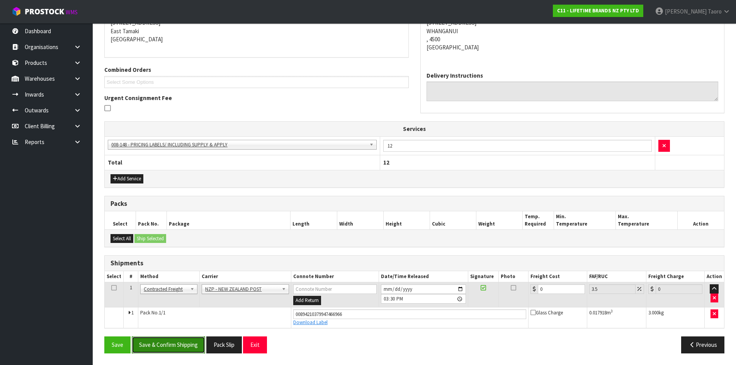
click at [180, 351] on button "Save & Confirm Shipping" at bounding box center [168, 345] width 73 height 17
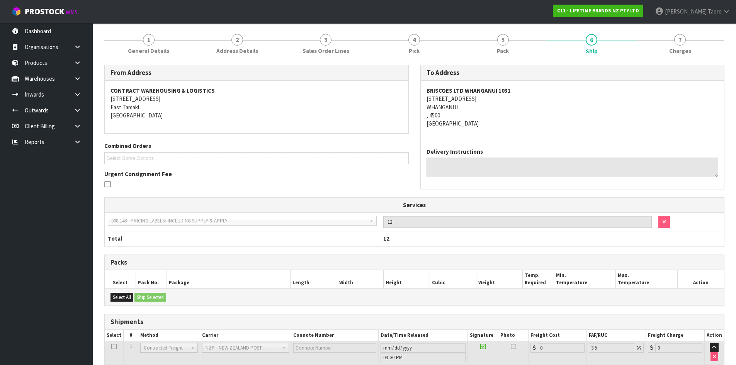
scroll to position [143, 0]
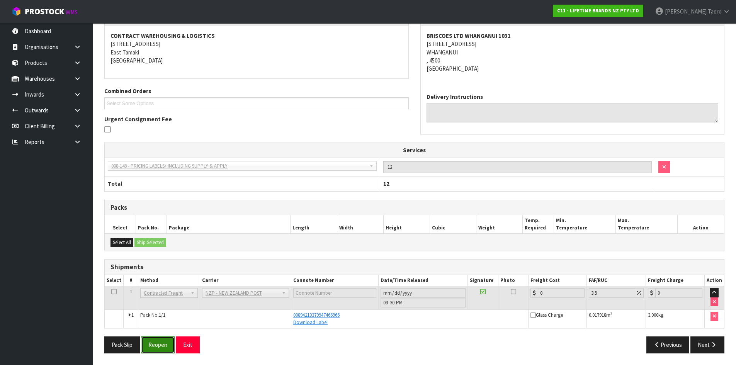
click at [159, 345] on button "Reopen" at bounding box center [158, 345] width 34 height 17
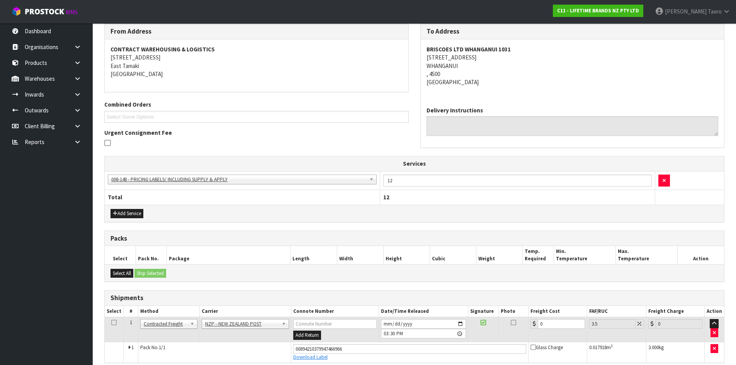
scroll to position [164, 0]
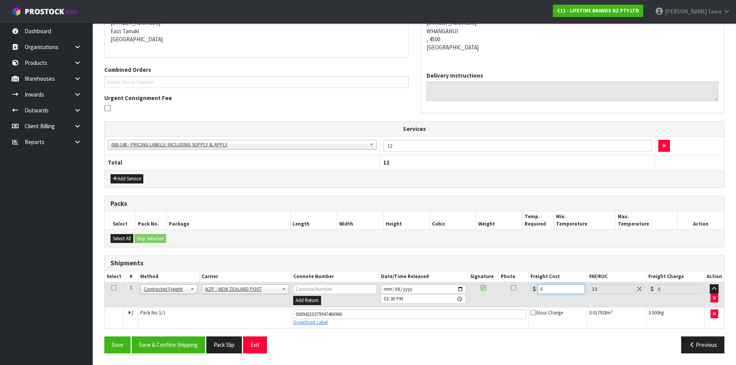
click at [556, 290] on input "0" at bounding box center [561, 289] width 47 height 10
click at [185, 338] on button "Save & Confirm Shipping" at bounding box center [168, 345] width 73 height 17
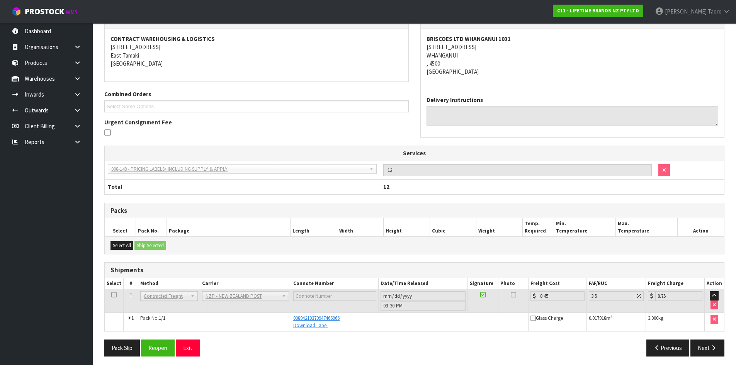
scroll to position [143, 0]
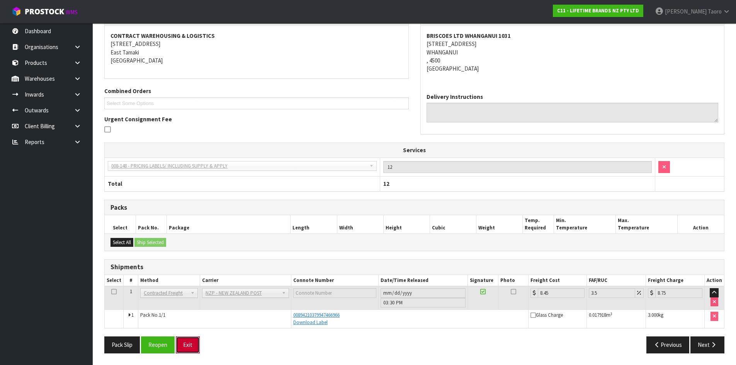
click at [195, 343] on button "Exit" at bounding box center [188, 345] width 24 height 17
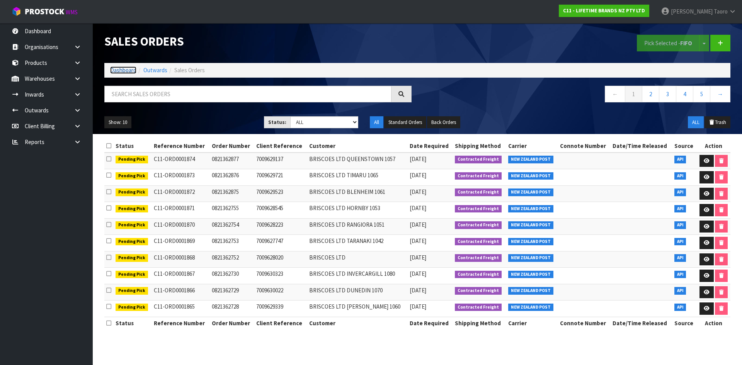
click at [127, 73] on link "Dashboard" at bounding box center [123, 69] width 26 height 7
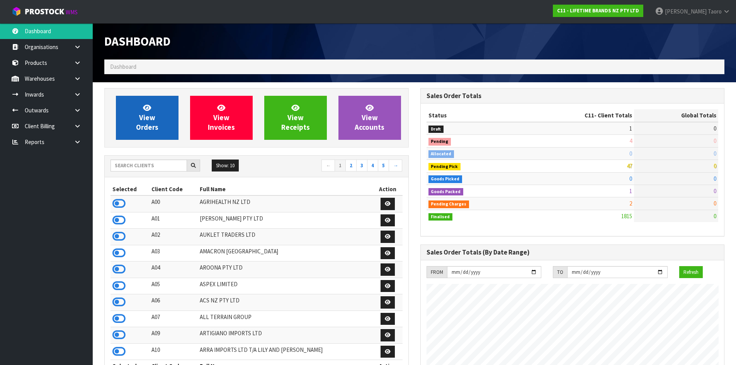
scroll to position [585, 316]
click at [136, 127] on link "View Orders" at bounding box center [147, 118] width 63 height 44
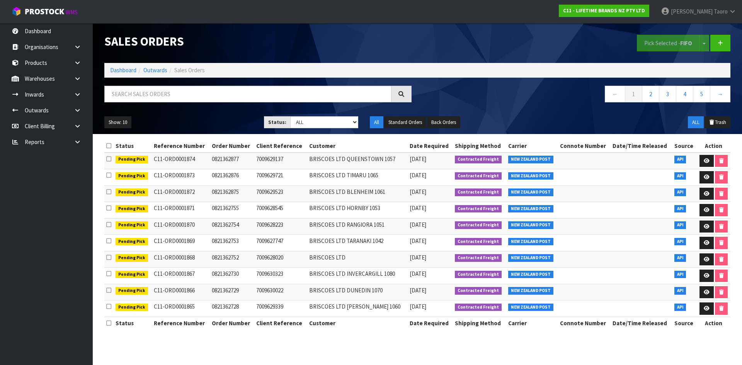
click at [129, 75] on ol "Dashboard Outwards Sales Orders" at bounding box center [417, 70] width 626 height 14
click at [129, 70] on link "Dashboard" at bounding box center [123, 69] width 26 height 7
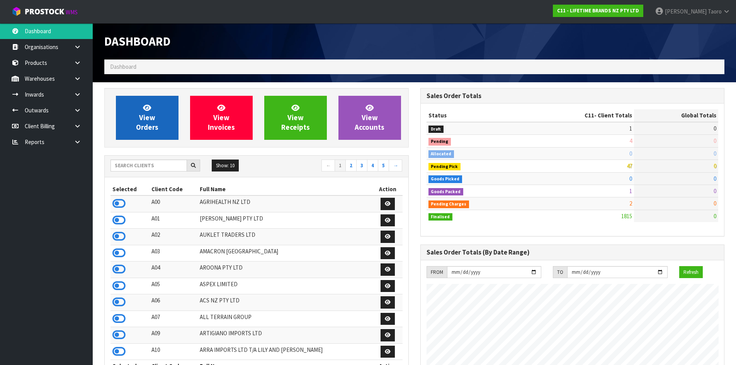
scroll to position [585, 316]
click at [137, 111] on link "View Orders" at bounding box center [147, 118] width 63 height 44
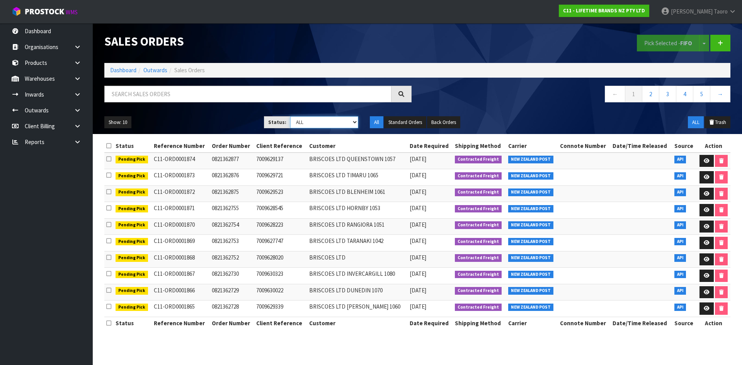
click at [308, 123] on select "Draft Pending Allocated Pending Pick Goods Picked Goods Packed Pending Charges …" at bounding box center [324, 122] width 68 height 12
click at [290, 116] on select "Draft Pending Allocated Pending Pick Goods Picked Goods Packed Pending Charges …" at bounding box center [324, 122] width 68 height 12
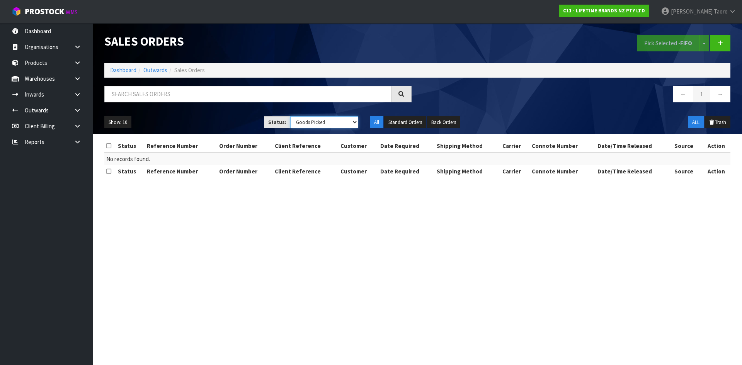
click at [308, 121] on select "Draft Pending Allocated Pending Pick Goods Picked Goods Packed Pending Charges …" at bounding box center [324, 122] width 68 height 12
click at [290, 116] on select "Draft Pending Allocated Pending Pick Goods Picked Goods Packed Pending Charges …" at bounding box center [324, 122] width 68 height 12
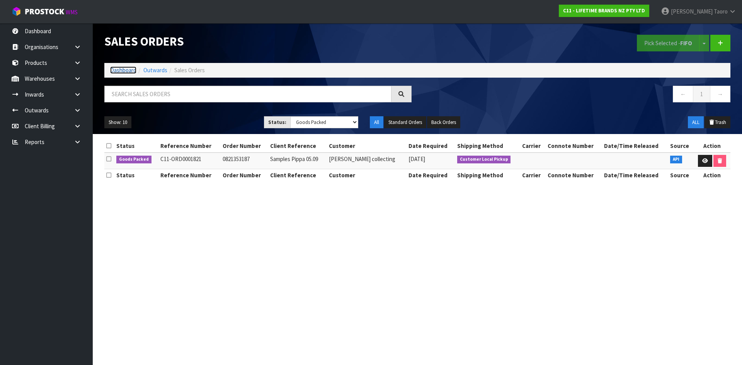
click at [131, 69] on link "Dashboard" at bounding box center [123, 69] width 26 height 7
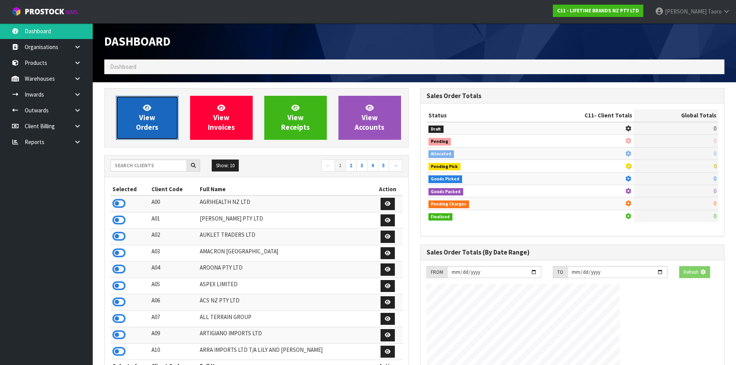
click at [140, 105] on link "View Orders" at bounding box center [147, 118] width 63 height 44
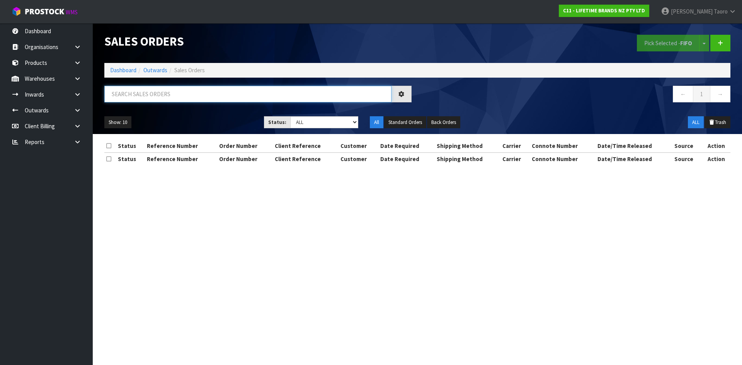
click at [143, 94] on input "text" at bounding box center [247, 94] width 287 height 17
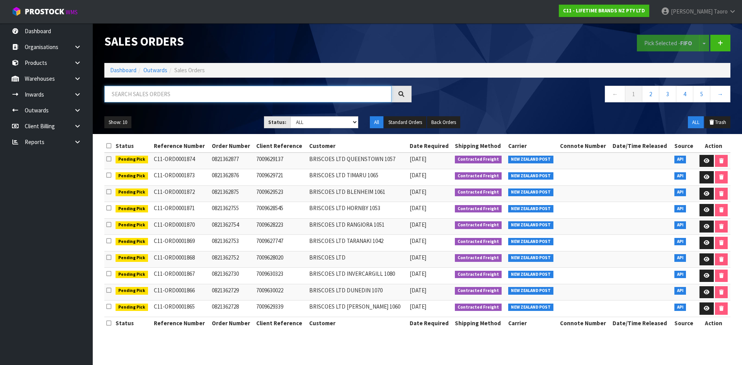
click at [203, 93] on input "text" at bounding box center [247, 94] width 287 height 17
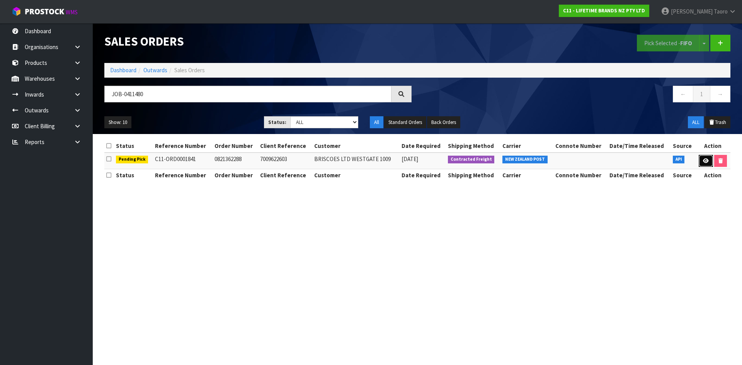
click at [706, 163] on icon at bounding box center [706, 160] width 6 height 5
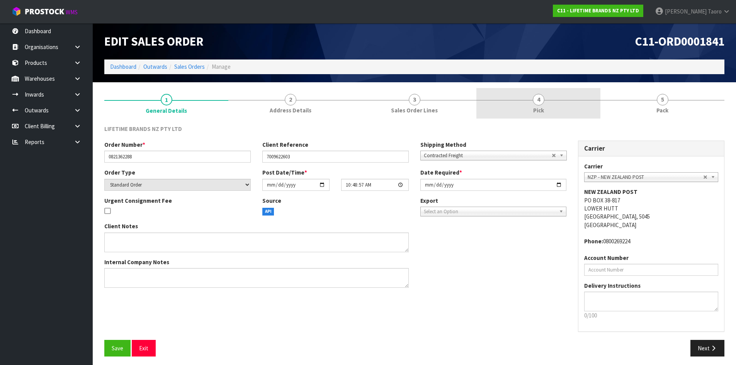
click at [564, 100] on link "4 Pick" at bounding box center [538, 103] width 124 height 31
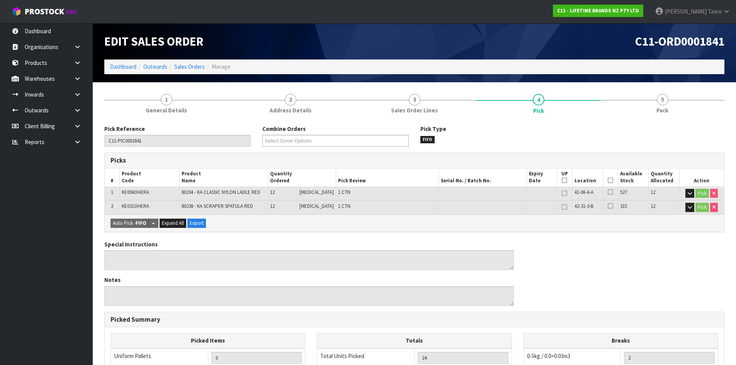
click at [610, 180] on icon at bounding box center [610, 180] width 5 height 0
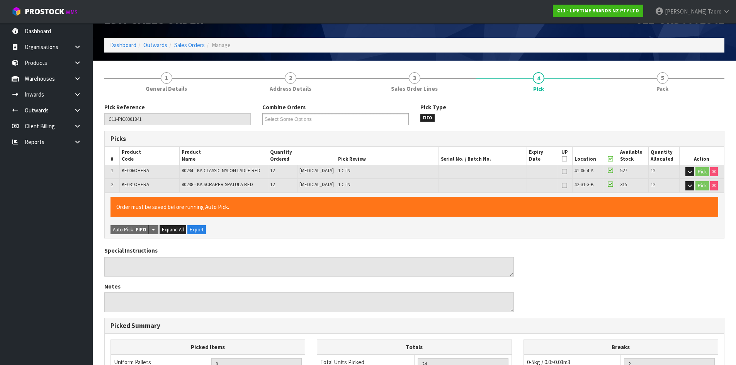
scroll to position [188, 0]
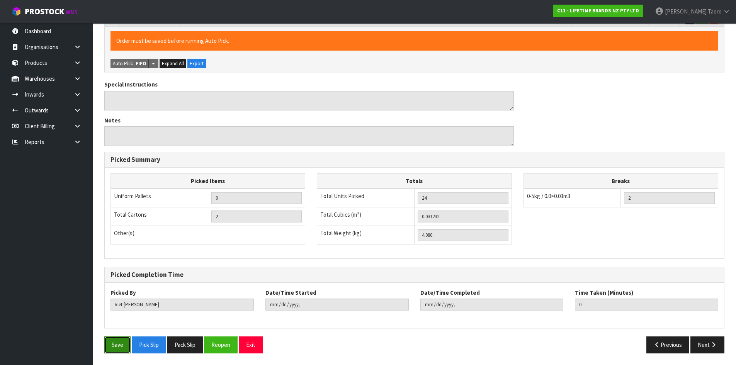
click at [123, 344] on button "Save" at bounding box center [117, 345] width 26 height 17
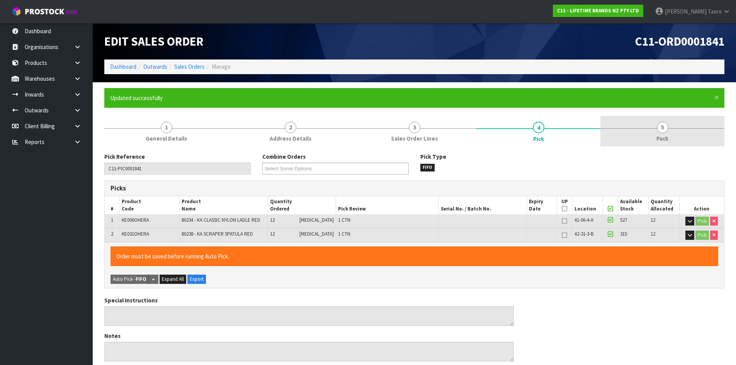
click at [664, 136] on span "Pack" at bounding box center [662, 138] width 12 height 8
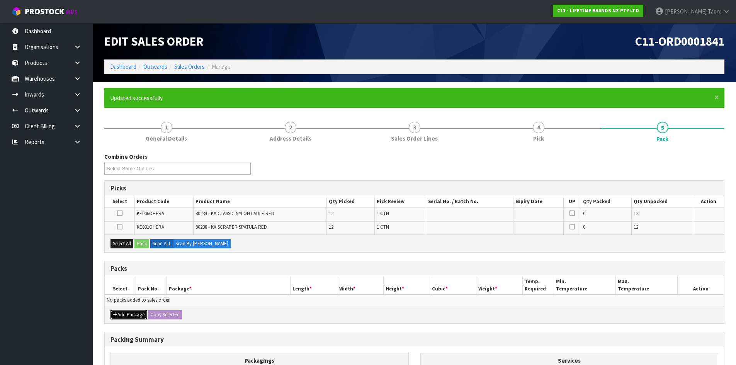
click at [121, 317] on button "Add Package" at bounding box center [128, 314] width 36 height 9
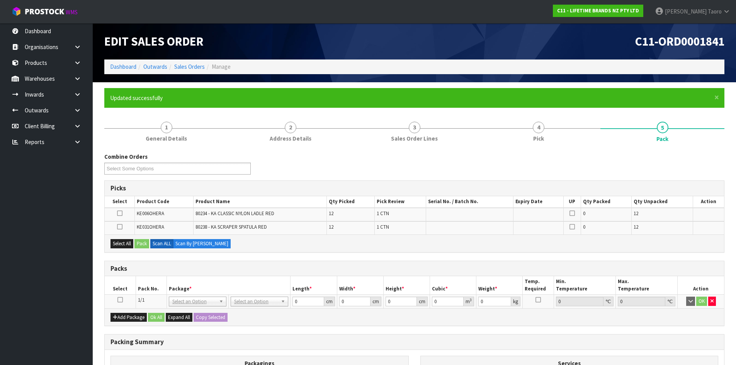
click at [121, 300] on icon at bounding box center [119, 300] width 5 height 0
click at [144, 290] on th "Pack No." at bounding box center [151, 285] width 31 height 18
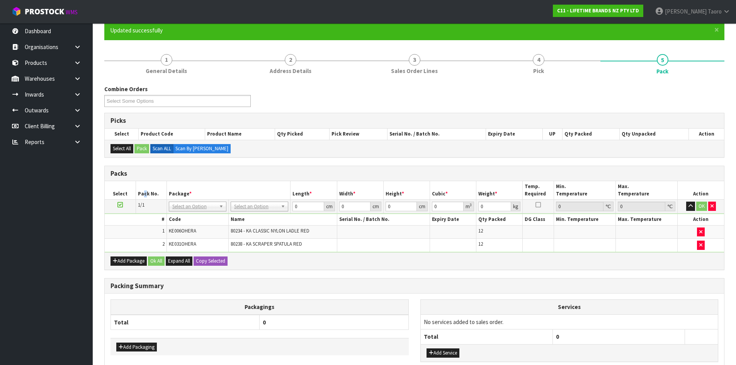
scroll to position [115, 0]
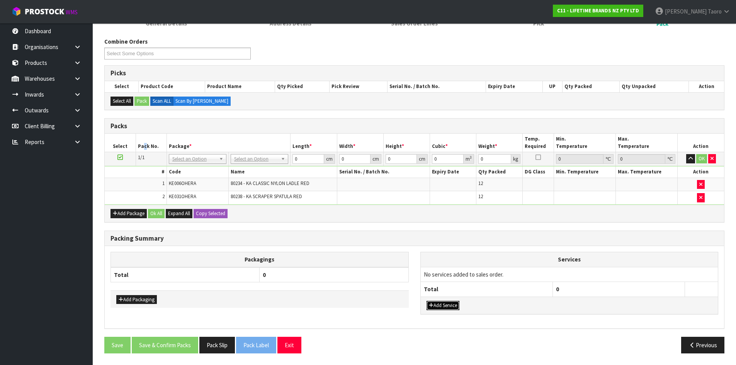
click at [458, 306] on button "Add Service" at bounding box center [443, 305] width 33 height 9
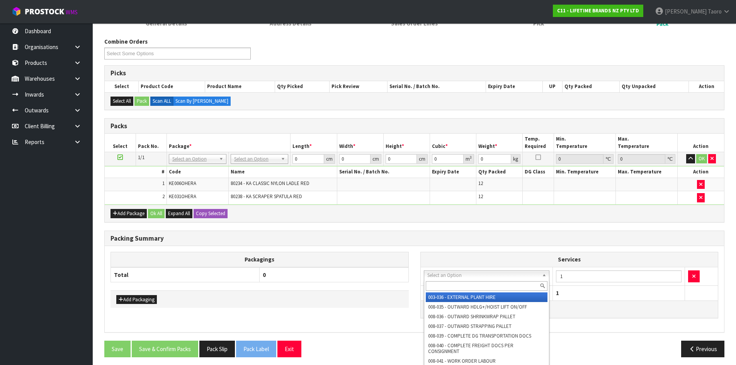
click at [470, 285] on input "text" at bounding box center [487, 286] width 122 height 10
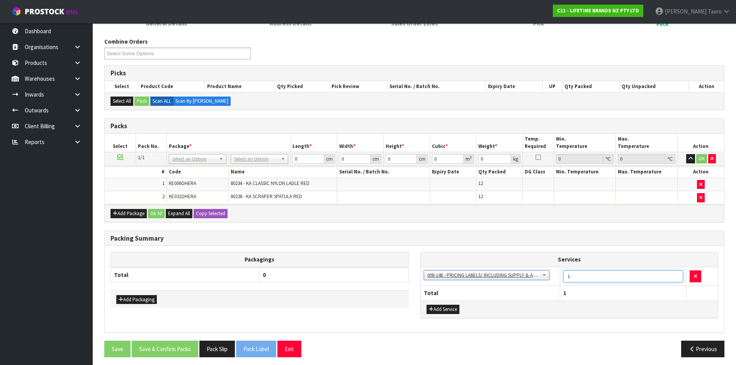
click at [580, 280] on input "1" at bounding box center [623, 276] width 120 height 12
click at [587, 316] on div "Add Service" at bounding box center [569, 309] width 297 height 17
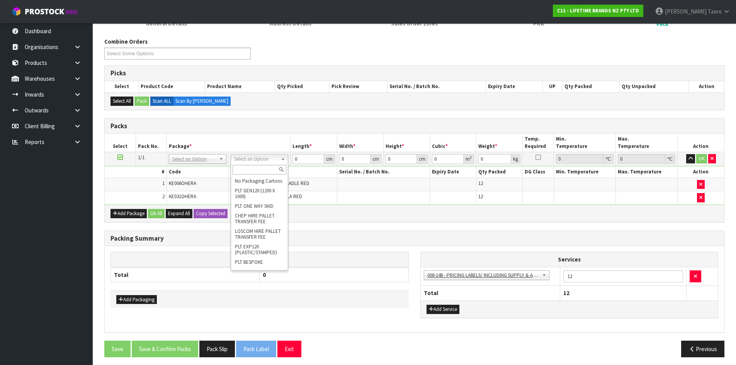
click at [263, 171] on input "text" at bounding box center [260, 170] width 54 height 10
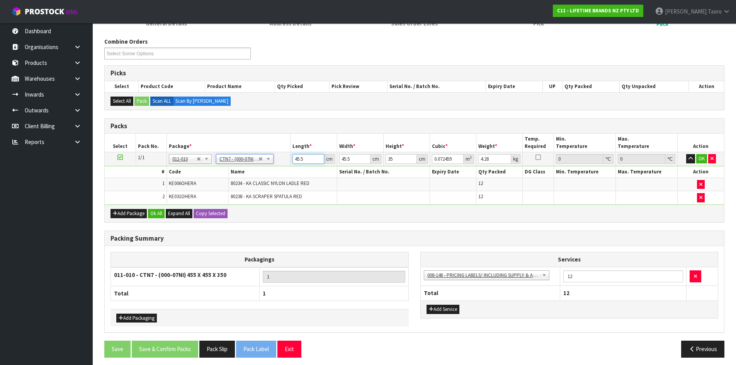
click at [304, 158] on input "45.5" at bounding box center [307, 159] width 31 height 10
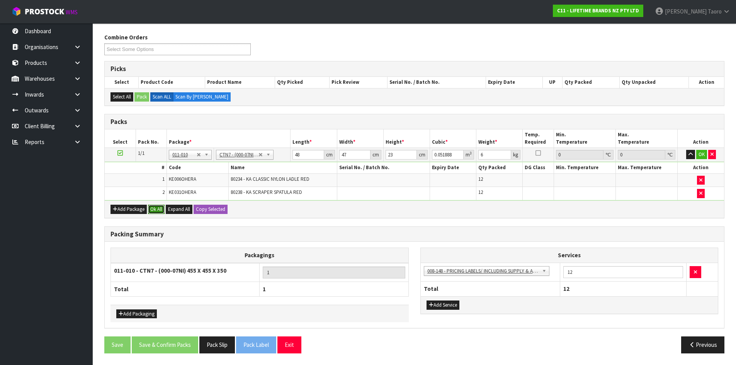
click at [154, 208] on button "Ok All" at bounding box center [156, 209] width 17 height 9
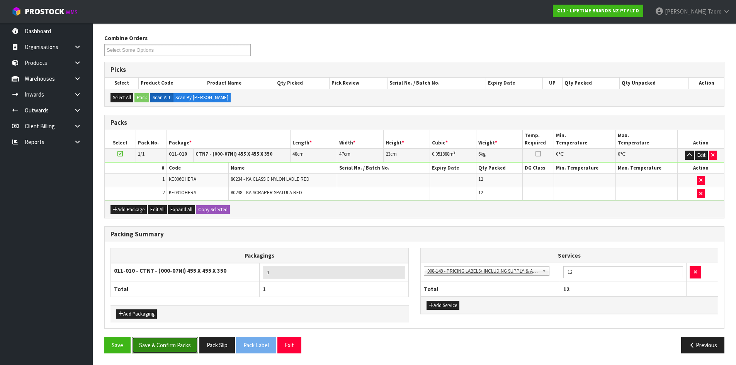
click at [189, 352] on button "Save & Confirm Packs" at bounding box center [165, 345] width 66 height 17
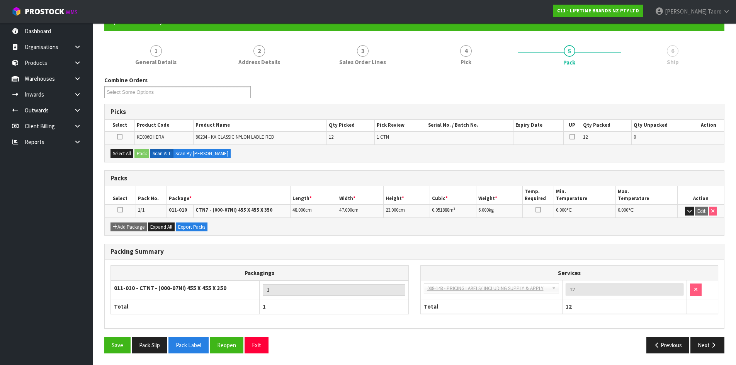
scroll to position [63, 0]
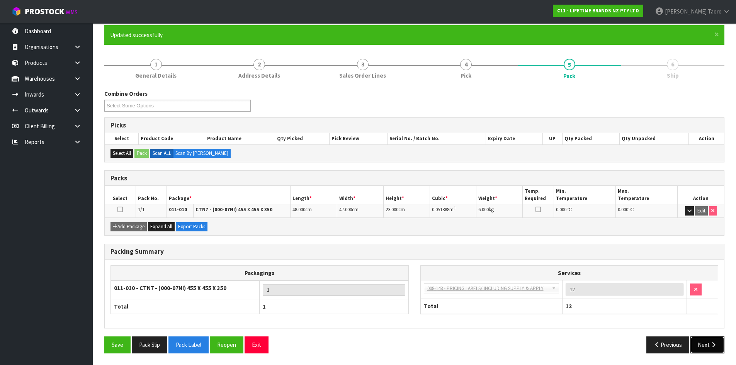
click at [713, 339] on button "Next" at bounding box center [707, 345] width 34 height 17
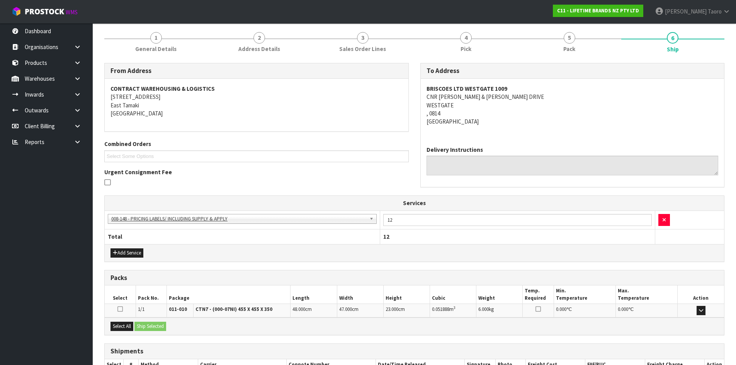
scroll to position [143, 0]
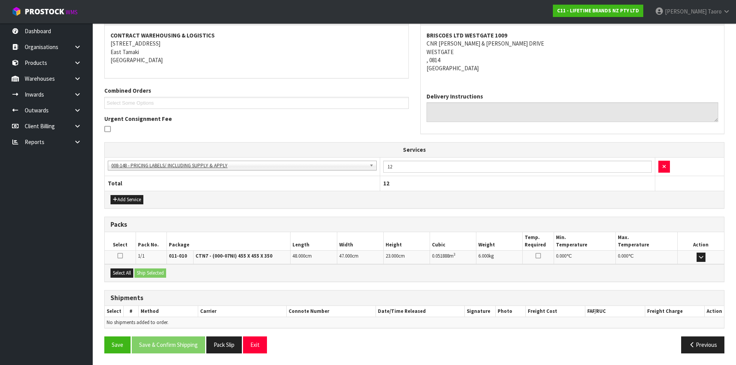
click at [124, 280] on div "Select All Ship Selected" at bounding box center [414, 272] width 619 height 17
click at [130, 275] on button "Select All" at bounding box center [121, 273] width 23 height 9
click at [147, 273] on button "Ship Selected" at bounding box center [150, 273] width 32 height 9
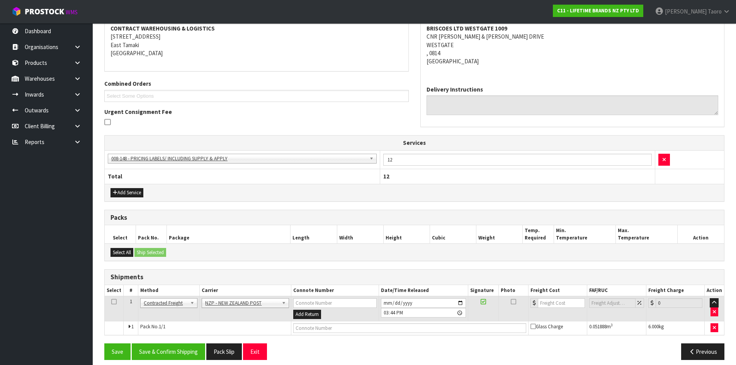
scroll to position [156, 0]
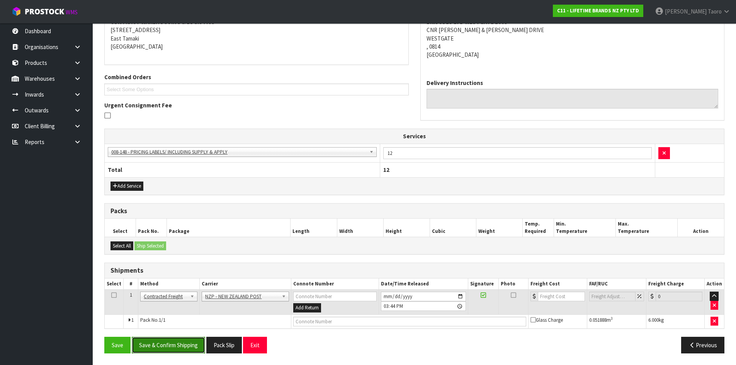
click at [196, 348] on button "Save & Confirm Shipping" at bounding box center [168, 345] width 73 height 17
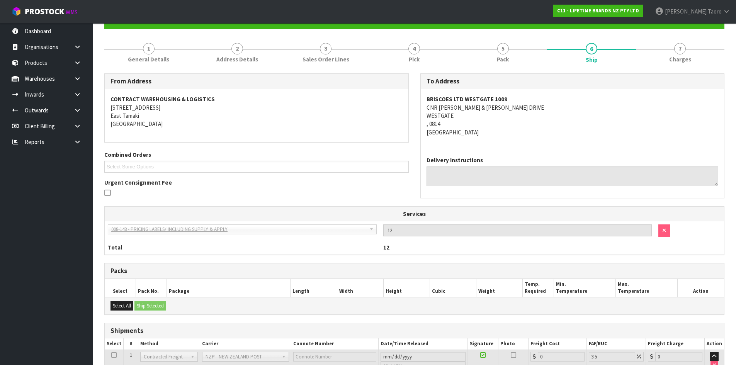
scroll to position [146, 0]
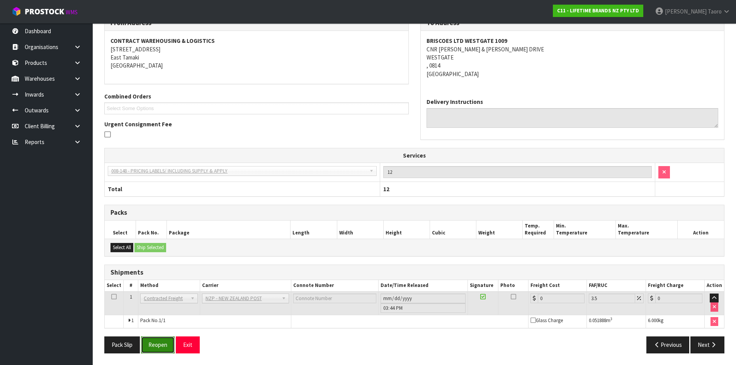
drag, startPoint x: 157, startPoint y: 341, endPoint x: 144, endPoint y: 328, distance: 18.6
click at [157, 340] on button "Reopen" at bounding box center [158, 345] width 34 height 17
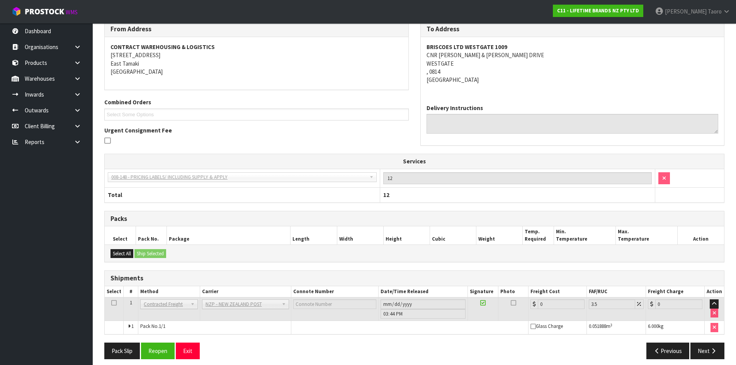
scroll to position [137, 0]
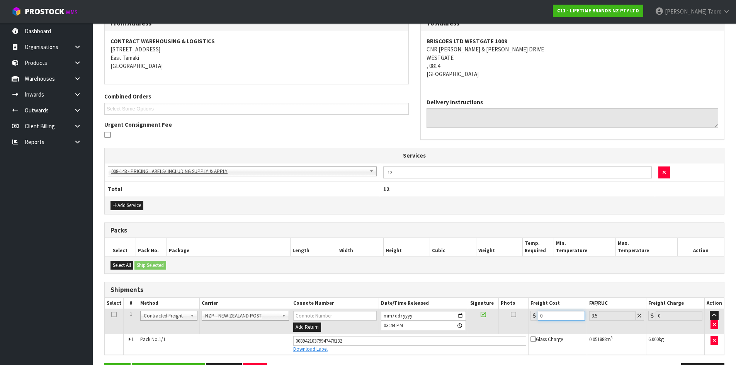
click at [568, 316] on input "0" at bounding box center [561, 316] width 47 height 10
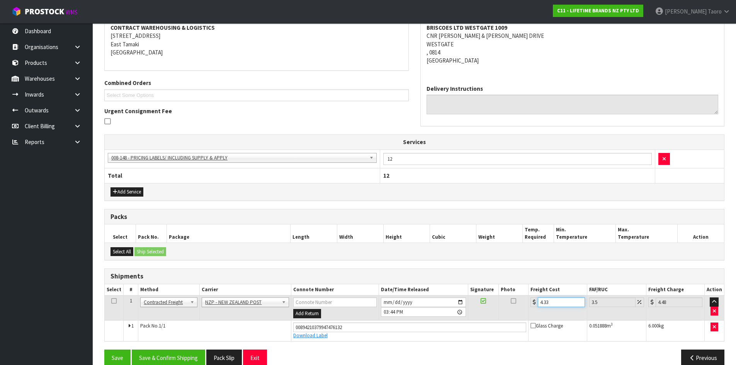
scroll to position [164, 0]
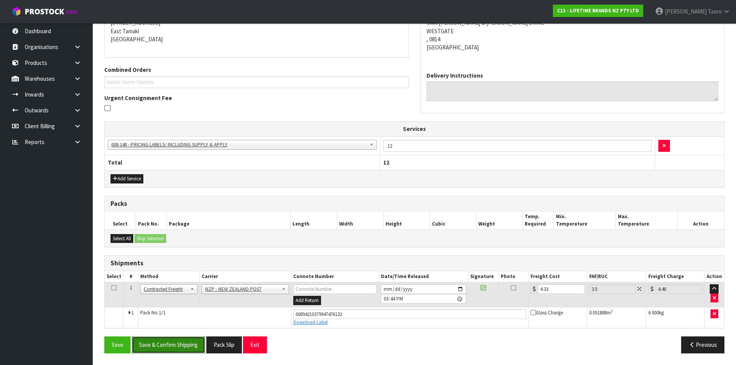
click at [184, 343] on button "Save & Confirm Shipping" at bounding box center [168, 345] width 73 height 17
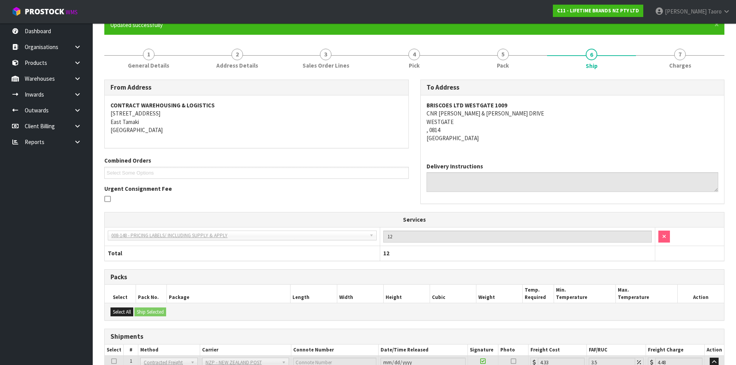
scroll to position [143, 0]
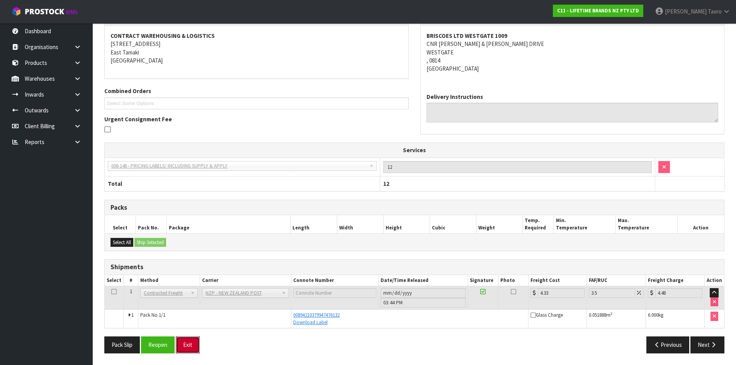
click at [188, 347] on button "Exit" at bounding box center [188, 345] width 24 height 17
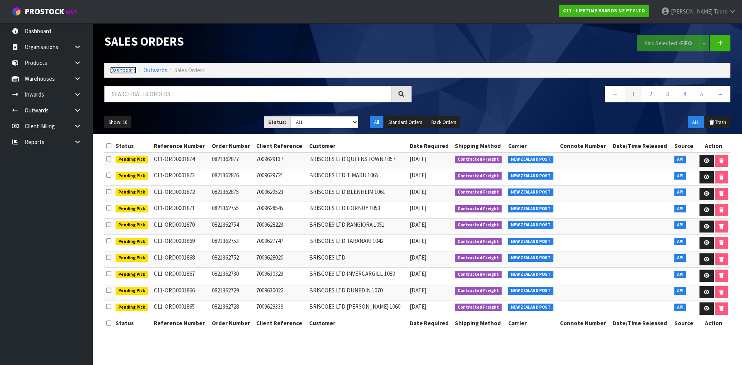
click at [130, 73] on link "Dashboard" at bounding box center [123, 69] width 26 height 7
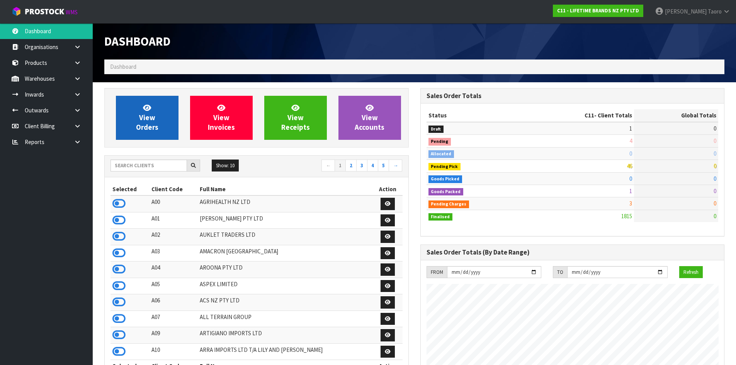
scroll to position [585, 316]
click at [143, 117] on span "View Orders" at bounding box center [147, 117] width 22 height 29
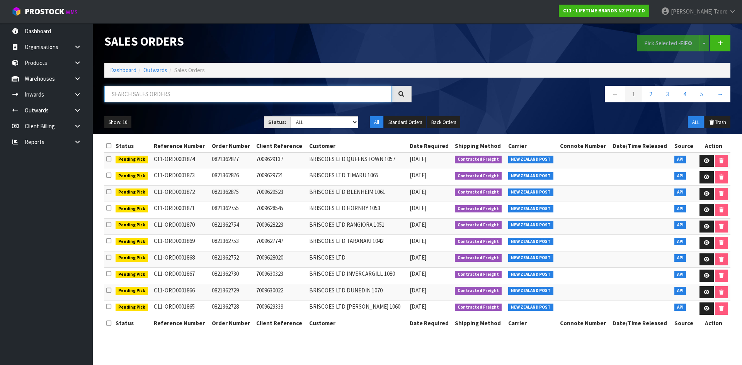
click at [144, 94] on input "text" at bounding box center [247, 94] width 287 height 17
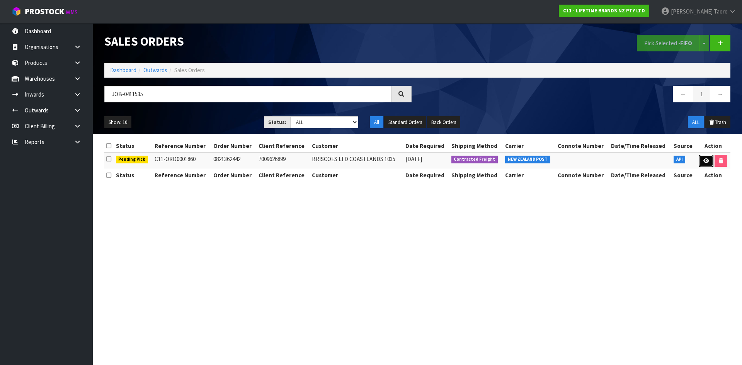
click at [703, 162] on icon at bounding box center [706, 160] width 6 height 5
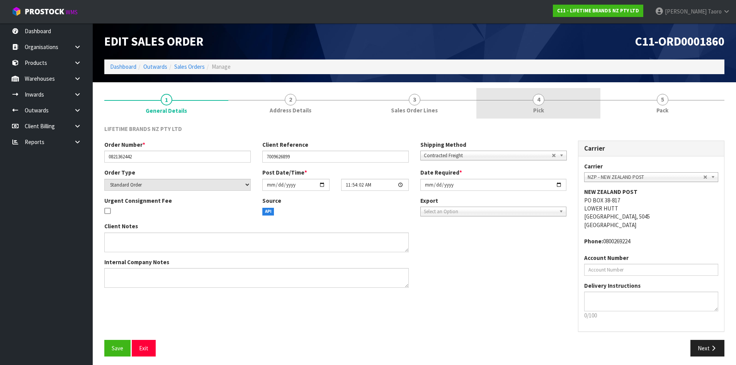
click at [555, 102] on link "4 Pick" at bounding box center [538, 103] width 124 height 31
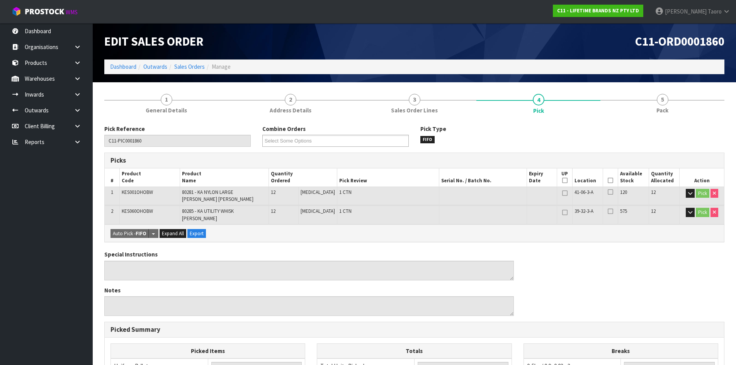
click at [608, 180] on icon at bounding box center [610, 180] width 5 height 0
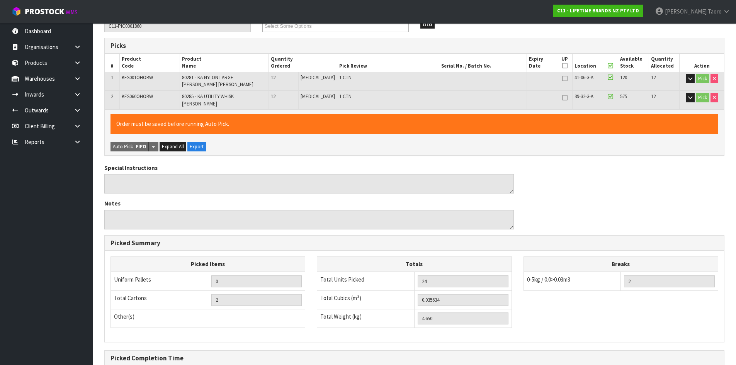
scroll to position [193, 0]
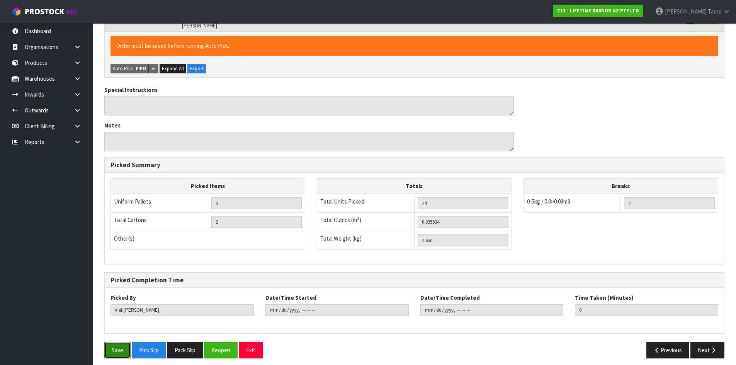
click at [122, 353] on button "Save" at bounding box center [117, 350] width 26 height 17
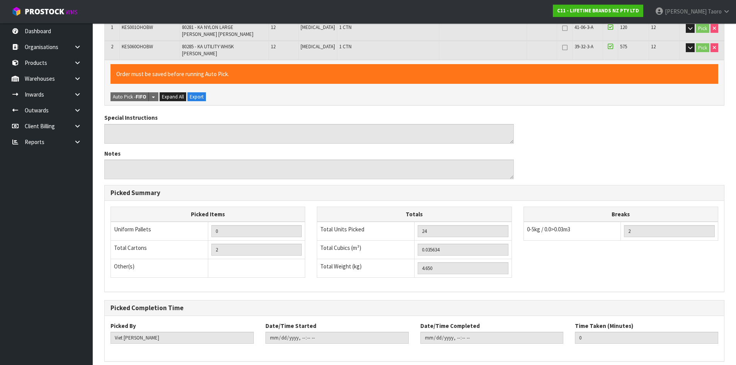
scroll to position [0, 0]
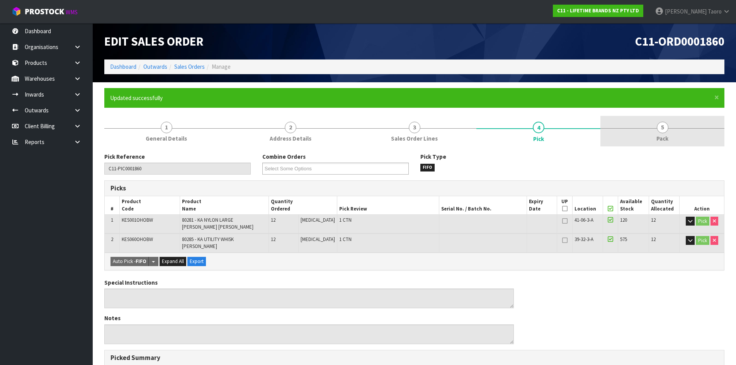
click at [647, 135] on link "5 Pack" at bounding box center [662, 131] width 124 height 31
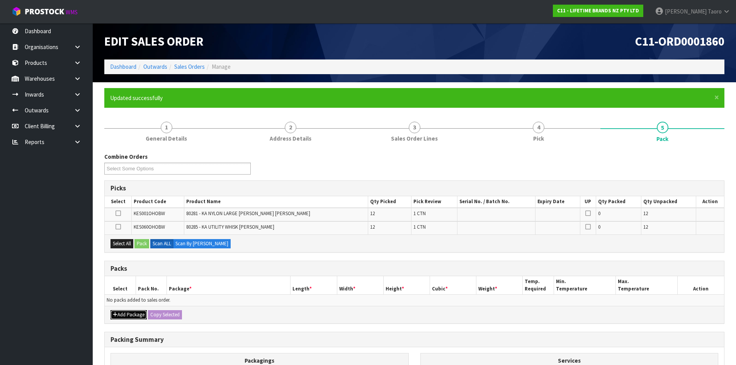
drag, startPoint x: 121, startPoint y: 314, endPoint x: 122, endPoint y: 309, distance: 4.8
click at [122, 313] on button "Add Package" at bounding box center [128, 314] width 36 height 9
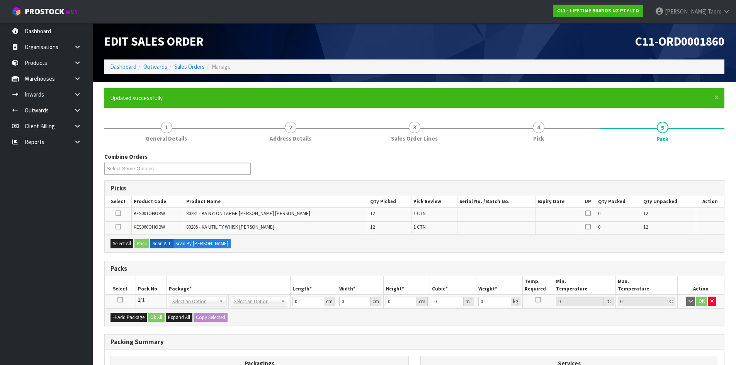
click at [120, 300] on icon at bounding box center [119, 300] width 5 height 0
click at [134, 288] on th "Select" at bounding box center [120, 285] width 31 height 18
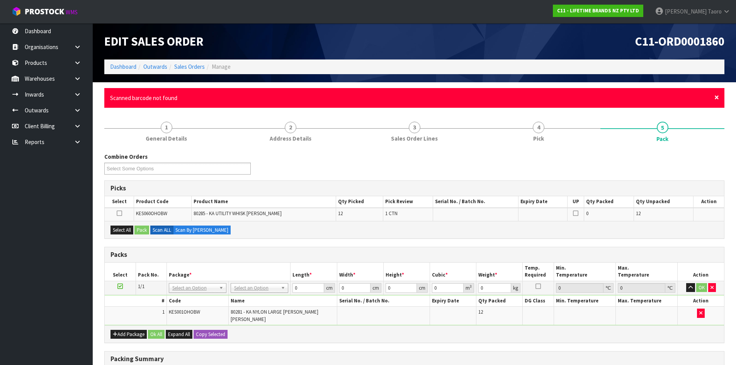
drag, startPoint x: 717, startPoint y: 99, endPoint x: 717, endPoint y: 136, distance: 37.5
click at [717, 99] on span "×" at bounding box center [716, 97] width 5 height 11
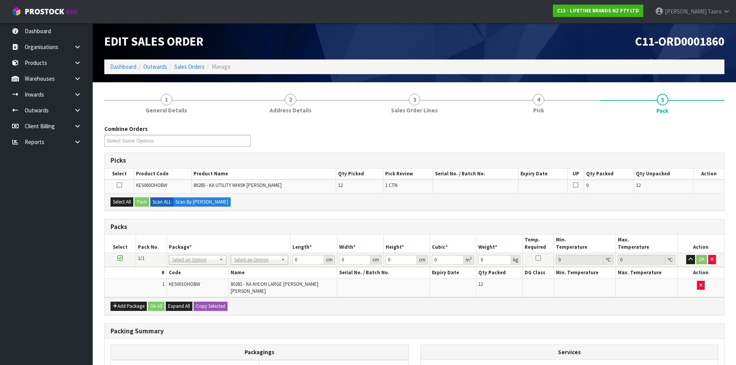
click at [718, 135] on div "Combine Orders C11-ORD0001821 C11-ORD0001822 C11-ORD0001823 C11-ORD0001824 C11-…" at bounding box center [415, 139] width 632 height 28
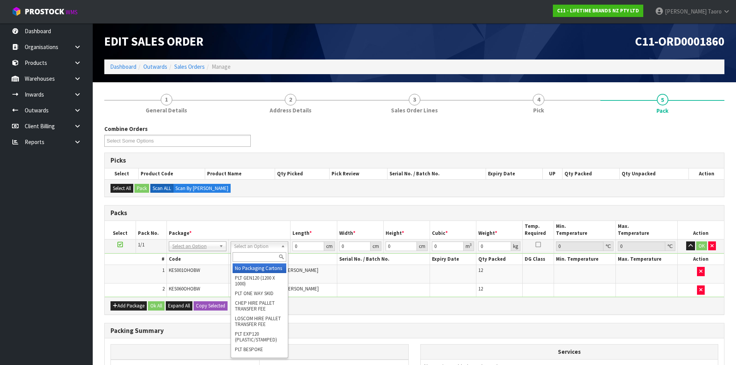
click at [272, 256] on input "text" at bounding box center [260, 257] width 54 height 10
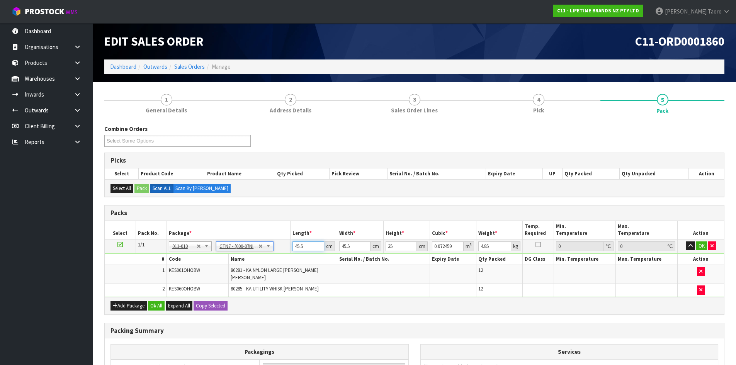
click at [304, 247] on input "45.5" at bounding box center [307, 246] width 31 height 10
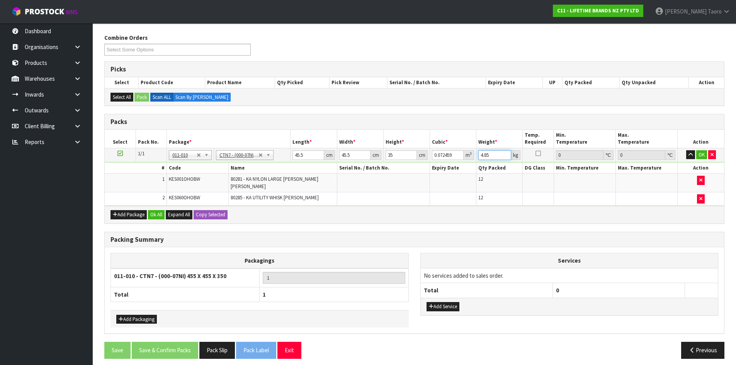
click at [483, 154] on input "4.85" at bounding box center [494, 155] width 33 height 10
click at [490, 157] on input "4.85" at bounding box center [494, 155] width 33 height 10
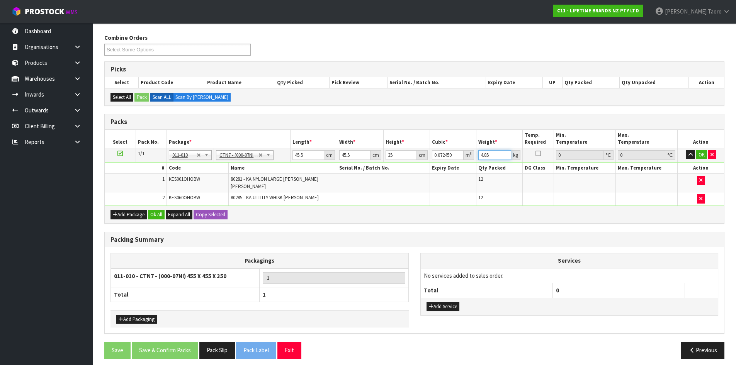
click at [490, 156] on input "4.85" at bounding box center [494, 155] width 33 height 10
click at [469, 151] on div "m 3" at bounding box center [469, 155] width 10 height 10
click at [488, 155] on input "4.856" at bounding box center [494, 155] width 33 height 10
click at [489, 155] on input "4.856" at bounding box center [494, 155] width 33 height 10
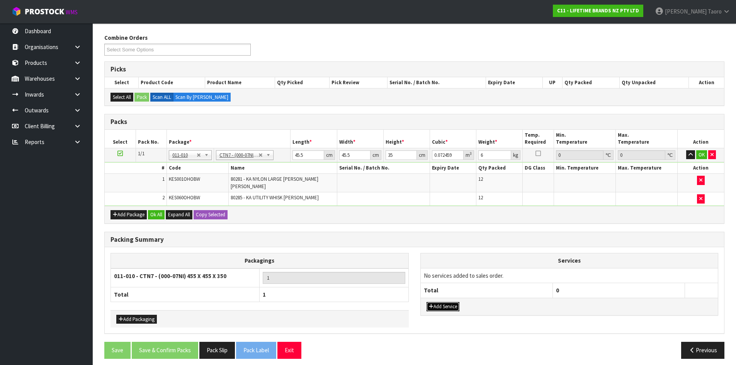
click at [452, 305] on button "Add Service" at bounding box center [443, 306] width 33 height 9
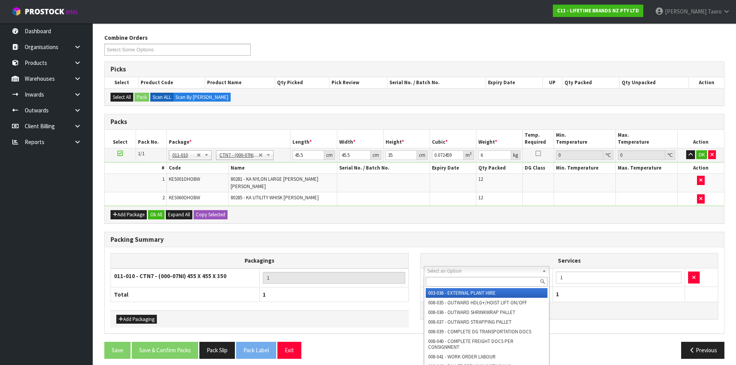
click at [454, 282] on input "text" at bounding box center [487, 282] width 122 height 10
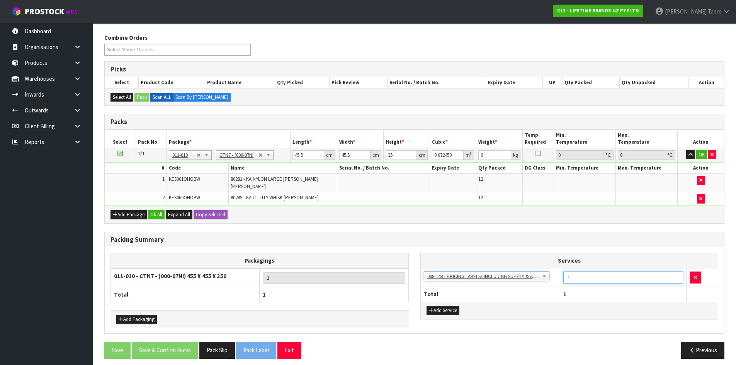
click at [613, 272] on input "1" at bounding box center [623, 278] width 120 height 12
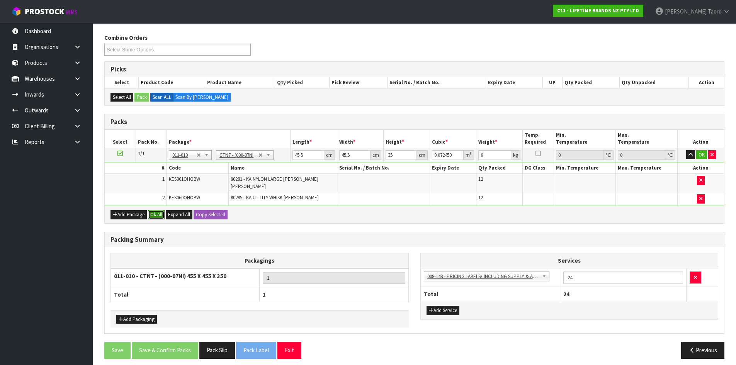
click at [162, 210] on button "Ok All" at bounding box center [156, 214] width 17 height 9
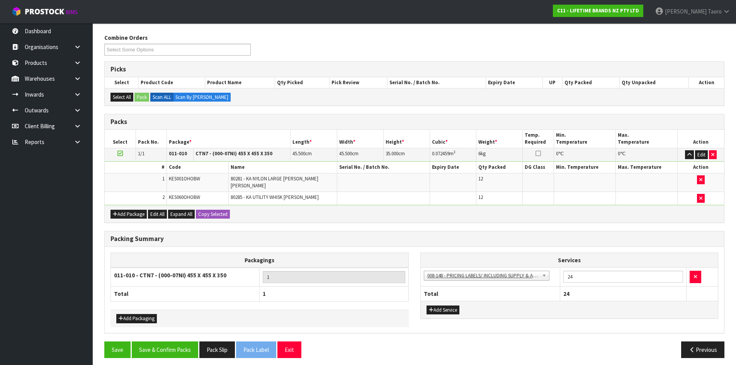
scroll to position [91, 0]
click at [187, 349] on button "Save & Confirm Packs" at bounding box center [165, 350] width 66 height 17
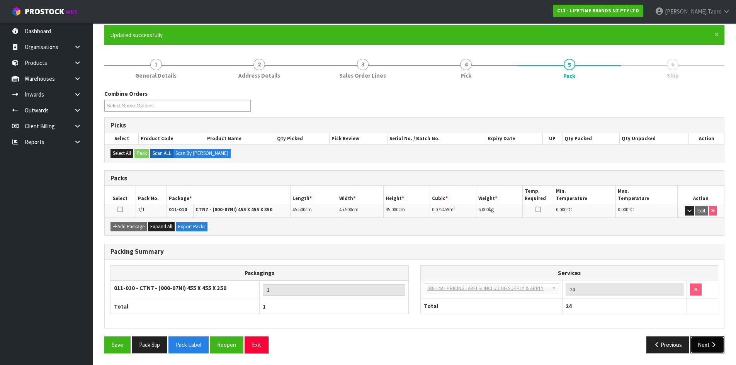
click at [709, 349] on button "Next" at bounding box center [707, 345] width 34 height 17
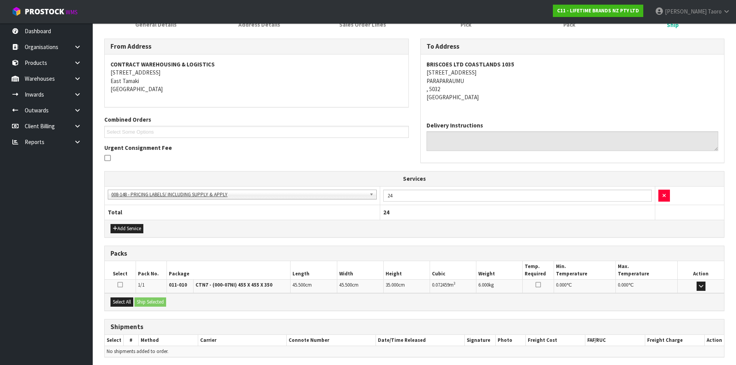
scroll to position [143, 0]
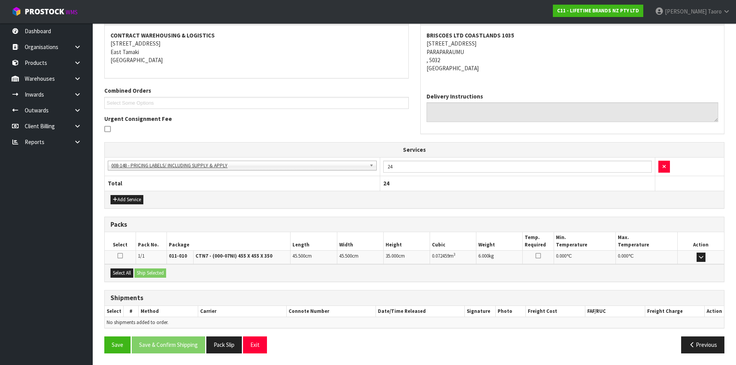
click at [135, 275] on div "Select All Ship Selected" at bounding box center [414, 272] width 619 height 17
drag, startPoint x: 132, startPoint y: 275, endPoint x: 147, endPoint y: 276, distance: 15.1
click at [133, 275] on button "Select All" at bounding box center [121, 273] width 23 height 9
click at [148, 276] on button "Ship Selected" at bounding box center [150, 273] width 32 height 9
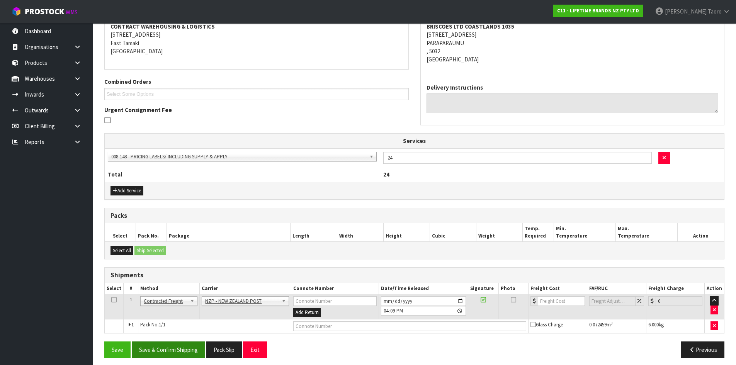
scroll to position [156, 0]
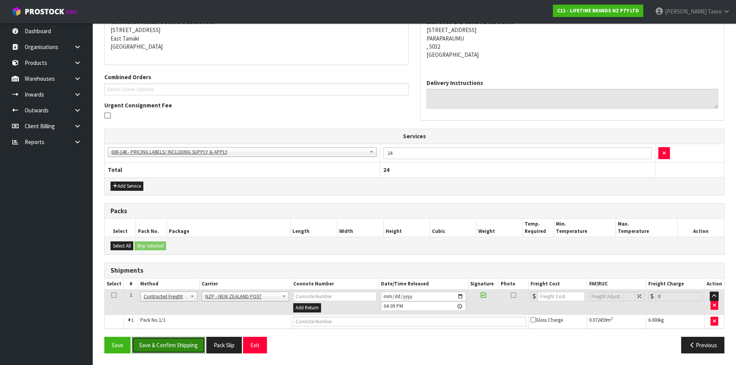
click at [195, 350] on button "Save & Confirm Shipping" at bounding box center [168, 345] width 73 height 17
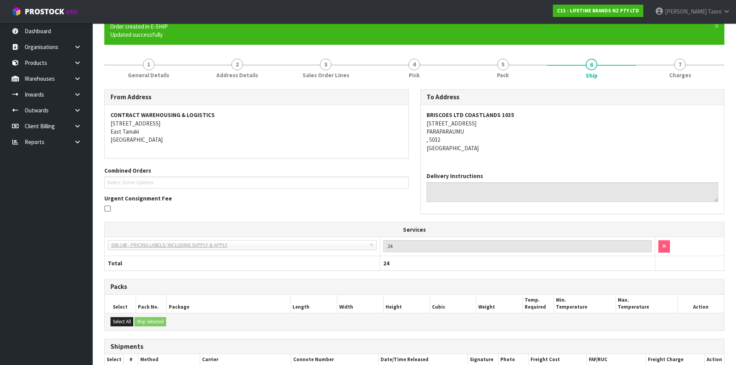
scroll to position [146, 0]
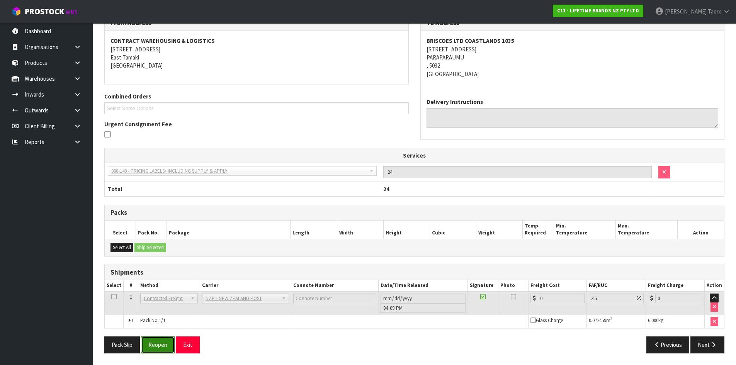
click at [167, 341] on button "Reopen" at bounding box center [158, 345] width 34 height 17
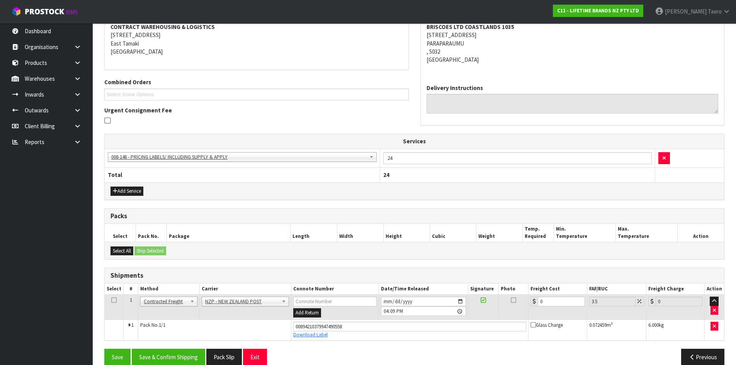
scroll to position [164, 0]
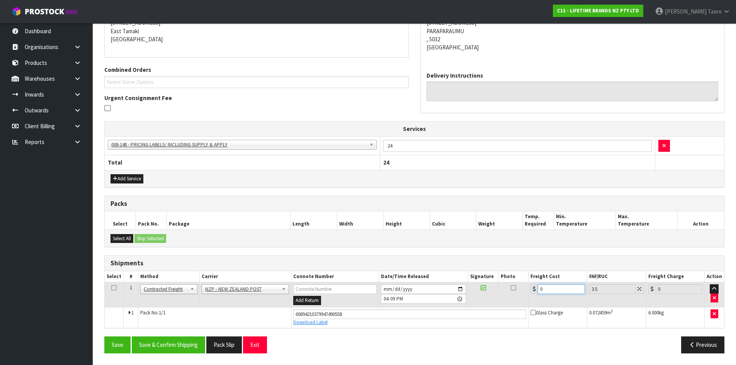
click at [558, 286] on input "0" at bounding box center [561, 289] width 47 height 10
click at [388, 289] on input "[DATE]" at bounding box center [423, 289] width 85 height 10
click at [387, 299] on input "16:09:00.000" at bounding box center [423, 299] width 85 height 10
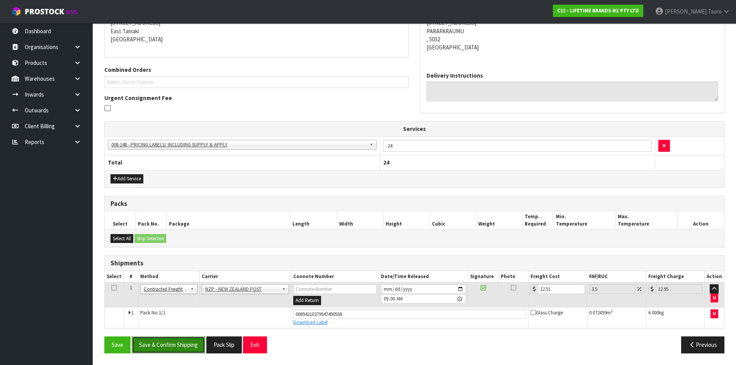
click at [162, 342] on button "Save & Confirm Shipping" at bounding box center [168, 345] width 73 height 17
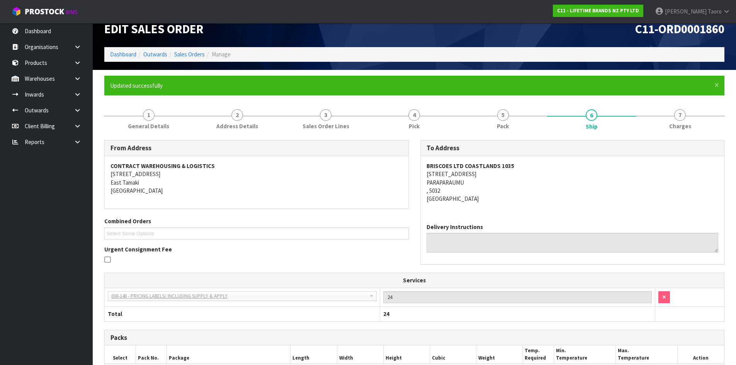
scroll to position [143, 0]
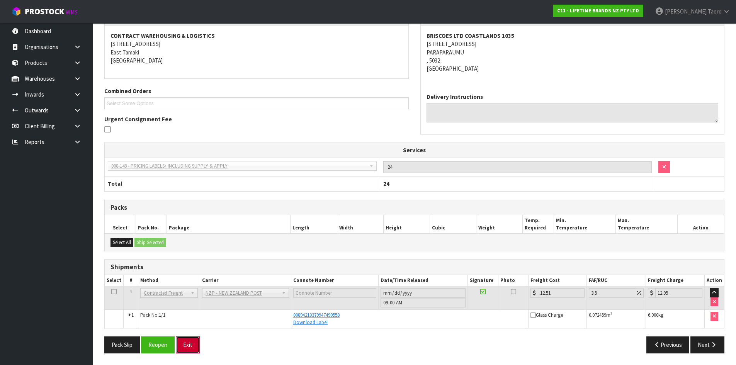
click at [192, 346] on button "Exit" at bounding box center [188, 345] width 24 height 17
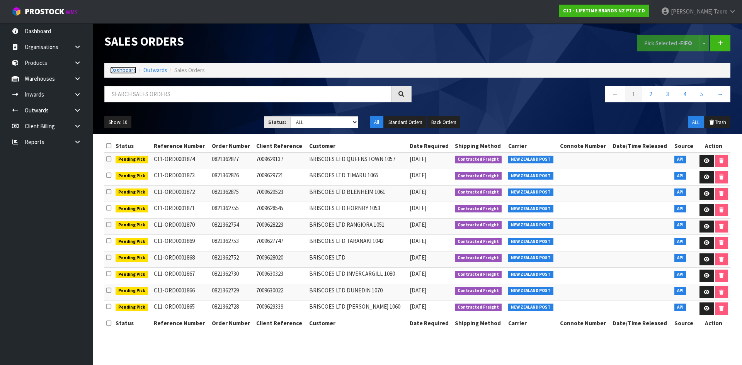
click at [125, 69] on link "Dashboard" at bounding box center [123, 69] width 26 height 7
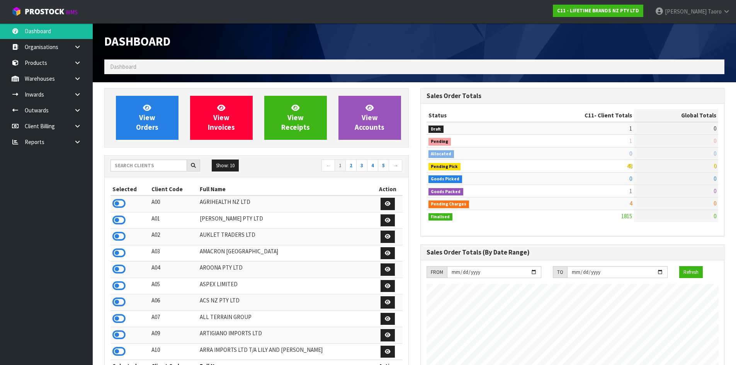
scroll to position [585, 316]
click at [203, 69] on ol "Dashboard" at bounding box center [414, 66] width 620 height 14
drag, startPoint x: 0, startPoint y: 0, endPoint x: 126, endPoint y: 166, distance: 207.9
click at [126, 167] on input "text" at bounding box center [148, 166] width 76 height 12
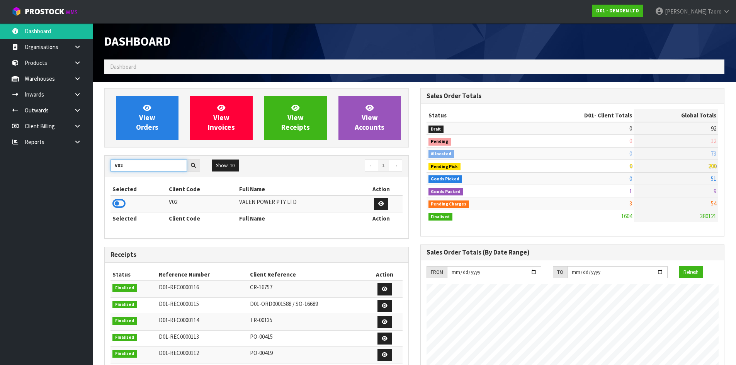
type input "V02"
drag, startPoint x: 118, startPoint y: 206, endPoint x: 142, endPoint y: 155, distance: 57.0
click at [119, 203] on icon at bounding box center [118, 204] width 13 height 12
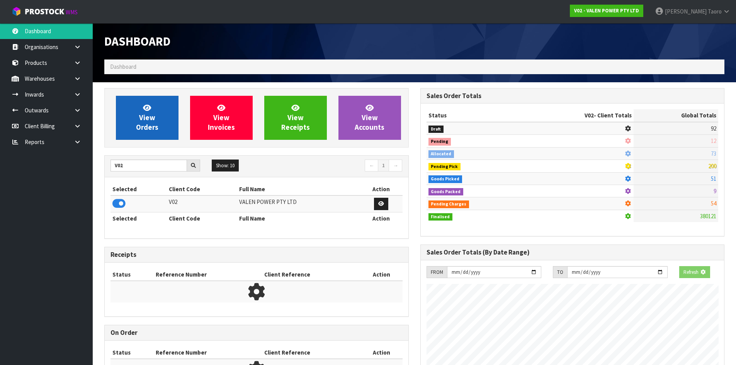
scroll to position [602, 316]
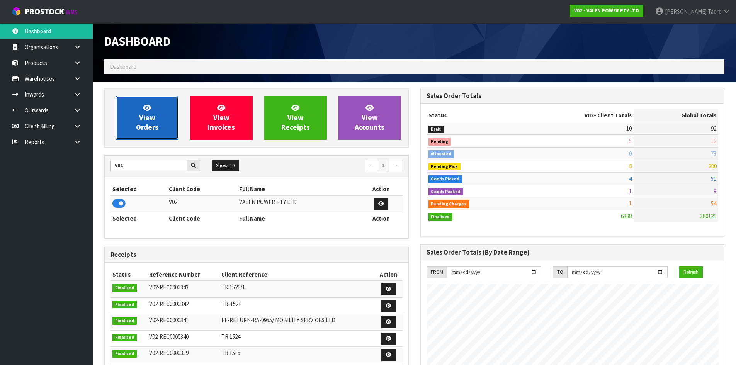
click at [151, 113] on span "View Orders" at bounding box center [147, 117] width 22 height 29
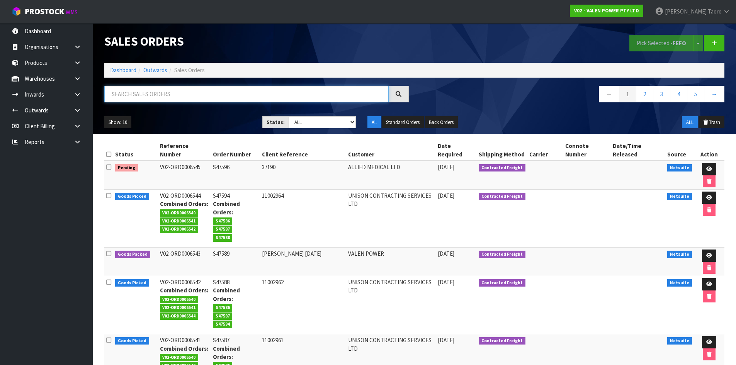
click at [208, 97] on input "text" at bounding box center [246, 94] width 284 height 17
type input "6540"
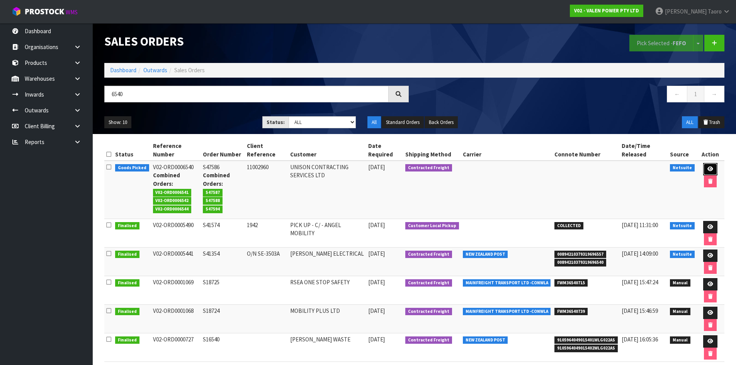
click at [710, 168] on icon at bounding box center [710, 169] width 6 height 5
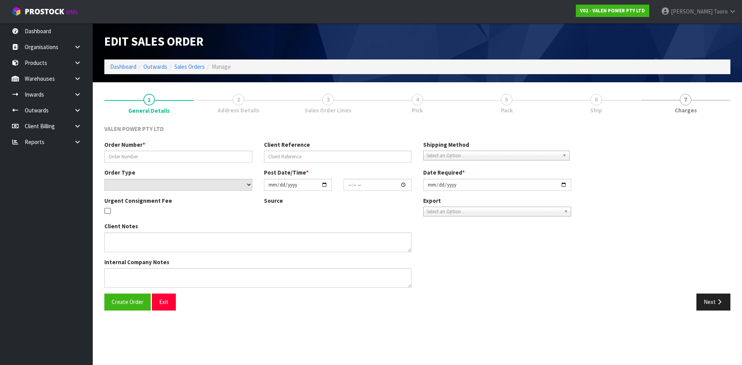
type input "S47586"
type input "11002960"
select select "number:0"
type input "[DATE]"
type input "10:45:09.000"
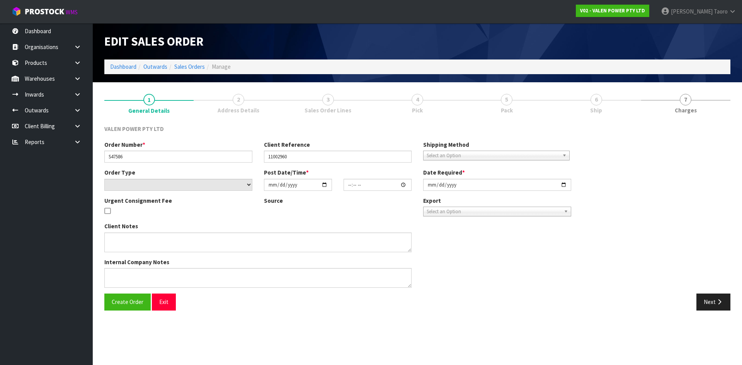
type input "[DATE]"
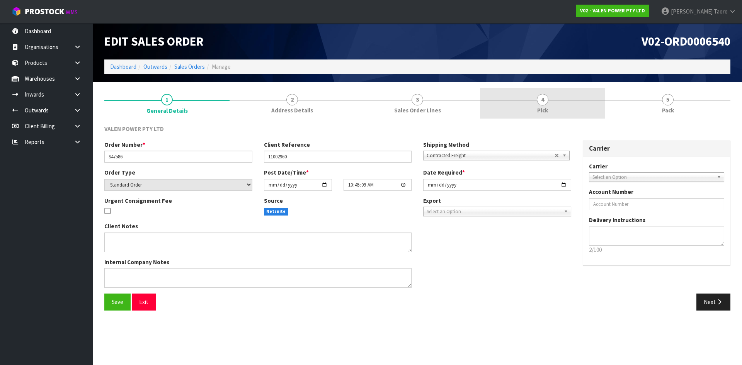
click at [578, 106] on link "4 Pick" at bounding box center [542, 103] width 125 height 31
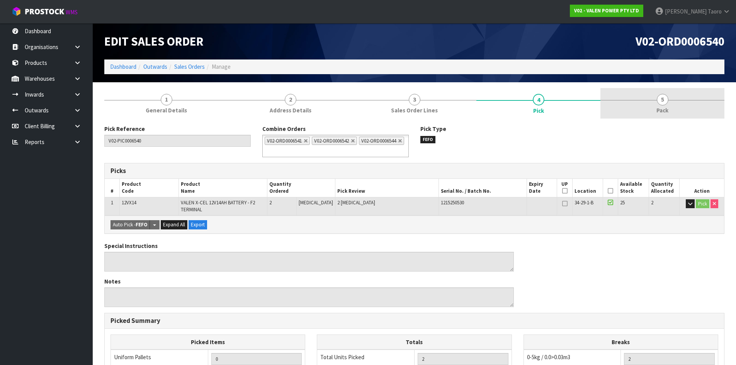
click at [647, 104] on link "5 Pack" at bounding box center [662, 103] width 124 height 31
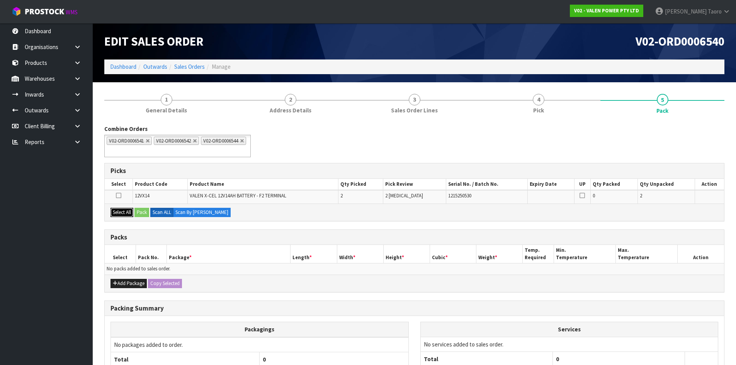
click at [132, 216] on button "Select All" at bounding box center [121, 212] width 23 height 9
click at [146, 212] on button "Pack" at bounding box center [141, 212] width 15 height 9
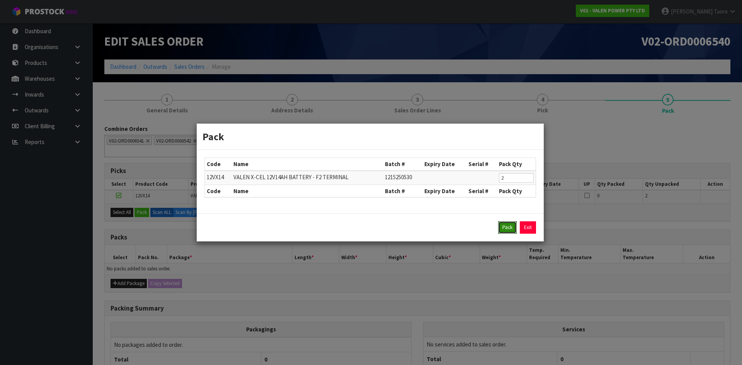
drag, startPoint x: 509, startPoint y: 231, endPoint x: 493, endPoint y: 240, distance: 17.6
click at [509, 231] on button "Pack" at bounding box center [507, 227] width 19 height 12
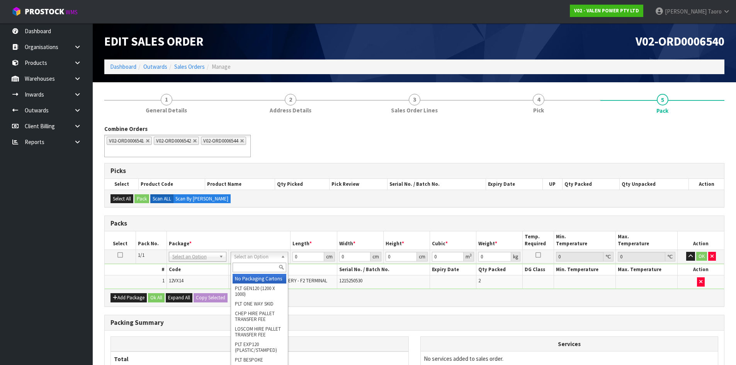
drag, startPoint x: 257, startPoint y: 257, endPoint x: 264, endPoint y: 274, distance: 17.8
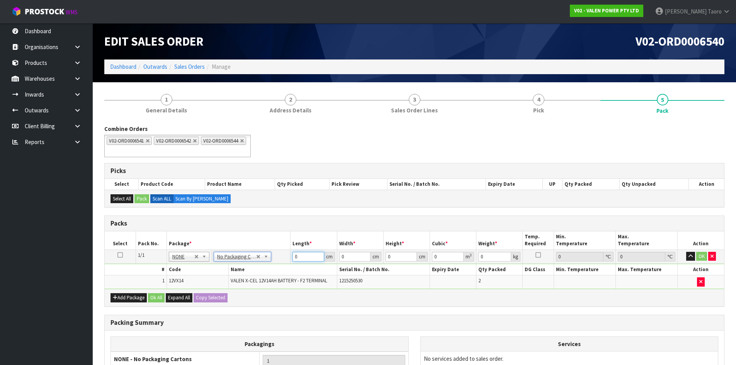
click at [300, 256] on input "0" at bounding box center [307, 257] width 31 height 10
drag, startPoint x: 300, startPoint y: 256, endPoint x: 304, endPoint y: 257, distance: 4.9
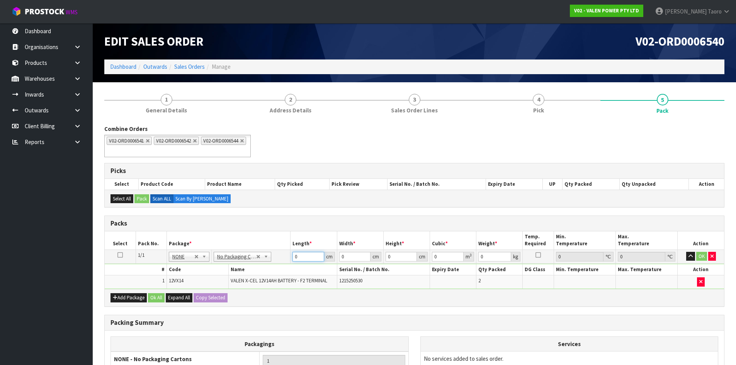
click at [300, 256] on input "0" at bounding box center [307, 257] width 31 height 10
type input "35"
type input "23"
type input "1"
type input "0.000805"
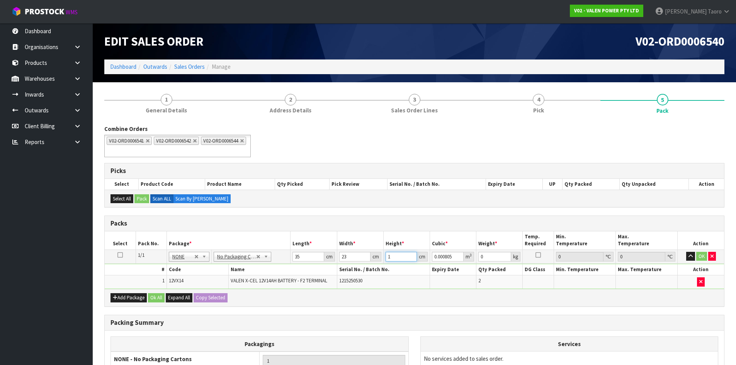
type input "13"
type input "0.010465"
type input "13"
type input "18"
click at [702, 260] on button "OK" at bounding box center [701, 256] width 11 height 9
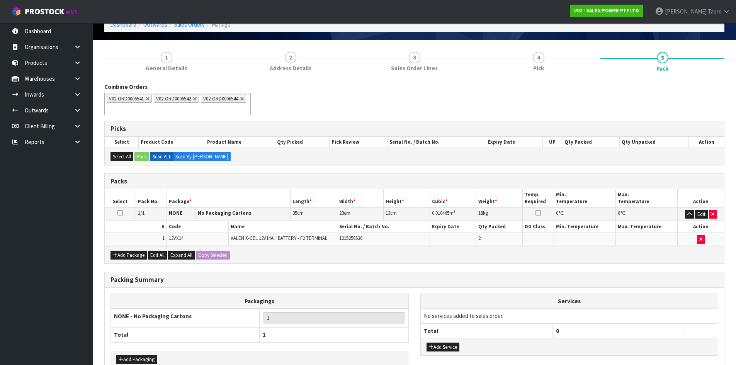
scroll to position [88, 0]
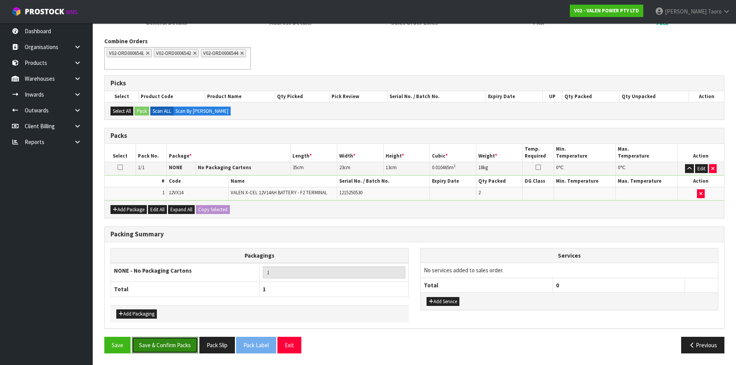
click at [184, 350] on button "Save & Confirm Packs" at bounding box center [165, 345] width 66 height 17
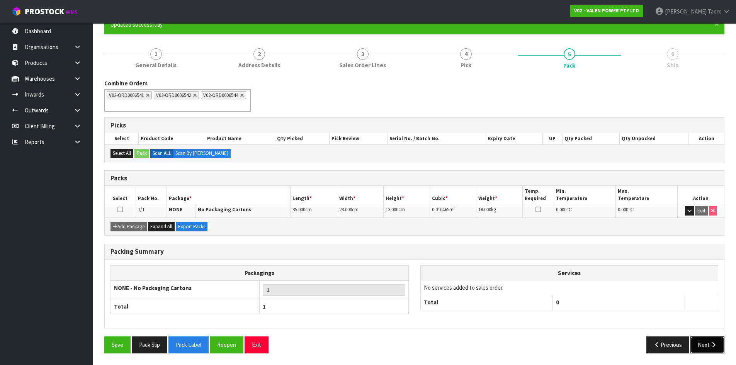
click at [706, 342] on button "Next" at bounding box center [707, 345] width 34 height 17
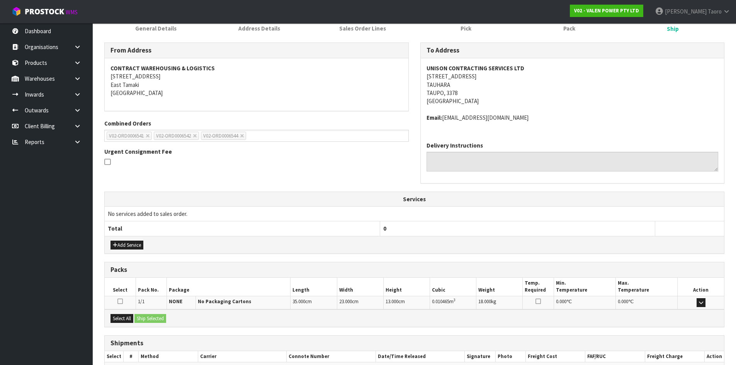
scroll to position [155, 0]
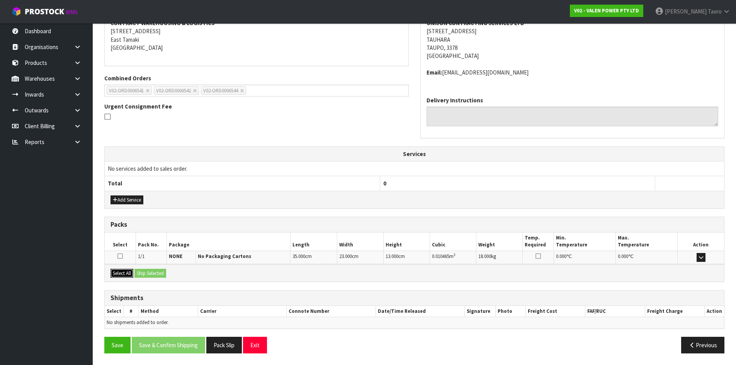
click at [125, 274] on button "Select All" at bounding box center [121, 273] width 23 height 9
click at [141, 275] on button "Ship Selected" at bounding box center [150, 273] width 32 height 9
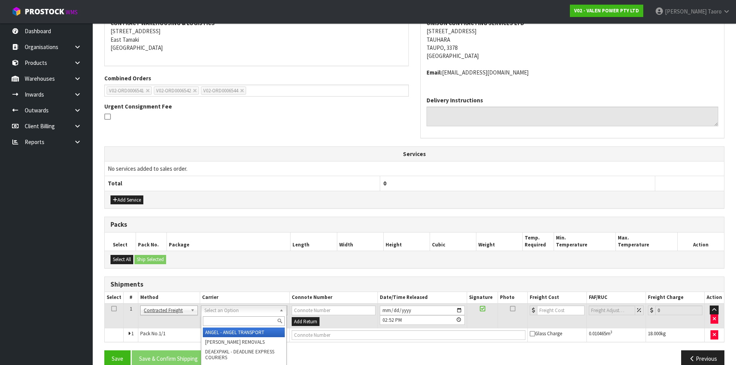
click at [215, 319] on input "text" at bounding box center [244, 321] width 82 height 10
type input "NZP"
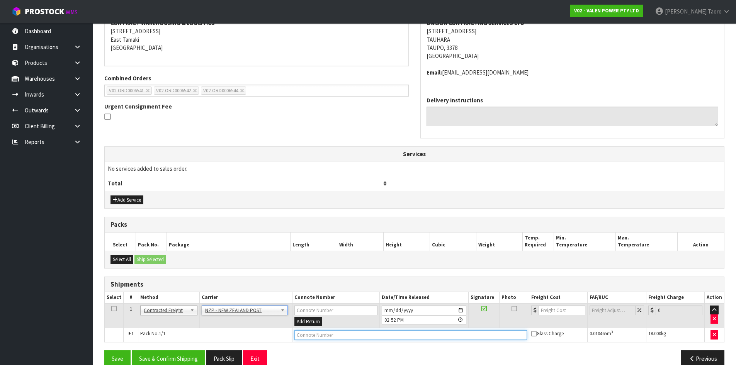
click at [311, 335] on input "text" at bounding box center [410, 335] width 233 height 10
type input "00894210379947436334"
click at [104, 350] on button "Save" at bounding box center [117, 358] width 26 height 17
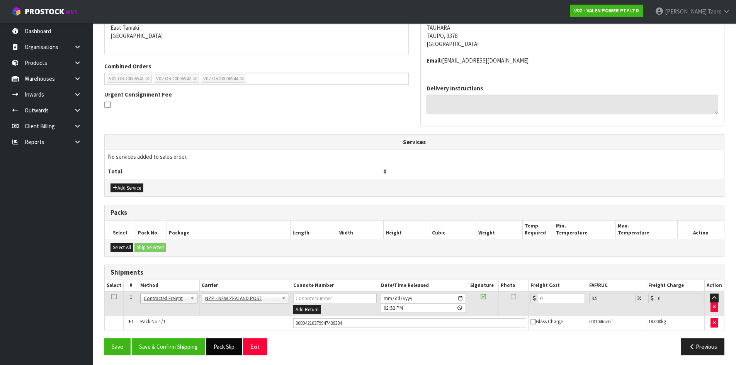
scroll to position [169, 0]
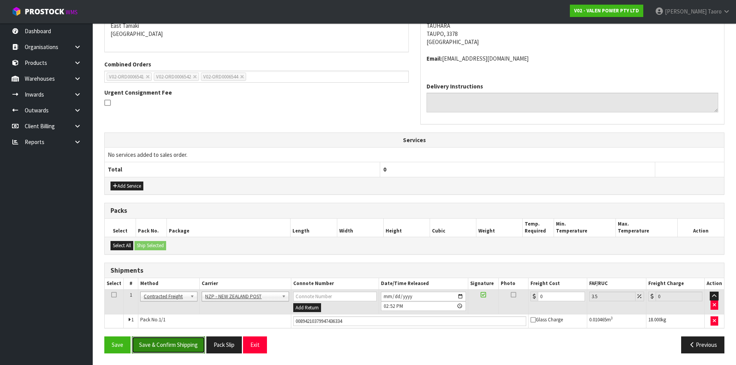
click at [194, 344] on button "Save & Confirm Shipping" at bounding box center [168, 345] width 73 height 17
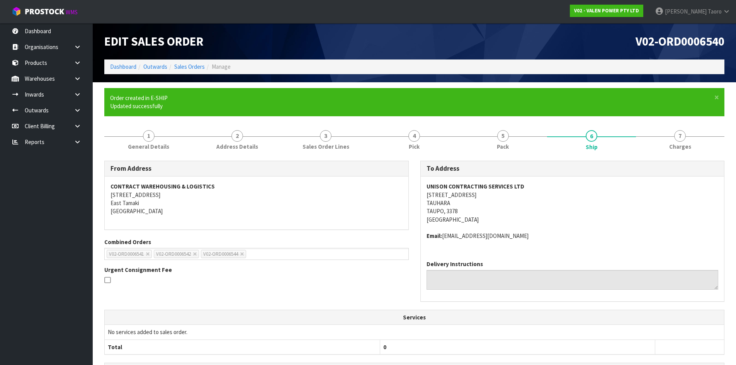
scroll to position [158, 0]
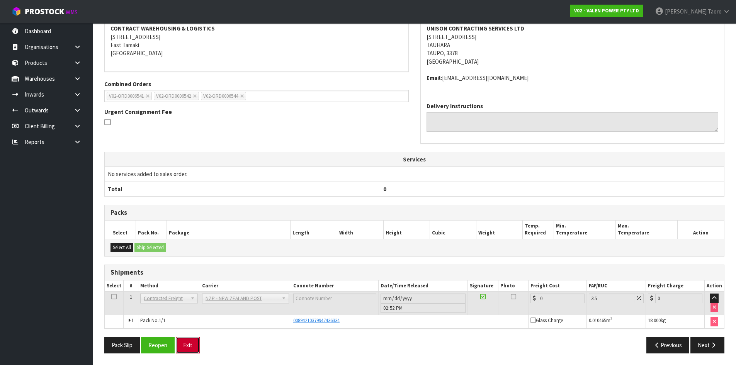
drag, startPoint x: 195, startPoint y: 350, endPoint x: 232, endPoint y: 11, distance: 341.2
click at [195, 350] on button "Exit" at bounding box center [188, 345] width 24 height 17
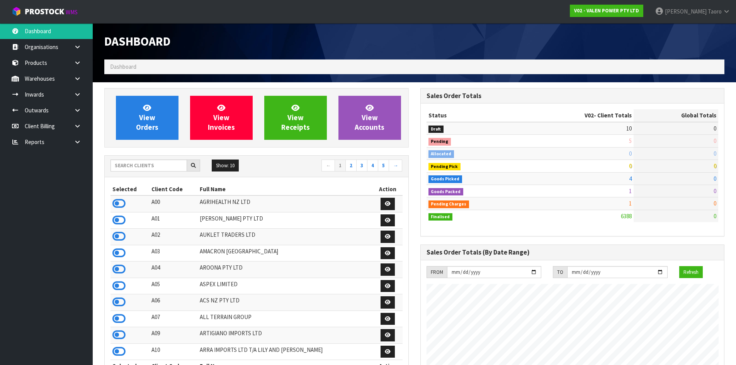
scroll to position [585, 316]
click at [156, 110] on link "View Orders" at bounding box center [147, 118] width 63 height 44
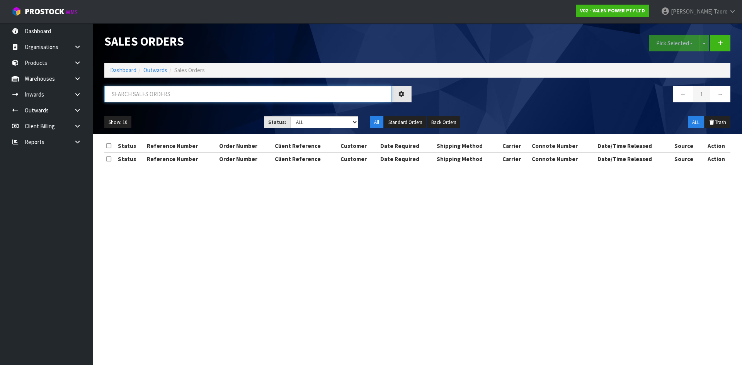
click at [159, 98] on input "text" at bounding box center [247, 94] width 287 height 17
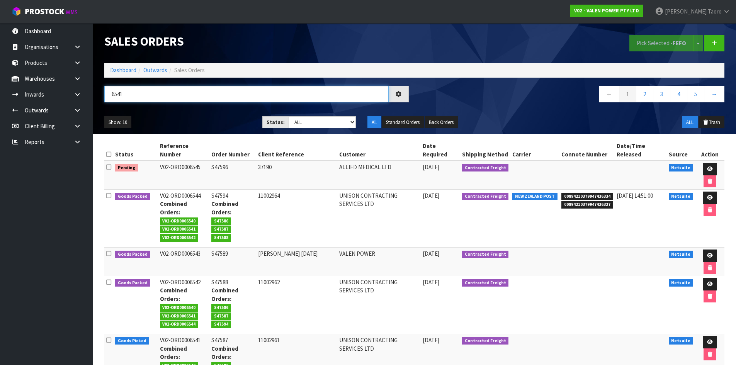
type input "6541"
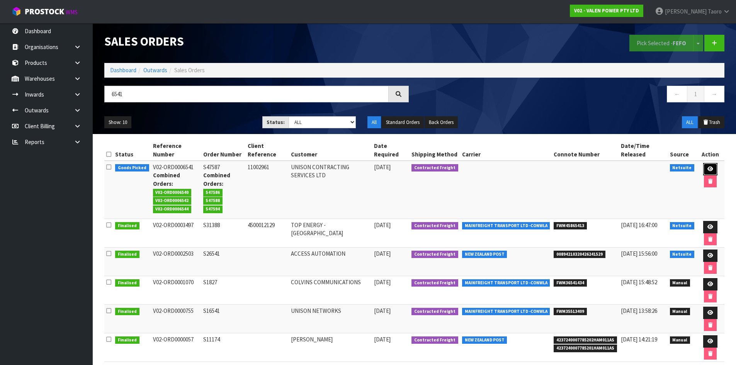
click at [707, 168] on icon at bounding box center [710, 169] width 6 height 5
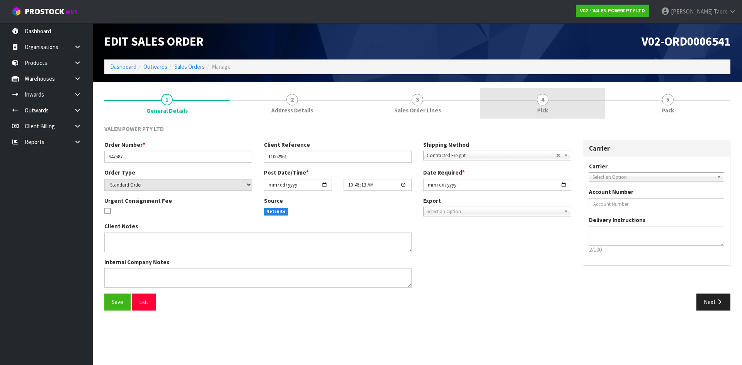
click at [567, 99] on link "4 Pick" at bounding box center [542, 103] width 125 height 31
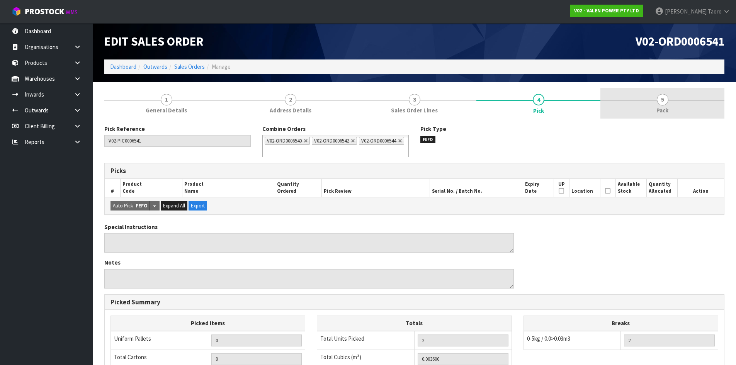
click at [673, 102] on link "5 Pack" at bounding box center [662, 103] width 124 height 31
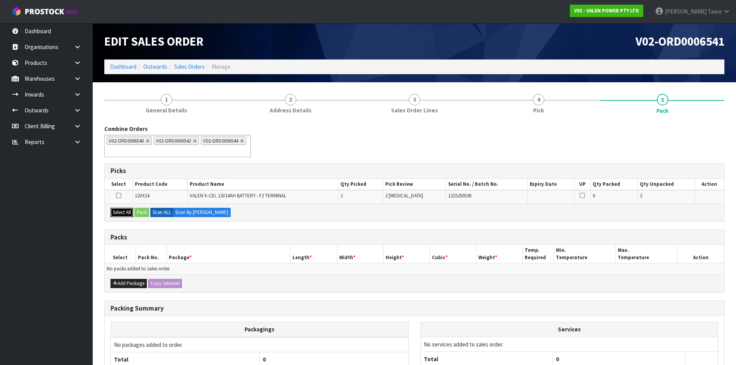
drag, startPoint x: 122, startPoint y: 212, endPoint x: 136, endPoint y: 215, distance: 13.5
click at [127, 214] on button "Select All" at bounding box center [121, 212] width 23 height 9
drag, startPoint x: 139, startPoint y: 214, endPoint x: 359, endPoint y: 269, distance: 226.6
click at [139, 214] on button "Pack" at bounding box center [141, 212] width 15 height 9
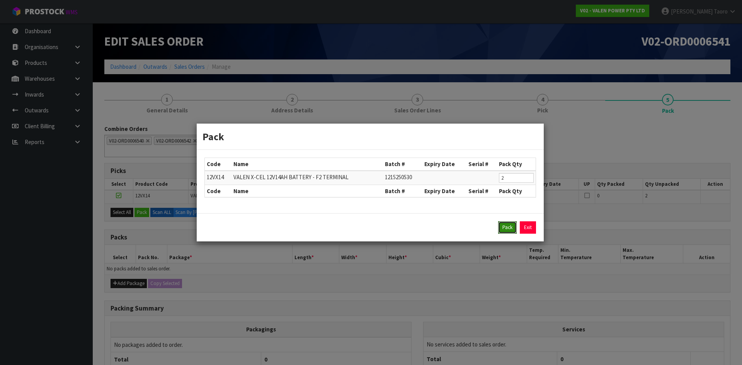
drag, startPoint x: 504, startPoint y: 227, endPoint x: 482, endPoint y: 237, distance: 24.4
click at [505, 227] on button "Pack" at bounding box center [507, 227] width 19 height 12
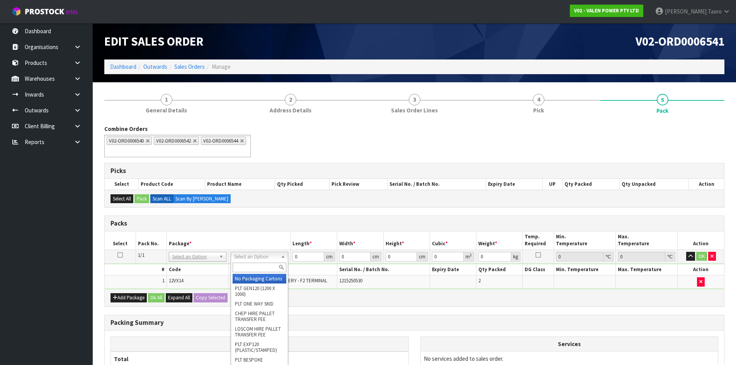
drag, startPoint x: 268, startPoint y: 278, endPoint x: 301, endPoint y: 264, distance: 35.7
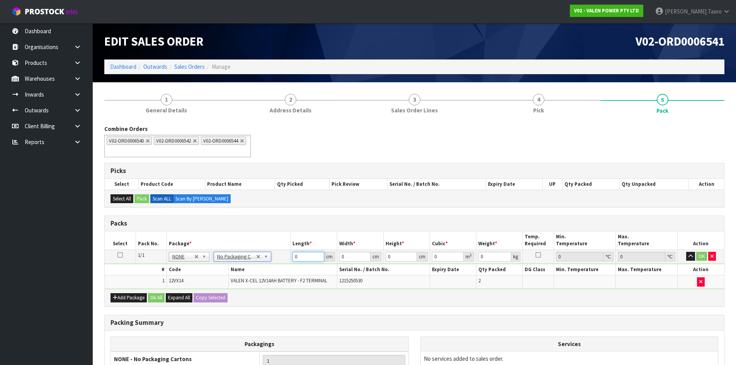
click at [307, 257] on input "0" at bounding box center [307, 257] width 31 height 10
type input "35"
type input "23"
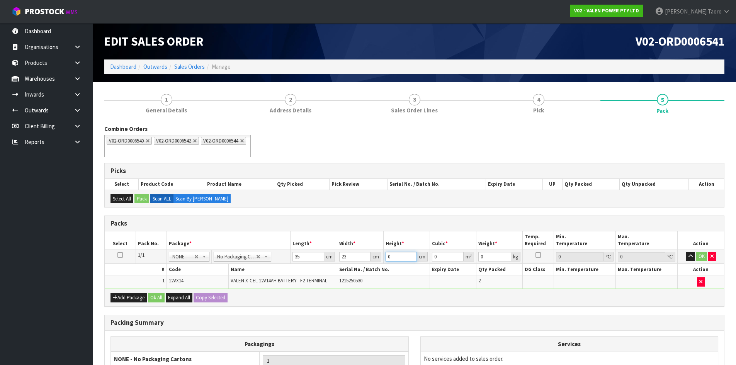
type input "1"
type input "0.000805"
type input "13"
type input "0.010465"
type input "13"
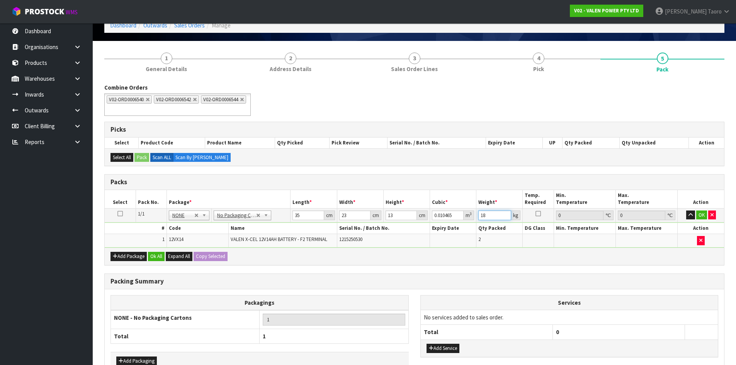
scroll to position [88, 0]
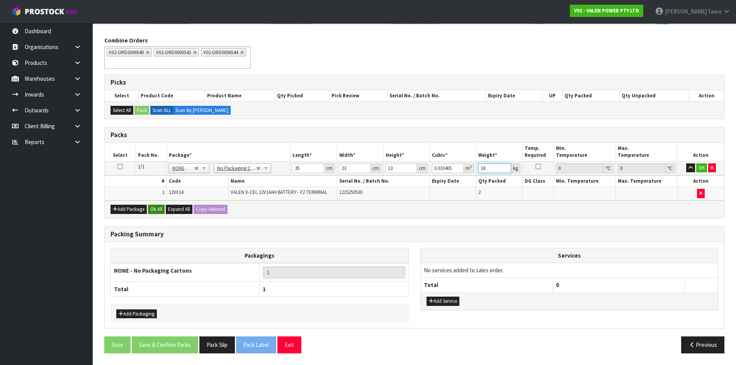
type input "18"
drag, startPoint x: 156, startPoint y: 205, endPoint x: 165, endPoint y: 265, distance: 60.8
click at [157, 205] on button "Ok All" at bounding box center [156, 209] width 17 height 9
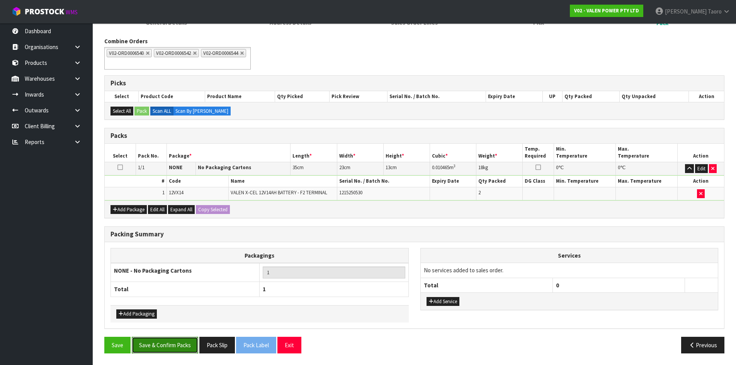
click at [183, 350] on button "Save & Confirm Packs" at bounding box center [165, 345] width 66 height 17
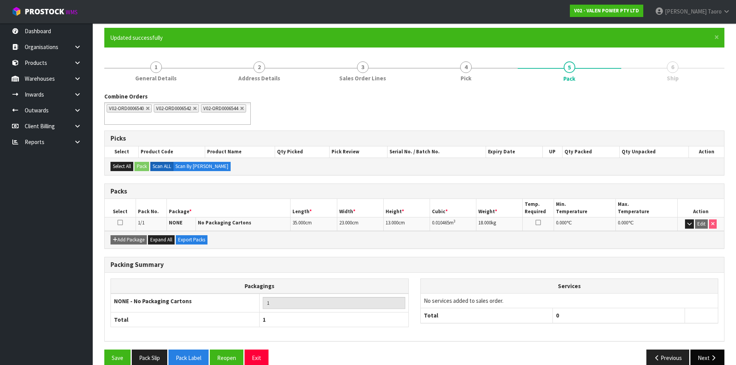
scroll to position [73, 0]
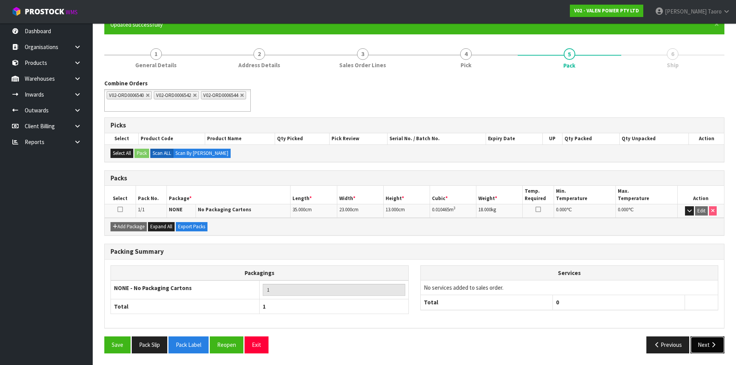
click at [705, 343] on button "Next" at bounding box center [707, 345] width 34 height 17
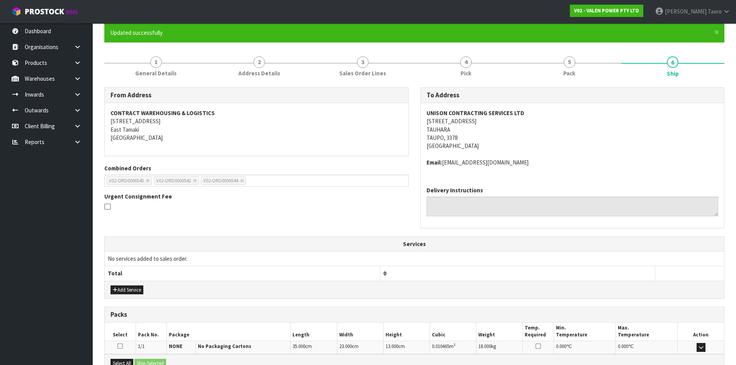
scroll to position [155, 0]
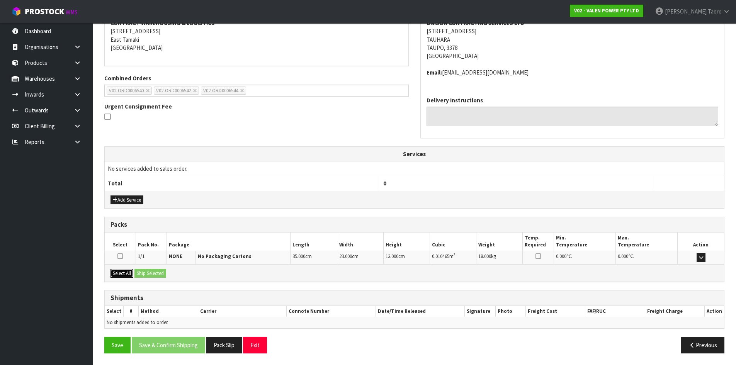
click at [126, 273] on button "Select All" at bounding box center [121, 273] width 23 height 9
click at [141, 275] on button "Ship Selected" at bounding box center [150, 273] width 32 height 9
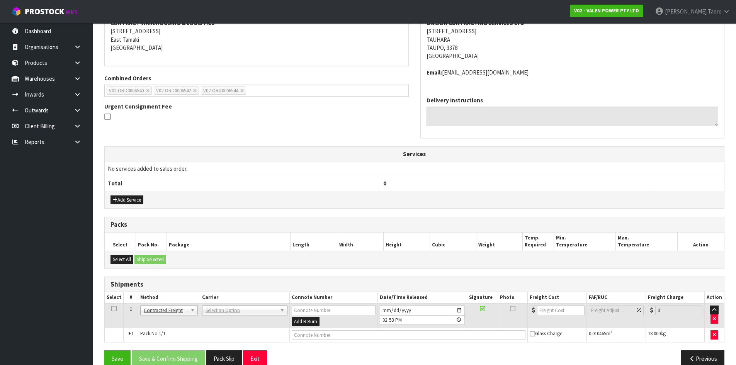
drag, startPoint x: 260, startPoint y: 308, endPoint x: 261, endPoint y: 317, distance: 9.7
click at [261, 318] on input "text" at bounding box center [244, 321] width 82 height 10
type input "NZP"
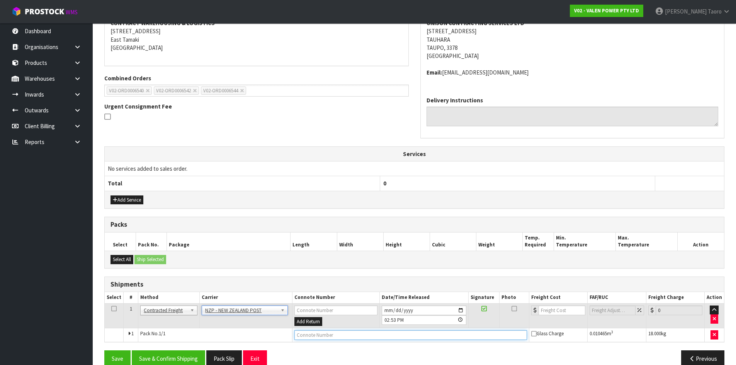
click at [309, 337] on input "text" at bounding box center [410, 335] width 233 height 10
type input "00894210379947436327"
click at [104, 350] on button "Save" at bounding box center [117, 358] width 26 height 17
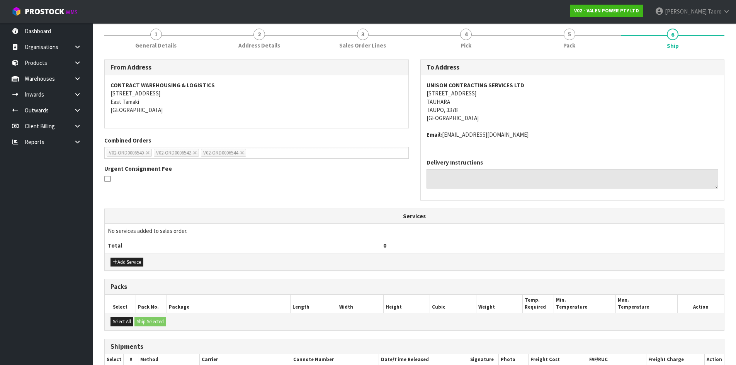
scroll to position [169, 0]
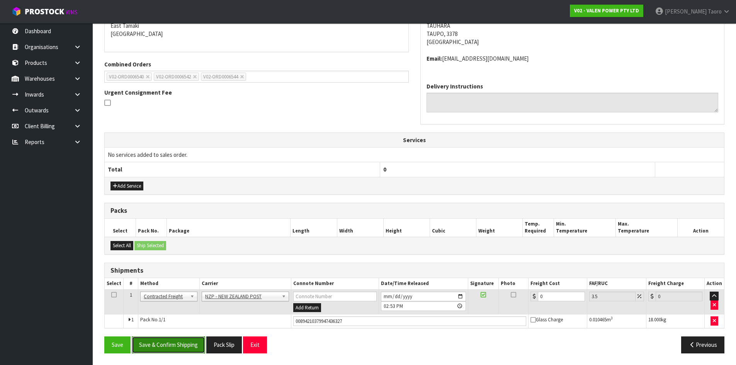
click at [180, 350] on button "Save & Confirm Shipping" at bounding box center [168, 345] width 73 height 17
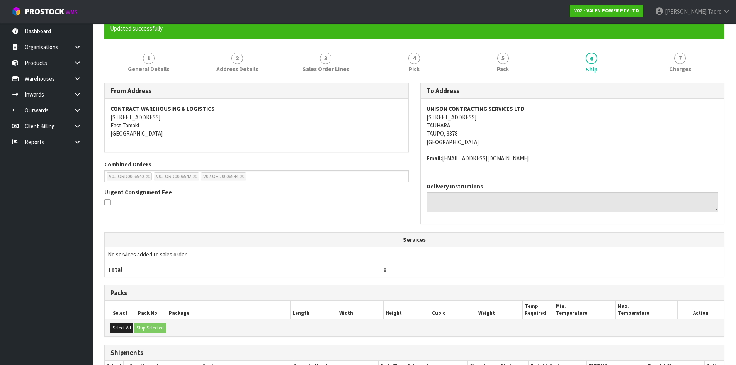
scroll to position [158, 0]
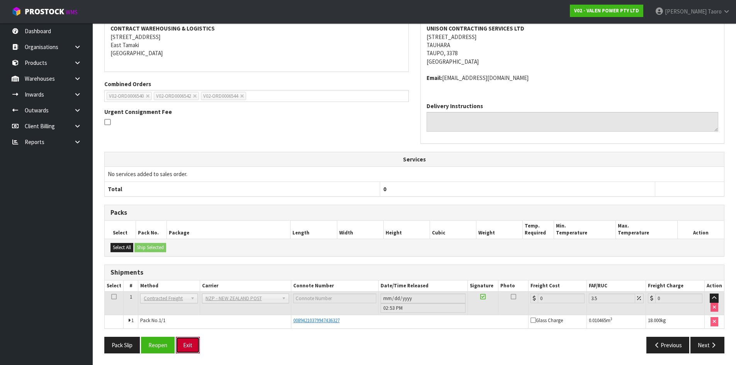
click at [192, 344] on button "Exit" at bounding box center [188, 345] width 24 height 17
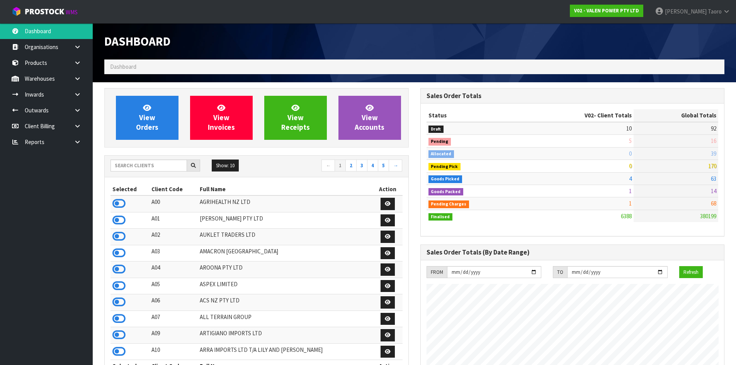
scroll to position [602, 316]
click at [130, 122] on link "View Orders" at bounding box center [147, 118] width 63 height 44
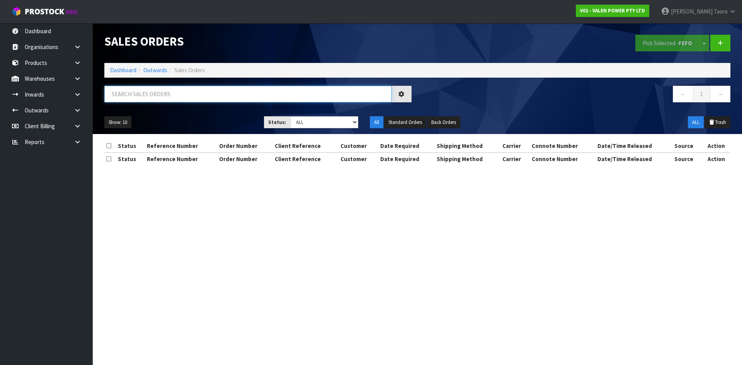
click at [157, 94] on input "text" at bounding box center [247, 94] width 287 height 17
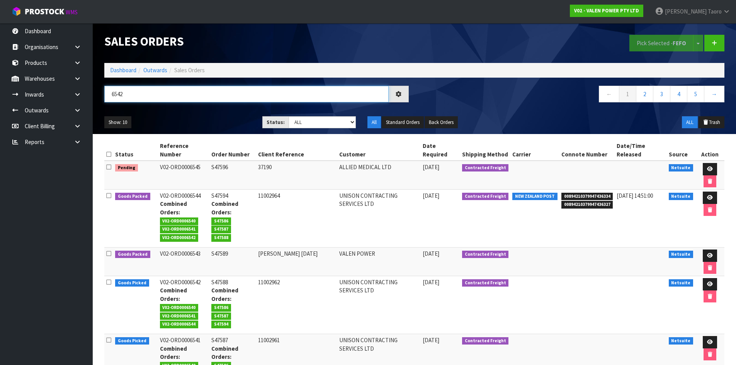
type input "6542"
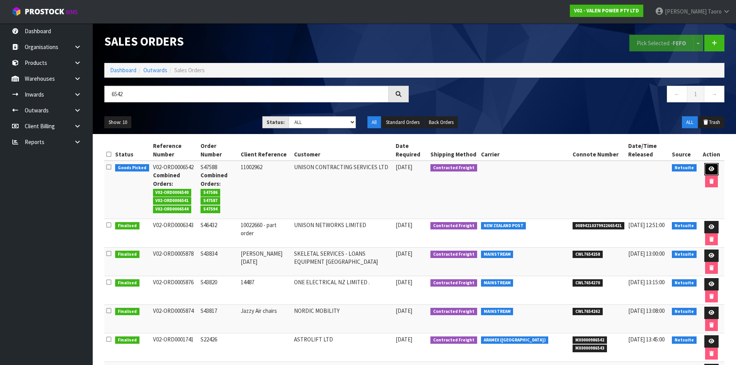
click at [711, 167] on icon at bounding box center [712, 169] width 6 height 5
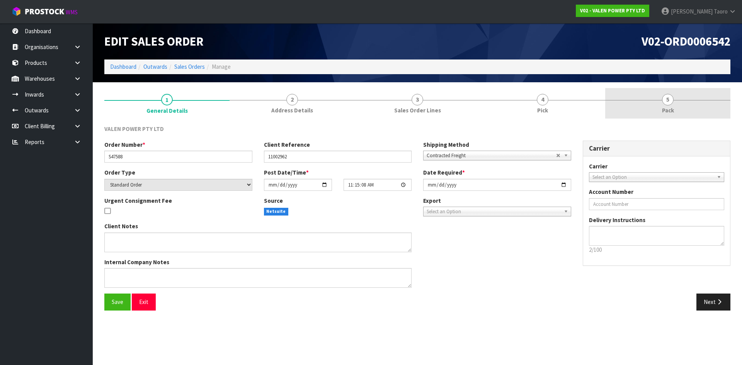
click at [676, 97] on link "5 Pack" at bounding box center [667, 103] width 125 height 31
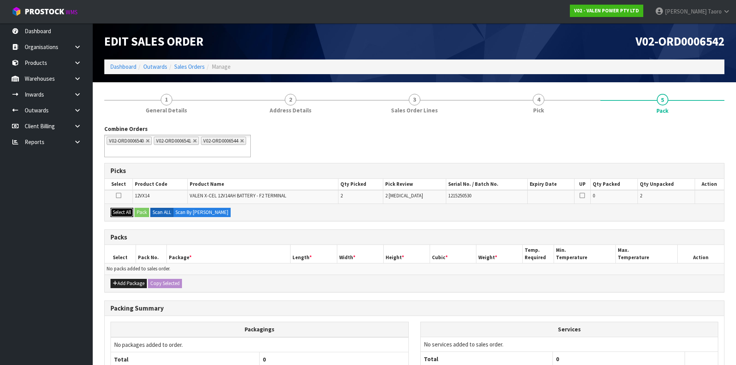
drag, startPoint x: 122, startPoint y: 213, endPoint x: 139, endPoint y: 213, distance: 17.4
click at [125, 213] on button "Select All" at bounding box center [121, 212] width 23 height 9
click at [147, 214] on button "Pack" at bounding box center [141, 212] width 15 height 9
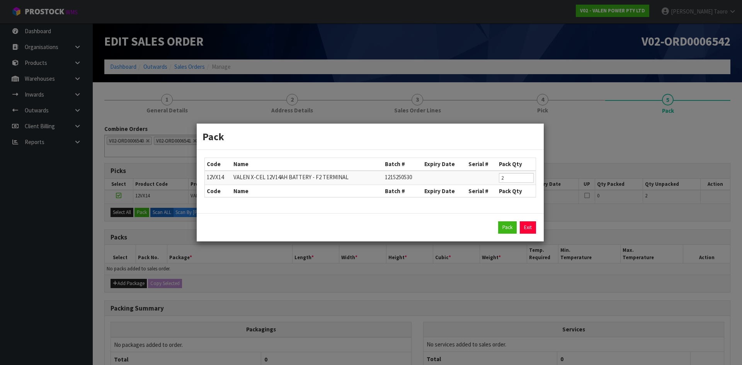
click at [494, 227] on div "Pack Exit" at bounding box center [369, 227] width 331 height 12
click at [506, 227] on button "Pack" at bounding box center [507, 227] width 19 height 12
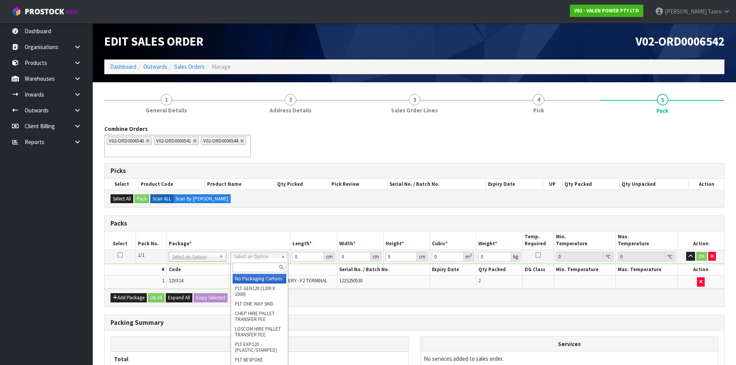
click at [258, 271] on input "text" at bounding box center [260, 268] width 54 height 10
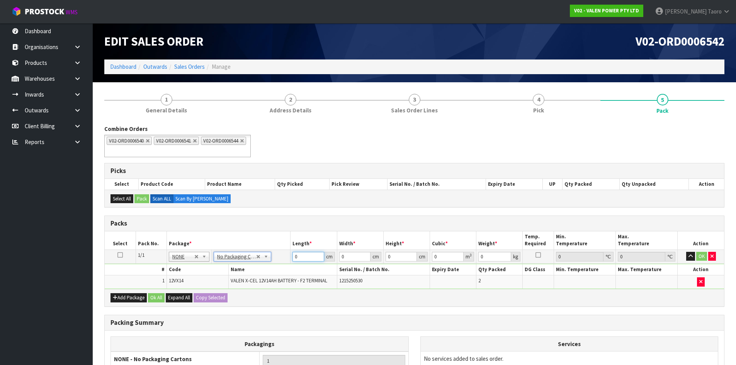
click at [308, 257] on input "0" at bounding box center [307, 257] width 31 height 10
type input "35"
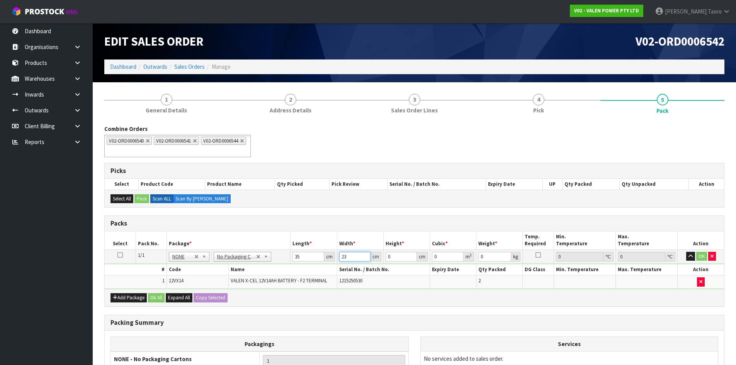
type input "23"
type input "1"
type input "0.000805"
type input "13"
type input "0.010465"
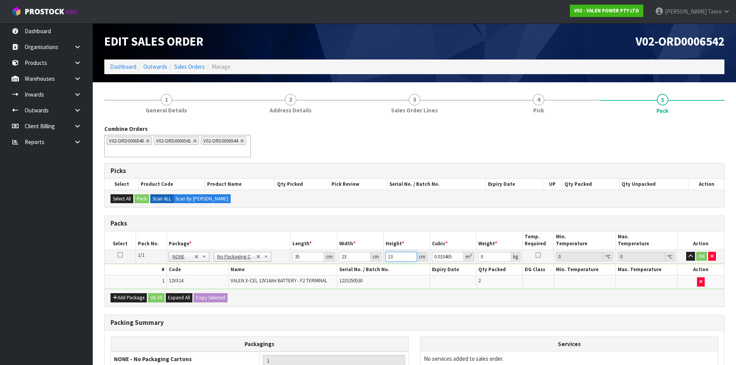
type input "13"
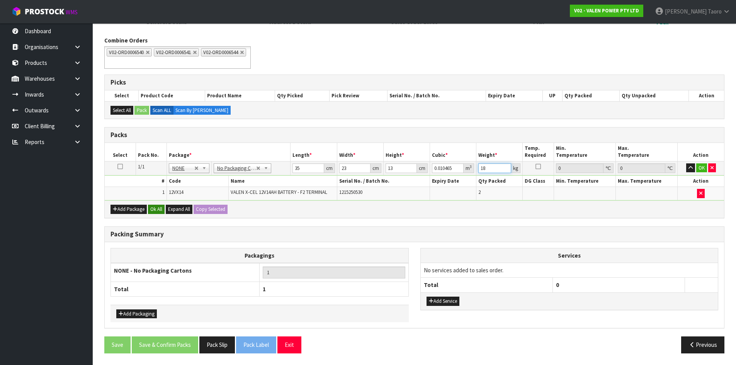
type input "18"
click at [153, 211] on button "Ok All" at bounding box center [156, 209] width 17 height 9
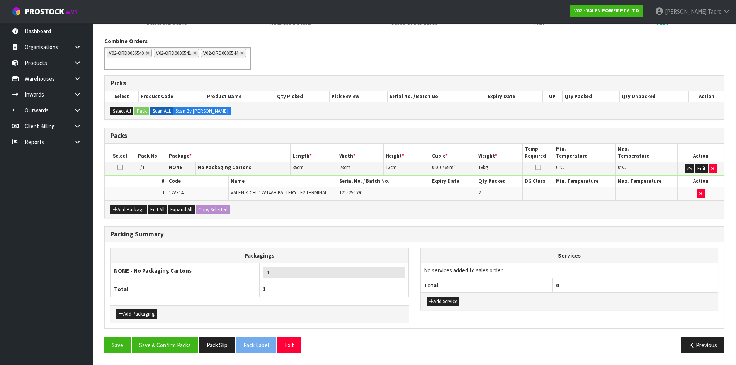
scroll to position [88, 0]
click at [179, 344] on button "Save & Confirm Packs" at bounding box center [165, 345] width 66 height 17
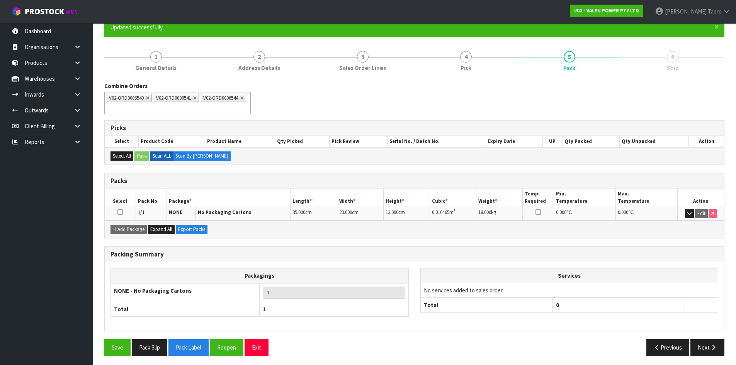
scroll to position [73, 0]
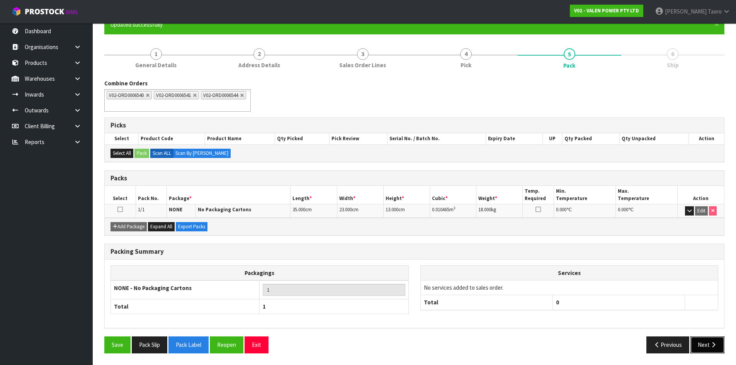
click at [707, 341] on button "Next" at bounding box center [707, 345] width 34 height 17
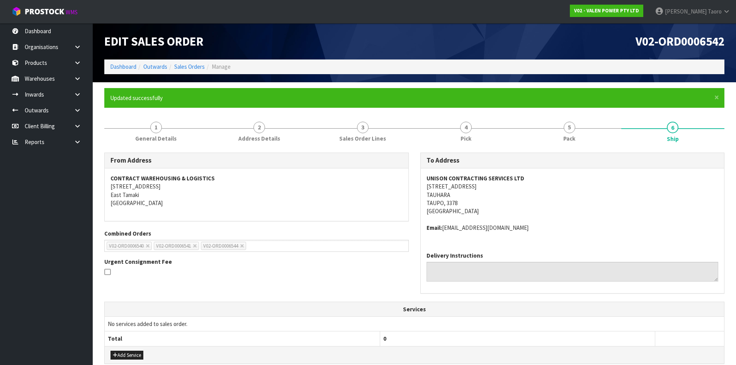
scroll to position [155, 0]
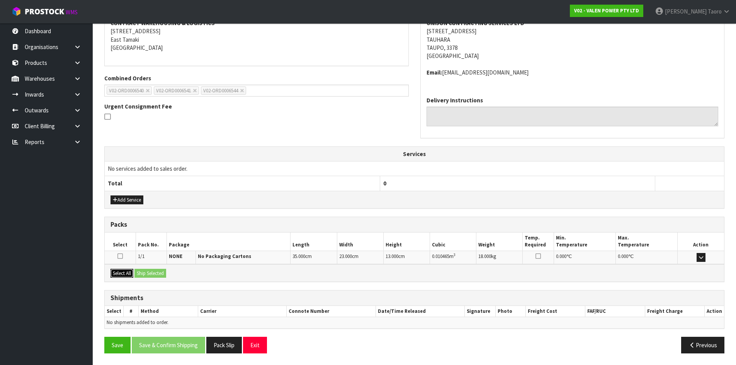
click at [132, 273] on button "Select All" at bounding box center [121, 273] width 23 height 9
drag, startPoint x: 146, startPoint y: 275, endPoint x: 179, endPoint y: 303, distance: 43.0
click at [146, 275] on button "Ship Selected" at bounding box center [150, 273] width 32 height 9
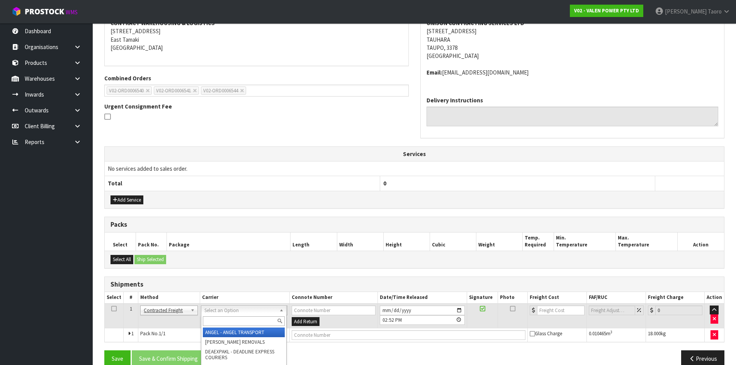
click at [228, 318] on input "text" at bounding box center [244, 321] width 82 height 10
type input "NZP"
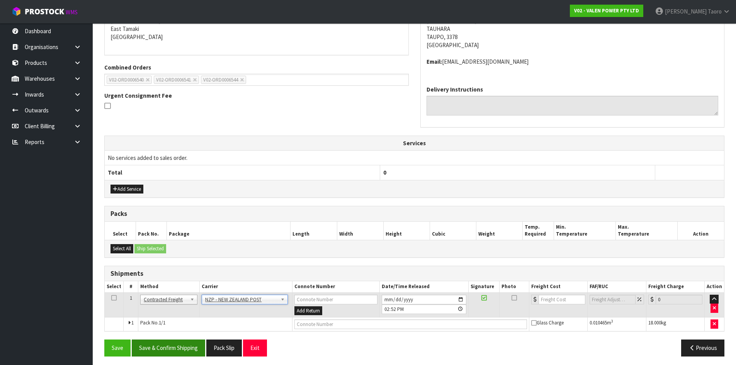
scroll to position [169, 0]
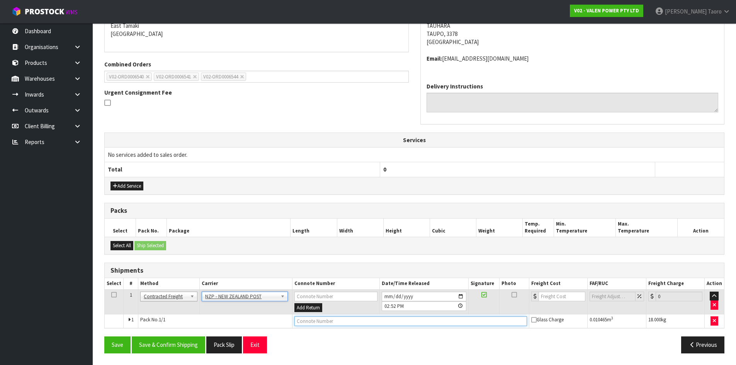
click at [325, 323] on input "text" at bounding box center [410, 321] width 233 height 10
type input "00894210379947436327"
click at [104, 337] on button "Save" at bounding box center [117, 345] width 26 height 17
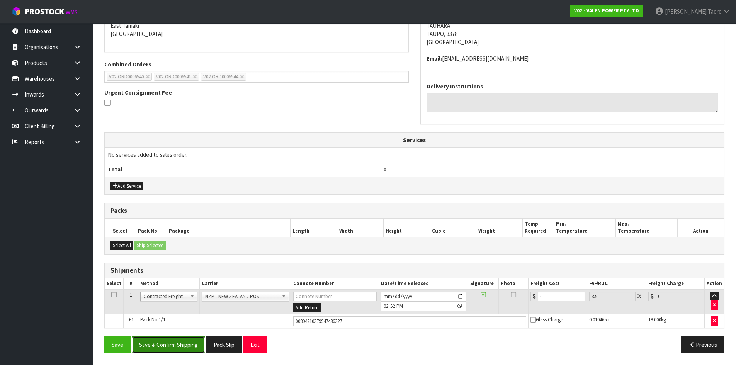
click at [190, 344] on button "Save & Confirm Shipping" at bounding box center [168, 345] width 73 height 17
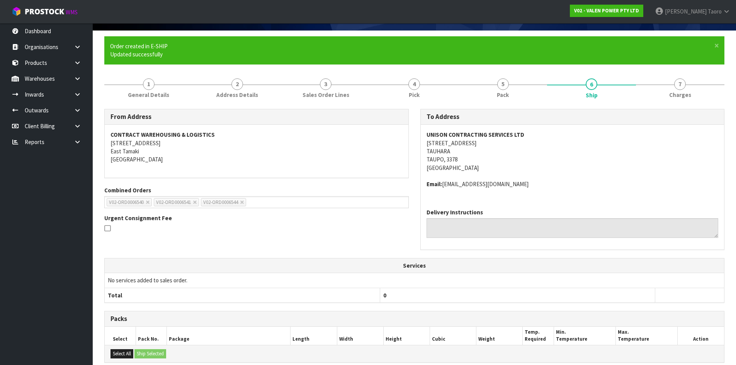
scroll to position [158, 0]
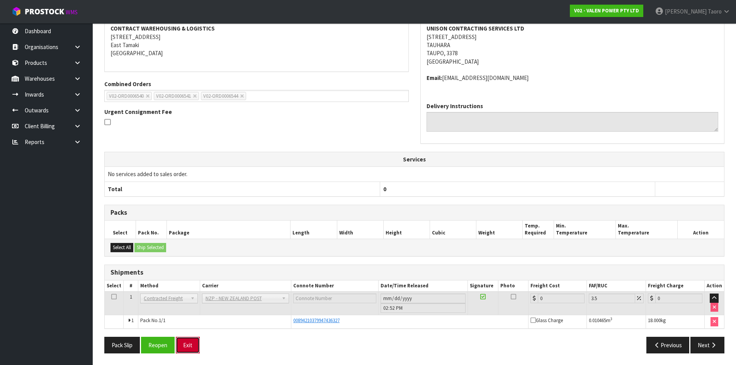
click at [190, 349] on button "Exit" at bounding box center [188, 345] width 24 height 17
